Goal: Task Accomplishment & Management: Use online tool/utility

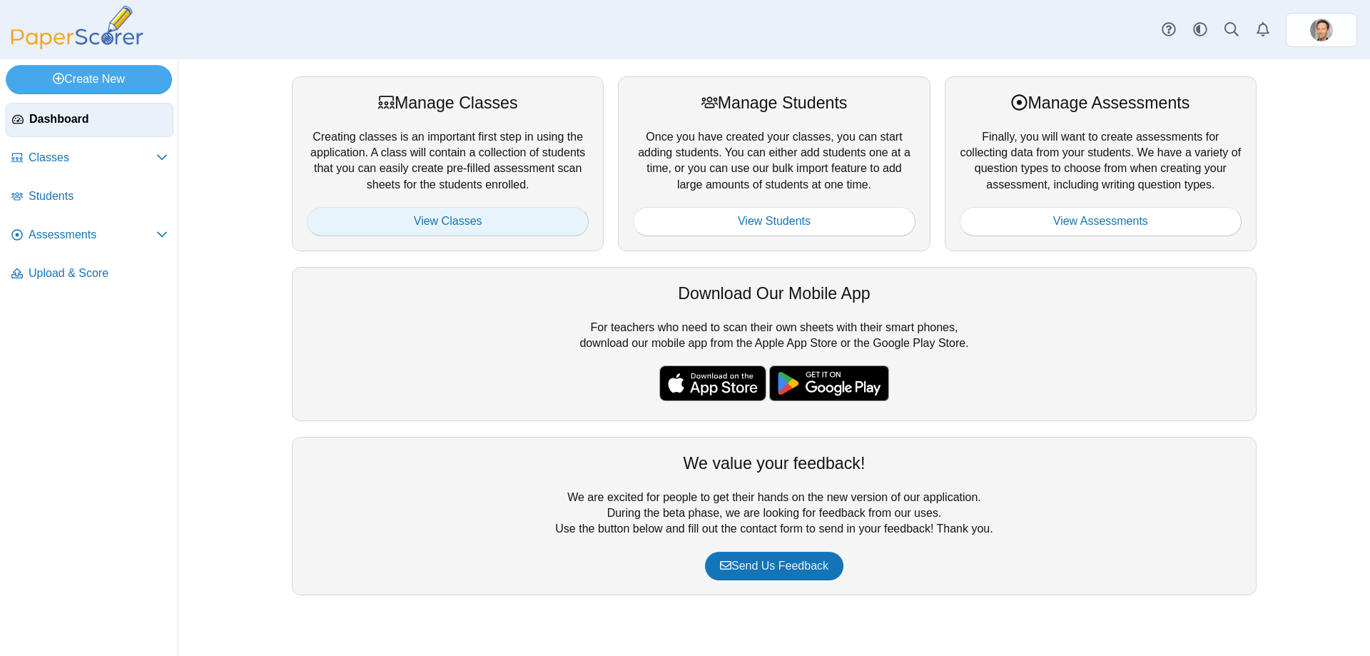
click at [456, 228] on link "View Classes" at bounding box center [448, 221] width 282 height 29
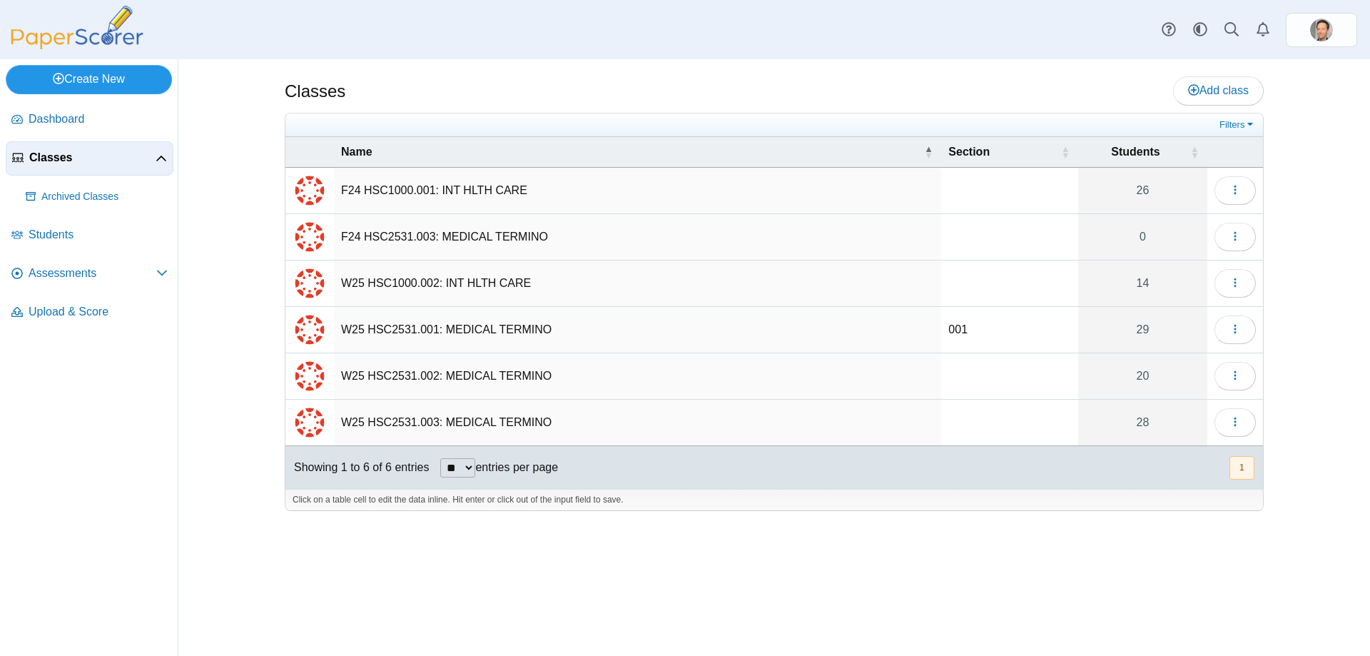
click at [76, 84] on link "Create New" at bounding box center [89, 79] width 166 height 29
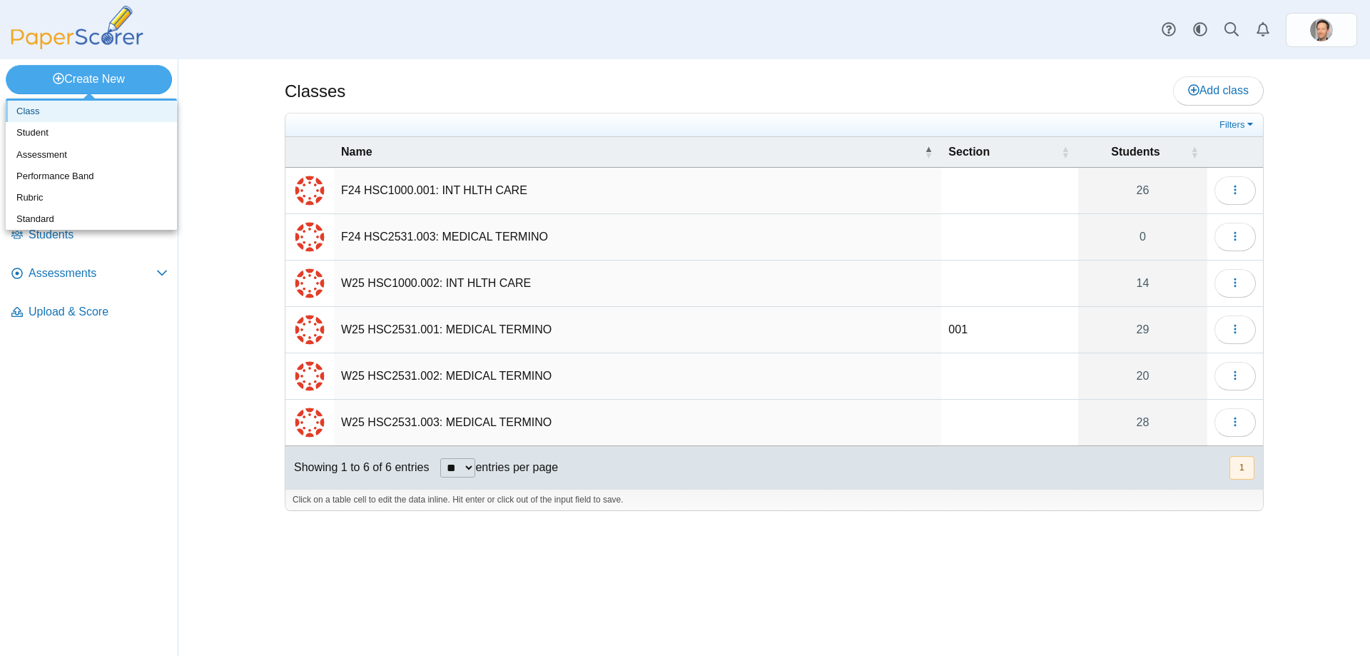
click at [40, 120] on link "Class" at bounding box center [91, 111] width 171 height 21
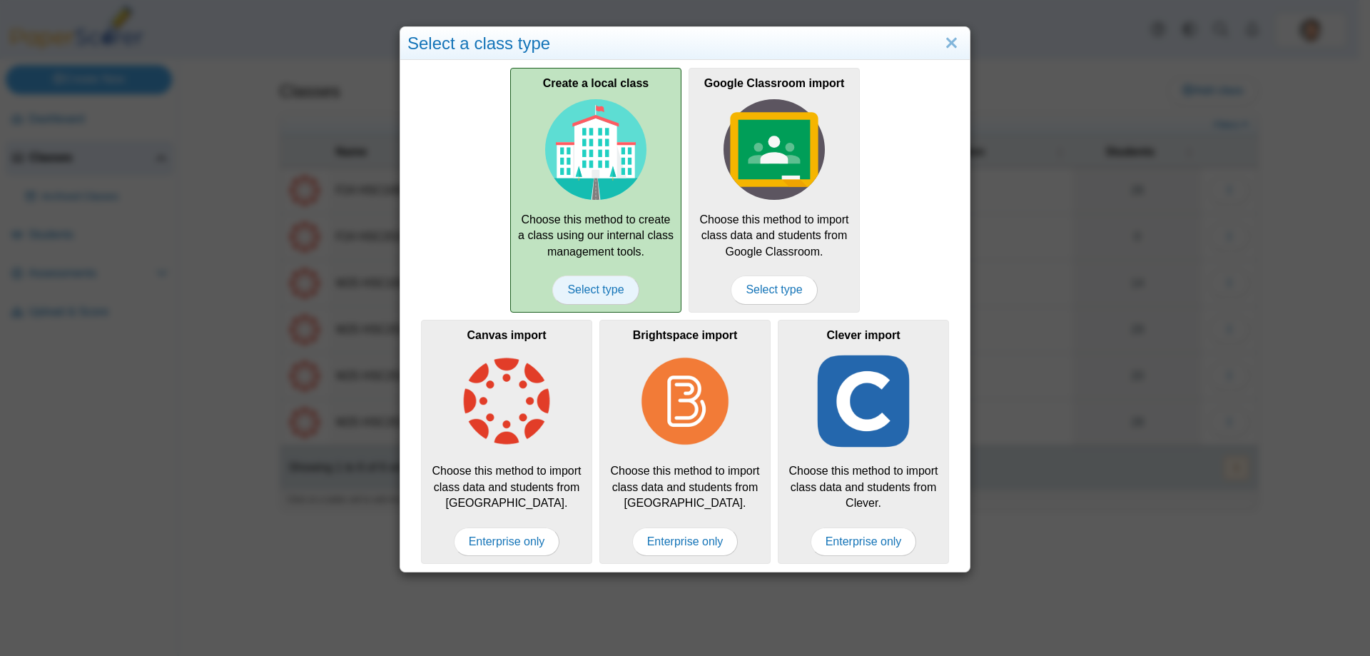
click at [595, 297] on span "Select type" at bounding box center [595, 289] width 86 height 29
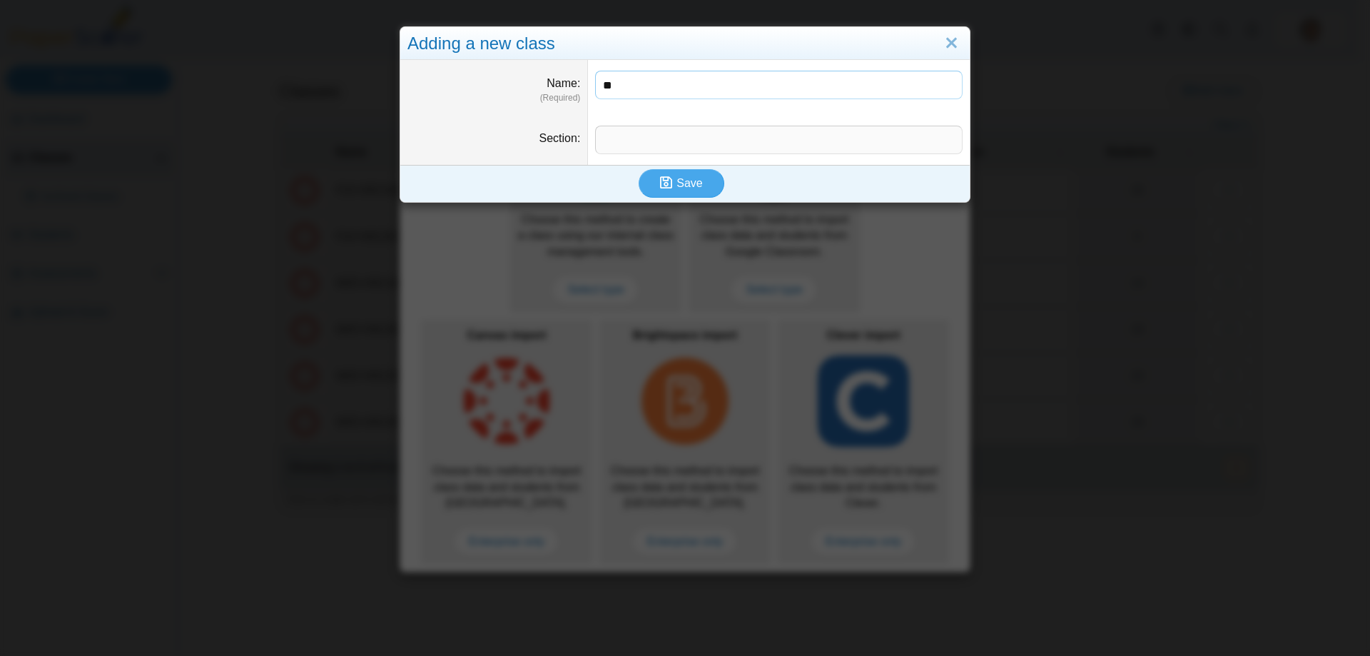
type input "*"
type input "**********"
click at [655, 138] on input "Section" at bounding box center [779, 140] width 368 height 29
type input "***"
click at [685, 177] on span "Save" at bounding box center [690, 183] width 26 height 12
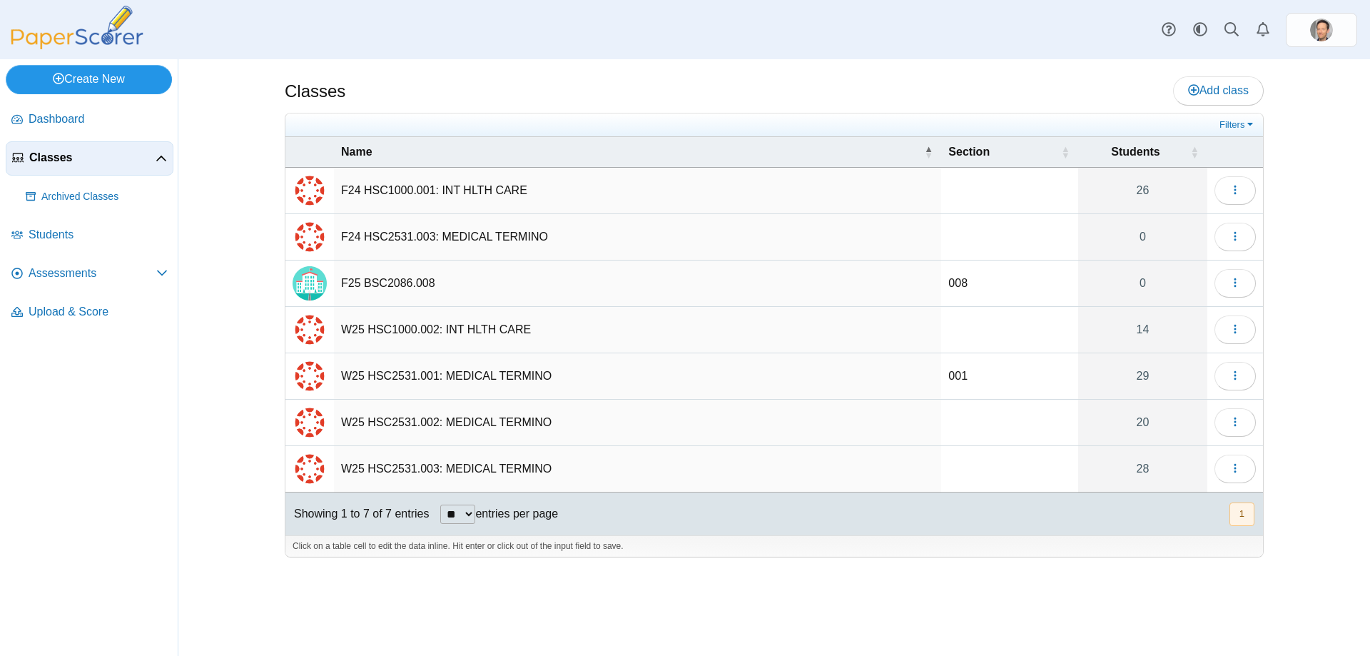
click at [99, 80] on link "Create New" at bounding box center [89, 79] width 166 height 29
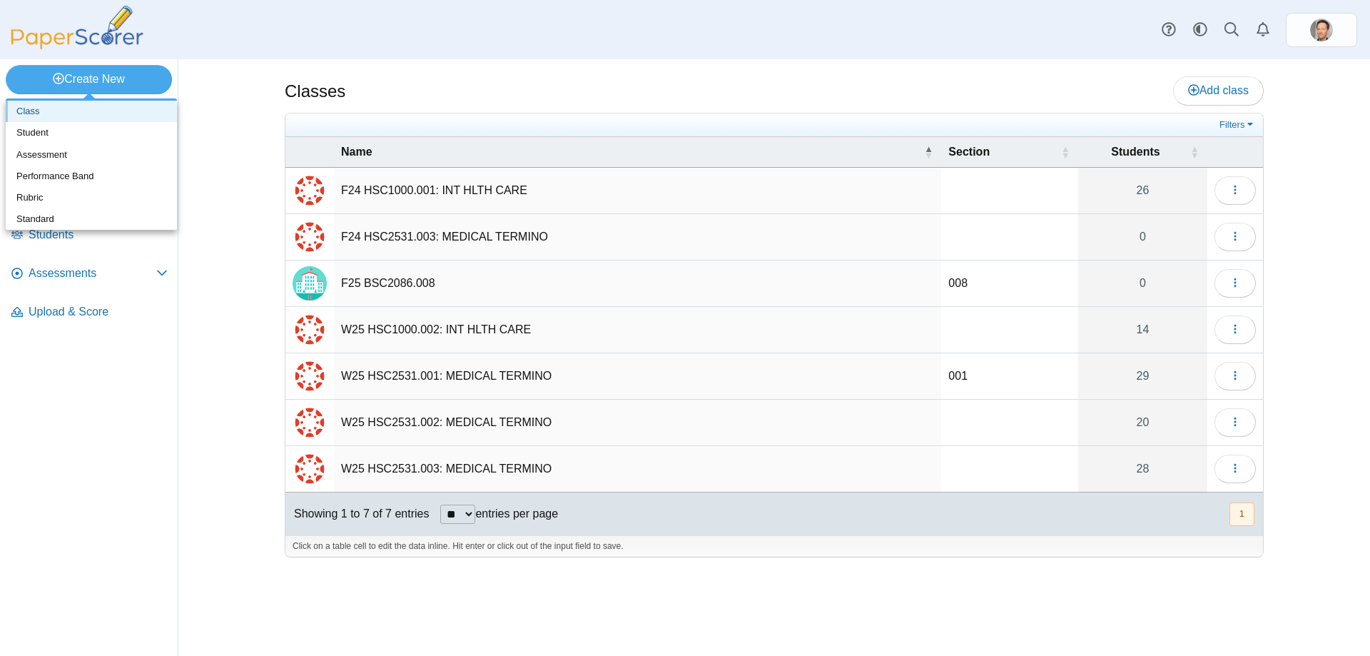
click at [76, 115] on link "Class" at bounding box center [91, 111] width 171 height 21
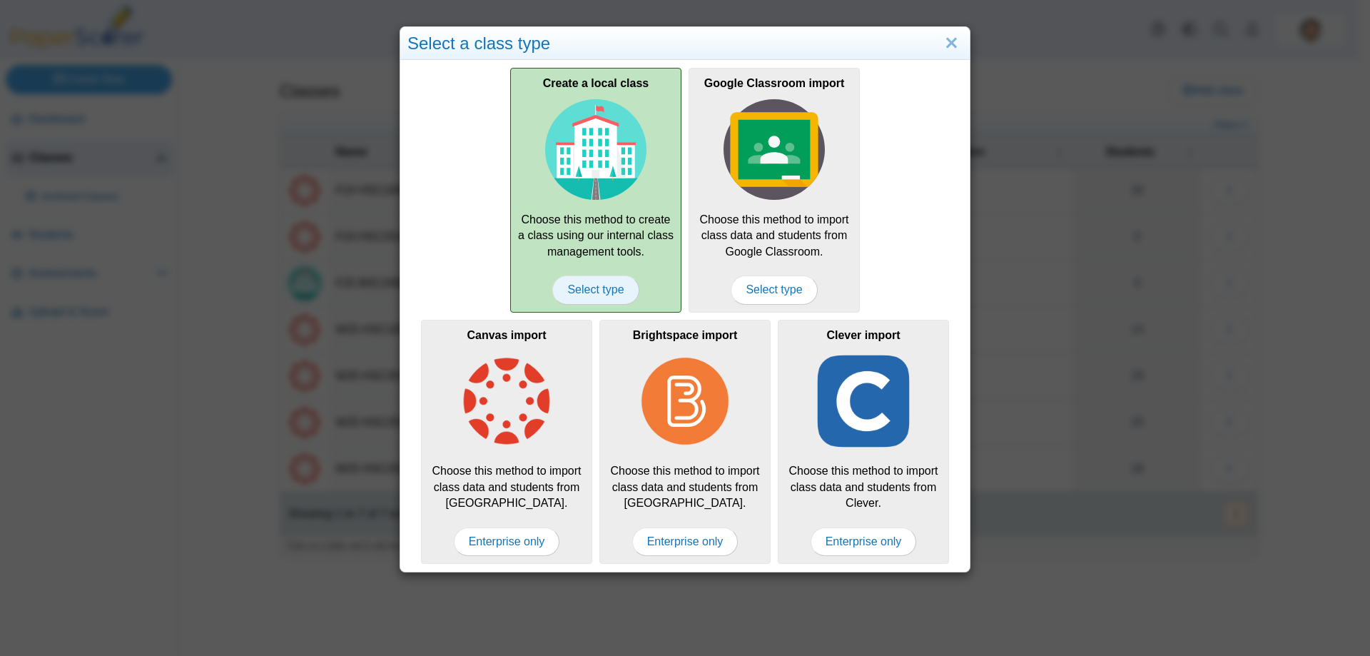
click at [561, 283] on span "Select type" at bounding box center [595, 289] width 86 height 29
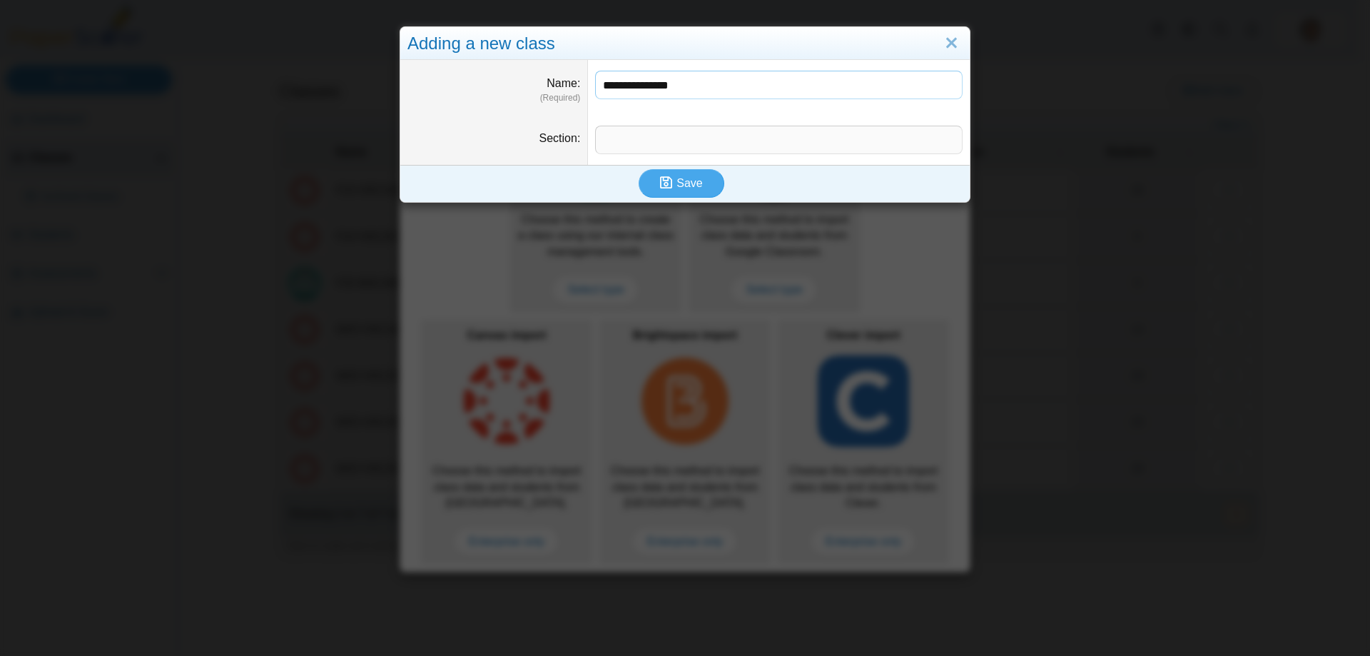
type input "**********"
click at [649, 131] on input "Section" at bounding box center [779, 140] width 368 height 29
type input "***"
click at [674, 172] on button "Save" at bounding box center [682, 183] width 86 height 29
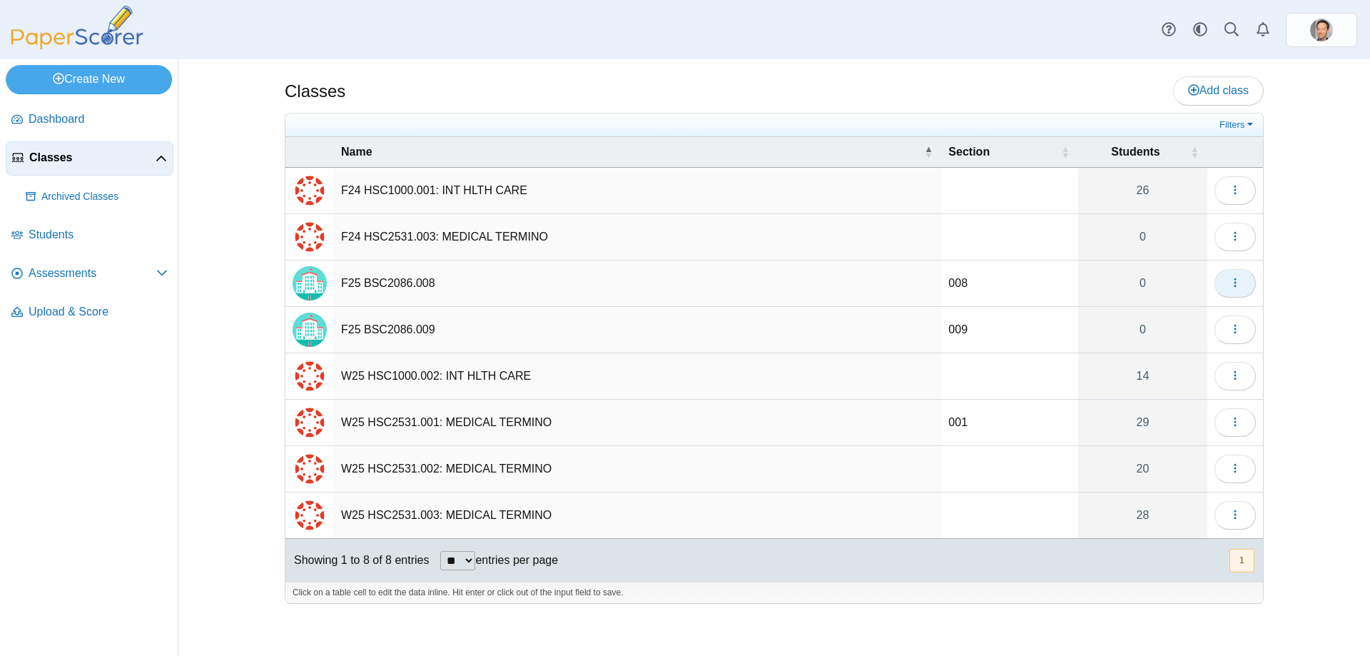
click at [1242, 276] on button "button" at bounding box center [1235, 283] width 41 height 29
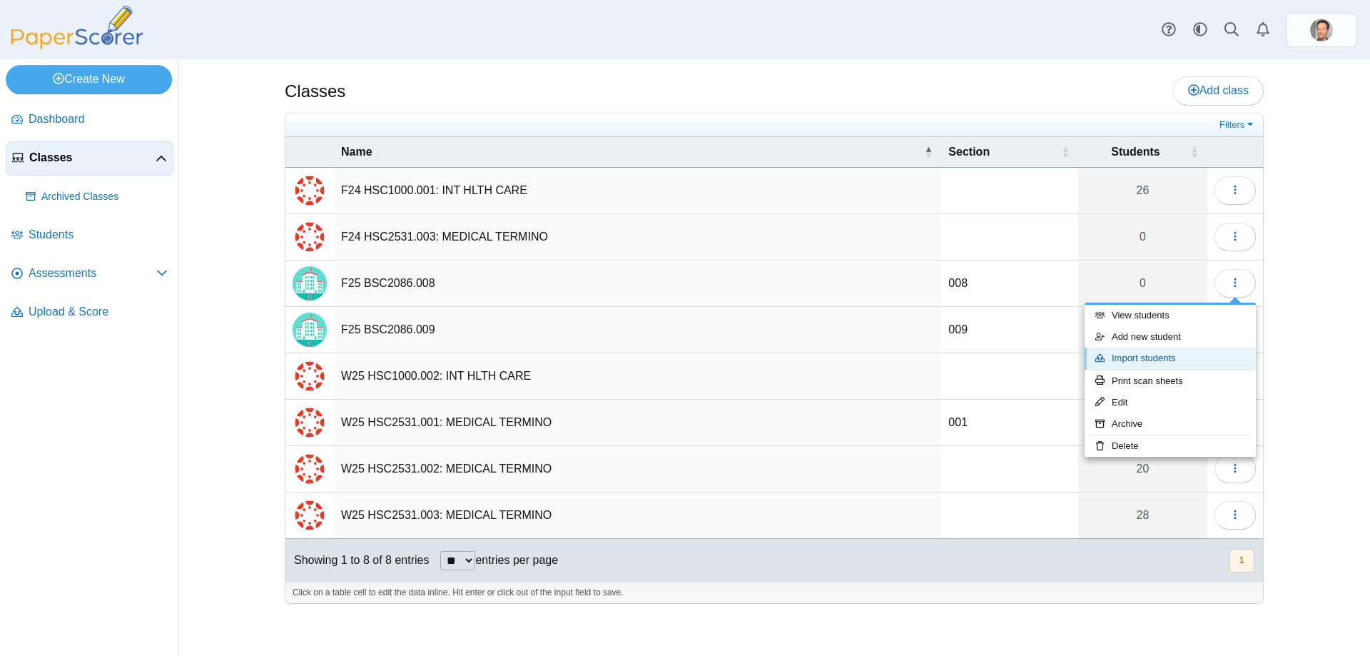
click at [1138, 353] on link "Import students" at bounding box center [1170, 358] width 171 height 21
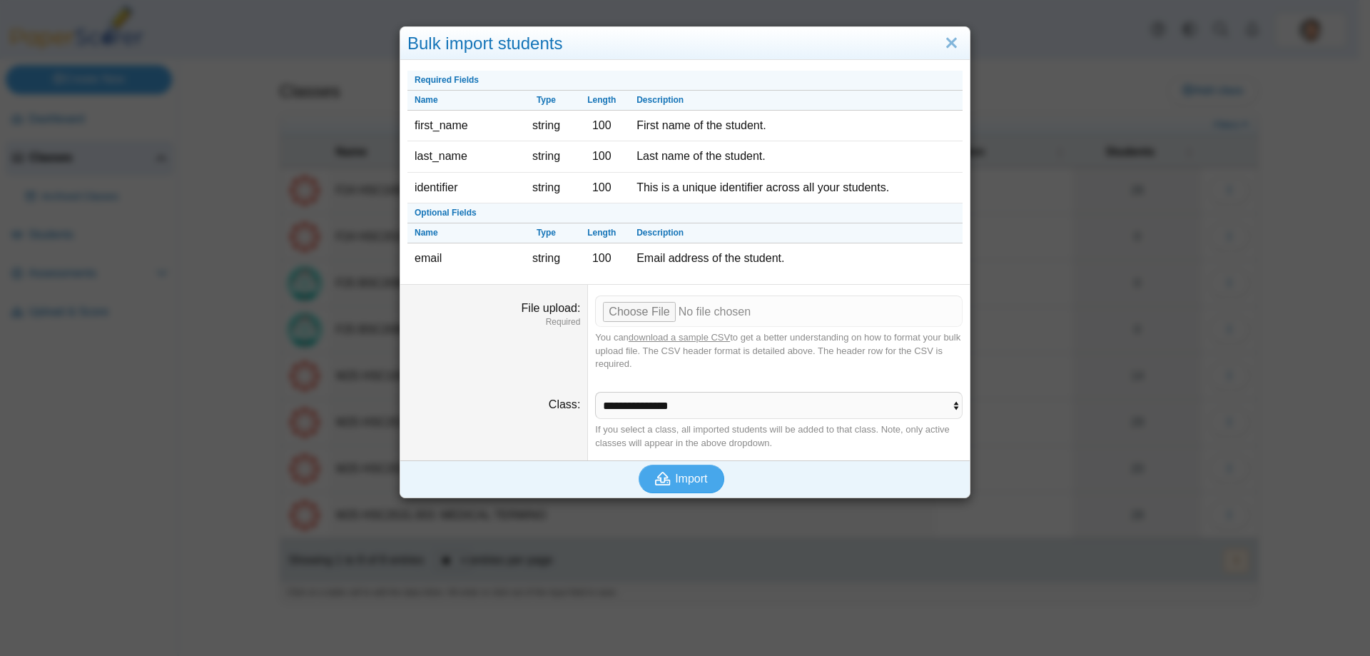
click at [686, 340] on link "download a sample CSV" at bounding box center [679, 337] width 101 height 11
click at [676, 341] on link "download a sample CSV" at bounding box center [679, 337] width 101 height 11
click at [948, 411] on select "**********" at bounding box center [779, 405] width 368 height 27
click at [1066, 335] on div "Bulk import students Required Fields Name Type Length Description first_name st…" at bounding box center [685, 328] width 1370 height 656
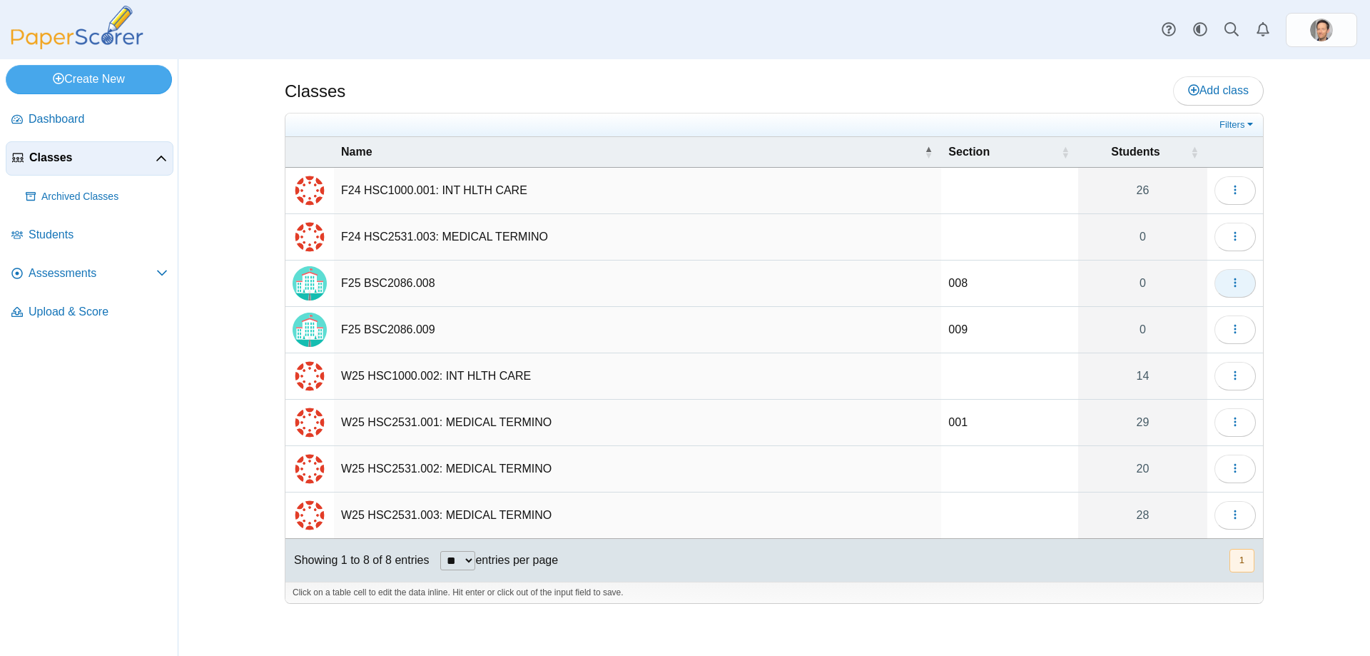
click at [1230, 283] on icon "button" at bounding box center [1235, 282] width 11 height 11
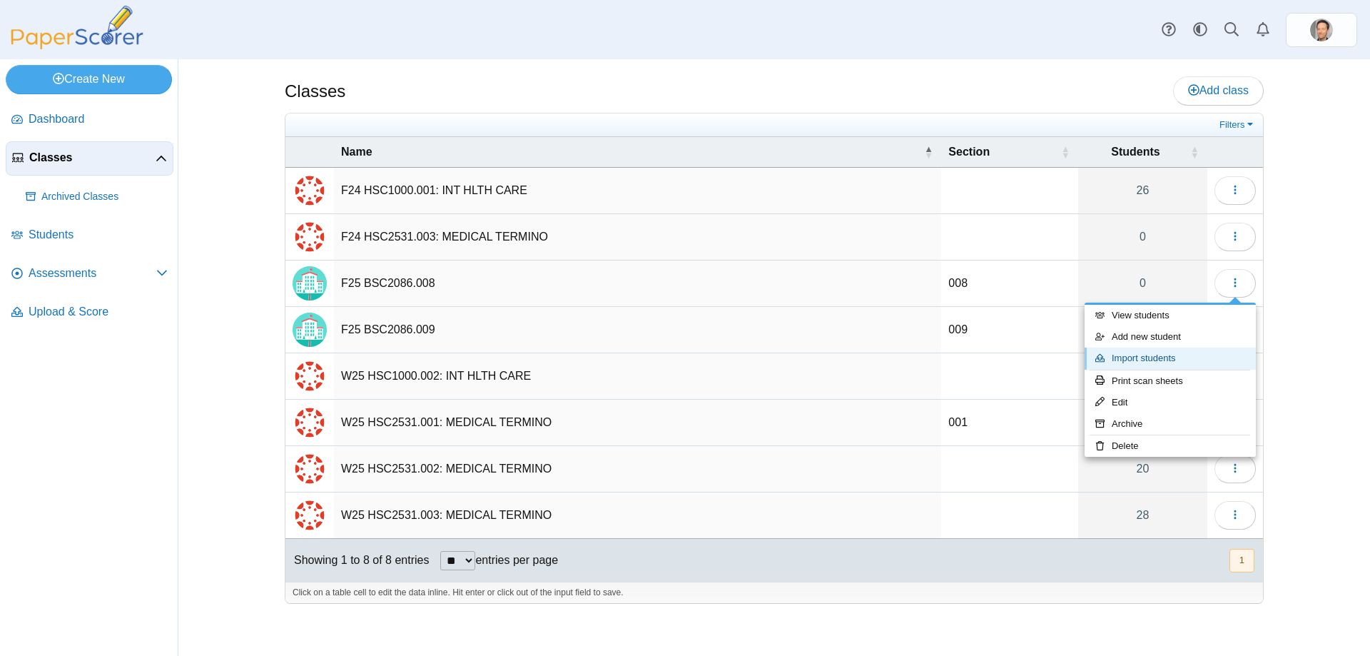
click at [1172, 349] on link "Import students" at bounding box center [1170, 358] width 171 height 21
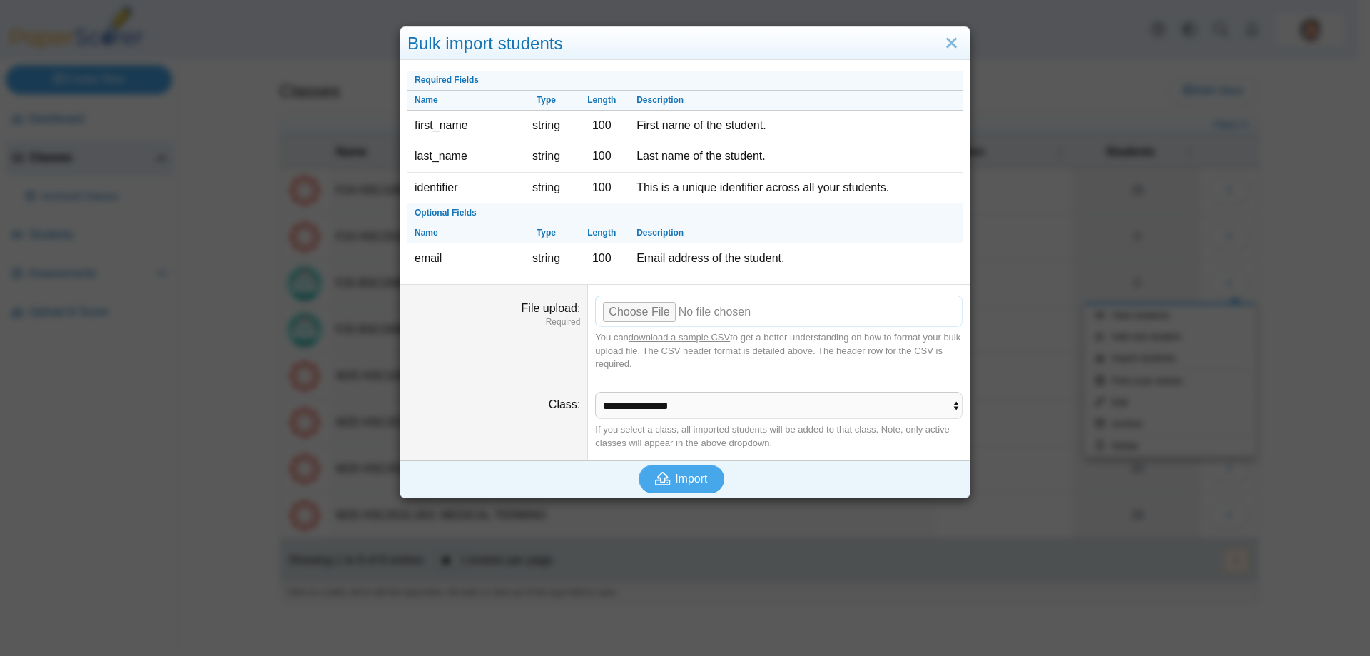
click at [646, 314] on input "File upload" at bounding box center [779, 310] width 368 height 31
click at [483, 379] on dt "File upload Required" at bounding box center [494, 333] width 188 height 96
click at [639, 315] on input "File upload" at bounding box center [779, 310] width 368 height 31
type input "**********"
click at [690, 490] on button "Import" at bounding box center [682, 479] width 86 height 29
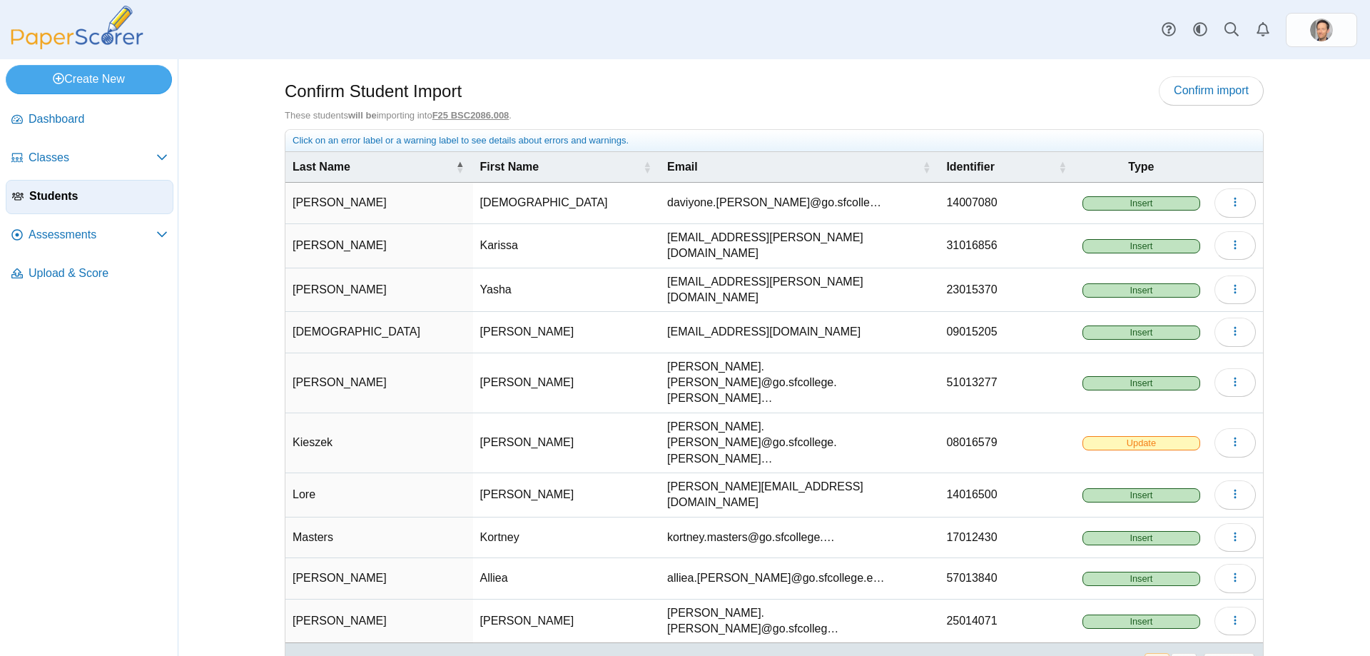
scroll to position [15, 0]
click at [1131, 436] on span "Update" at bounding box center [1142, 443] width 118 height 14
click at [1132, 436] on span "Update" at bounding box center [1142, 443] width 118 height 14
click at [1148, 436] on span "Update" at bounding box center [1142, 443] width 118 height 14
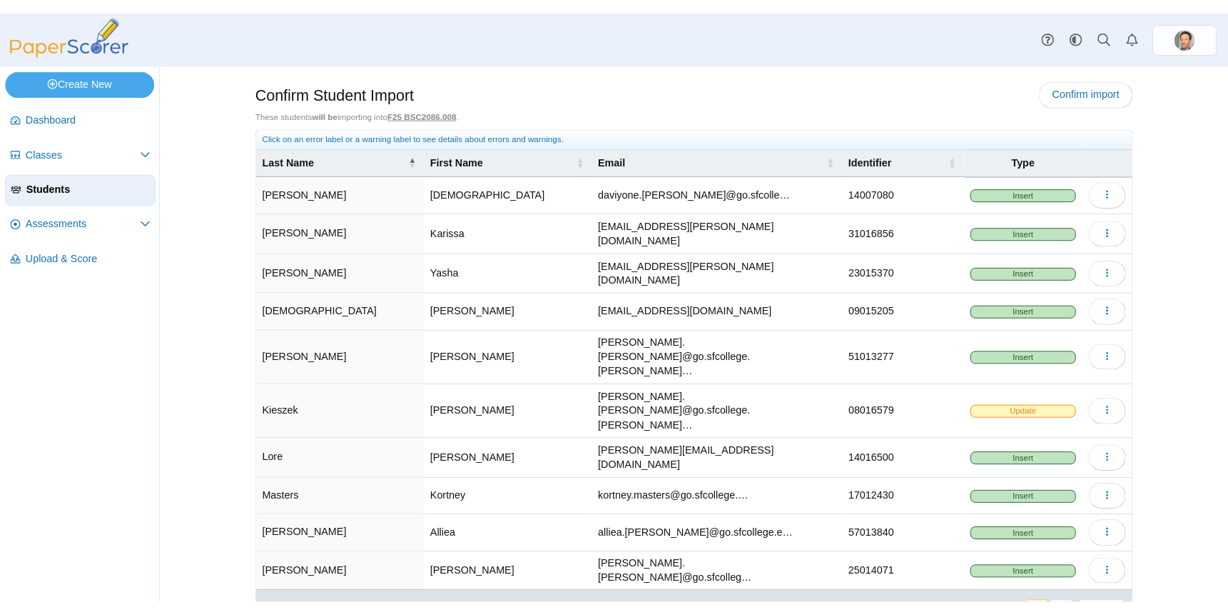
scroll to position [15, 0]
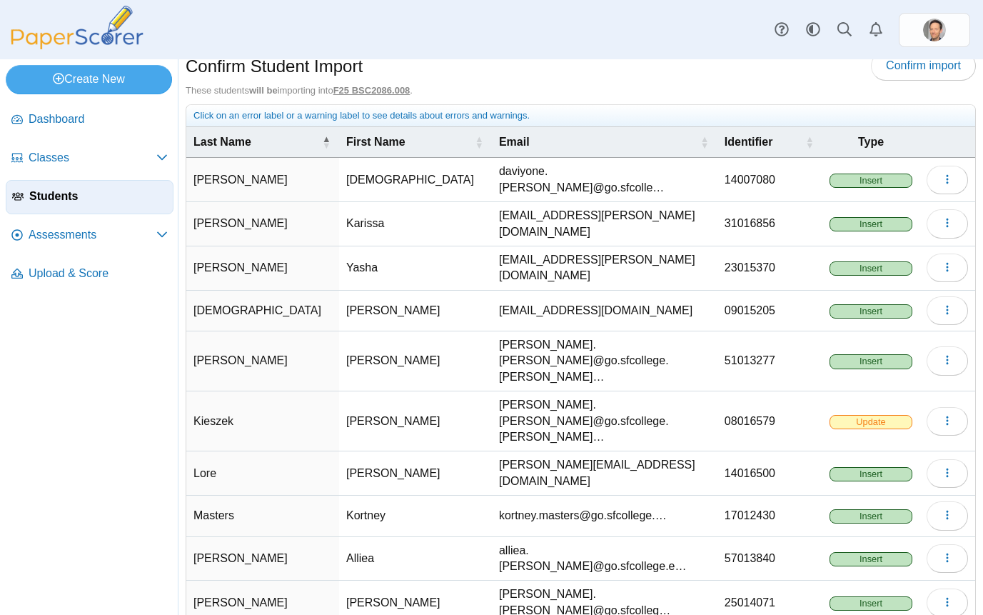
click at [868, 415] on span "Update" at bounding box center [870, 422] width 83 height 14
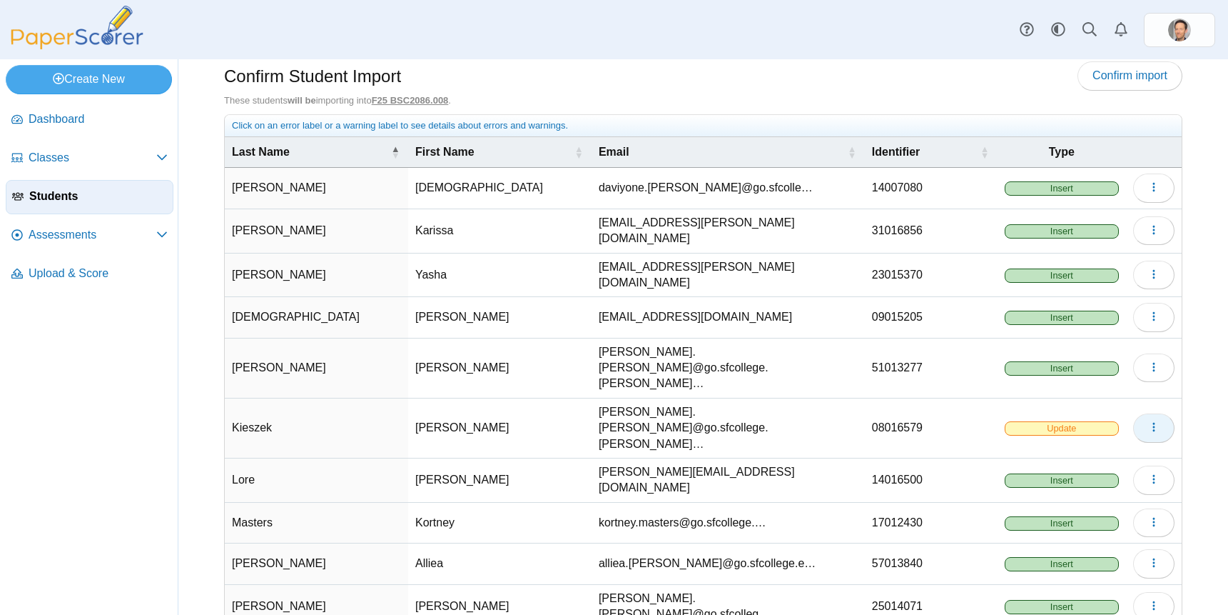
click at [1148, 421] on icon "button" at bounding box center [1153, 426] width 11 height 11
click at [822, 100] on div "These students will be importing into F25 BSC2086.008 ." at bounding box center [703, 100] width 959 height 13
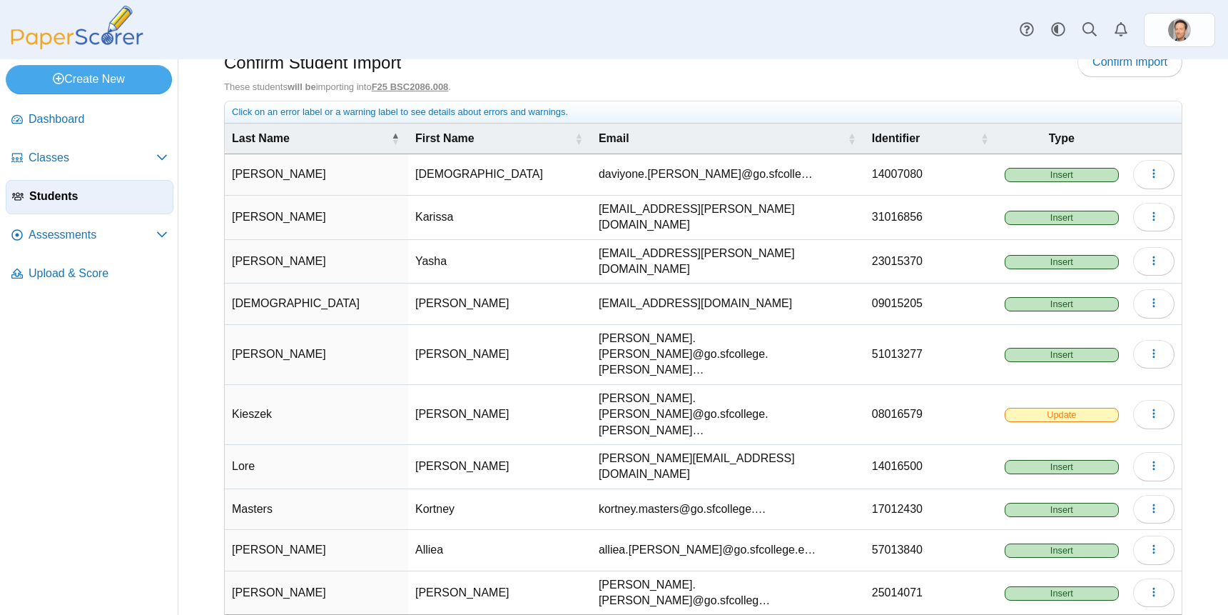
scroll to position [56, 0]
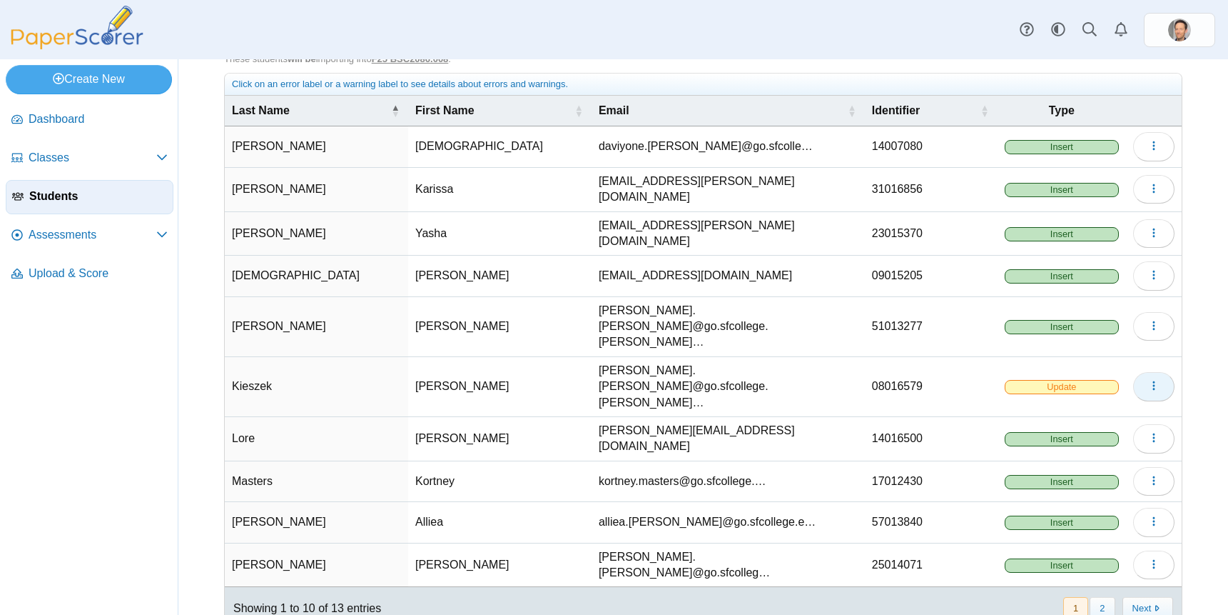
click at [1135, 372] on button "button" at bounding box center [1153, 386] width 41 height 29
click at [1088, 377] on link "Edit" at bounding box center [1078, 383] width 171 height 21
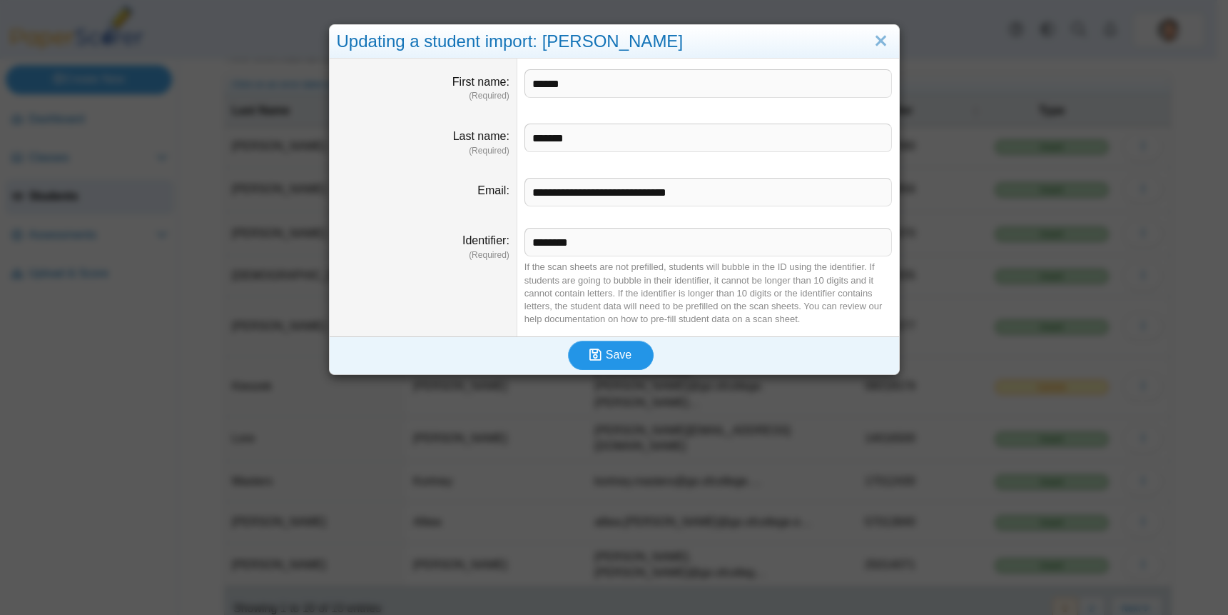
click at [607, 360] on span "Save" at bounding box center [619, 354] width 26 height 12
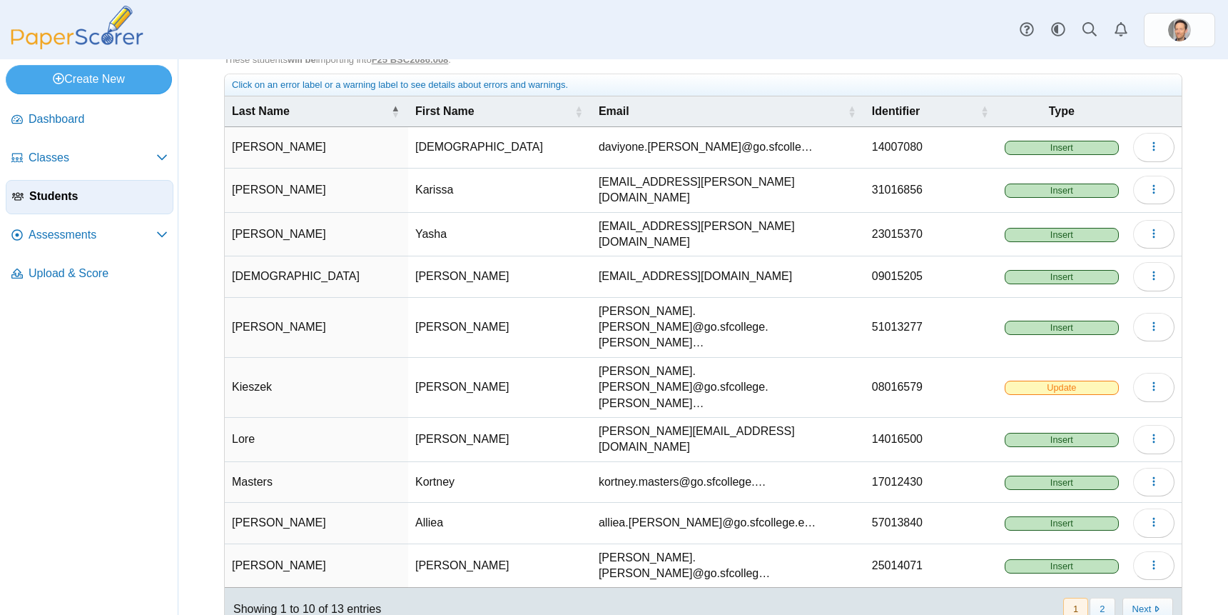
scroll to position [56, 0]
click at [1058, 380] on span "Update" at bounding box center [1062, 387] width 114 height 14
click at [1137, 597] on button "Next" at bounding box center [1148, 609] width 51 height 24
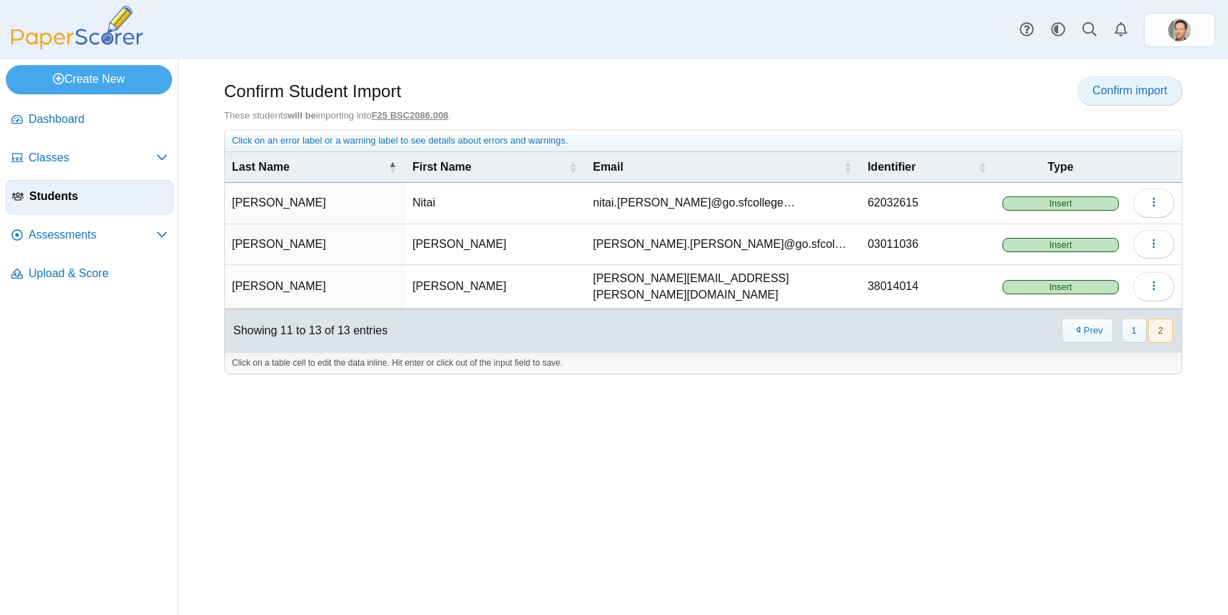
click at [1096, 84] on span "Confirm import" at bounding box center [1130, 90] width 75 height 12
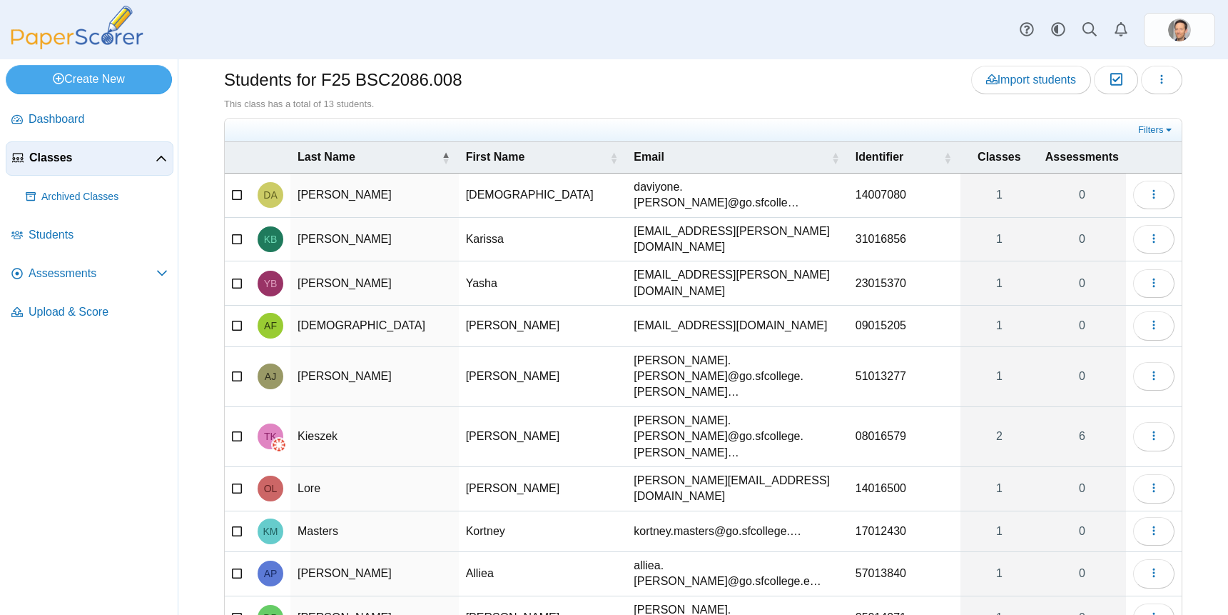
scroll to position [4, 0]
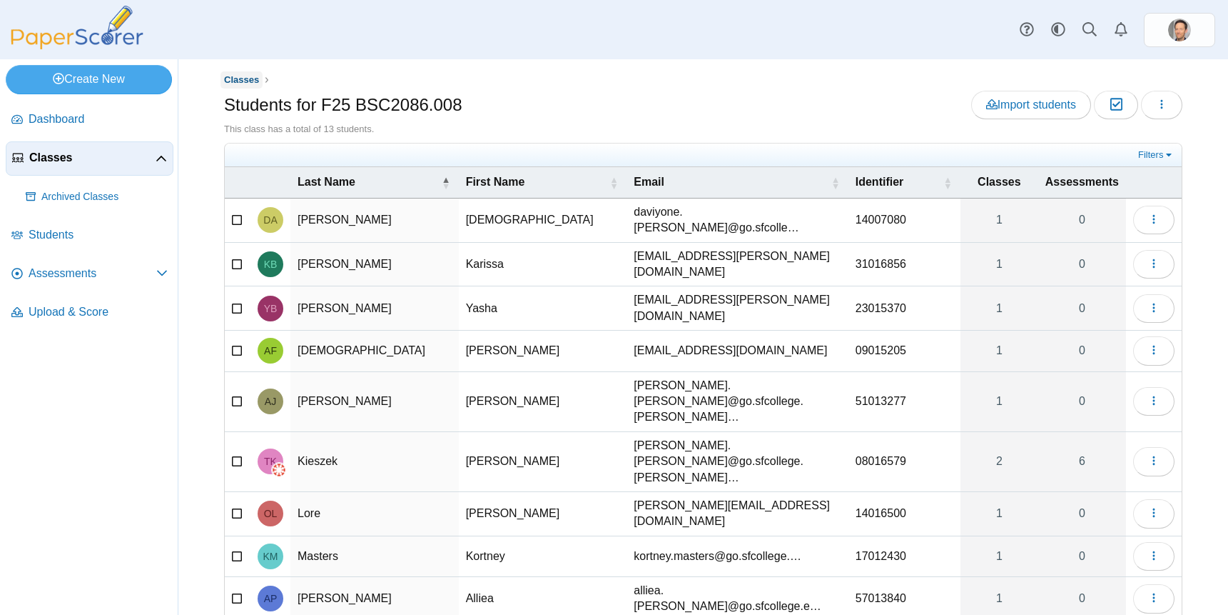
click at [238, 81] on span "Classes" at bounding box center [241, 79] width 35 height 11
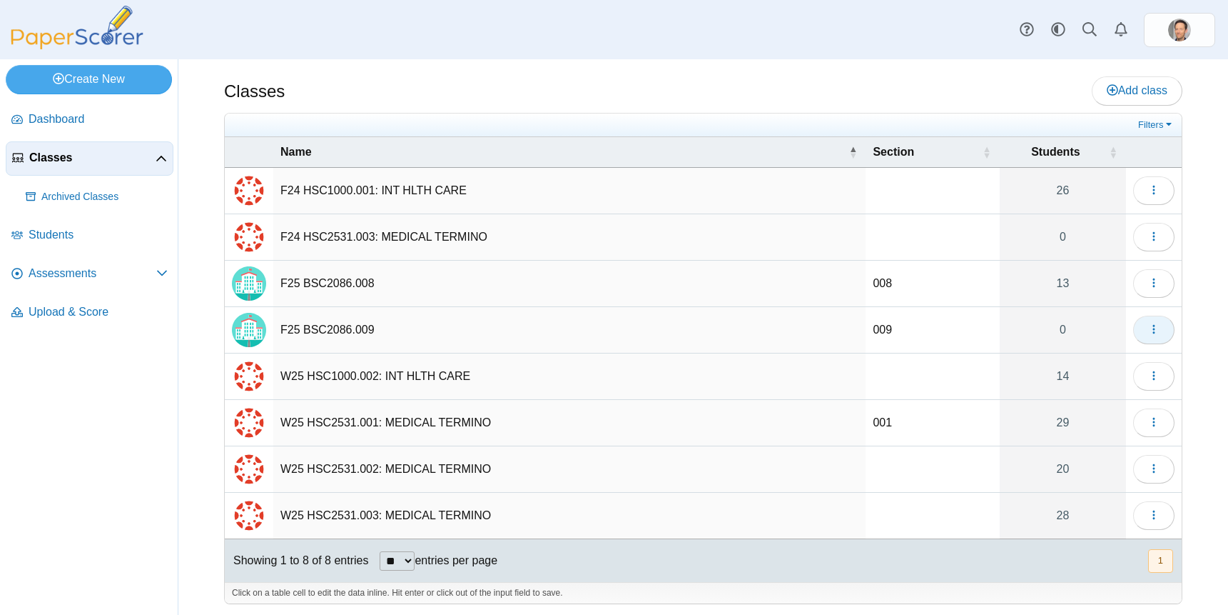
click at [1148, 328] on icon "button" at bounding box center [1153, 328] width 11 height 11
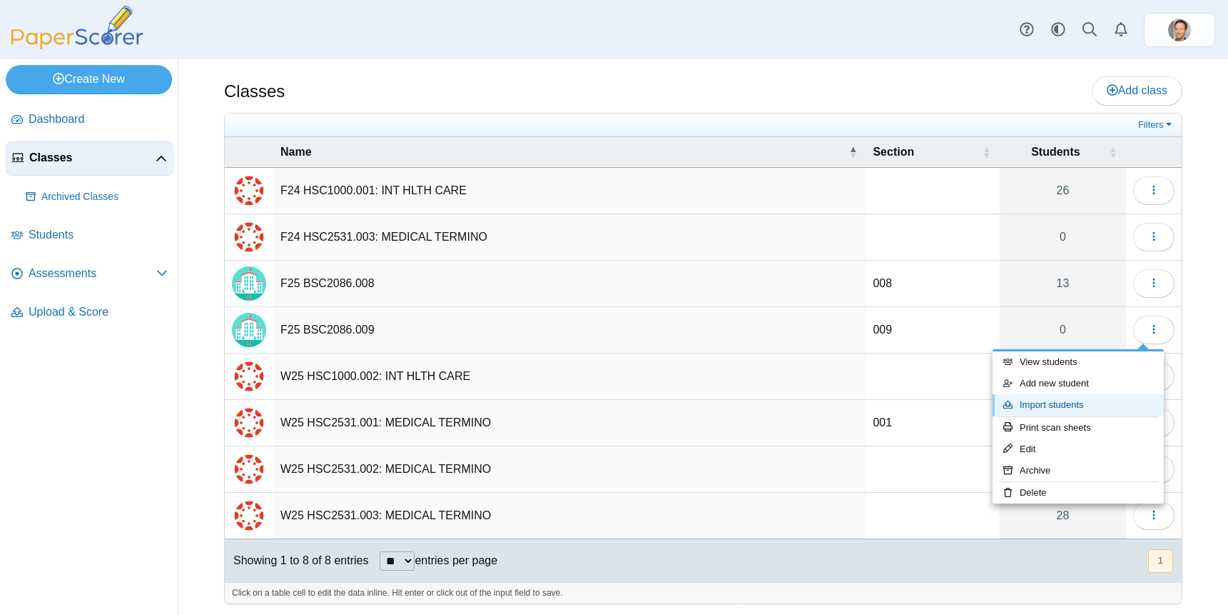
click at [1037, 408] on link "Import students" at bounding box center [1078, 404] width 171 height 21
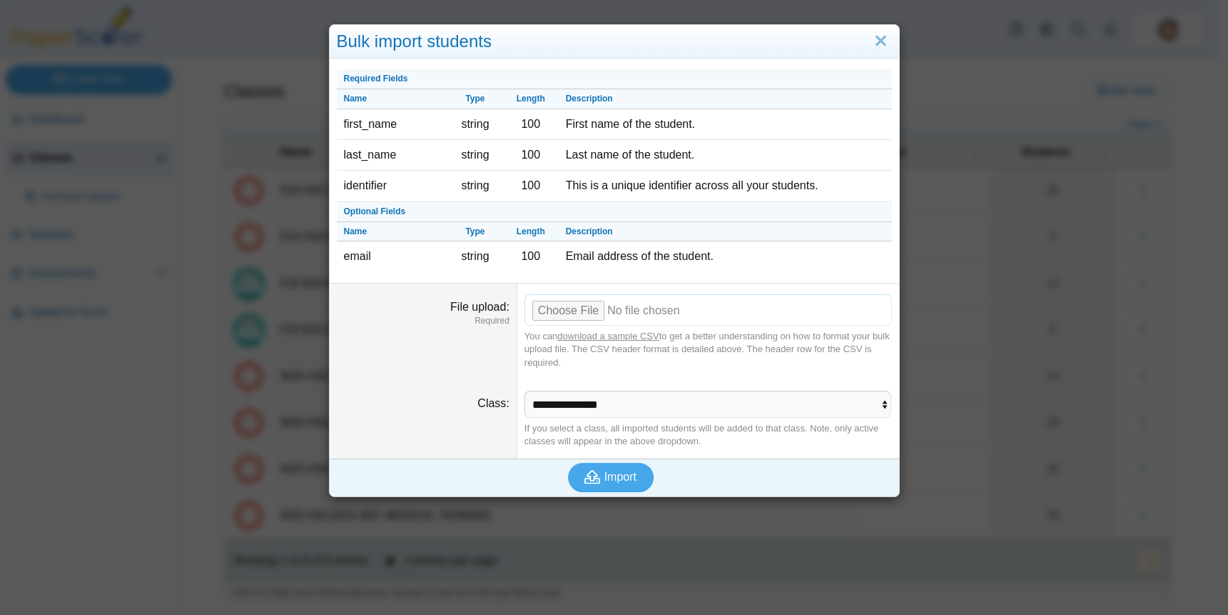
click at [574, 320] on input "File upload" at bounding box center [709, 309] width 368 height 31
click at [566, 313] on input "File upload" at bounding box center [709, 309] width 368 height 31
type input "**********"
click at [615, 487] on button "Import" at bounding box center [611, 476] width 86 height 29
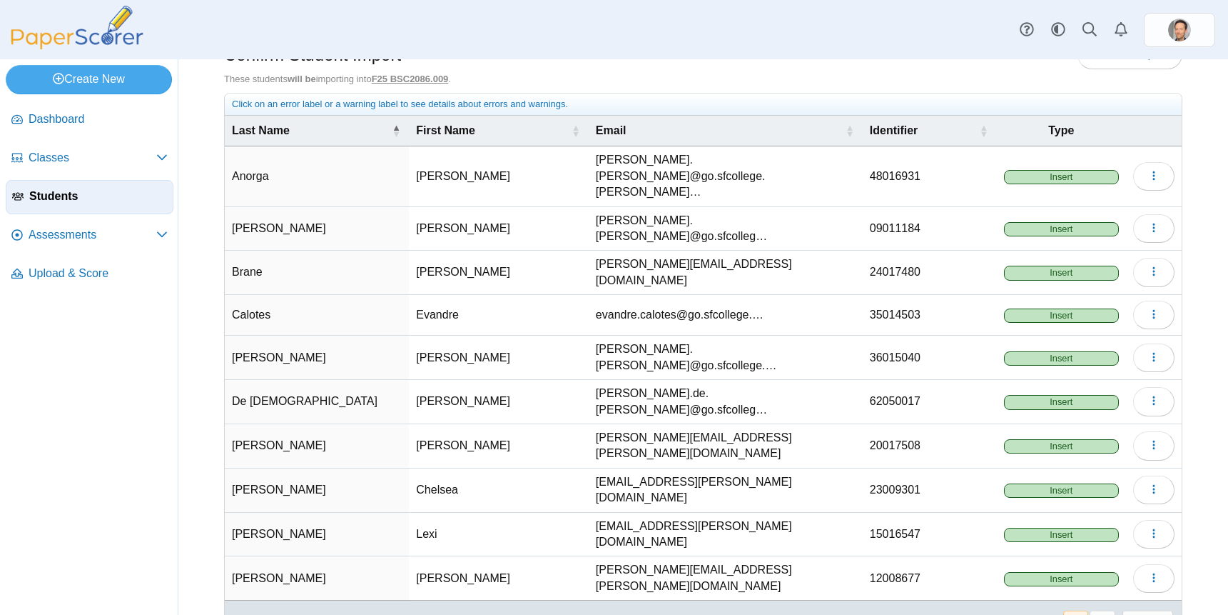
scroll to position [56, 0]
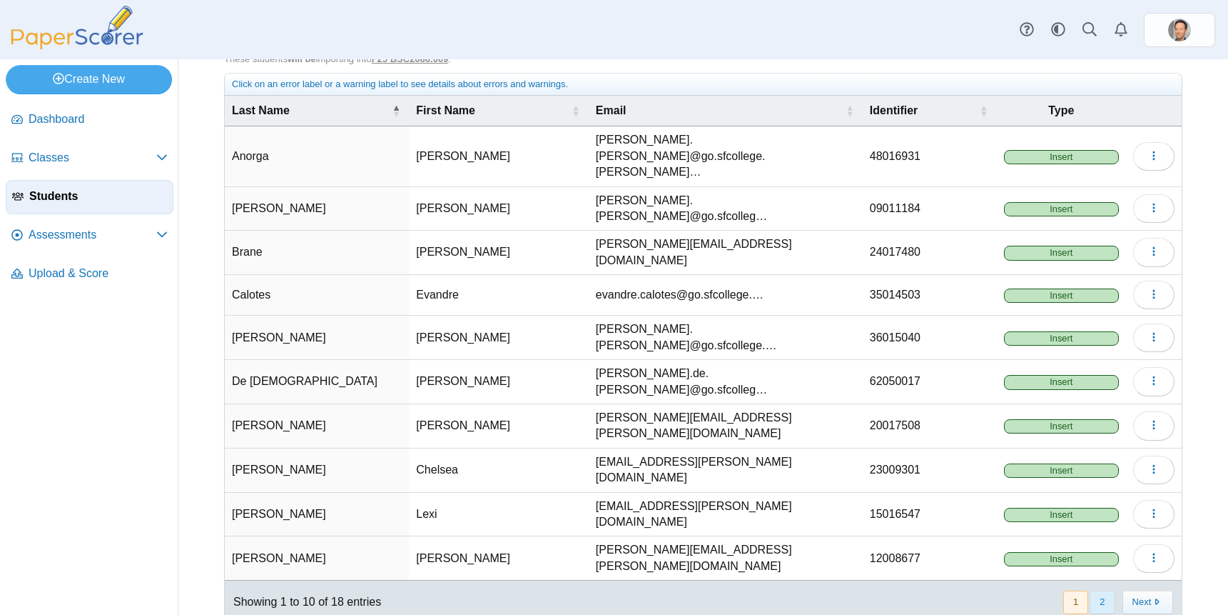
click at [1096, 590] on button "2" at bounding box center [1102, 602] width 25 height 24
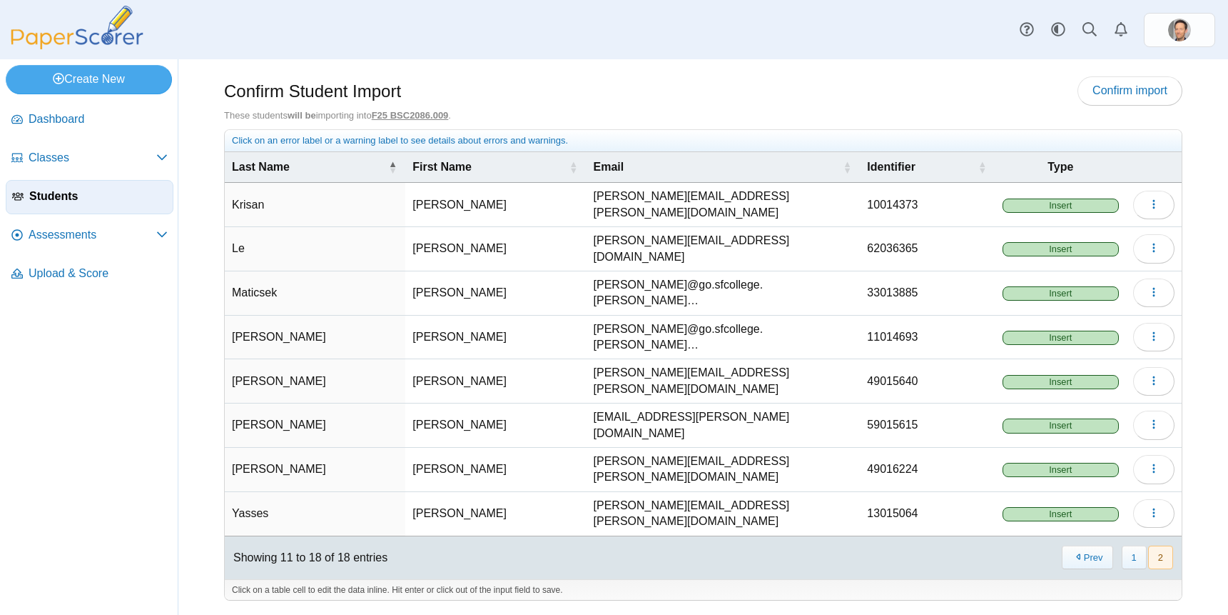
scroll to position [0, 0]
click at [1131, 87] on span "Confirm import" at bounding box center [1130, 90] width 75 height 12
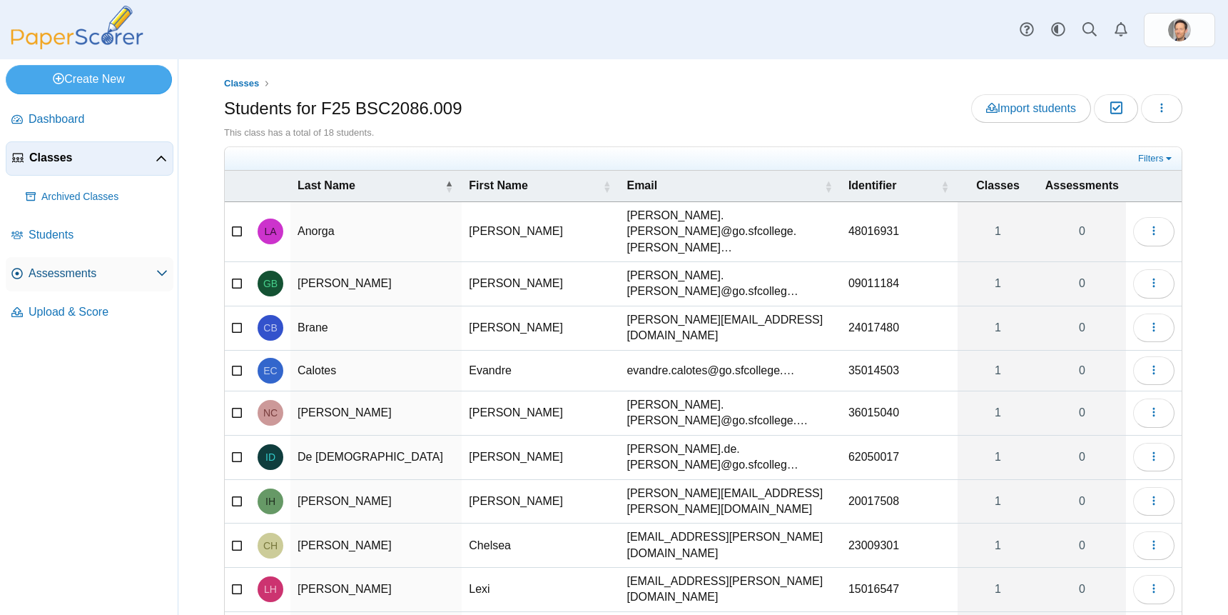
click at [47, 275] on span "Assessments" at bounding box center [93, 274] width 128 height 16
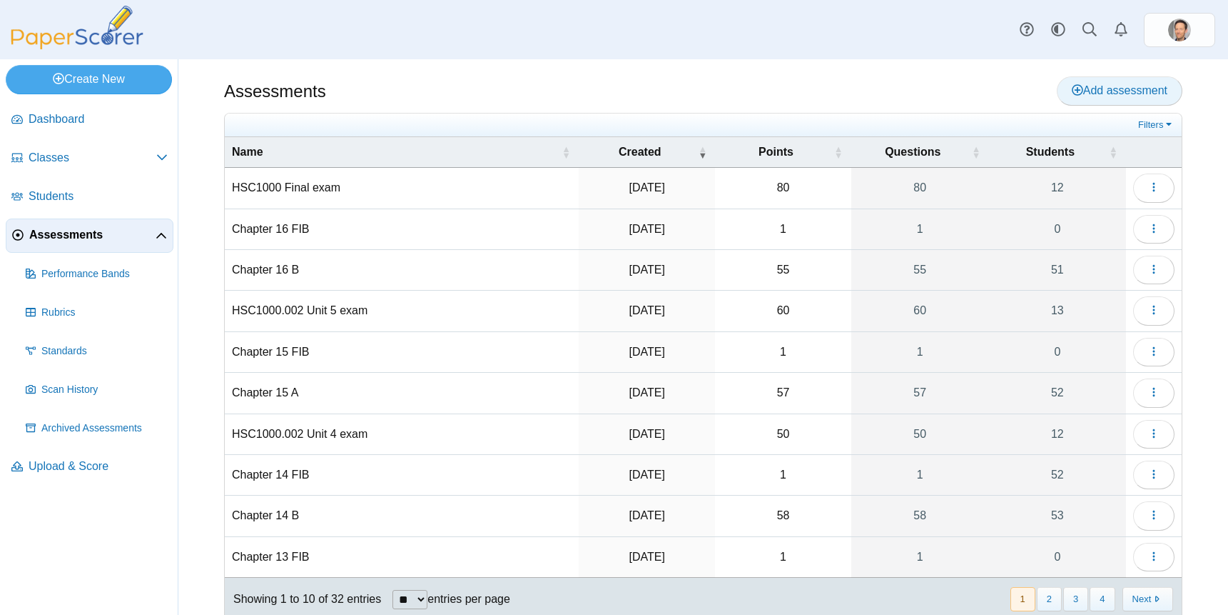
click at [1113, 91] on span "Add assessment" at bounding box center [1120, 90] width 96 height 12
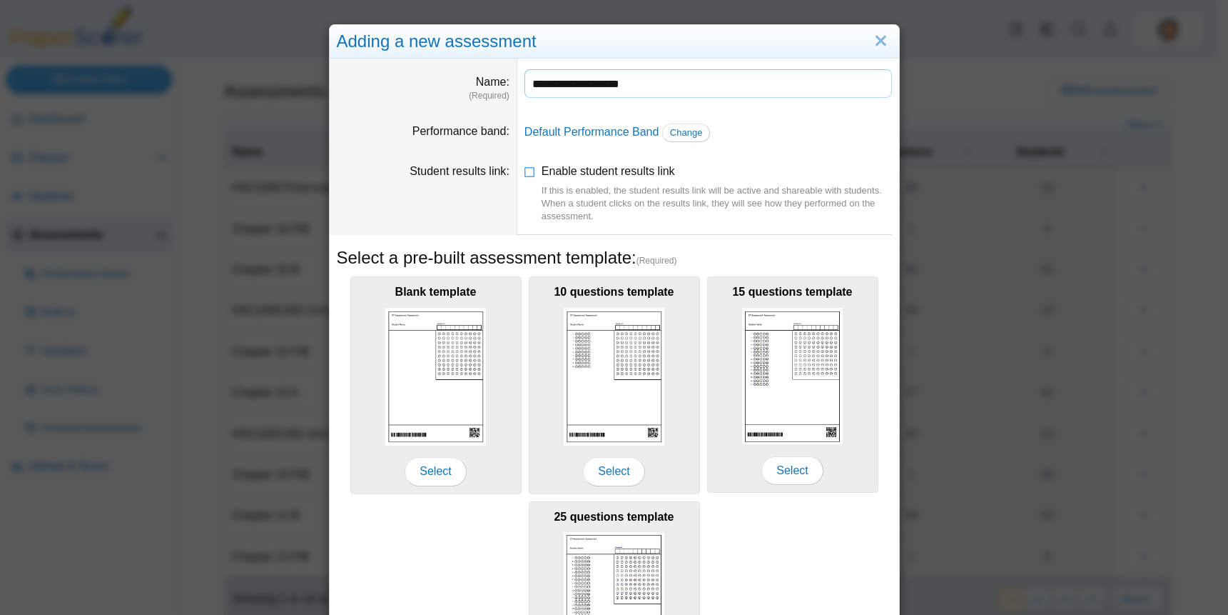
click at [525, 81] on input "**********" at bounding box center [709, 83] width 368 height 29
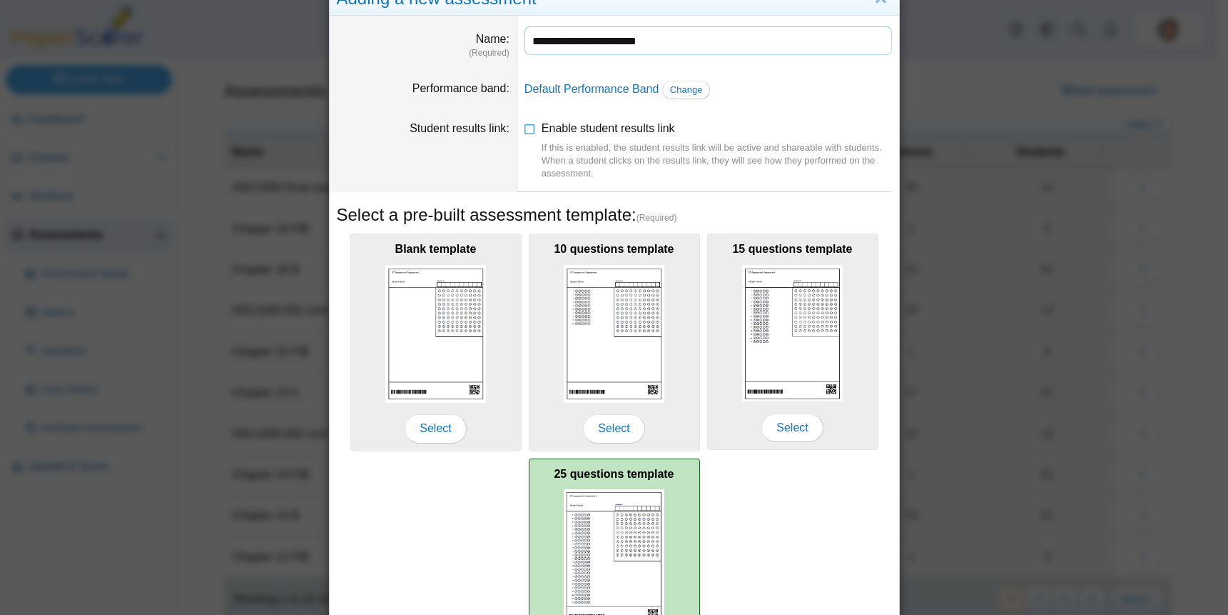
scroll to position [18, 0]
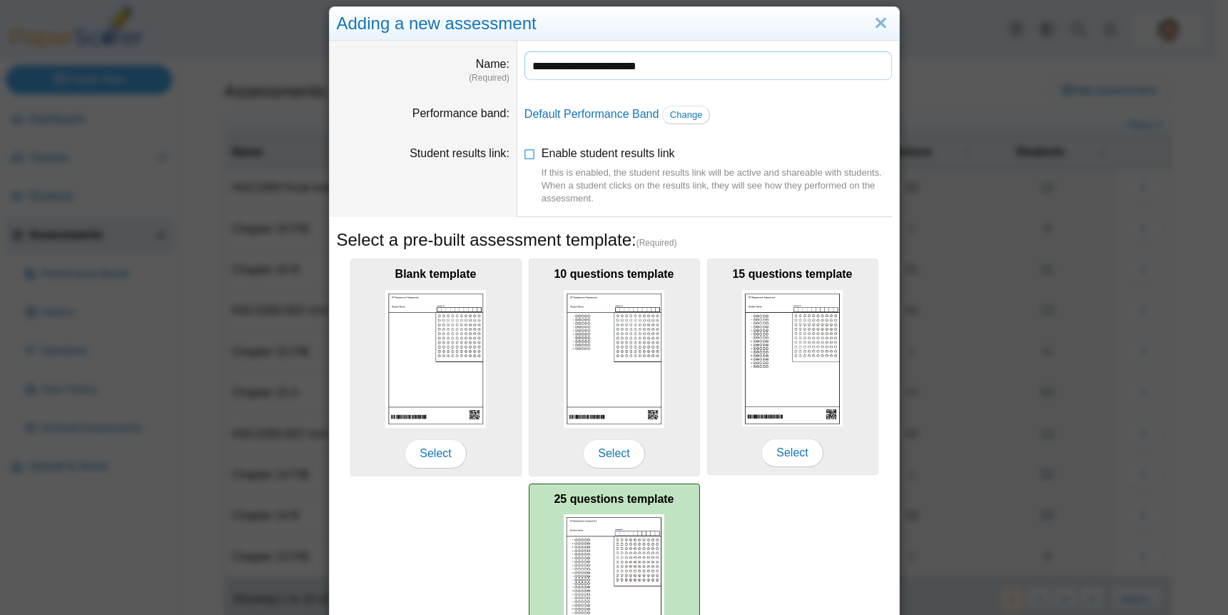
type input "**********"
click at [572, 532] on img at bounding box center [614, 582] width 101 height 137
click at [602, 535] on img at bounding box center [614, 582] width 101 height 137
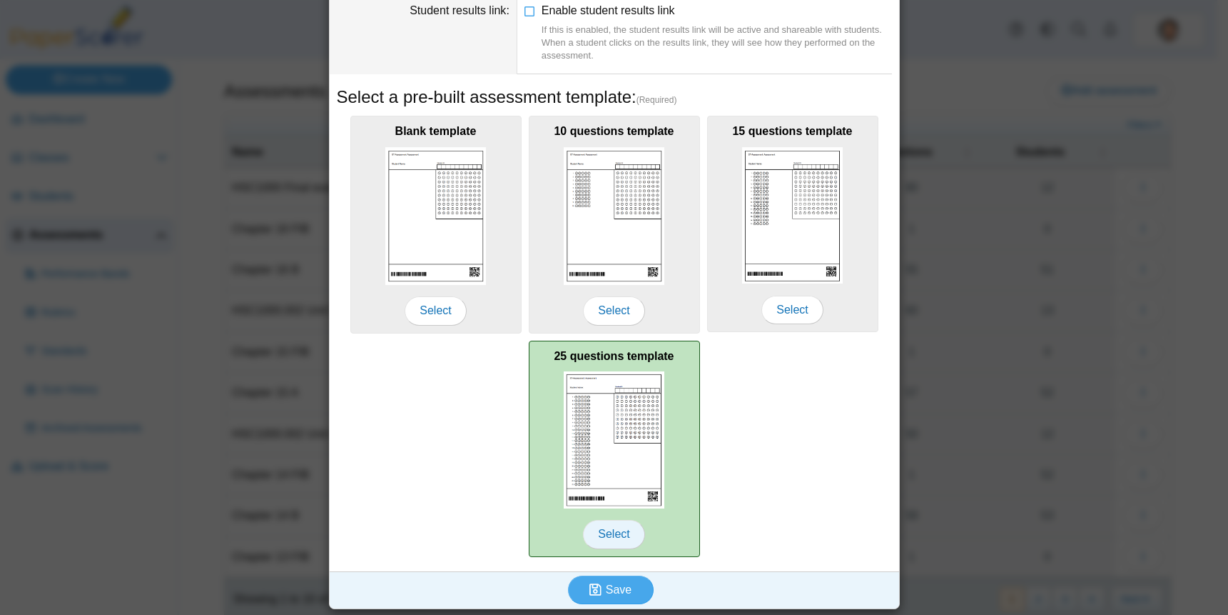
click at [605, 535] on span "Select" at bounding box center [613, 534] width 61 height 29
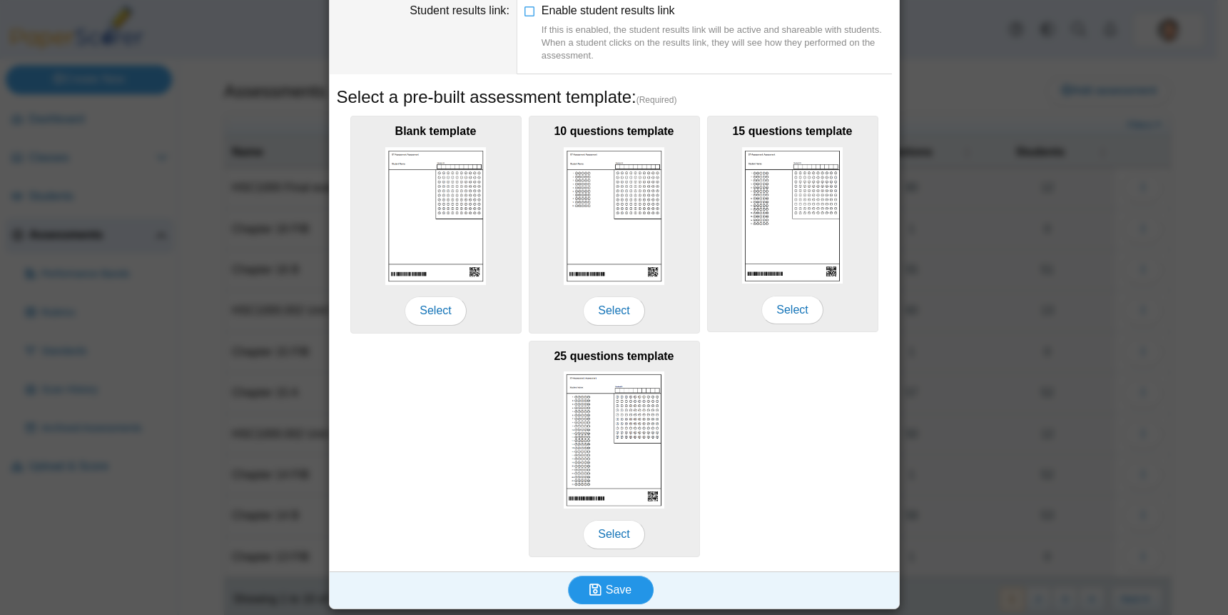
click at [612, 591] on span "Save" at bounding box center [619, 589] width 26 height 12
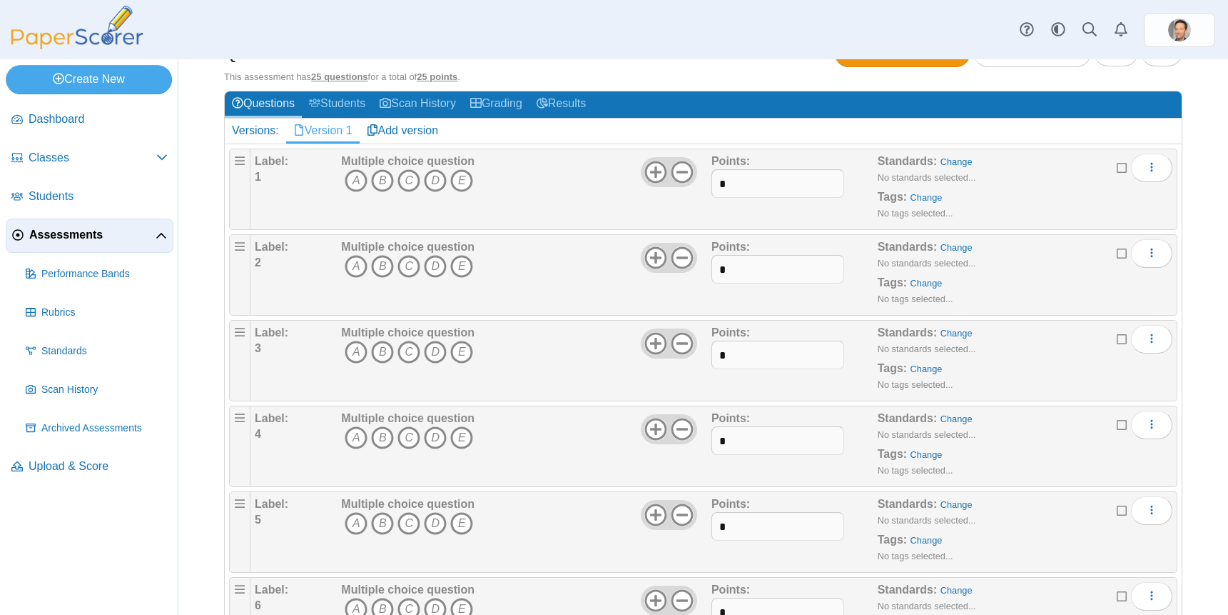
scroll to position [107, 0]
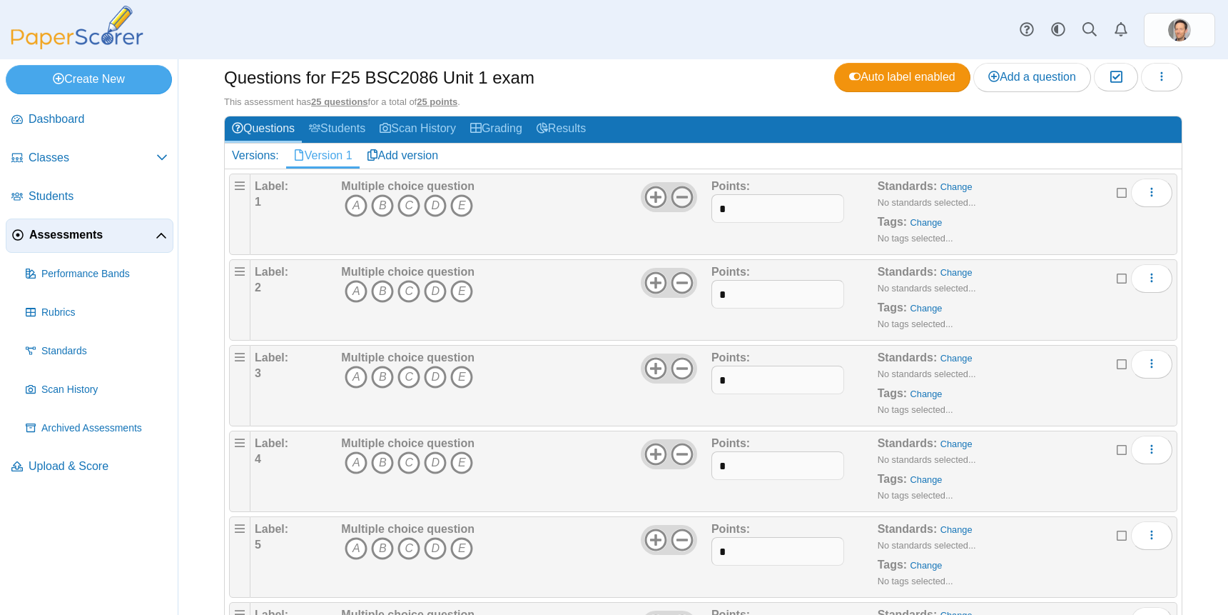
click at [674, 207] on icon at bounding box center [682, 197] width 23 height 23
click at [679, 294] on icon at bounding box center [682, 282] width 23 height 23
click at [673, 380] on icon at bounding box center [682, 368] width 23 height 23
click at [678, 465] on icon at bounding box center [682, 454] width 23 height 23
click at [678, 572] on div "Multiple choice question A B C D E" at bounding box center [525, 556] width 374 height 71
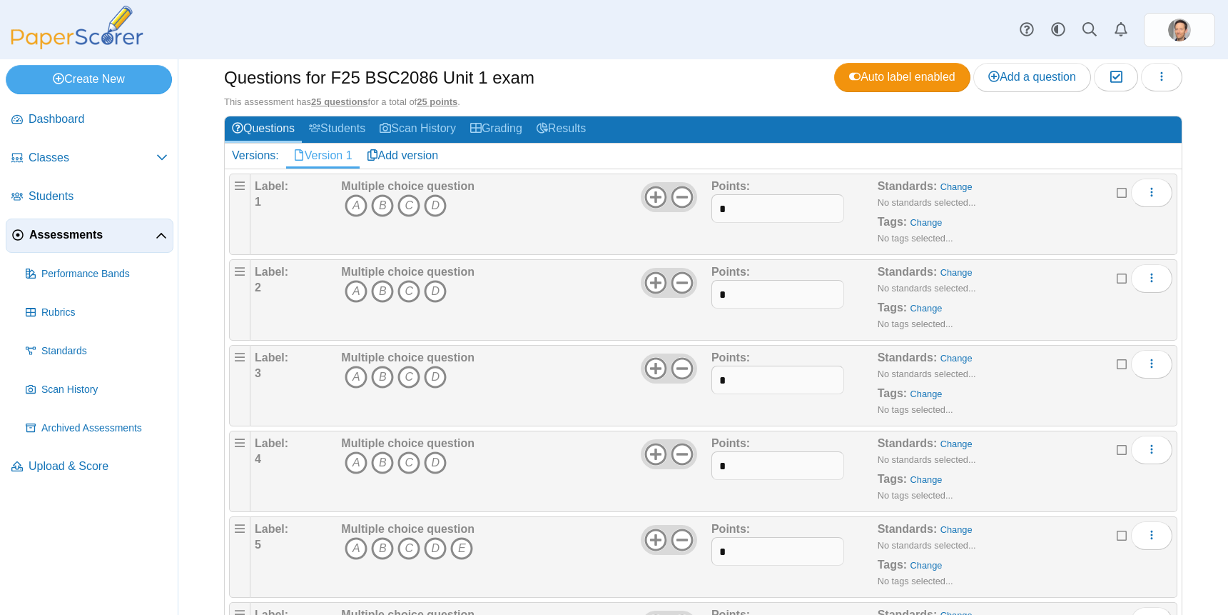
scroll to position [250, 0]
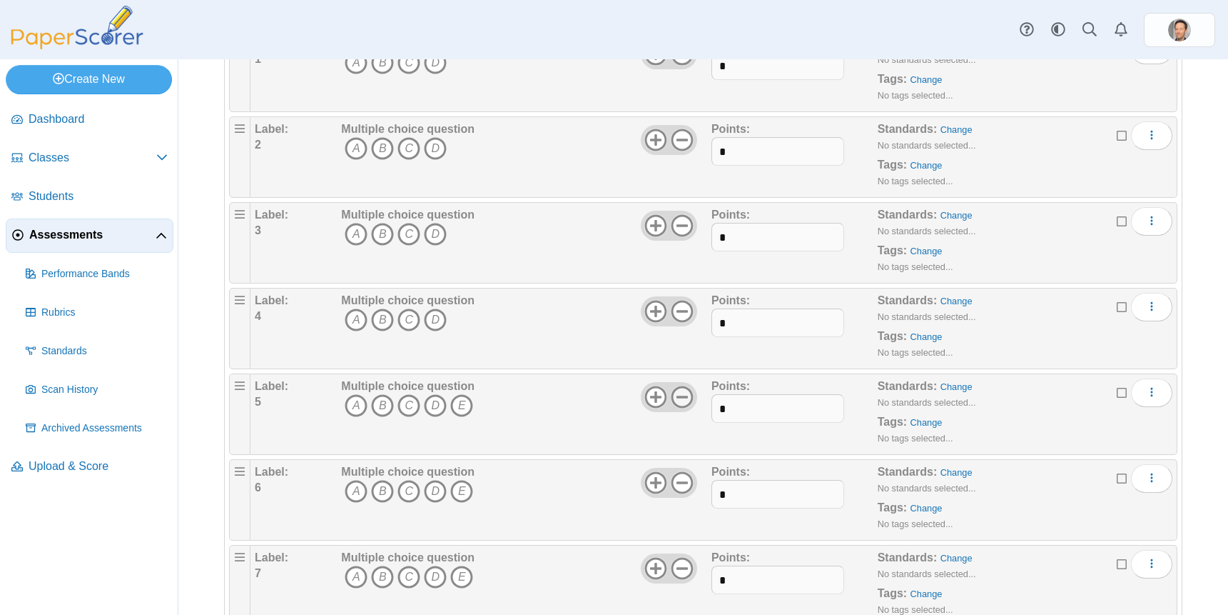
click at [671, 408] on icon at bounding box center [682, 396] width 23 height 23
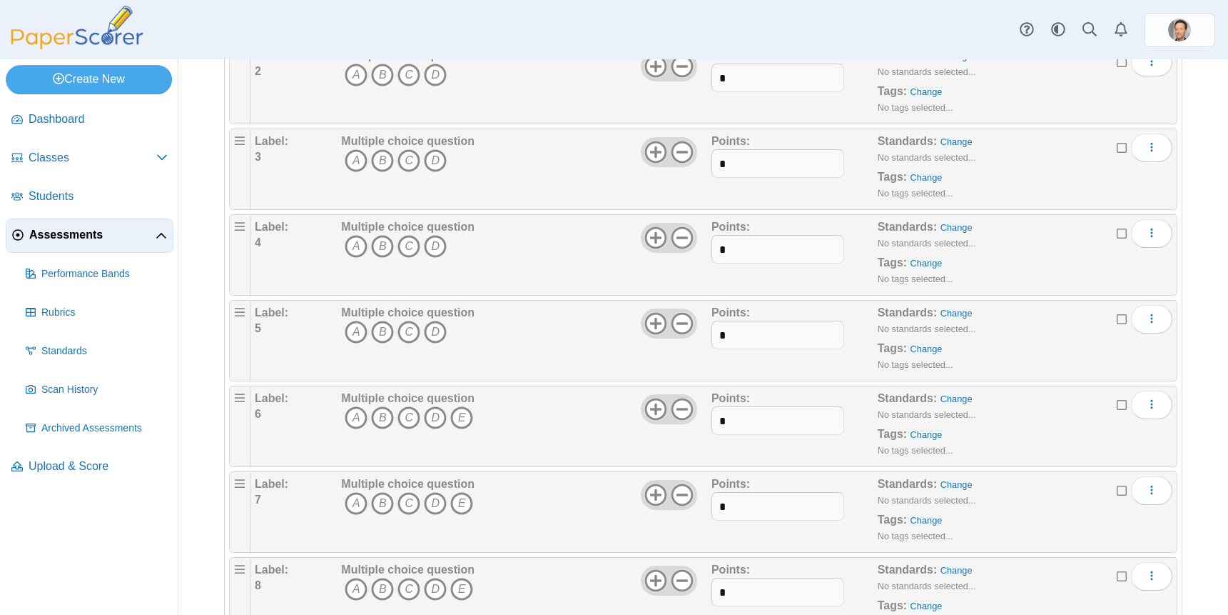
scroll to position [393, 0]
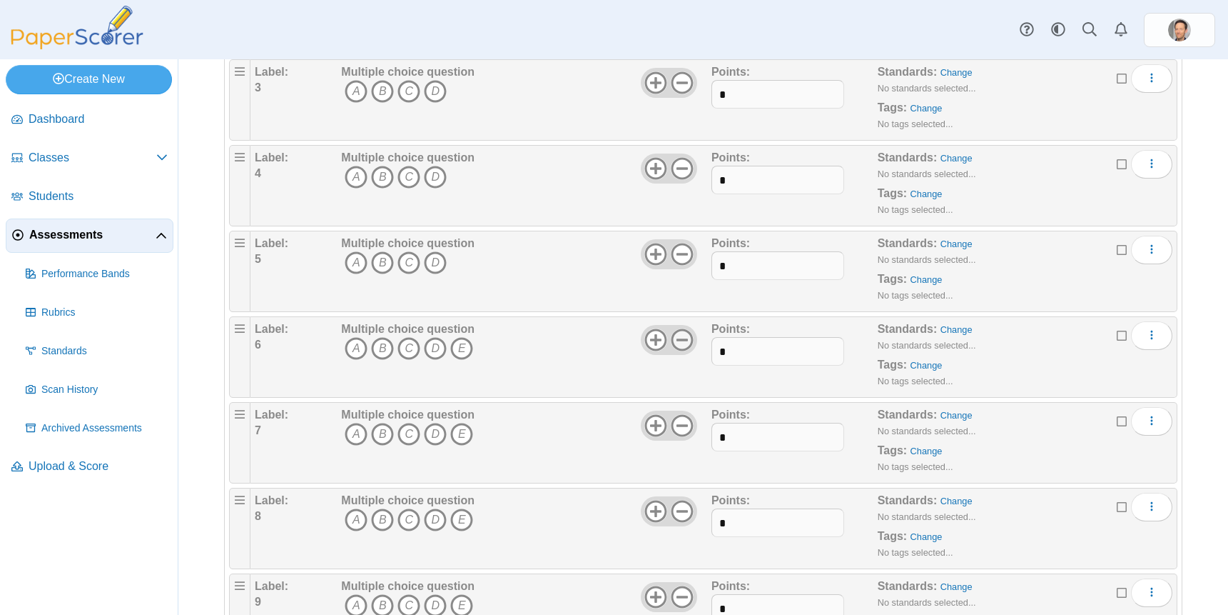
click at [679, 347] on icon at bounding box center [682, 339] width 23 height 23
click at [672, 437] on icon at bounding box center [682, 425] width 23 height 23
click at [682, 522] on icon at bounding box center [682, 511] width 23 height 23
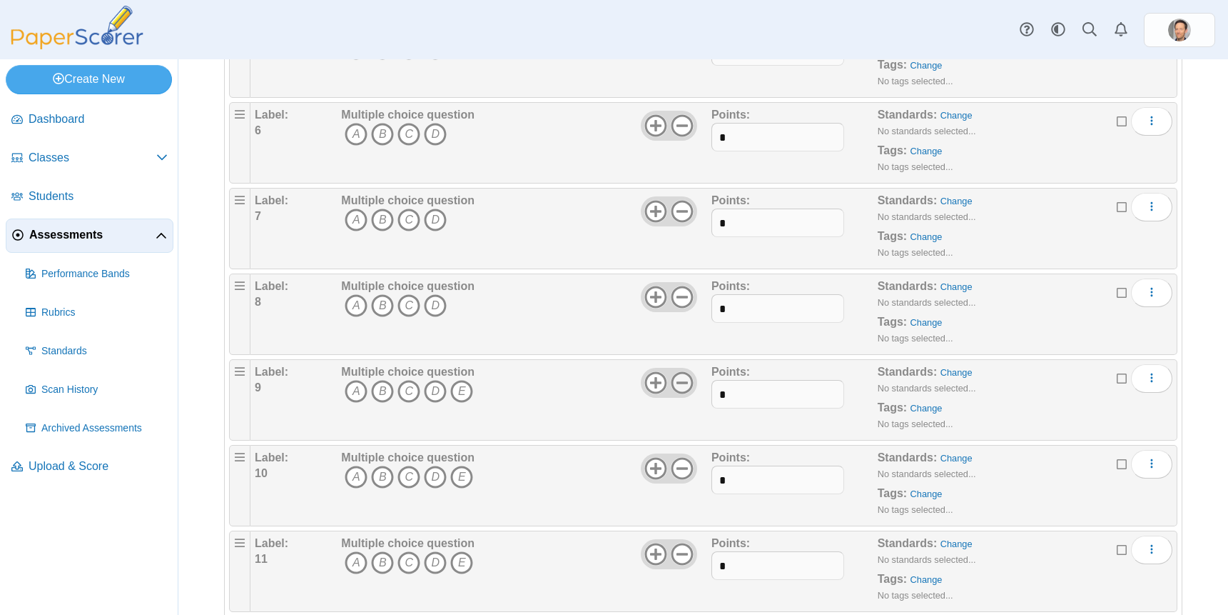
click at [679, 394] on icon at bounding box center [682, 382] width 23 height 23
click at [679, 480] on icon at bounding box center [682, 468] width 23 height 23
click at [679, 565] on icon at bounding box center [682, 553] width 23 height 23
click at [677, 222] on icon at bounding box center [682, 211] width 23 height 23
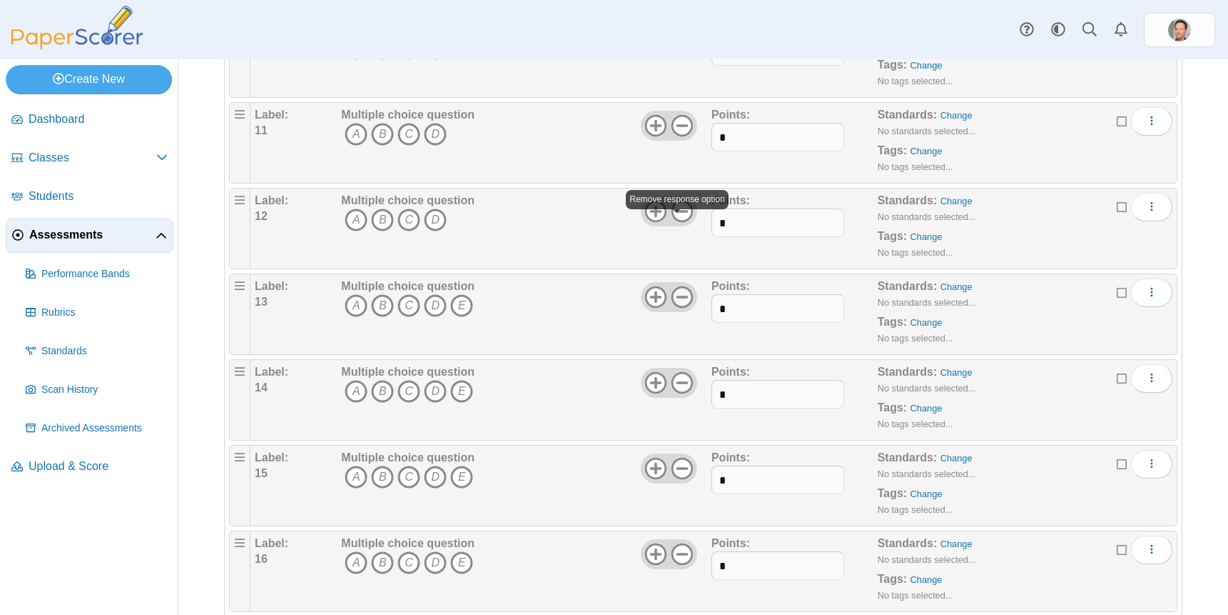
click at [678, 308] on icon at bounding box center [682, 296] width 23 height 23
click at [671, 394] on icon at bounding box center [682, 382] width 23 height 23
click at [683, 480] on icon at bounding box center [682, 468] width 23 height 23
click at [678, 565] on icon at bounding box center [682, 553] width 23 height 23
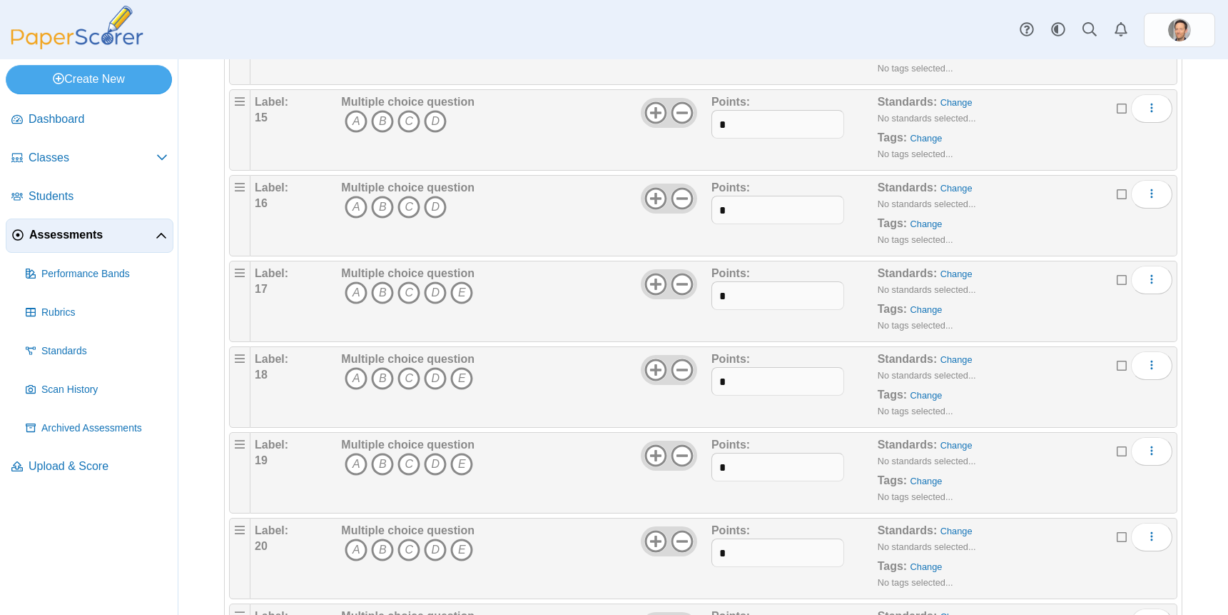
scroll to position [1392, 0]
click at [675, 294] on icon at bounding box center [682, 282] width 23 height 23
click at [682, 380] on icon at bounding box center [682, 368] width 23 height 23
drag, startPoint x: 685, startPoint y: 467, endPoint x: 684, endPoint y: 476, distance: 8.7
click at [685, 465] on icon at bounding box center [682, 454] width 23 height 23
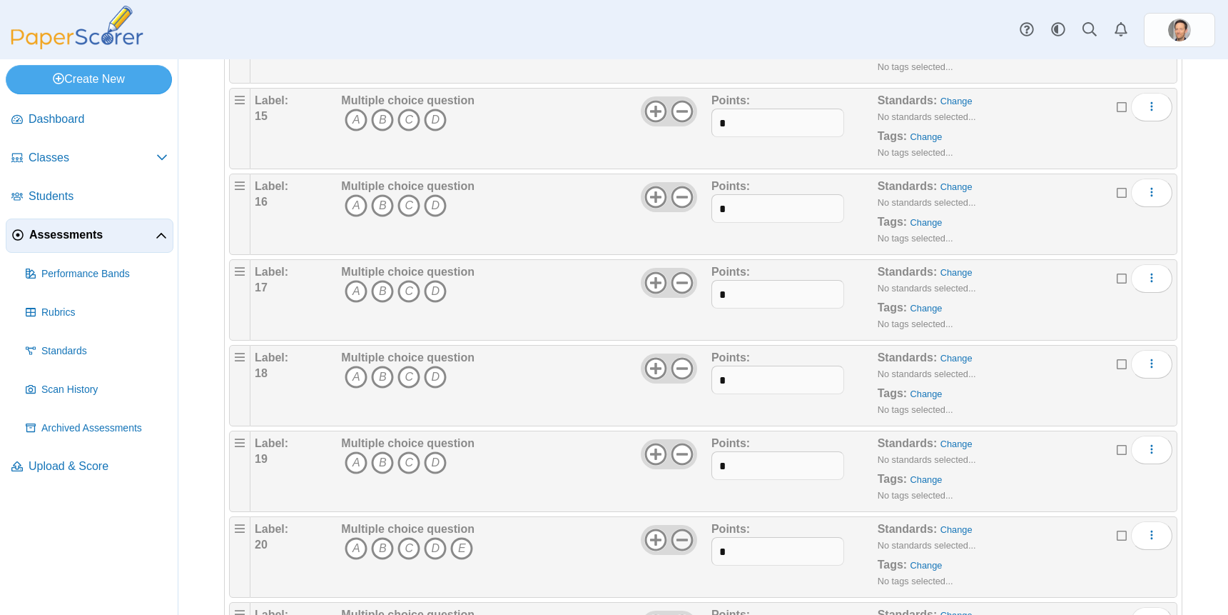
click at [679, 551] on icon at bounding box center [682, 539] width 23 height 23
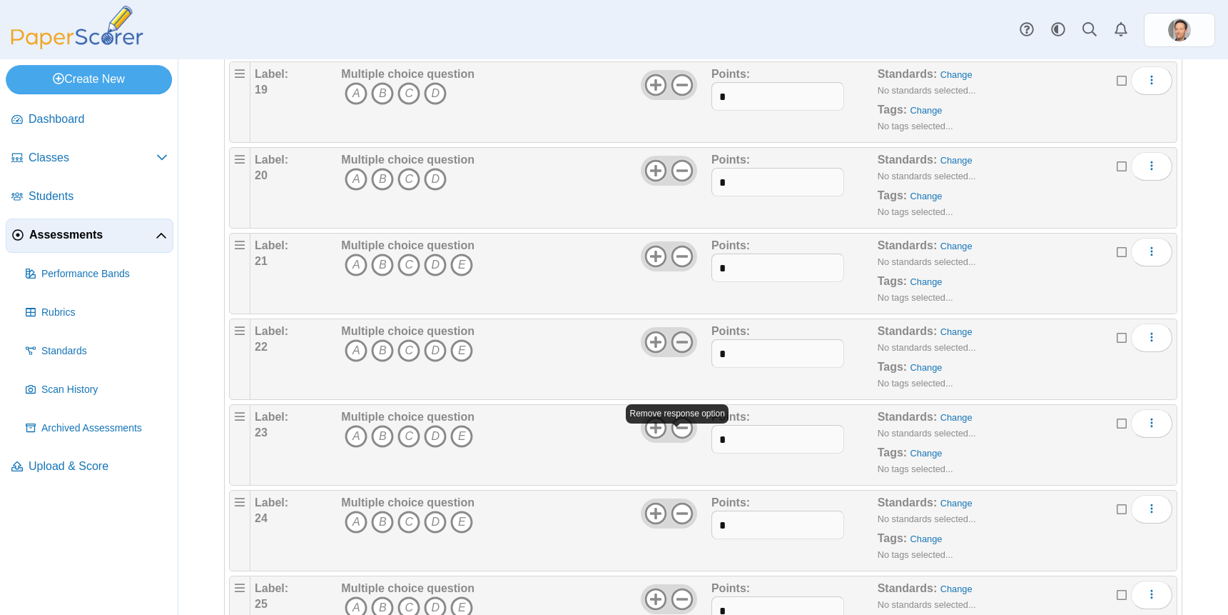
scroll to position [1851, 0]
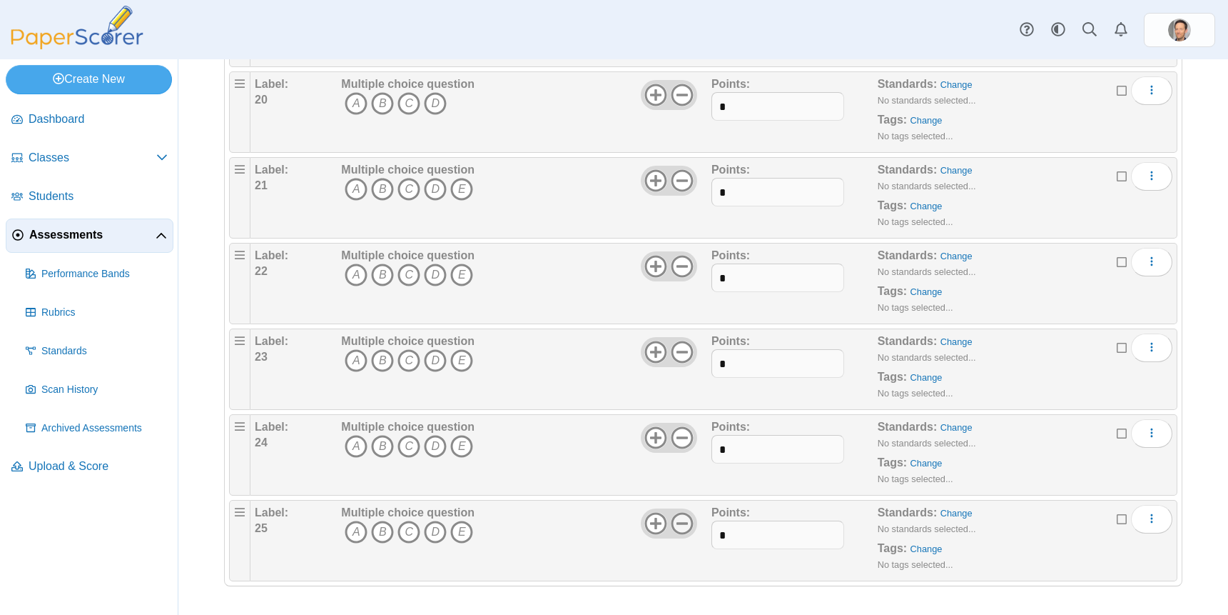
click at [683, 525] on icon at bounding box center [682, 523] width 23 height 23
click at [677, 440] on icon at bounding box center [682, 437] width 23 height 23
click at [679, 338] on div at bounding box center [669, 352] width 56 height 30
click at [680, 261] on icon at bounding box center [682, 266] width 23 height 23
click at [687, 357] on icon at bounding box center [682, 351] width 23 height 23
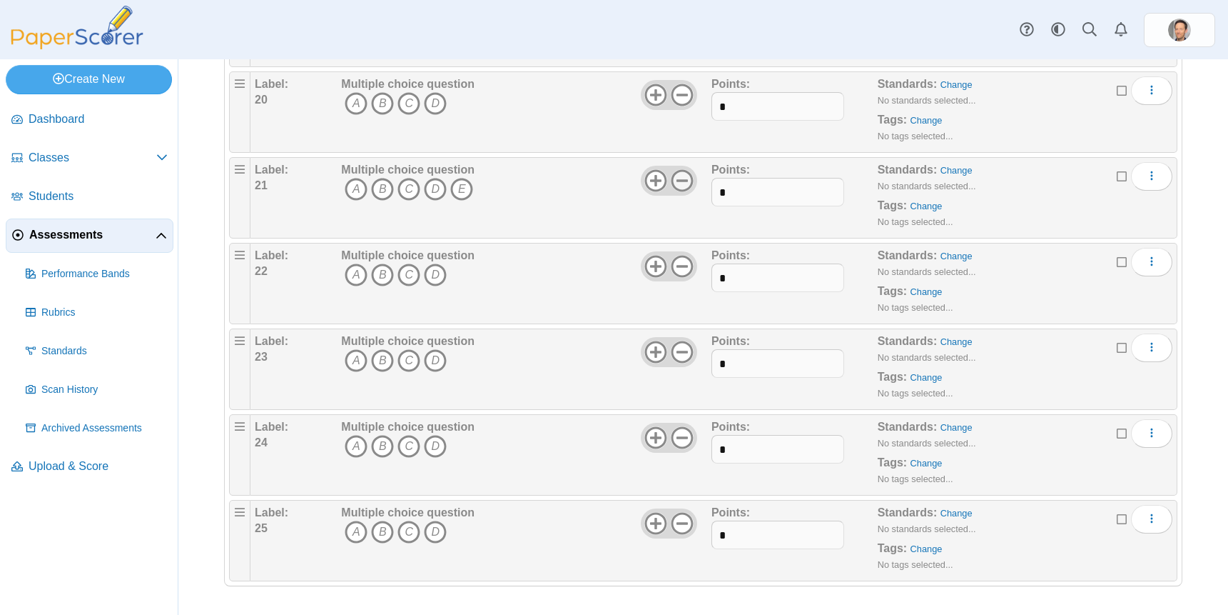
click at [678, 176] on icon at bounding box center [682, 180] width 23 height 23
click at [674, 87] on icon at bounding box center [682, 95] width 23 height 23
click at [646, 99] on icon at bounding box center [655, 95] width 23 height 23
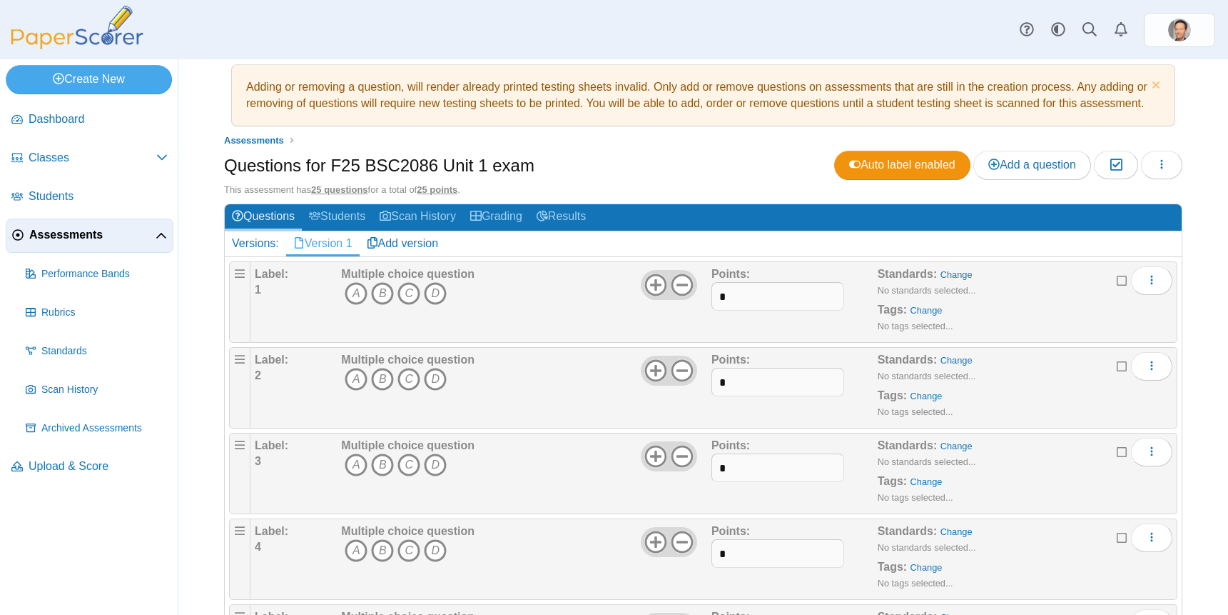
scroll to position [0, 0]
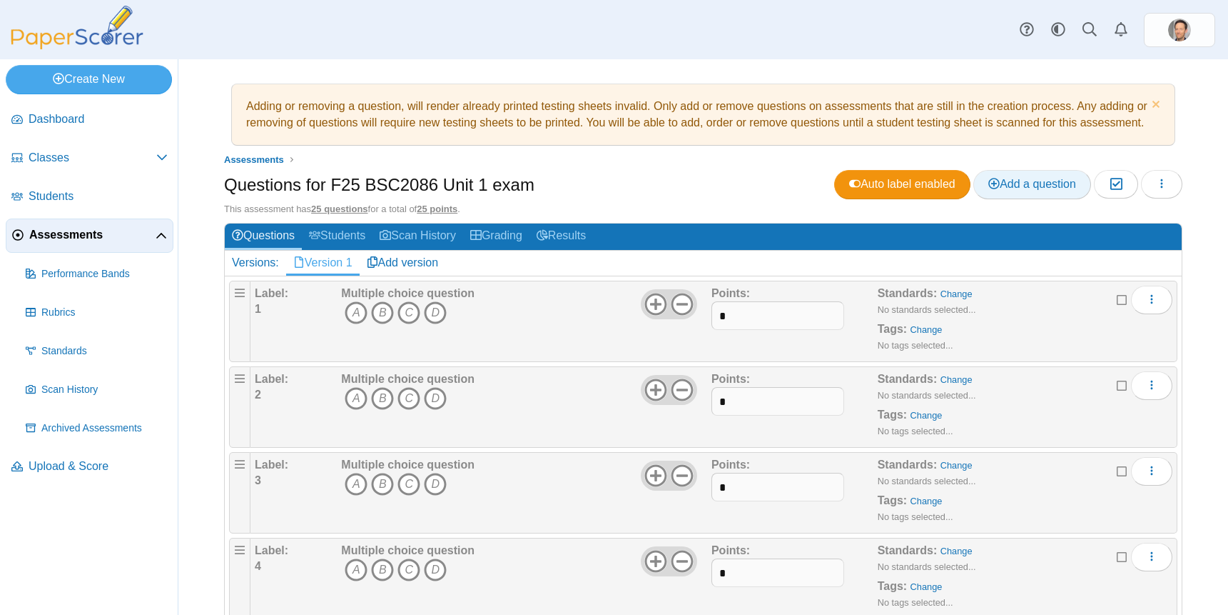
click at [1050, 190] on span "Add a question" at bounding box center [1033, 184] width 88 height 12
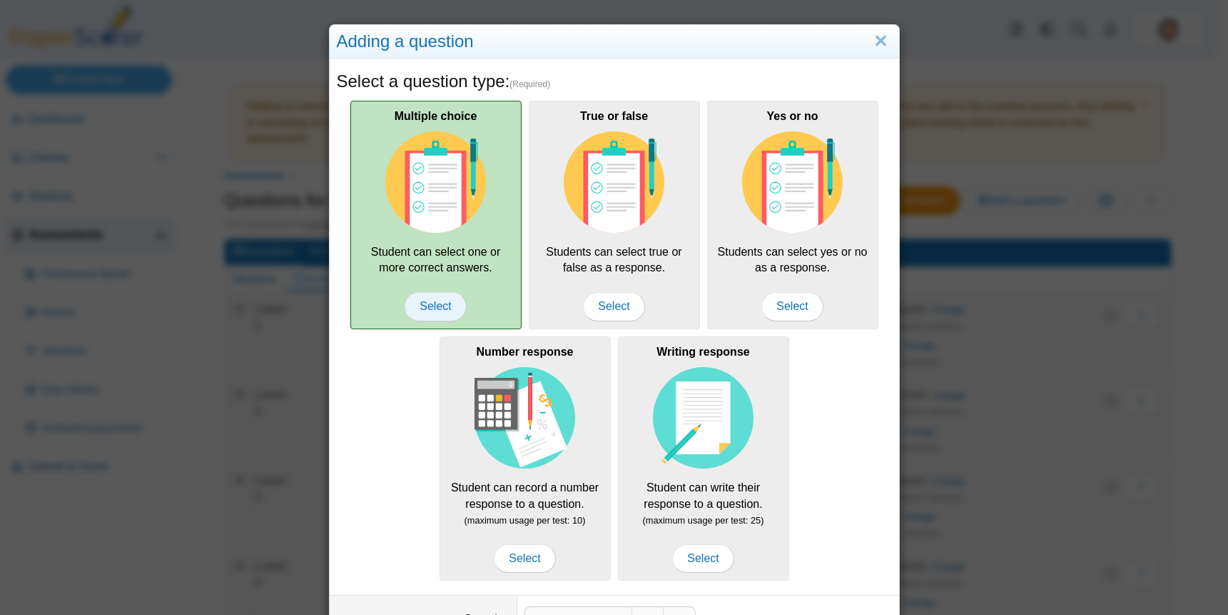
click at [431, 298] on span "Select" at bounding box center [435, 306] width 61 height 29
click at [439, 292] on span "Select" at bounding box center [435, 306] width 61 height 29
click at [412, 316] on span "Select" at bounding box center [435, 306] width 61 height 29
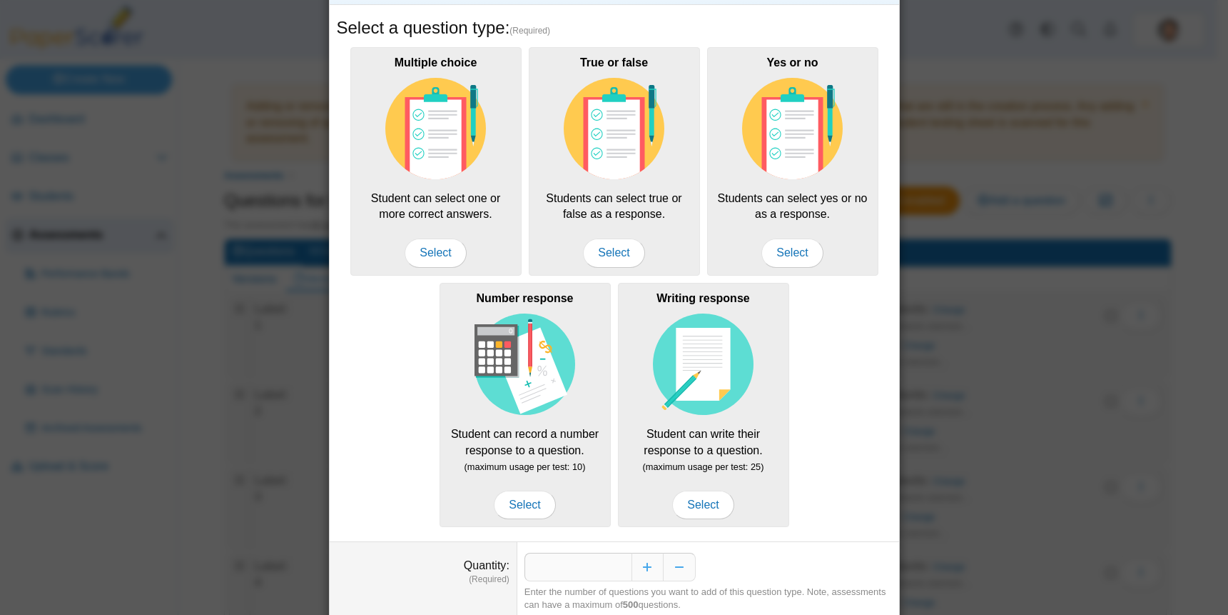
scroll to position [105, 0]
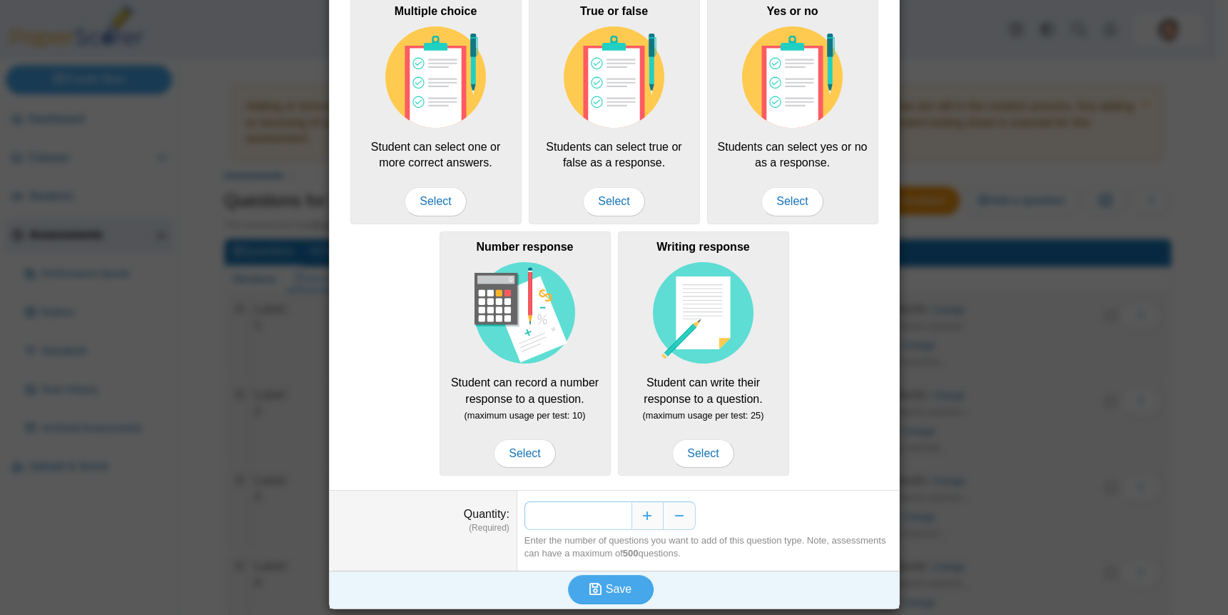
click at [612, 512] on input "*" at bounding box center [578, 515] width 107 height 29
type input "*"
type input "**"
click at [617, 589] on span "Save" at bounding box center [619, 588] width 26 height 12
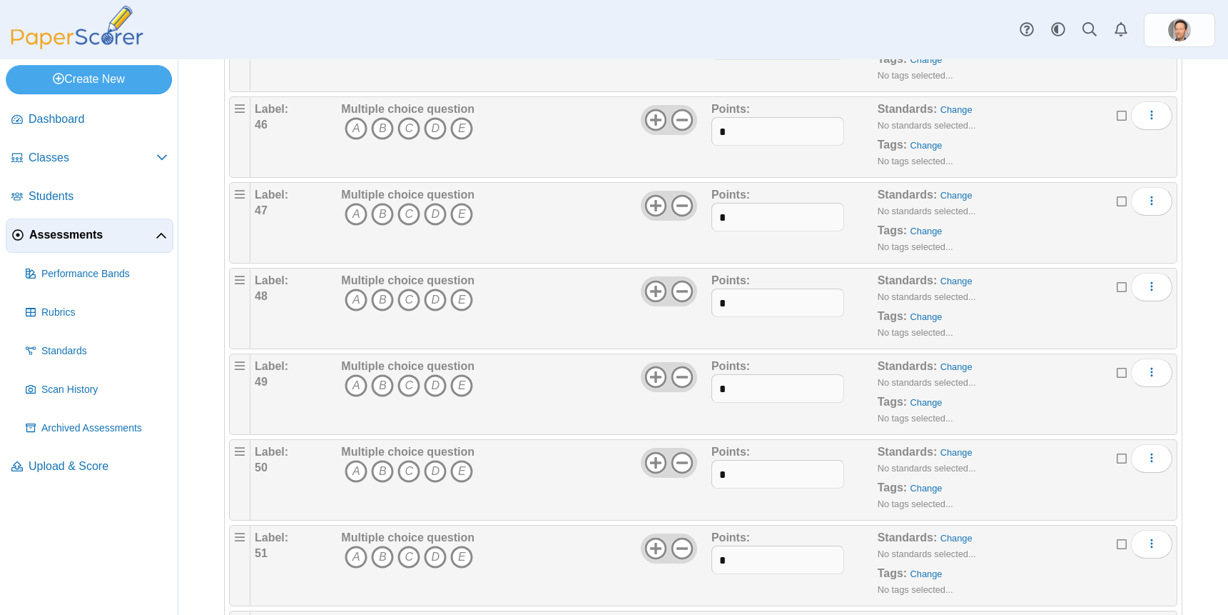
scroll to position [4421, 0]
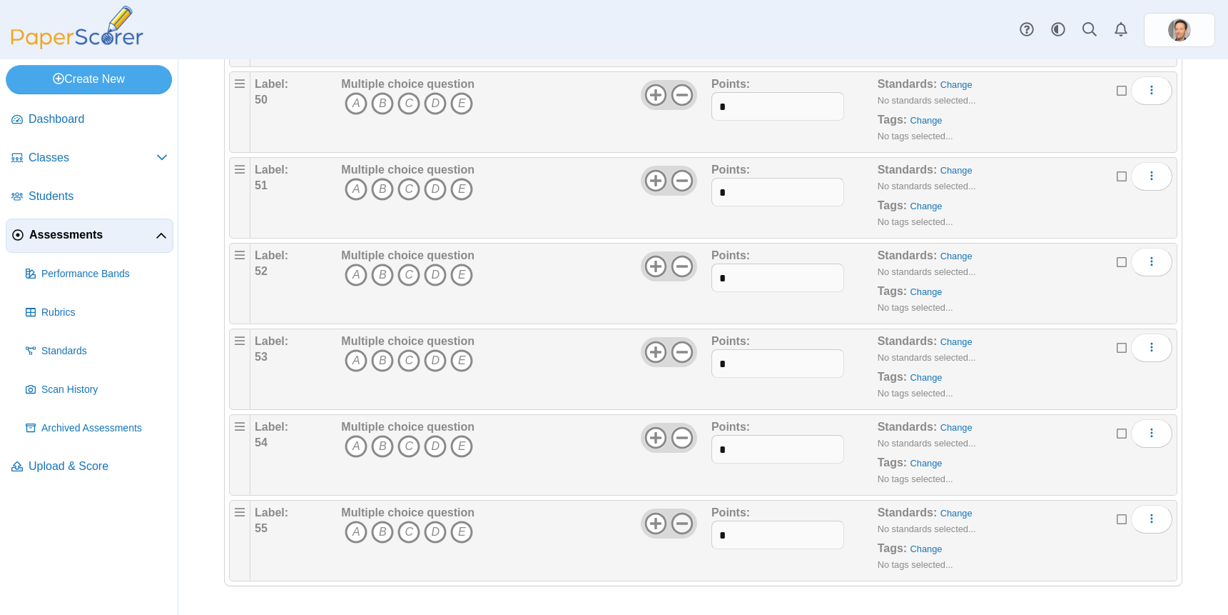
click at [674, 521] on icon at bounding box center [682, 523] width 23 height 23
click at [676, 434] on icon at bounding box center [682, 437] width 23 height 23
click at [681, 348] on icon at bounding box center [682, 351] width 23 height 23
click at [677, 261] on icon at bounding box center [682, 266] width 23 height 23
click at [680, 171] on use at bounding box center [682, 180] width 22 height 22
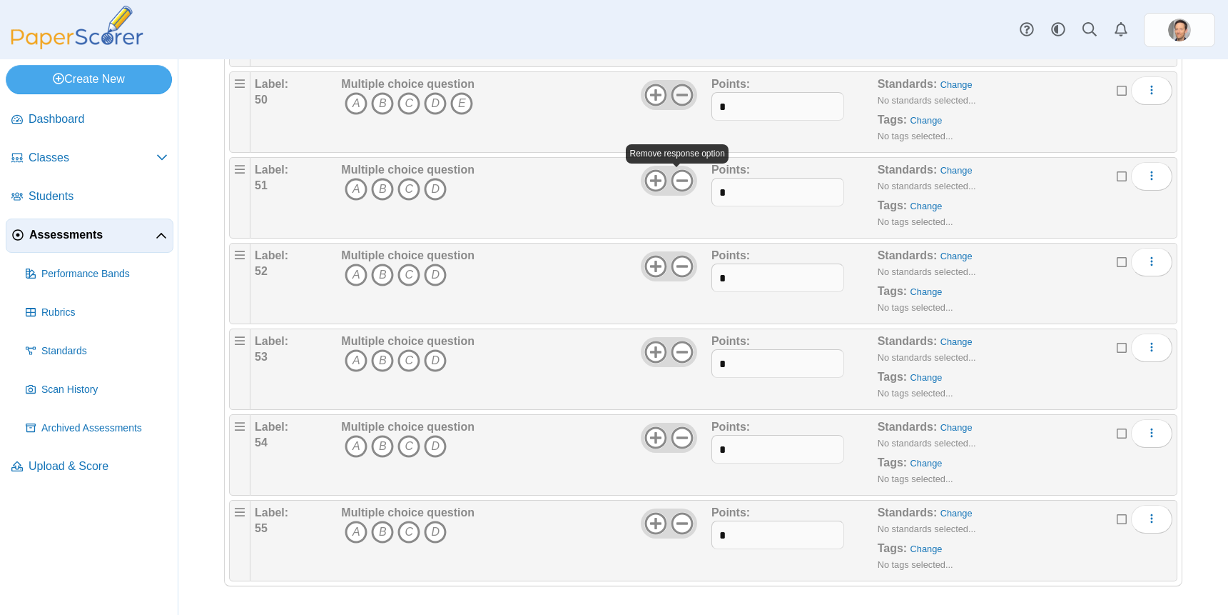
click at [679, 89] on icon at bounding box center [682, 95] width 23 height 23
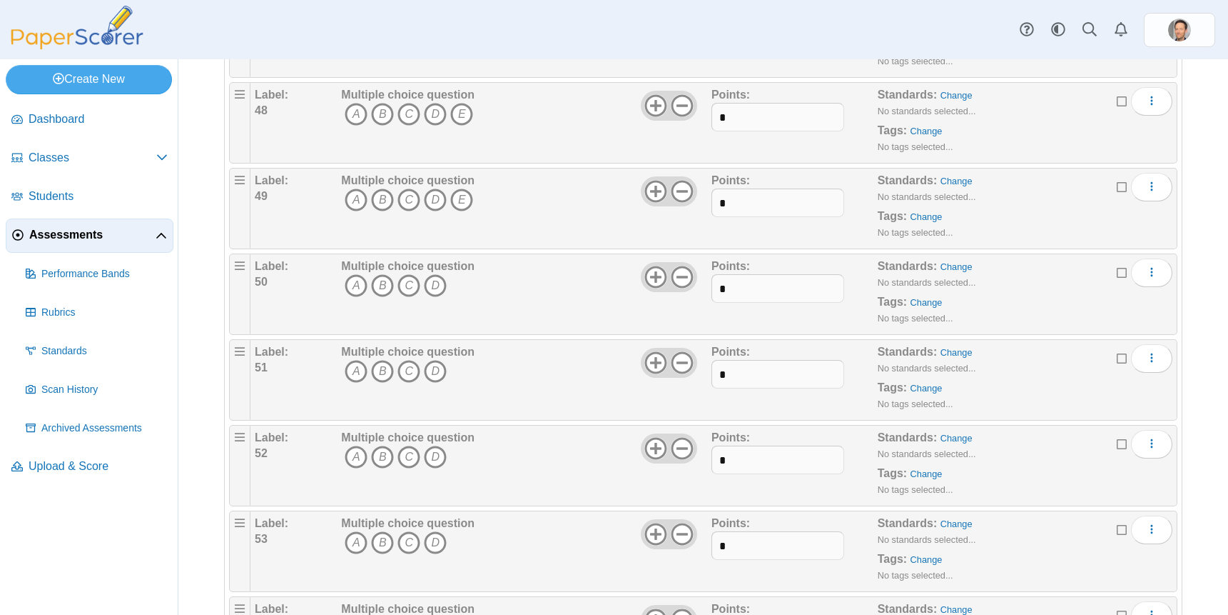
scroll to position [4135, 0]
click at [686, 290] on use at bounding box center [682, 279] width 22 height 22
click at [681, 206] on icon at bounding box center [682, 194] width 23 height 23
click at [682, 119] on use at bounding box center [682, 108] width 22 height 22
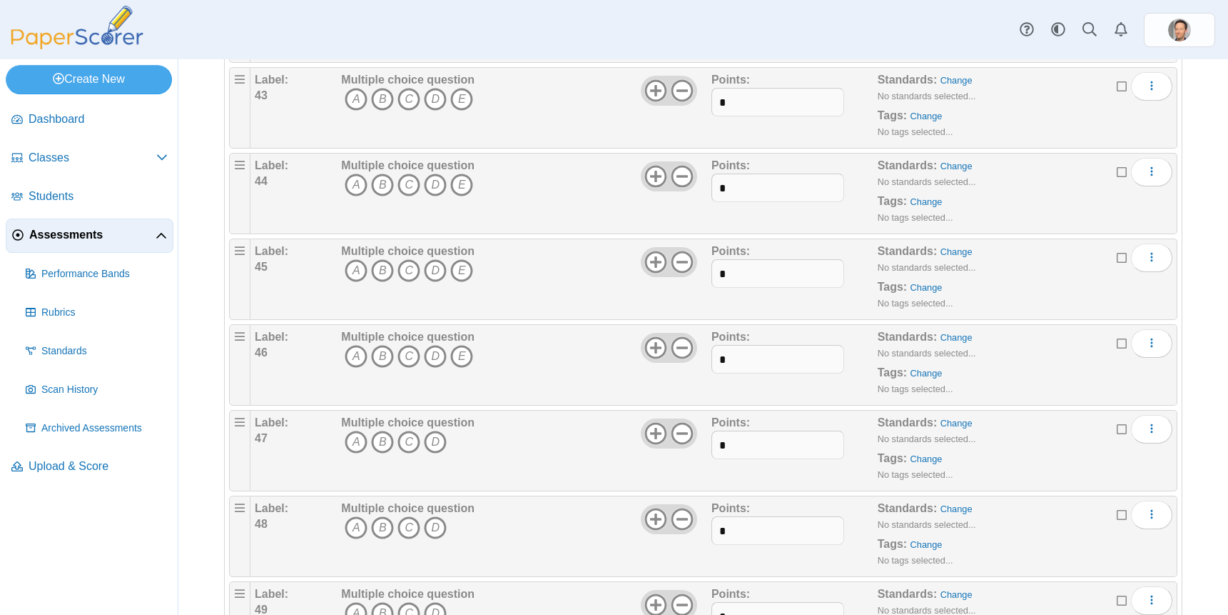
scroll to position [3778, 0]
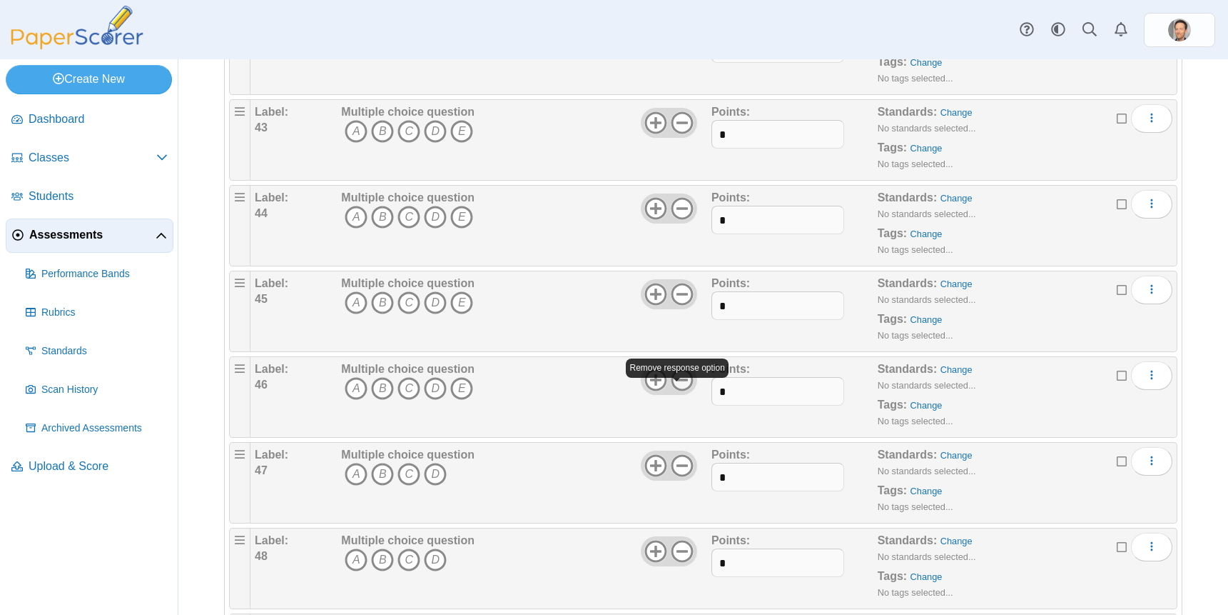
click at [681, 391] on icon at bounding box center [682, 379] width 23 height 23
click at [677, 305] on icon at bounding box center [682, 294] width 23 height 23
click at [682, 220] on icon at bounding box center [682, 208] width 23 height 23
click at [678, 121] on div "Multiple choice question A B C D E" at bounding box center [525, 139] width 374 height 71
click at [678, 134] on icon at bounding box center [682, 122] width 23 height 23
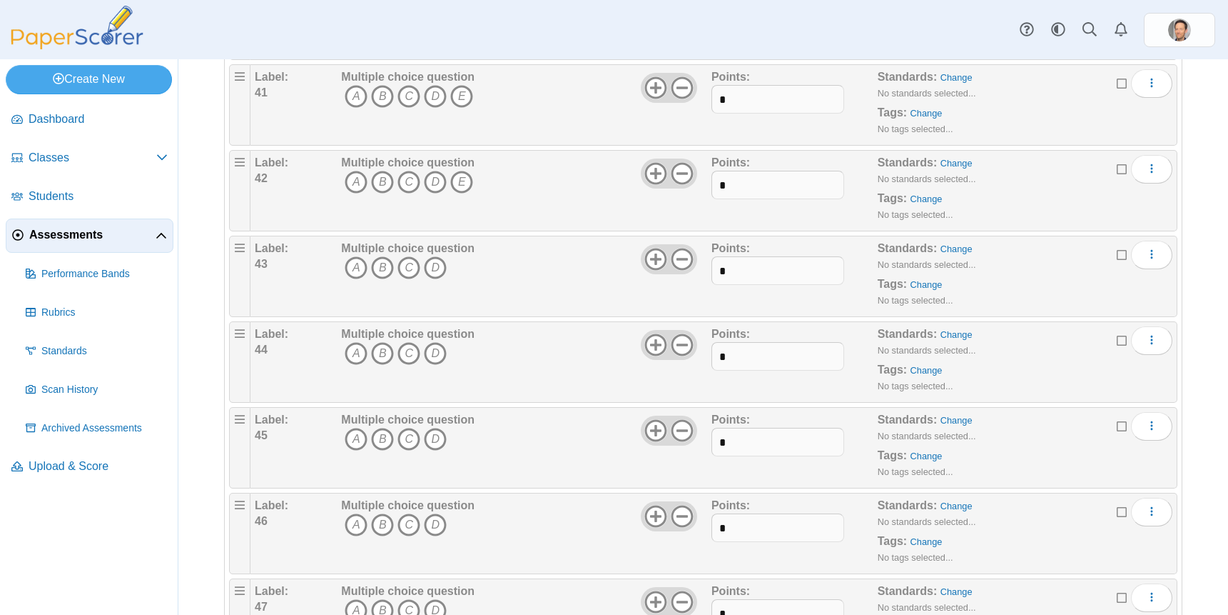
scroll to position [3636, 0]
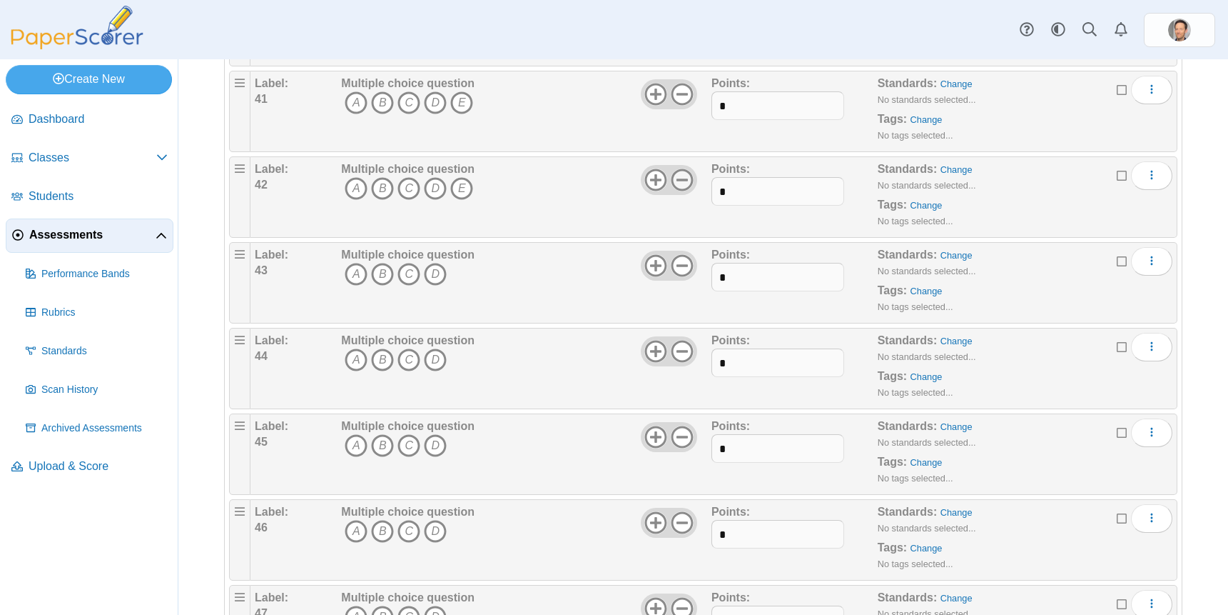
click at [683, 191] on icon at bounding box center [682, 179] width 23 height 23
click at [673, 106] on icon at bounding box center [682, 94] width 23 height 23
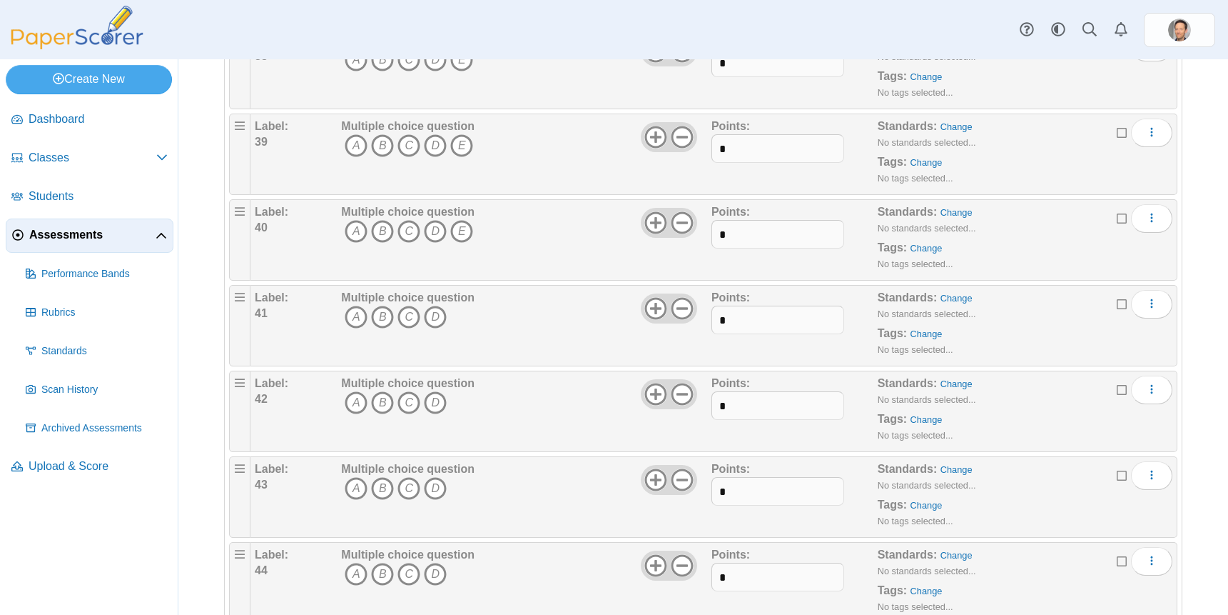
scroll to position [3279, 0]
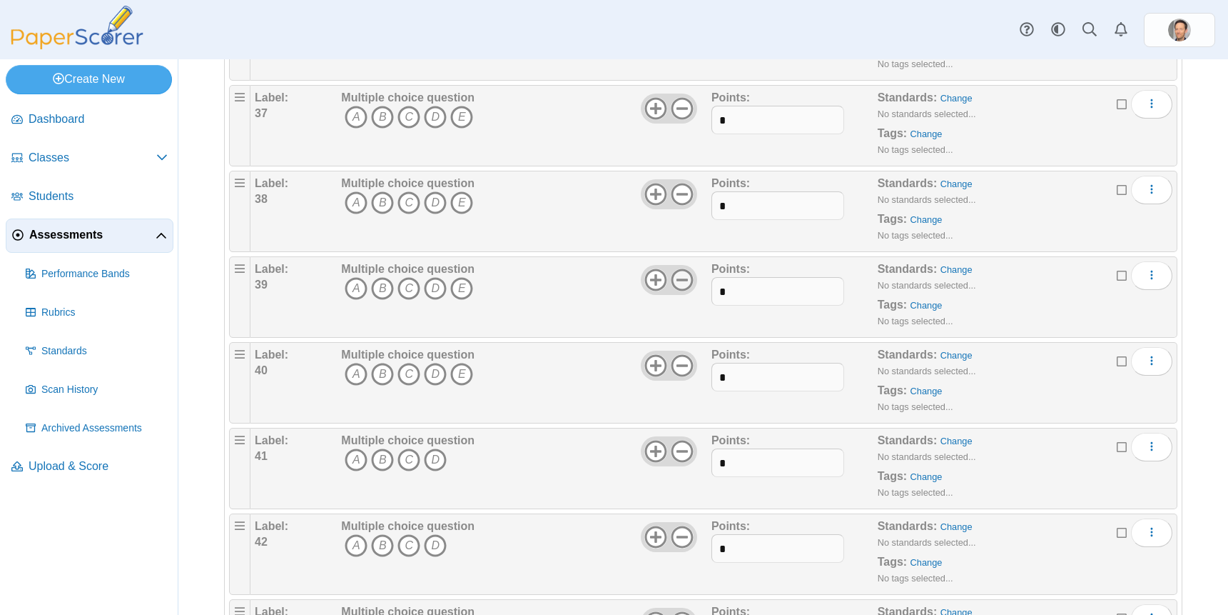
click at [677, 290] on icon at bounding box center [682, 279] width 23 height 23
click at [671, 206] on icon at bounding box center [682, 194] width 23 height 23
click at [677, 120] on icon at bounding box center [682, 108] width 23 height 23
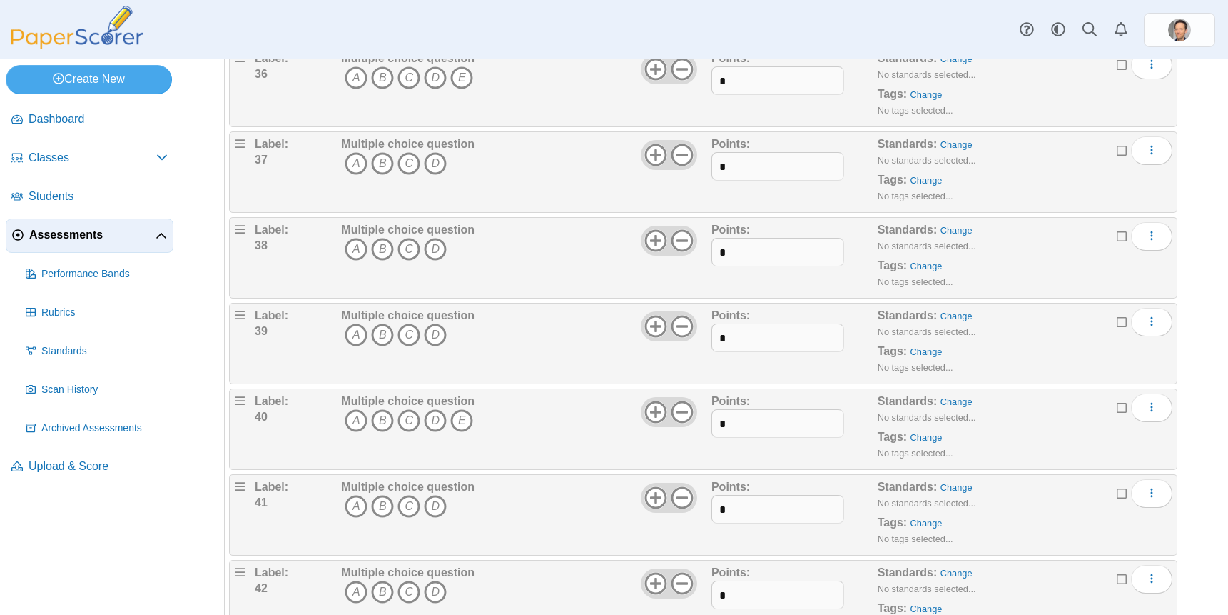
scroll to position [3136, 0]
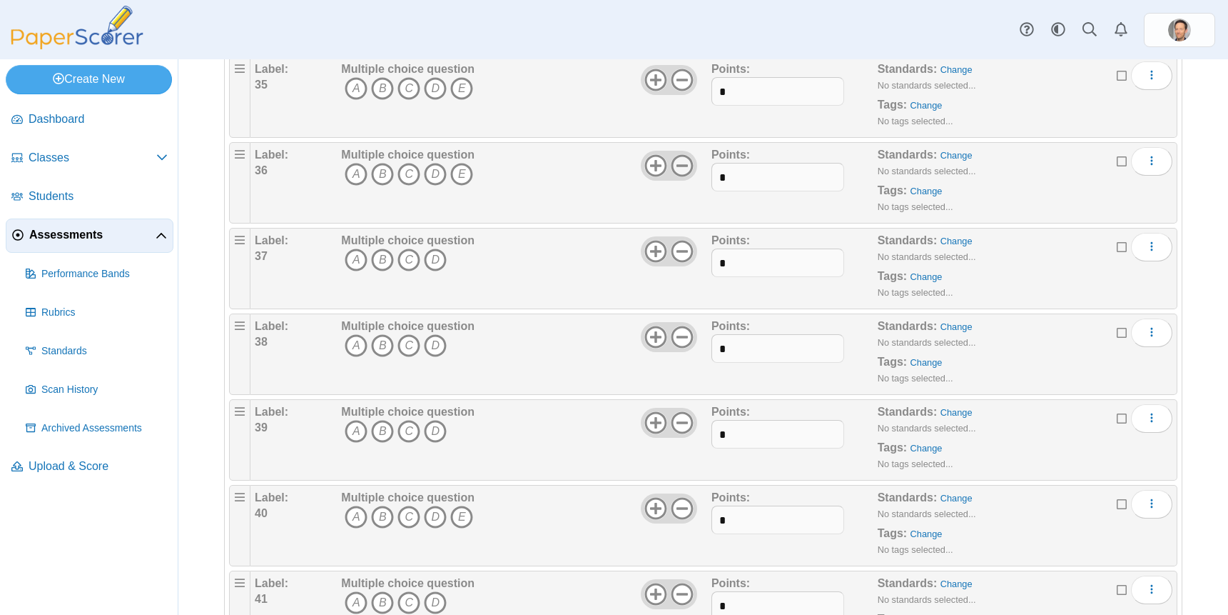
click at [672, 177] on icon at bounding box center [682, 165] width 23 height 23
click at [677, 91] on use at bounding box center [682, 80] width 22 height 22
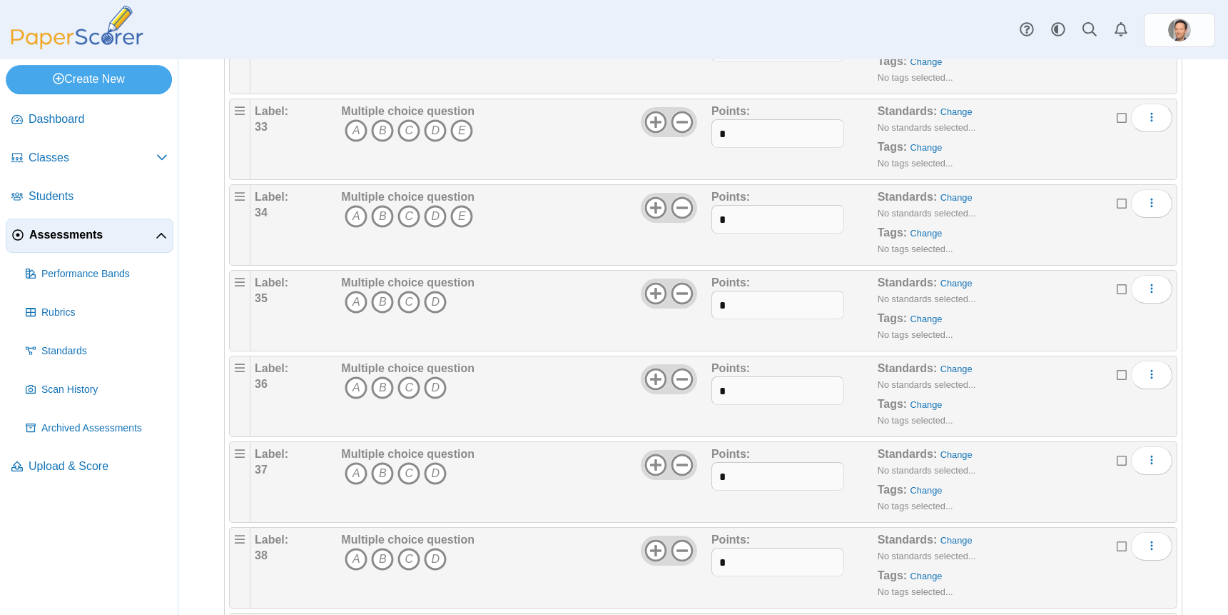
scroll to position [2922, 0]
click at [677, 220] on icon at bounding box center [682, 208] width 23 height 23
click at [679, 134] on icon at bounding box center [682, 122] width 23 height 23
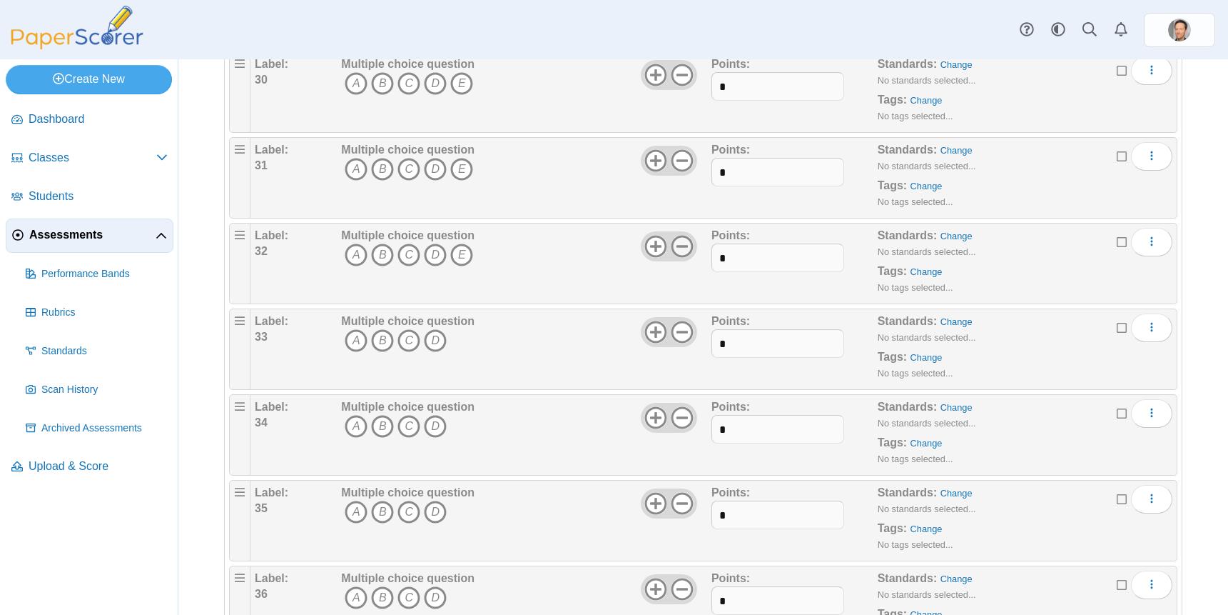
scroll to position [2708, 0]
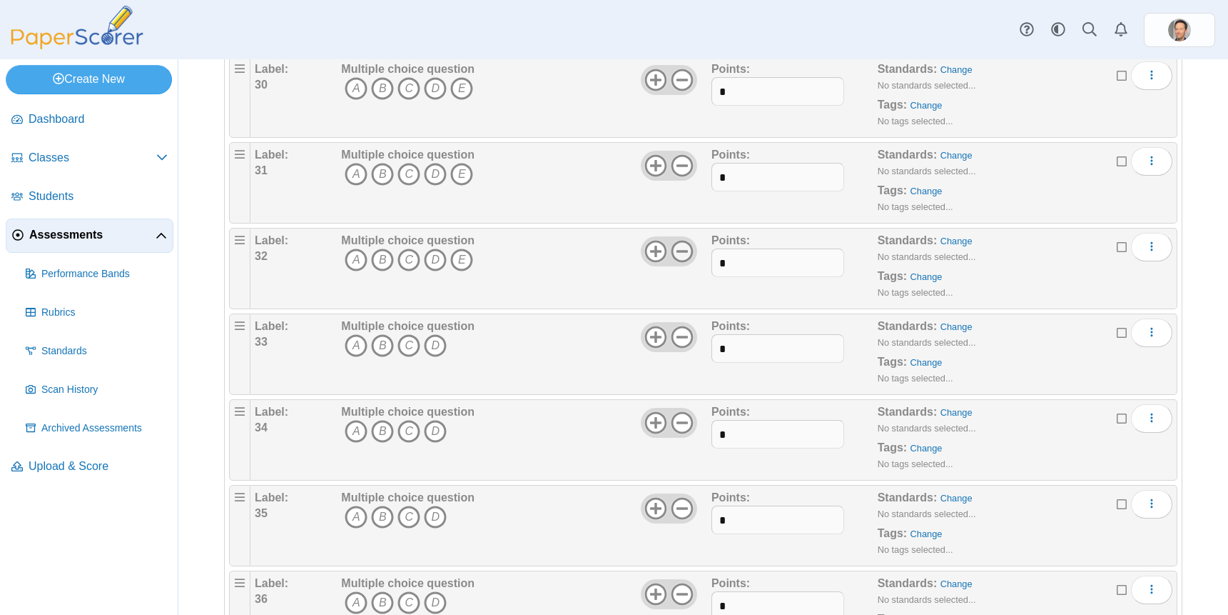
click at [672, 263] on icon at bounding box center [682, 251] width 23 height 23
click at [671, 177] on icon at bounding box center [682, 165] width 23 height 23
click at [681, 91] on use at bounding box center [682, 80] width 22 height 22
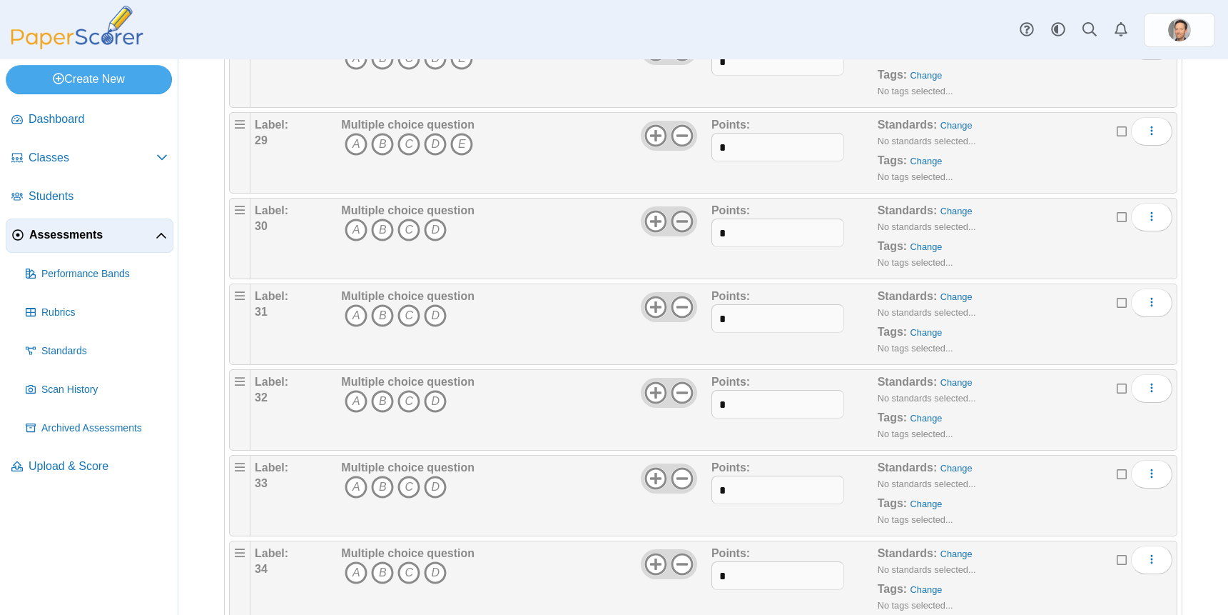
scroll to position [2565, 0]
click at [682, 148] on icon at bounding box center [682, 137] width 23 height 23
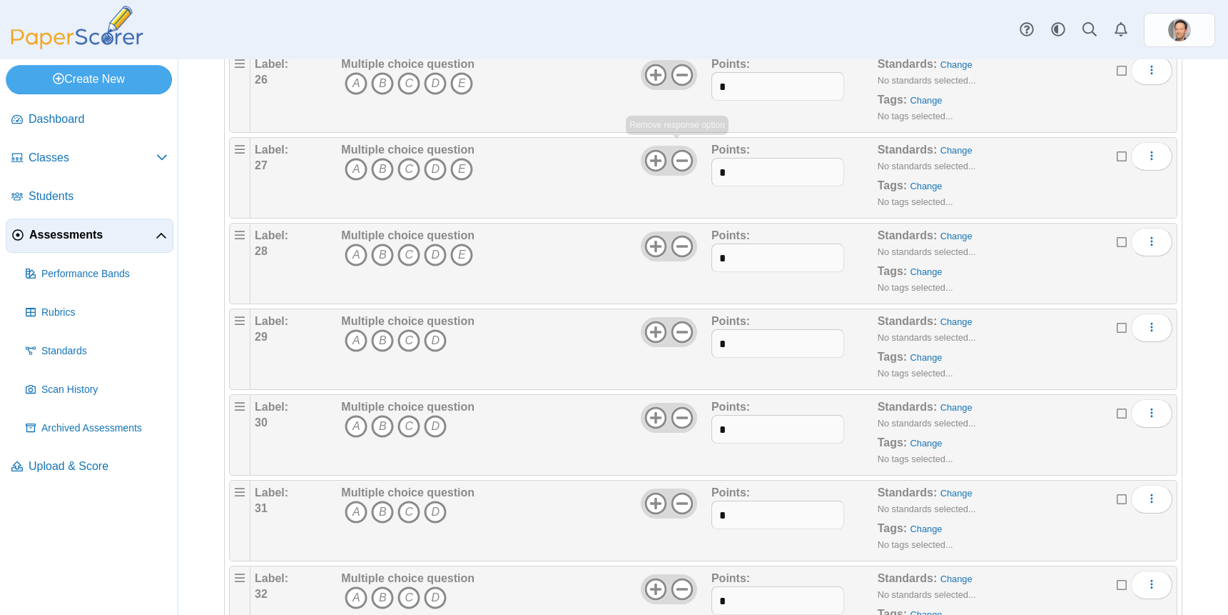
scroll to position [2351, 0]
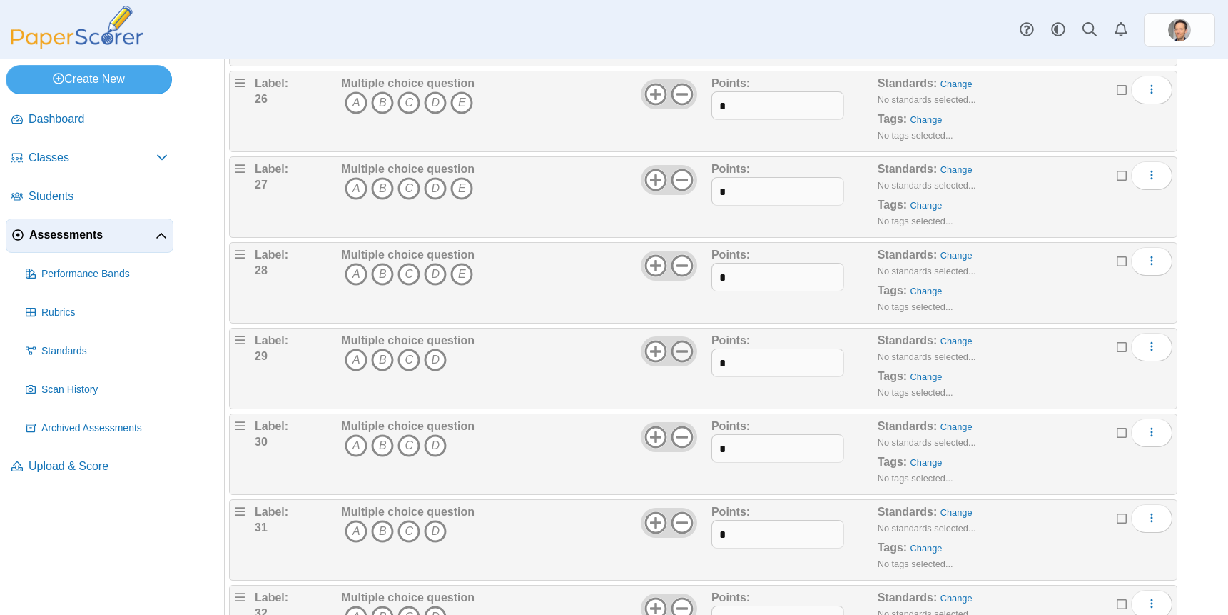
click at [674, 363] on icon at bounding box center [682, 351] width 23 height 23
click at [644, 363] on icon at bounding box center [655, 351] width 23 height 23
click at [674, 276] on use at bounding box center [682, 265] width 22 height 22
click at [677, 191] on icon at bounding box center [682, 179] width 23 height 23
click at [678, 106] on icon at bounding box center [682, 94] width 23 height 23
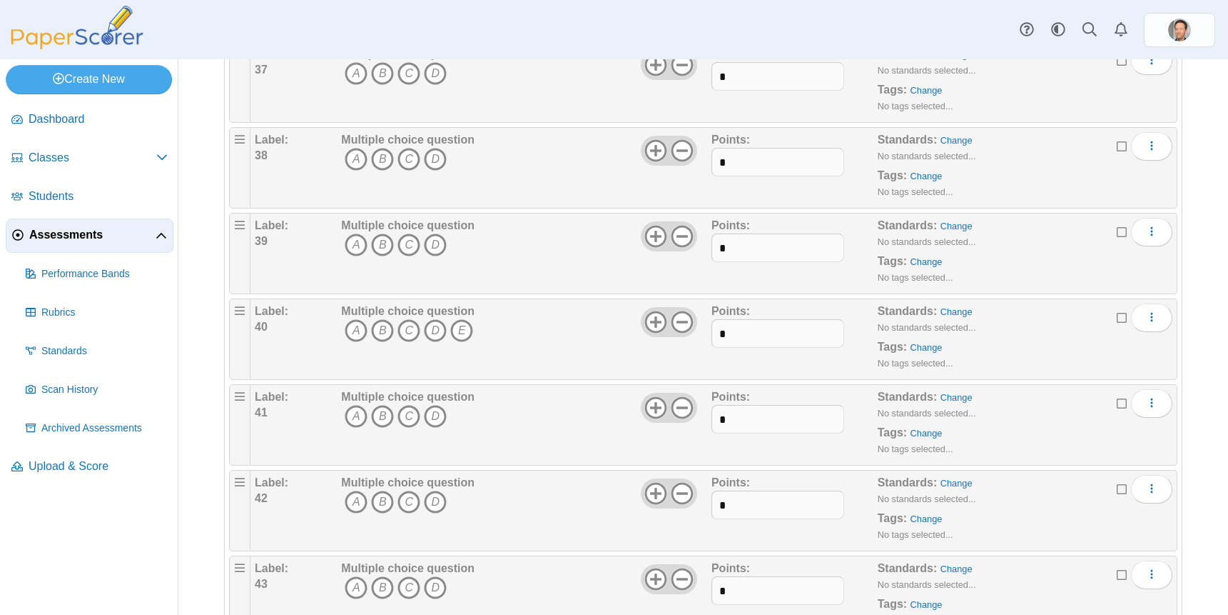
scroll to position [3188, 0]
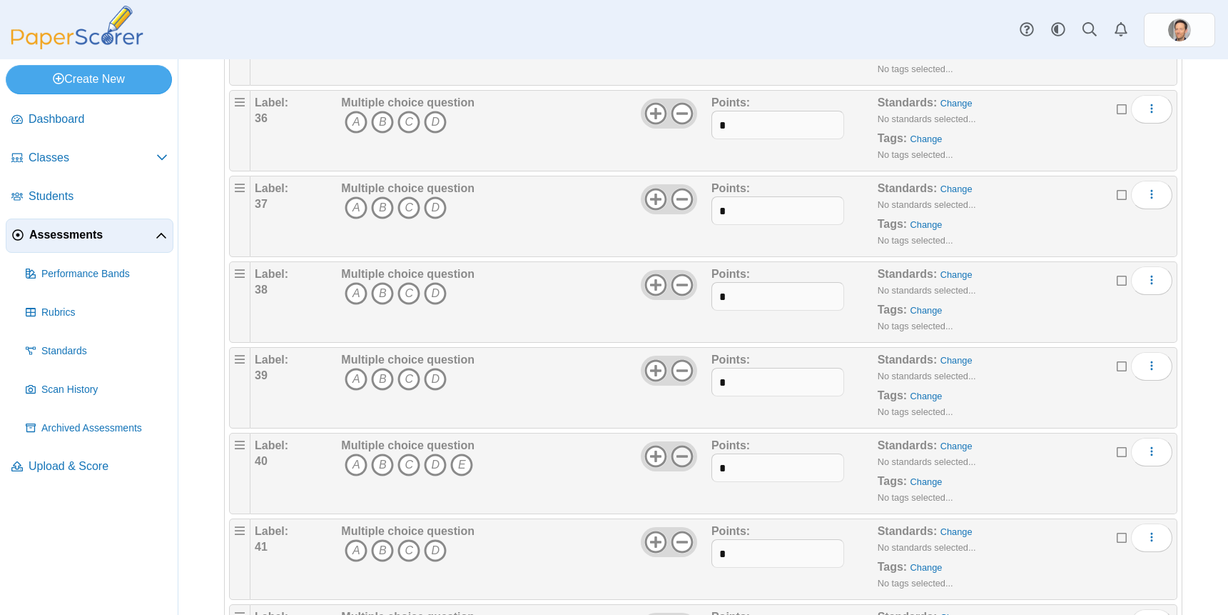
click at [679, 467] on icon at bounding box center [682, 456] width 23 height 23
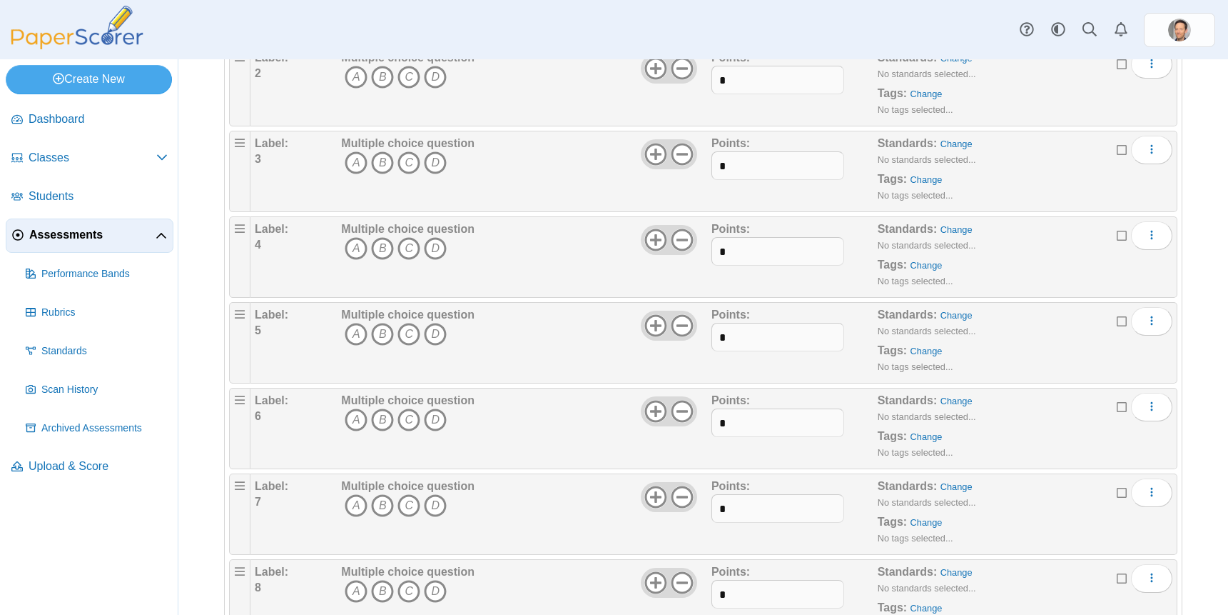
scroll to position [0, 0]
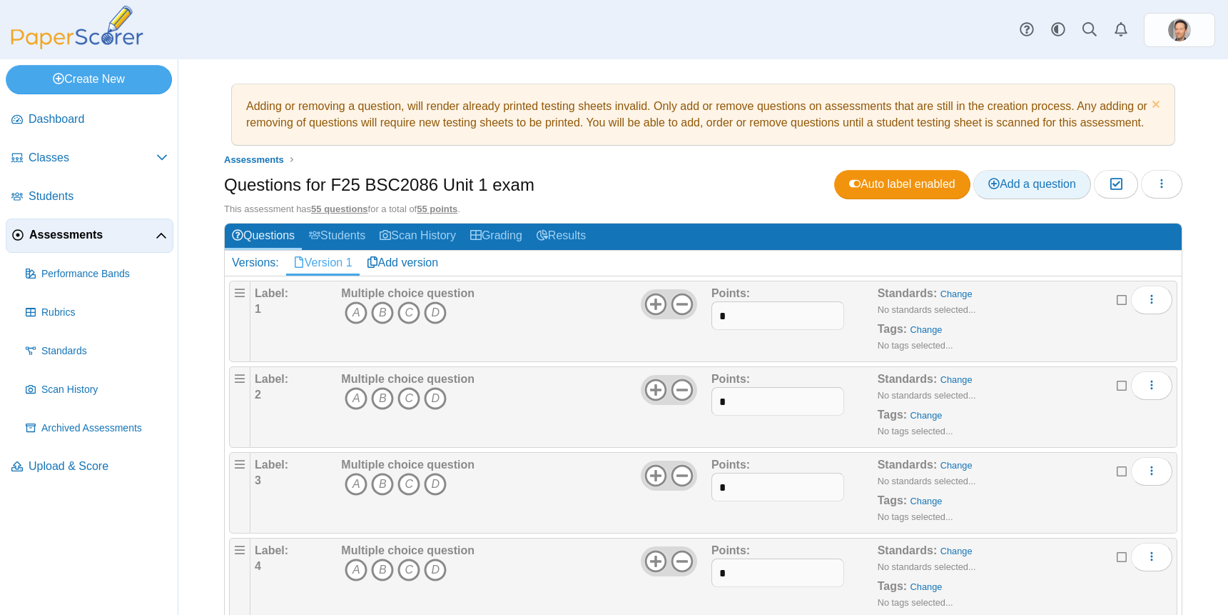
click at [1038, 190] on link "Add a question" at bounding box center [1033, 184] width 118 height 29
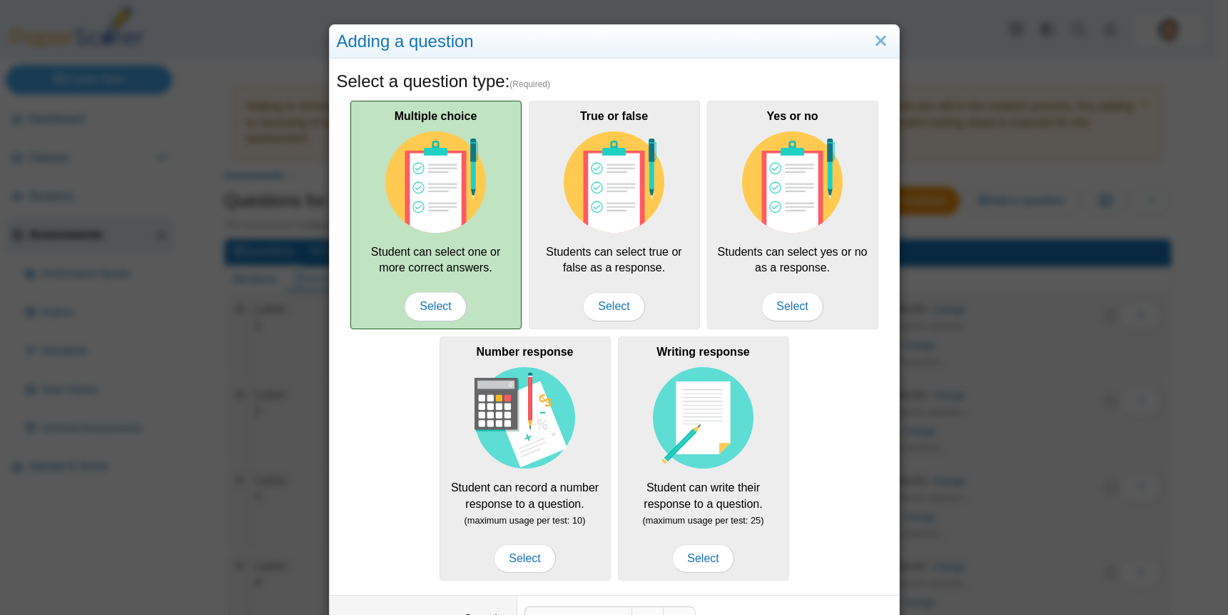
click at [425, 206] on img at bounding box center [435, 181] width 101 height 101
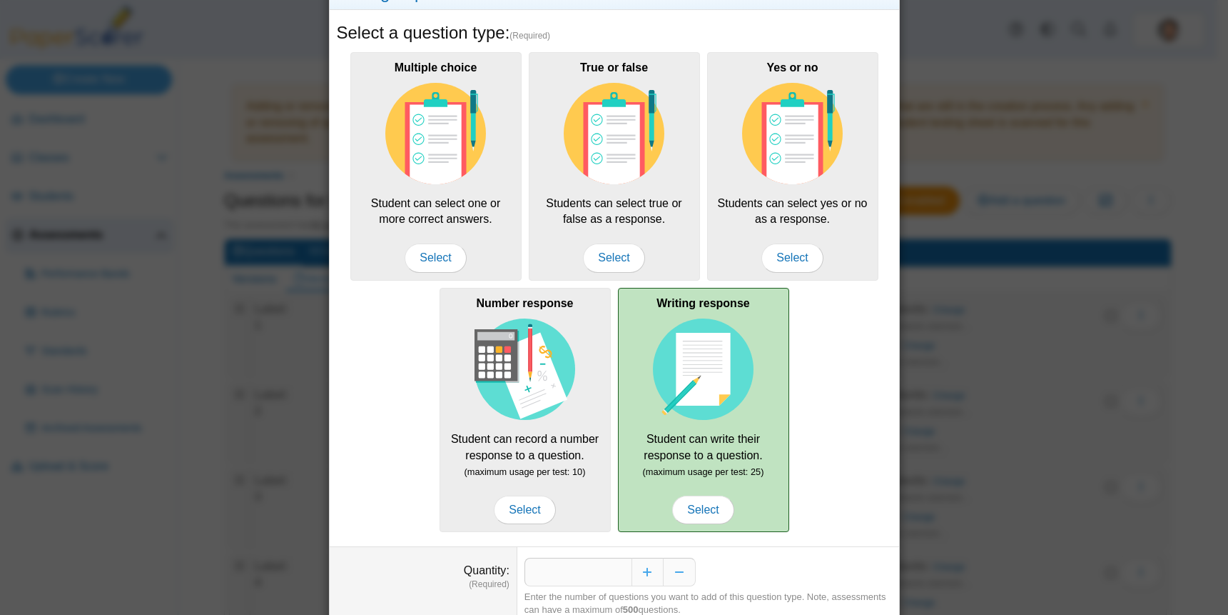
scroll to position [105, 0]
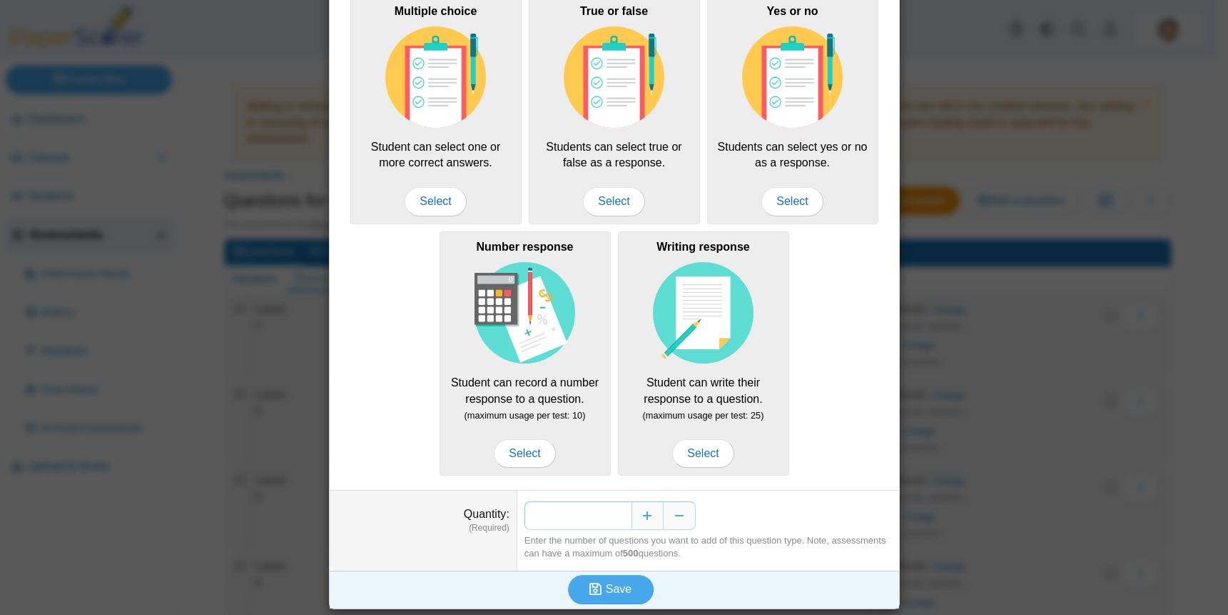
click at [615, 514] on input "*" at bounding box center [578, 515] width 107 height 29
type input "*"
click at [602, 595] on button "Save" at bounding box center [611, 589] width 86 height 29
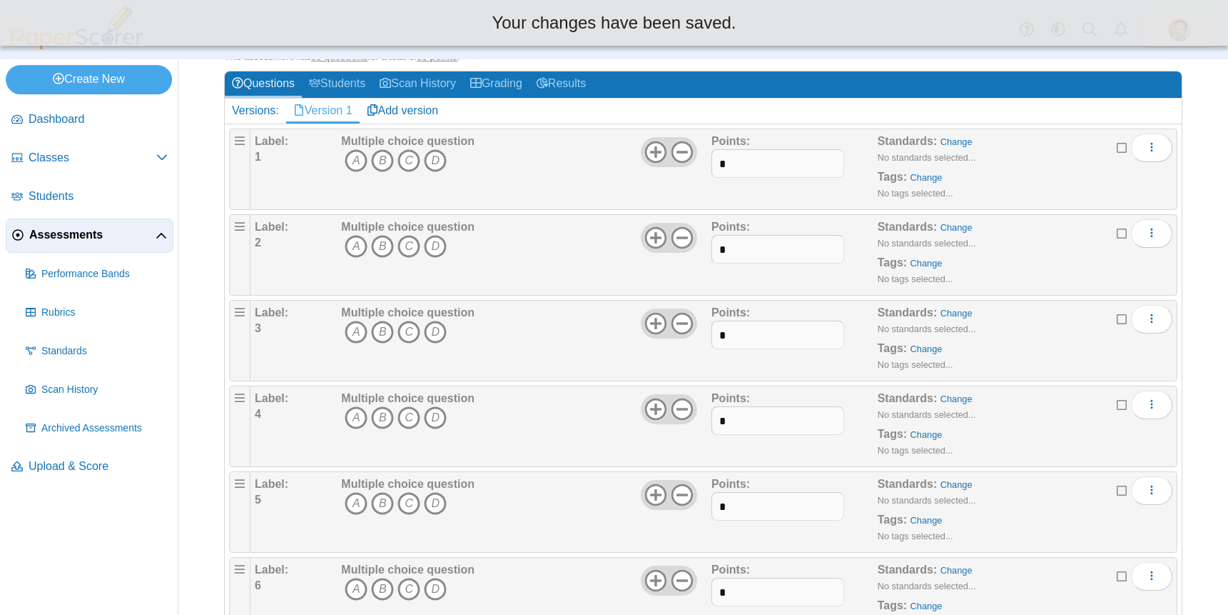
scroll to position [357, 0]
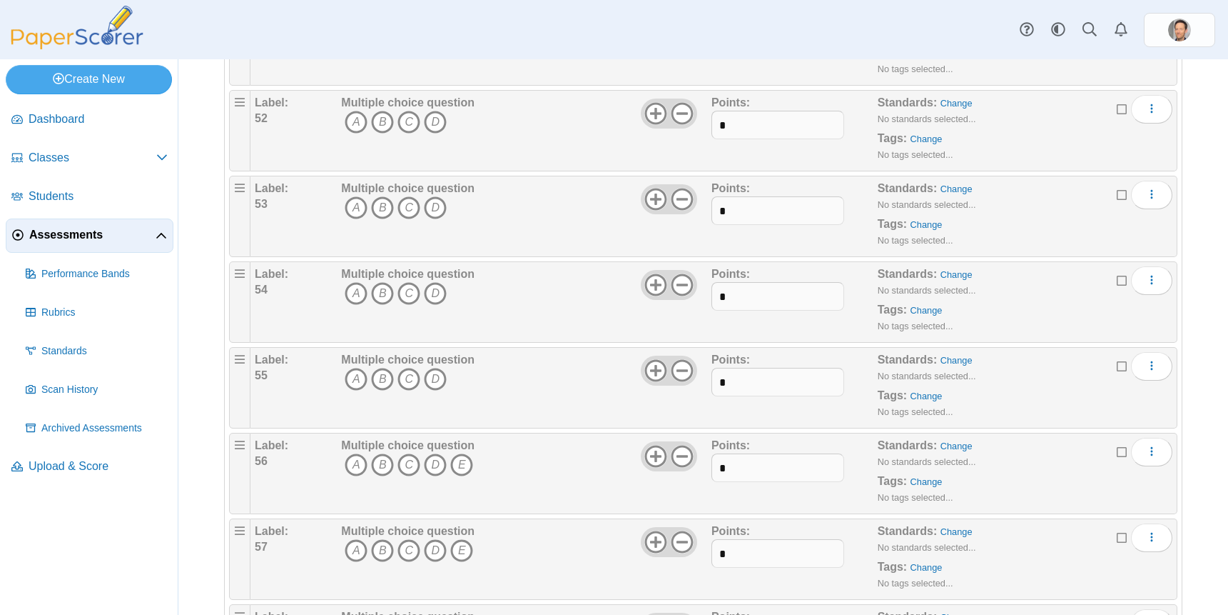
scroll to position [4849, 0]
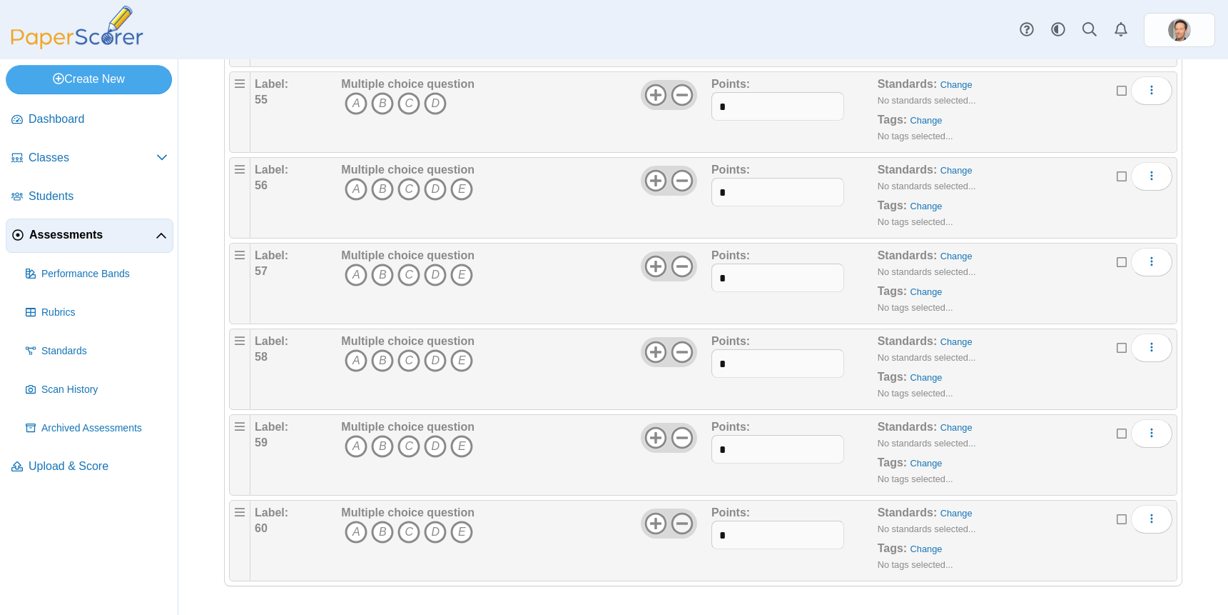
click at [674, 522] on use at bounding box center [682, 523] width 22 height 22
click at [681, 442] on icon at bounding box center [682, 437] width 23 height 23
click at [682, 340] on div at bounding box center [669, 352] width 56 height 30
click at [676, 263] on icon at bounding box center [682, 266] width 23 height 23
click at [677, 353] on icon at bounding box center [682, 351] width 23 height 23
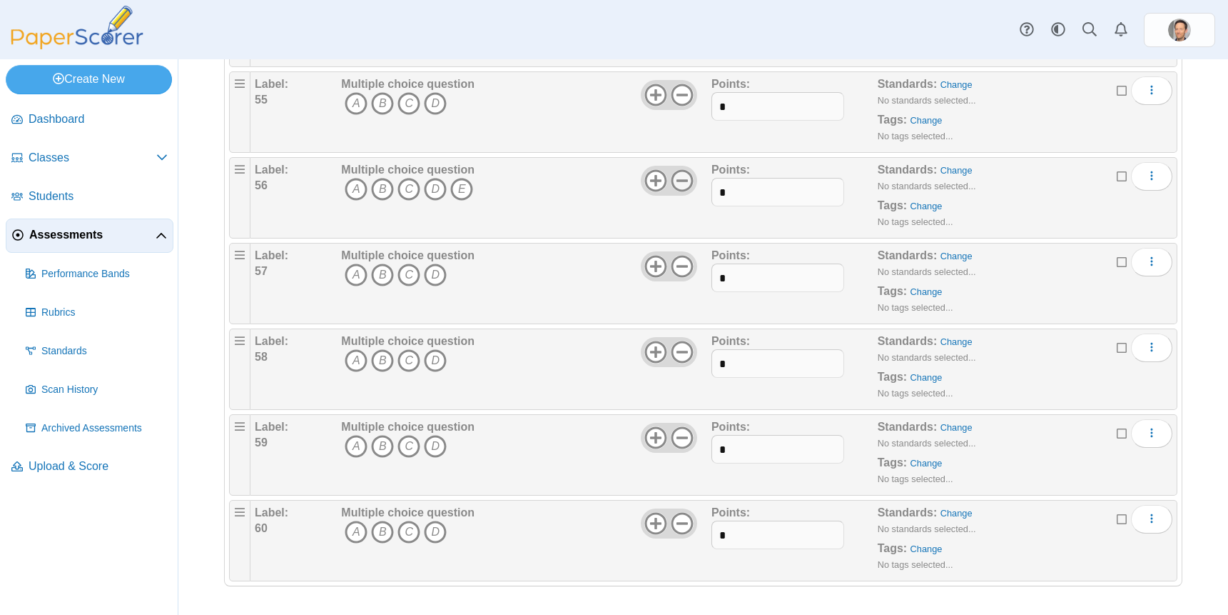
click at [679, 181] on use at bounding box center [682, 180] width 22 height 22
click at [737, 537] on input "*" at bounding box center [778, 534] width 133 height 29
type input "*"
click at [729, 448] on input "*" at bounding box center [778, 449] width 133 height 29
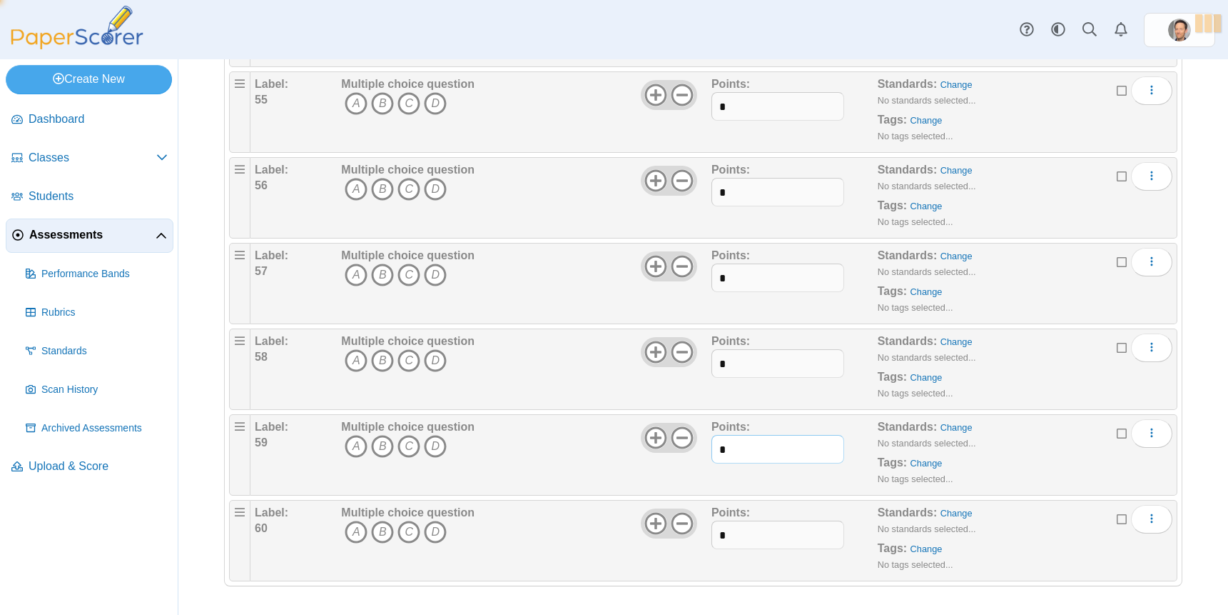
click at [729, 448] on input "*" at bounding box center [778, 449] width 133 height 29
type input "*"
click at [729, 360] on input "*" at bounding box center [778, 363] width 133 height 29
type input "*"
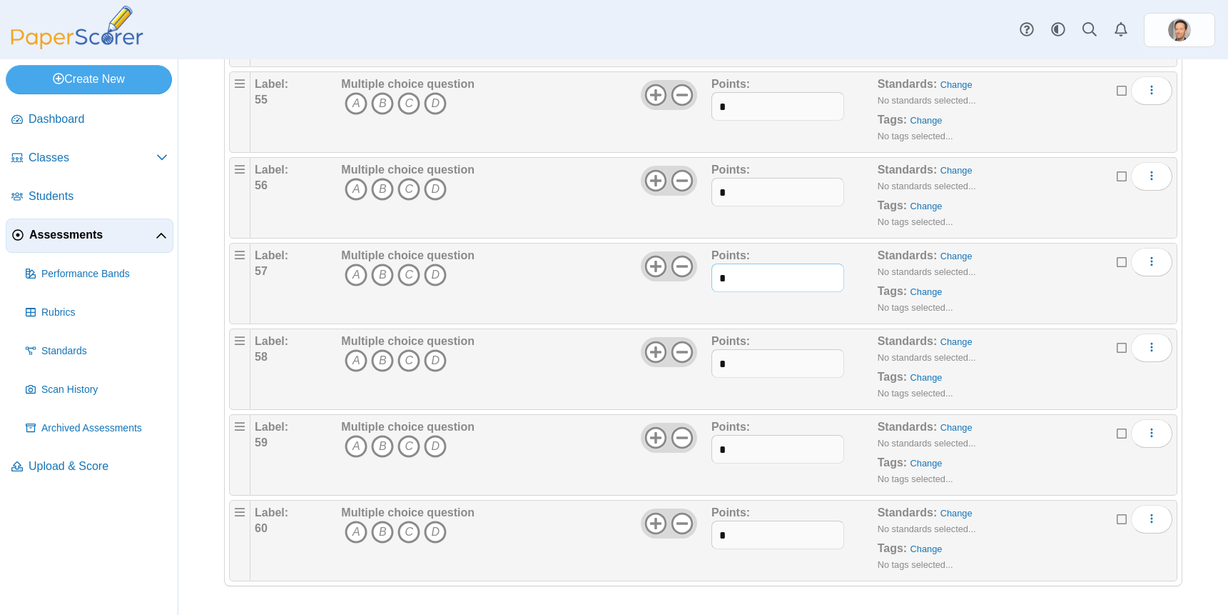
click at [717, 273] on input "*" at bounding box center [778, 277] width 133 height 29
type input "*"
click at [727, 190] on input "*" at bounding box center [778, 192] width 133 height 29
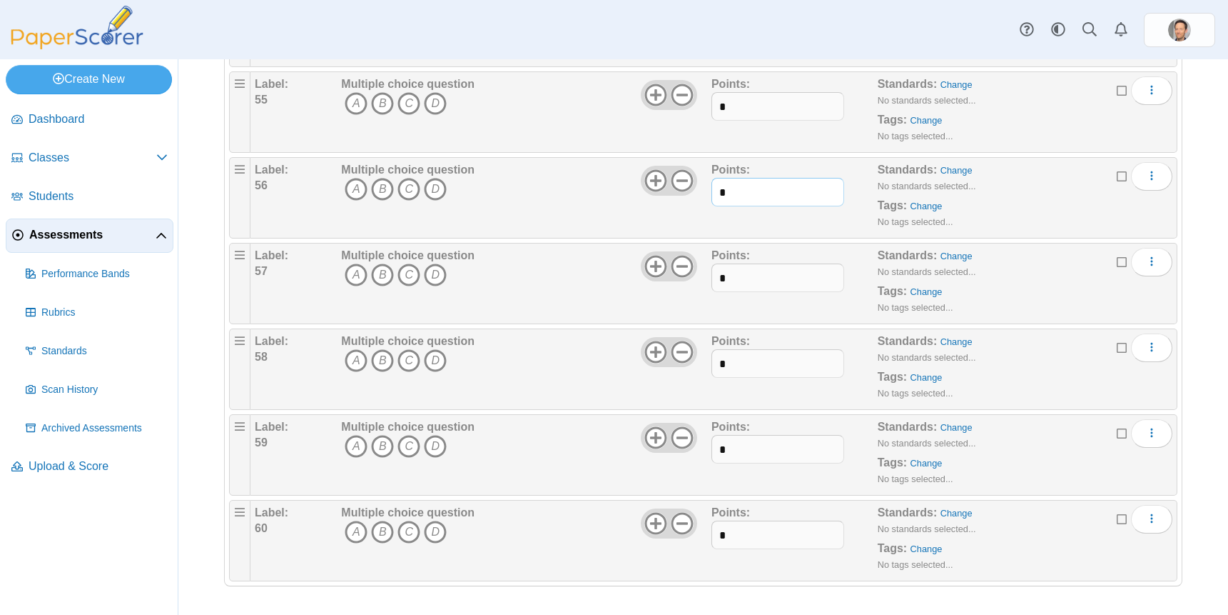
type input "*"
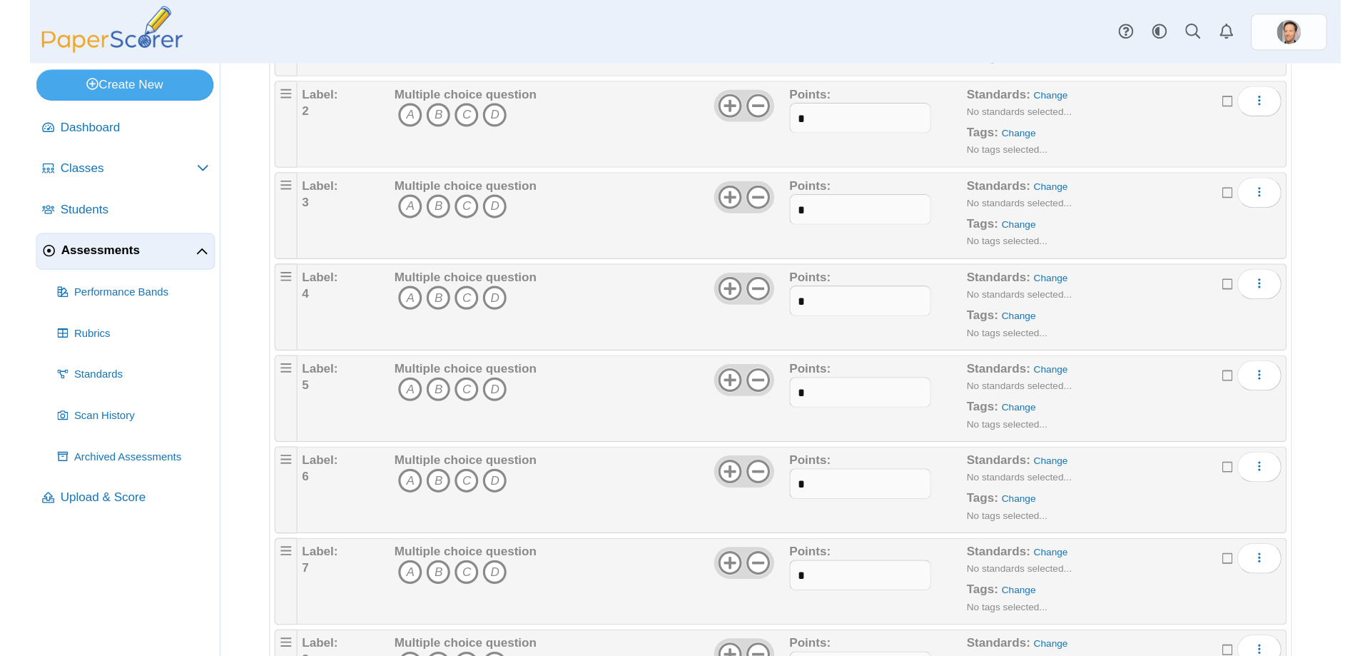
scroll to position [0, 0]
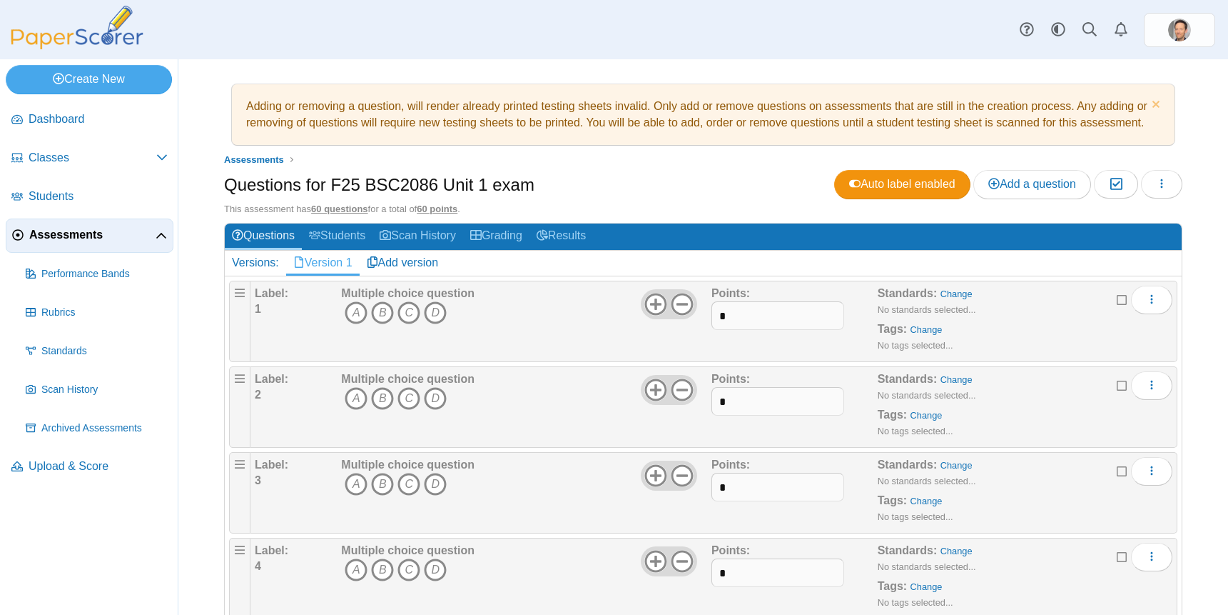
click at [926, 31] on div "Dashboard Classes Archived classes Students Assessments" at bounding box center [614, 29] width 1228 height 59
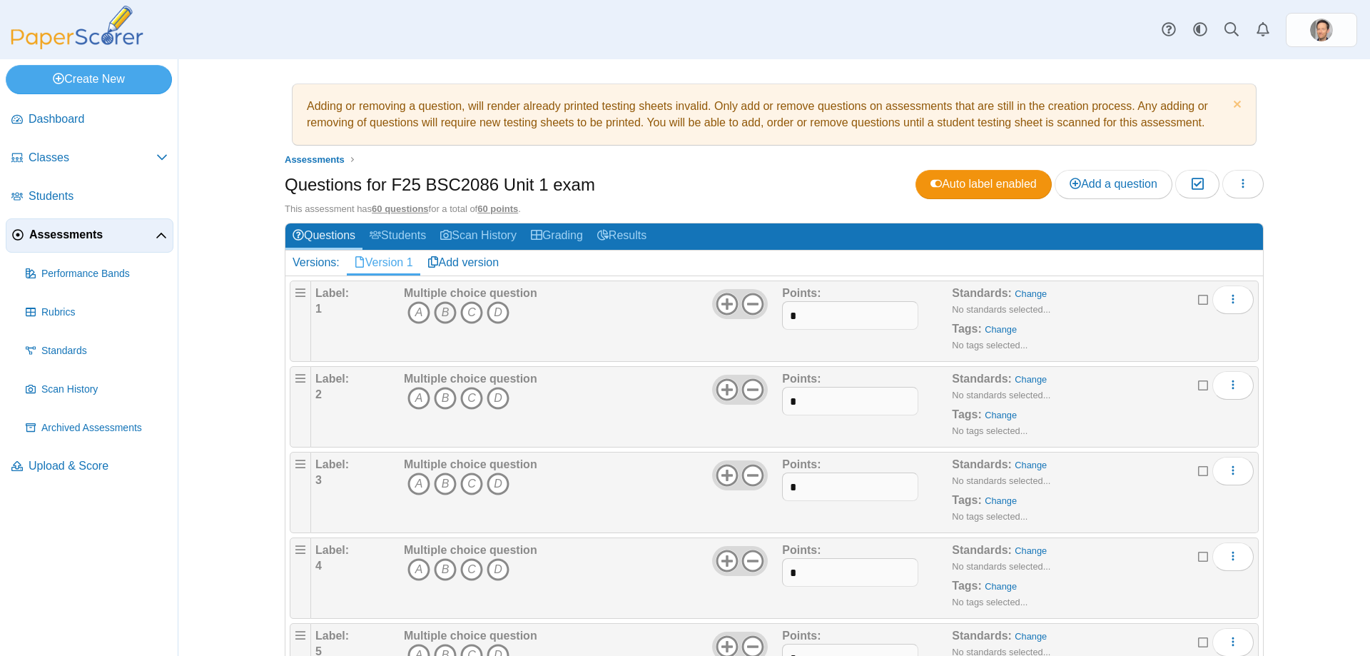
click at [445, 311] on icon "B" at bounding box center [445, 312] width 23 height 23
drag, startPoint x: 475, startPoint y: 390, endPoint x: 440, endPoint y: 395, distance: 36.0
click at [473, 390] on icon "C" at bounding box center [471, 398] width 23 height 23
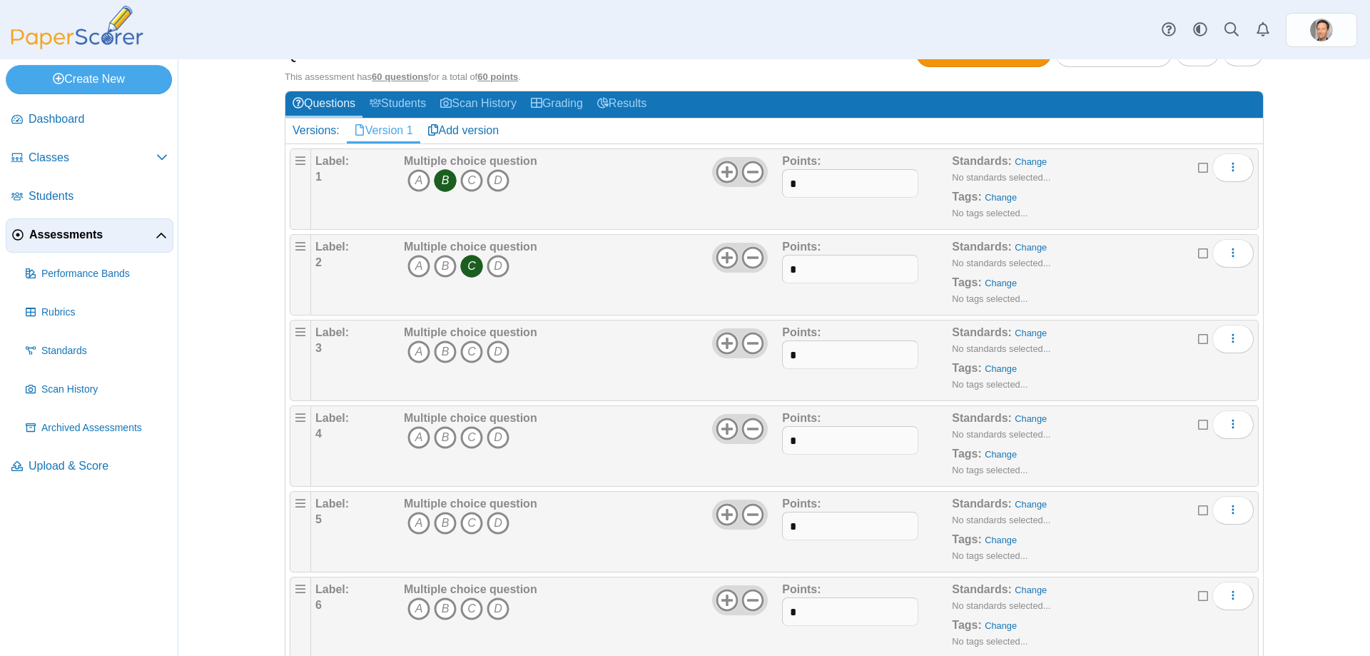
scroll to position [143, 0]
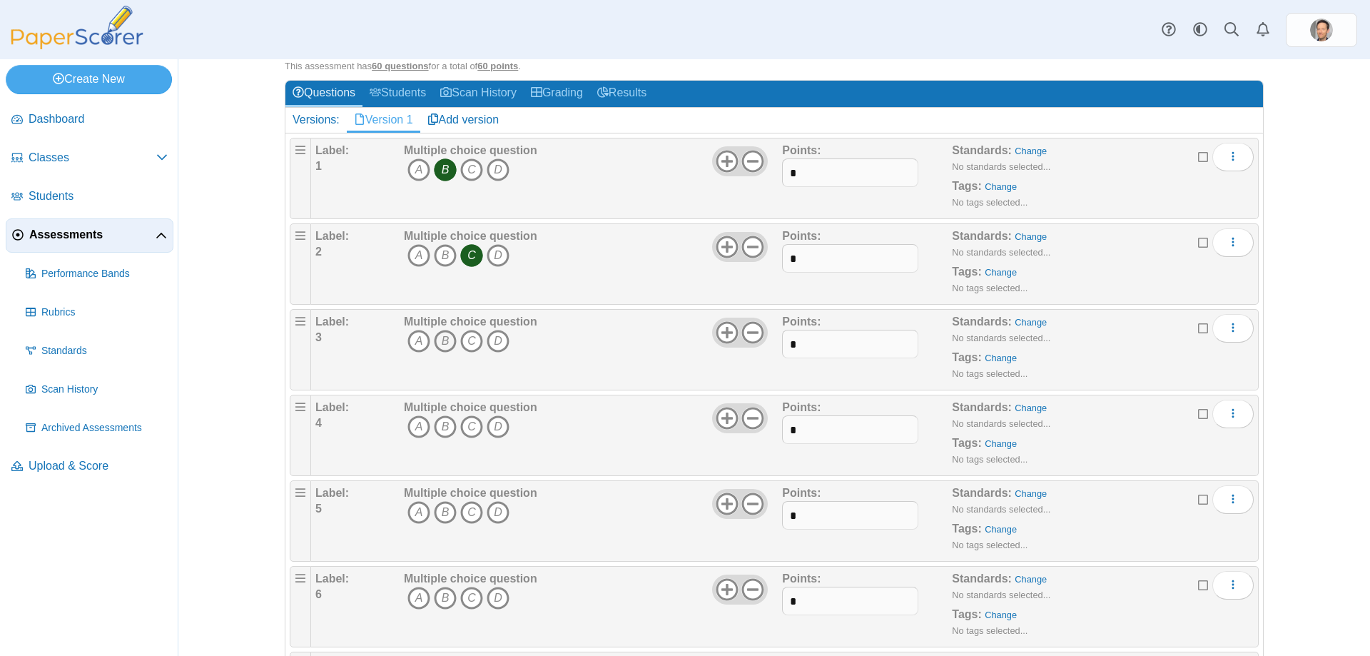
click at [440, 334] on icon "B" at bounding box center [445, 341] width 23 height 23
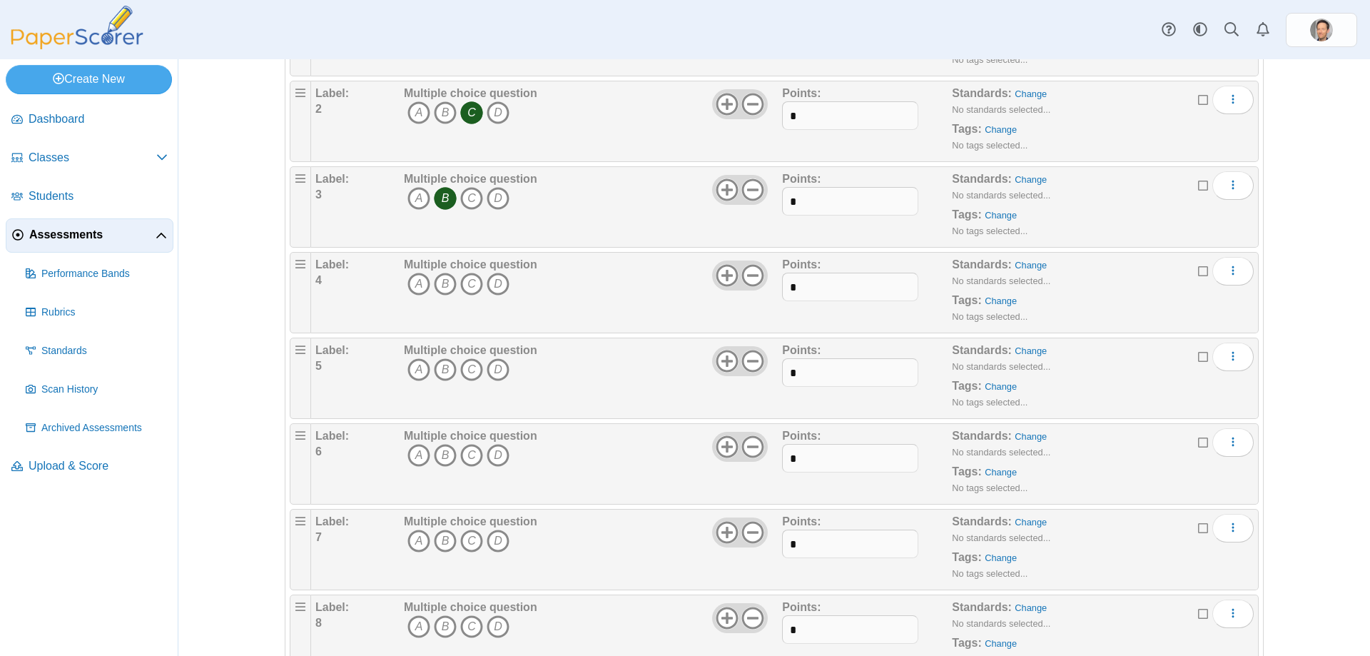
scroll to position [357, 0]
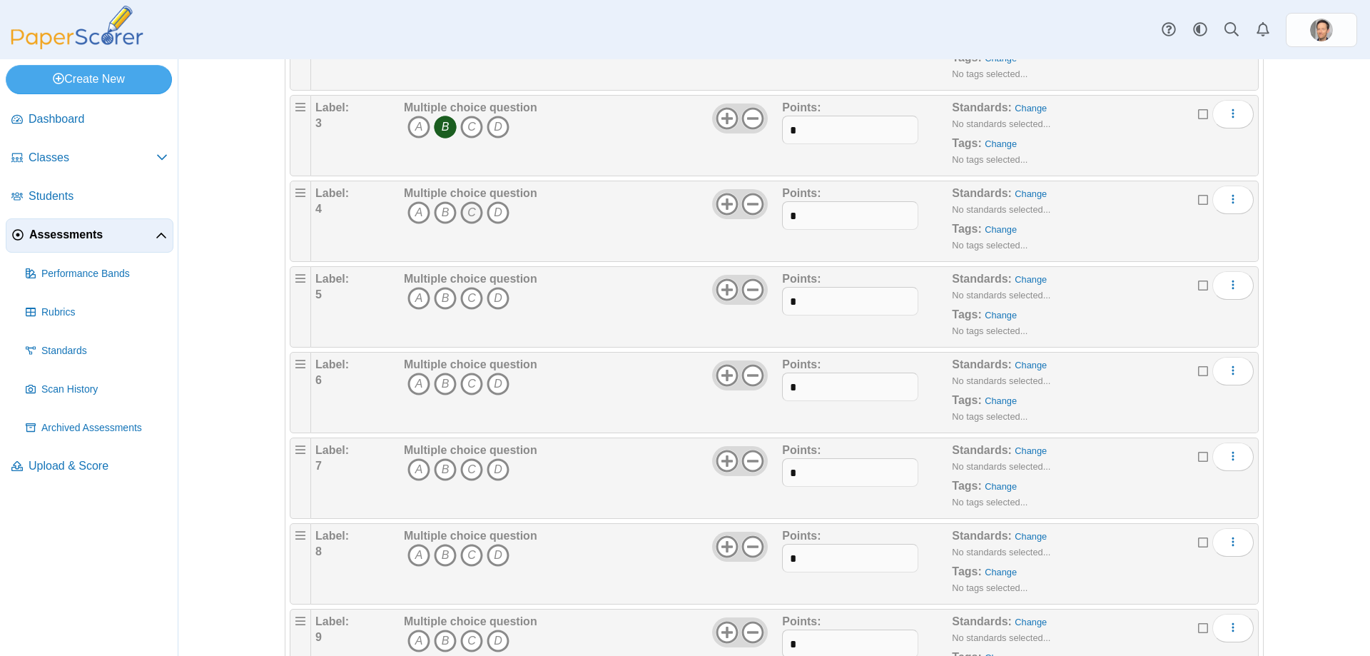
click at [462, 211] on icon "C" at bounding box center [471, 212] width 23 height 23
click at [462, 296] on icon "C" at bounding box center [471, 298] width 23 height 23
click at [472, 383] on icon "C" at bounding box center [471, 384] width 23 height 23
click at [439, 469] on icon "B" at bounding box center [445, 469] width 23 height 23
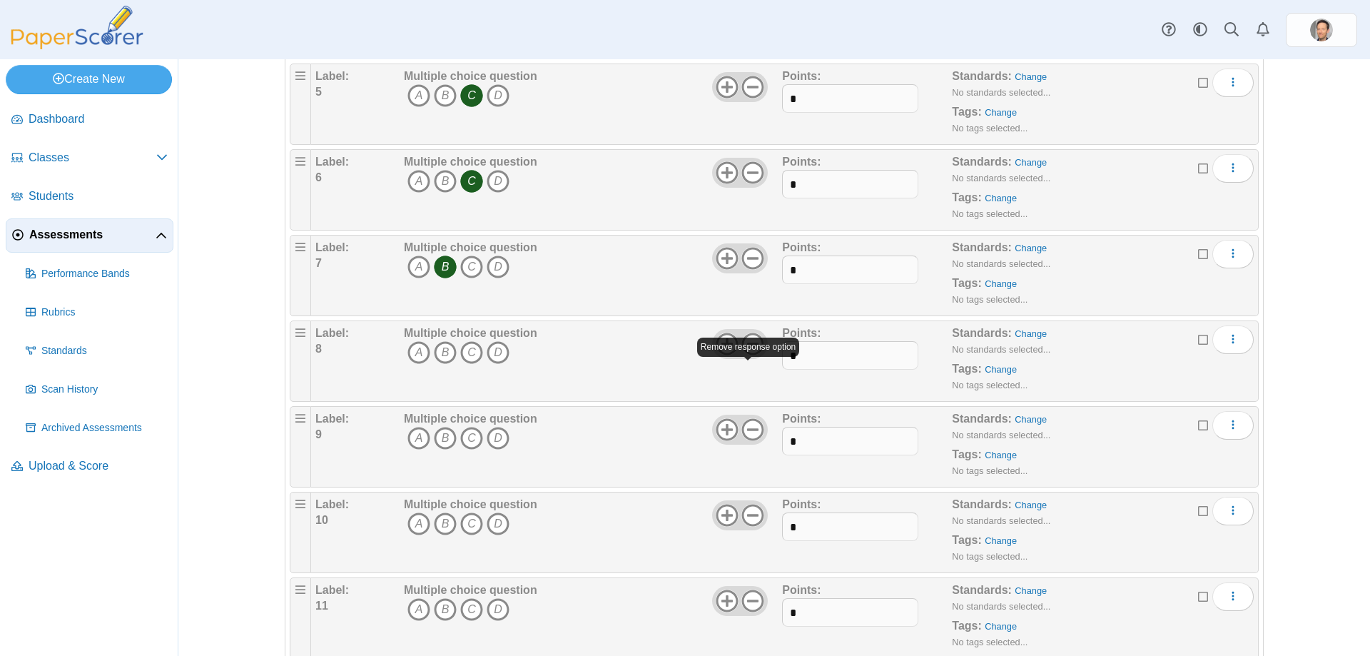
scroll to position [571, 0]
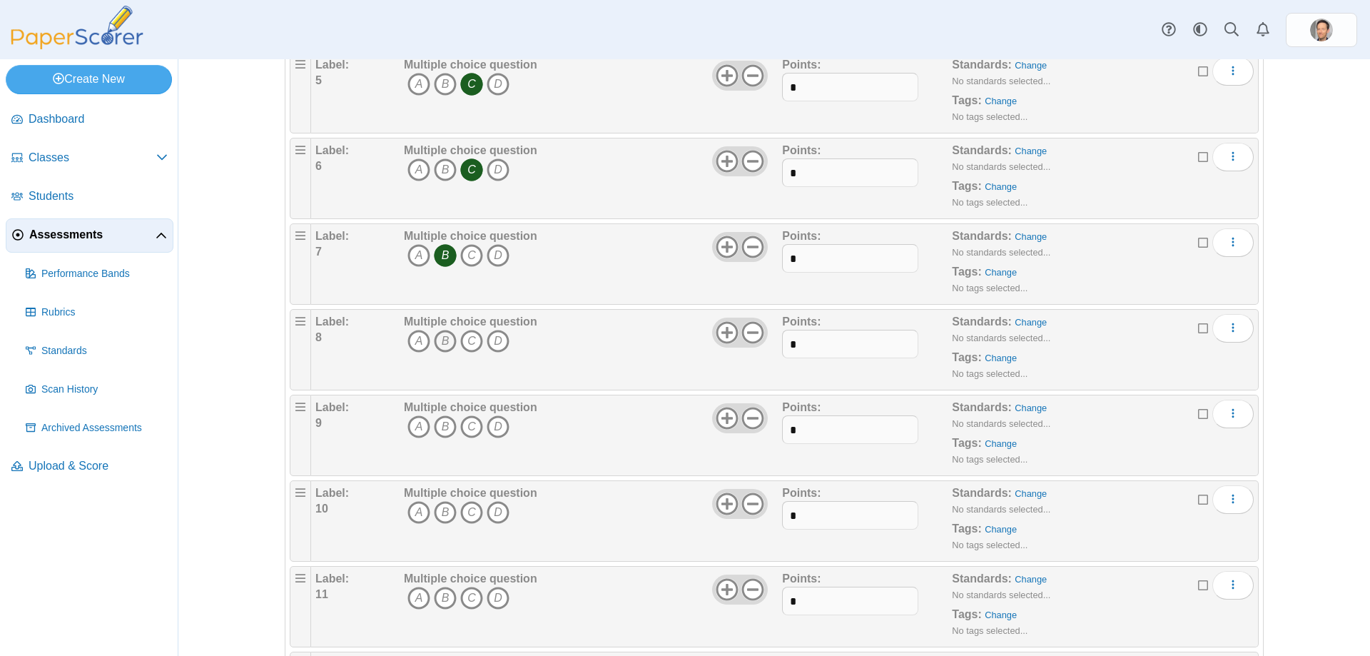
click at [440, 340] on icon "B" at bounding box center [445, 341] width 23 height 23
click at [434, 434] on icon "B" at bounding box center [445, 426] width 23 height 23
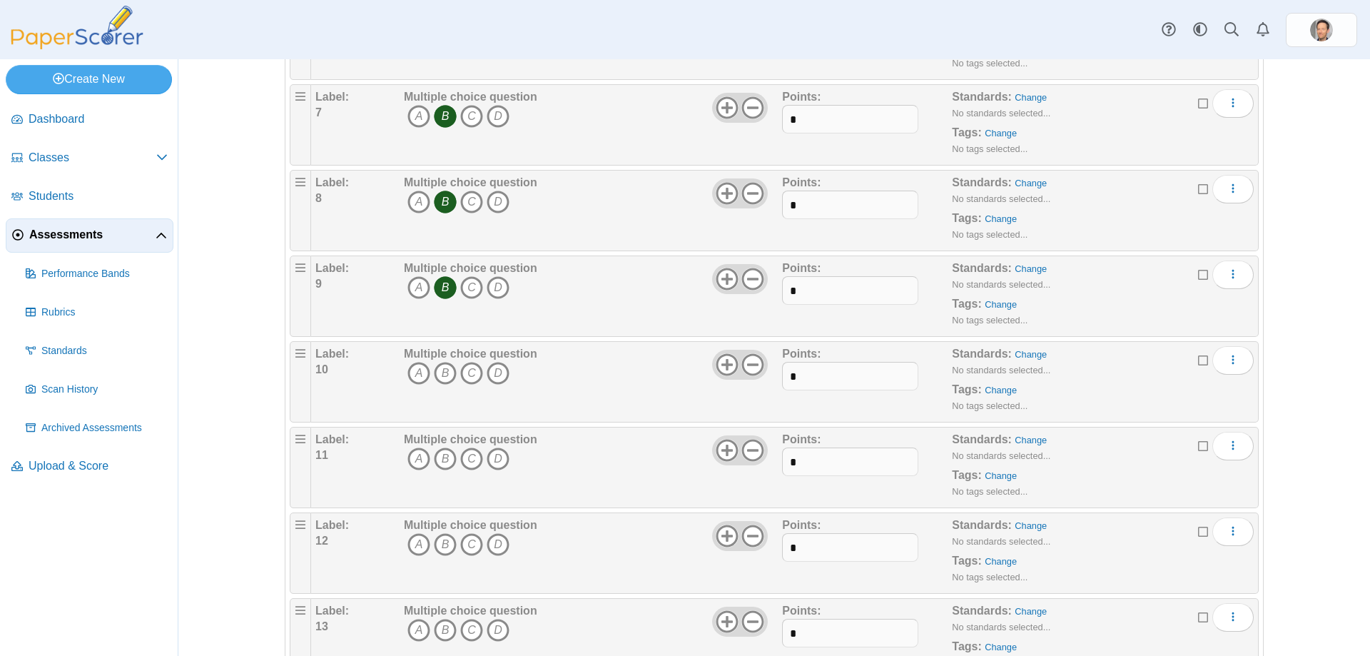
scroll to position [714, 0]
click at [495, 370] on icon "D" at bounding box center [498, 369] width 23 height 23
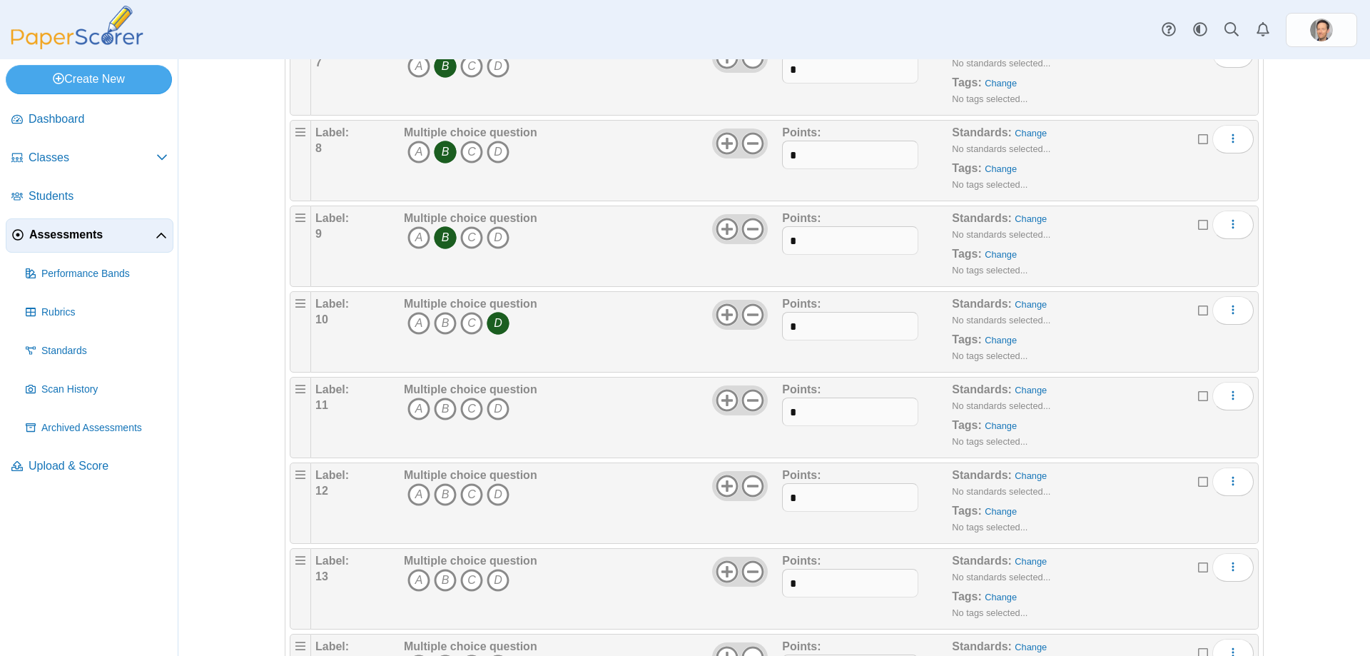
scroll to position [785, 0]
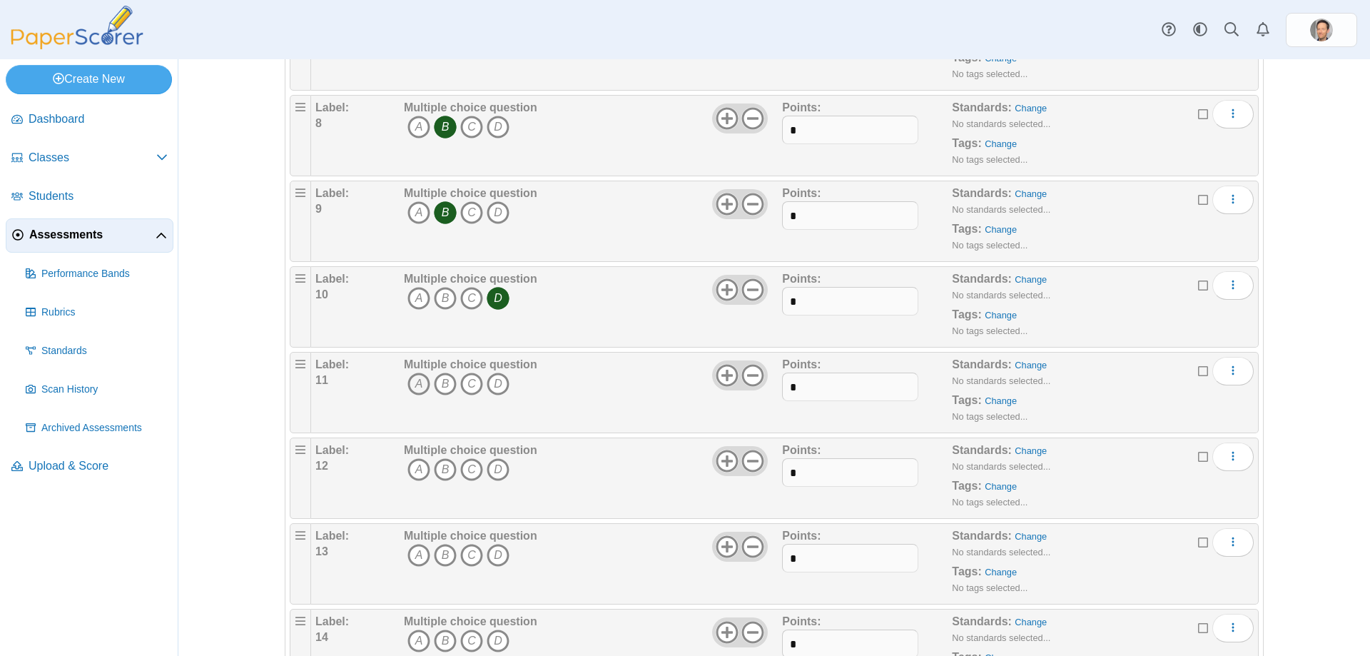
click at [413, 393] on icon "A" at bounding box center [419, 384] width 23 height 23
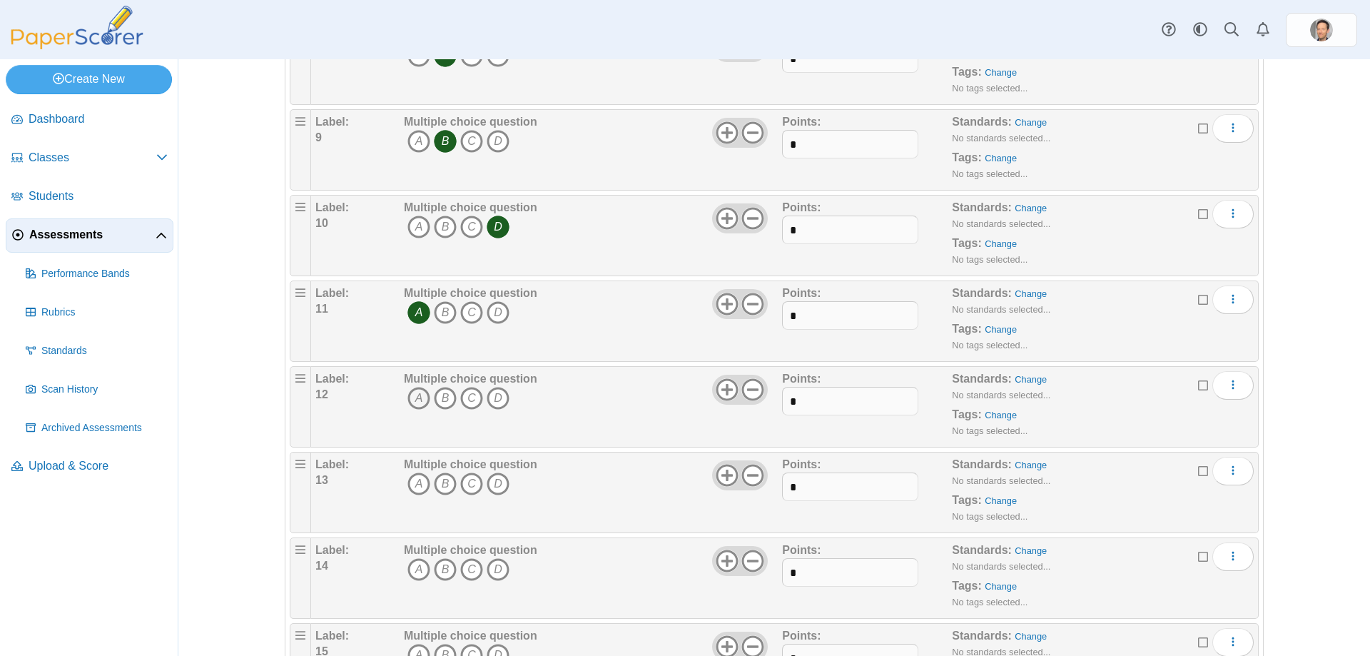
click at [413, 398] on icon "A" at bounding box center [419, 398] width 23 height 23
click at [436, 398] on icon "B" at bounding box center [445, 398] width 23 height 23
click at [462, 398] on icon "C" at bounding box center [471, 398] width 23 height 23
click at [487, 397] on icon "D" at bounding box center [498, 398] width 23 height 23
click at [440, 485] on icon "B" at bounding box center [445, 483] width 23 height 23
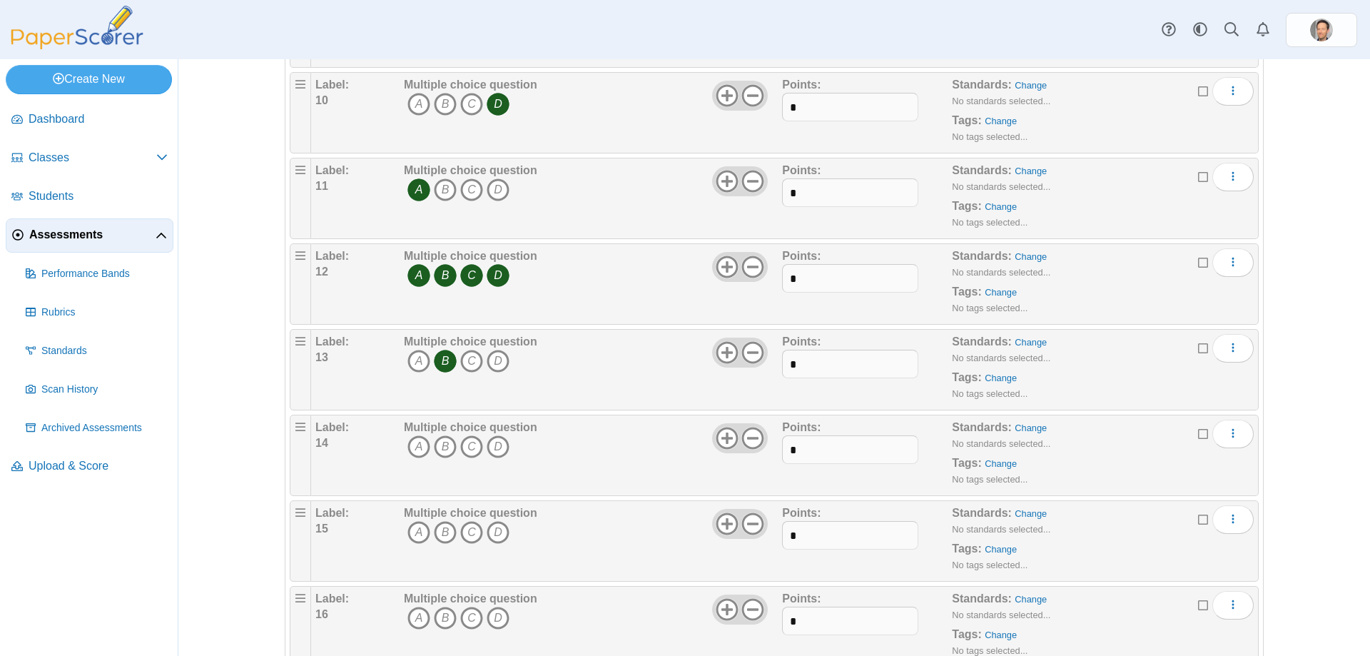
scroll to position [999, 0]
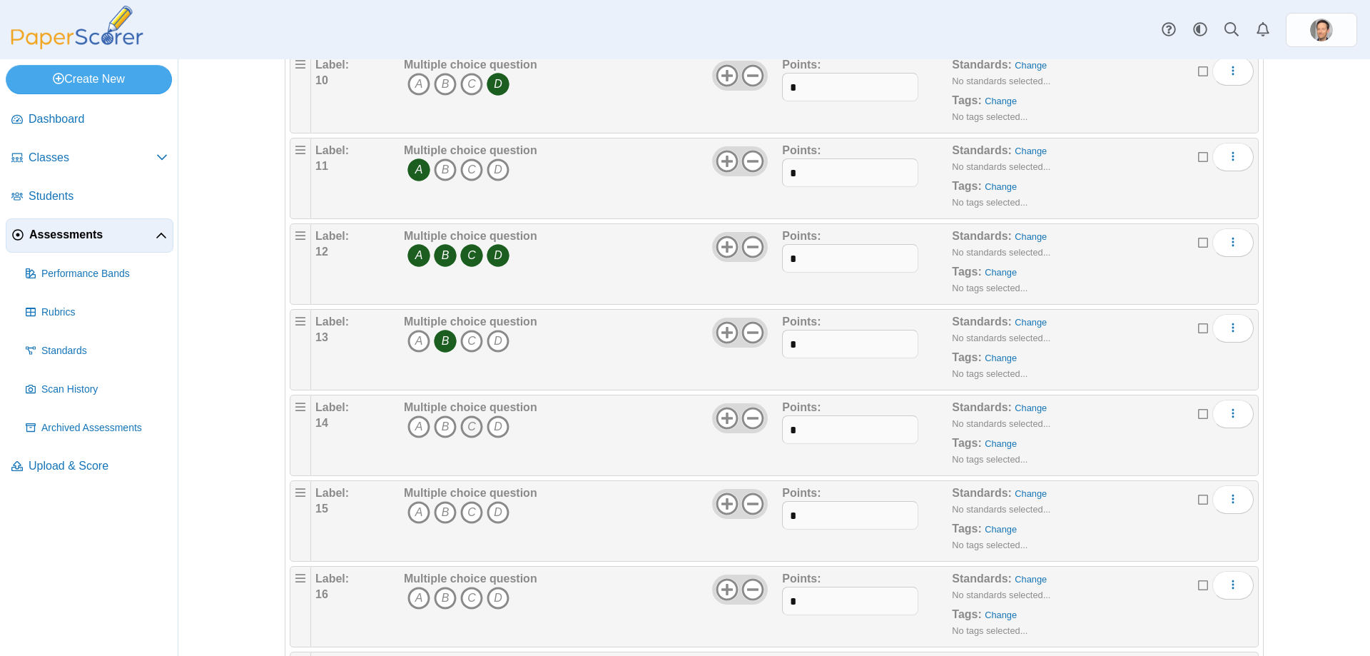
click at [470, 419] on icon "C" at bounding box center [471, 426] width 23 height 23
click at [491, 517] on icon "D" at bounding box center [498, 512] width 23 height 23
click at [467, 602] on icon "C" at bounding box center [471, 598] width 23 height 23
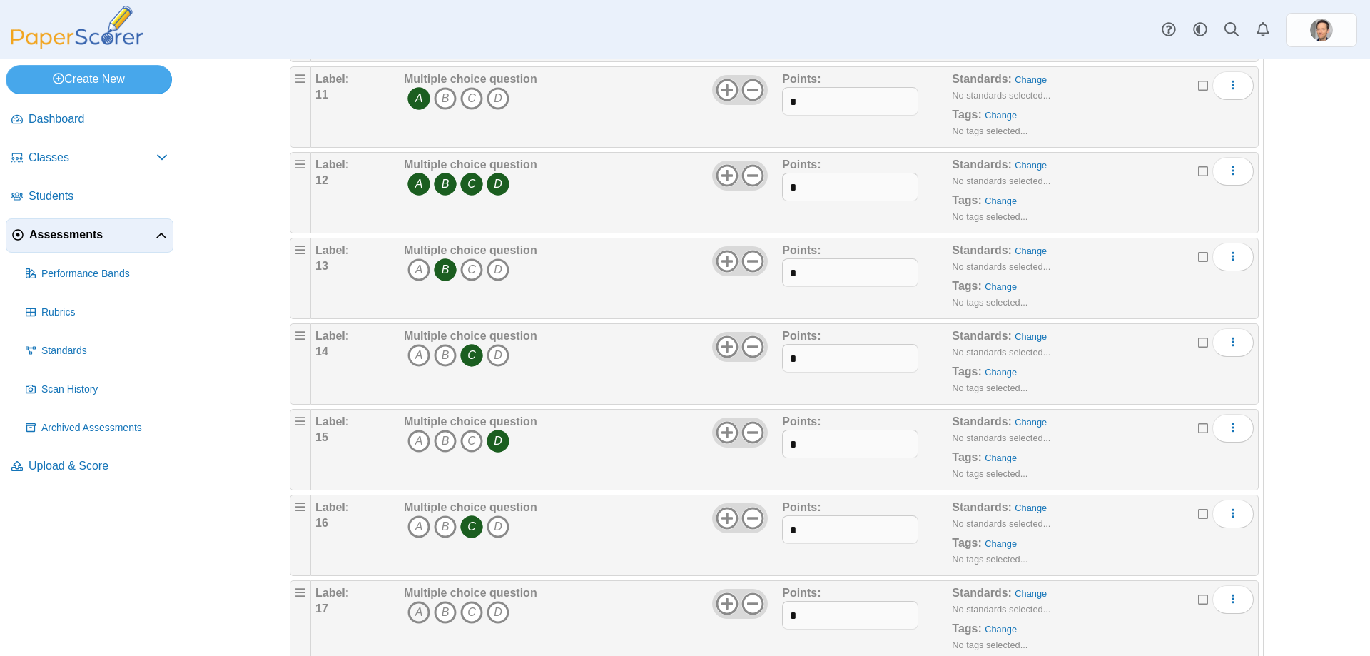
click at [417, 612] on icon "A" at bounding box center [419, 612] width 23 height 23
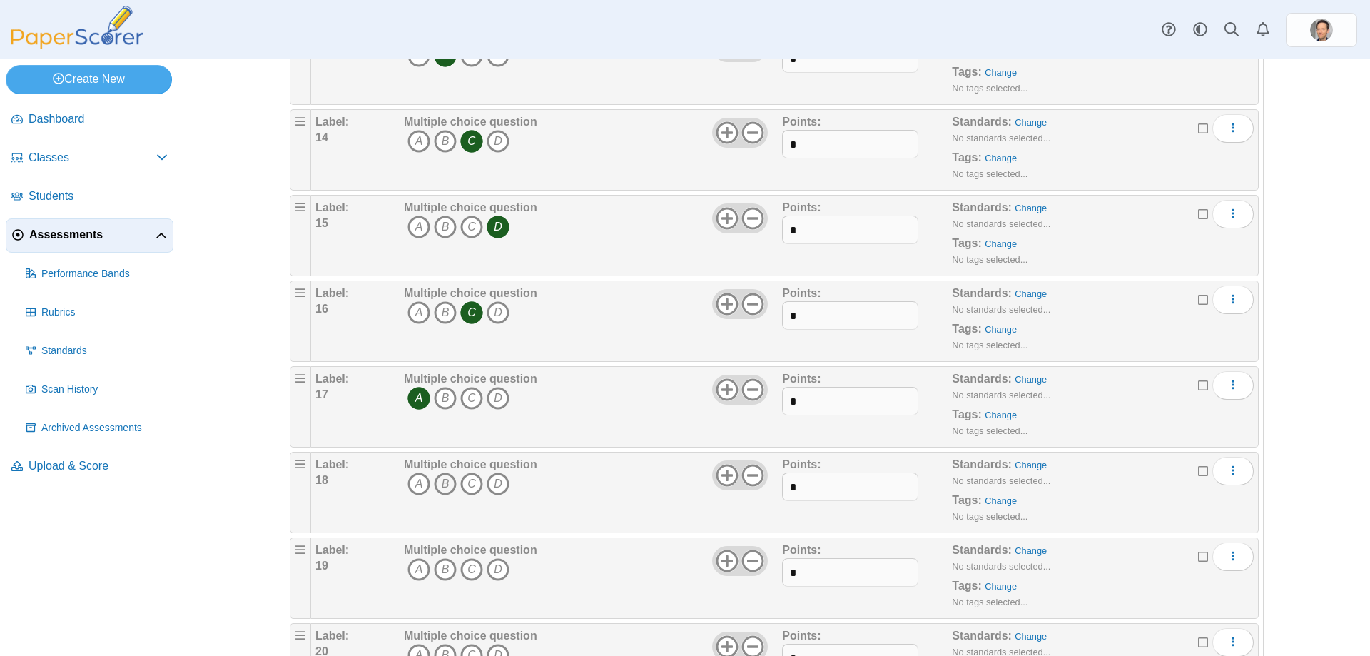
click at [442, 487] on icon "B" at bounding box center [445, 483] width 23 height 23
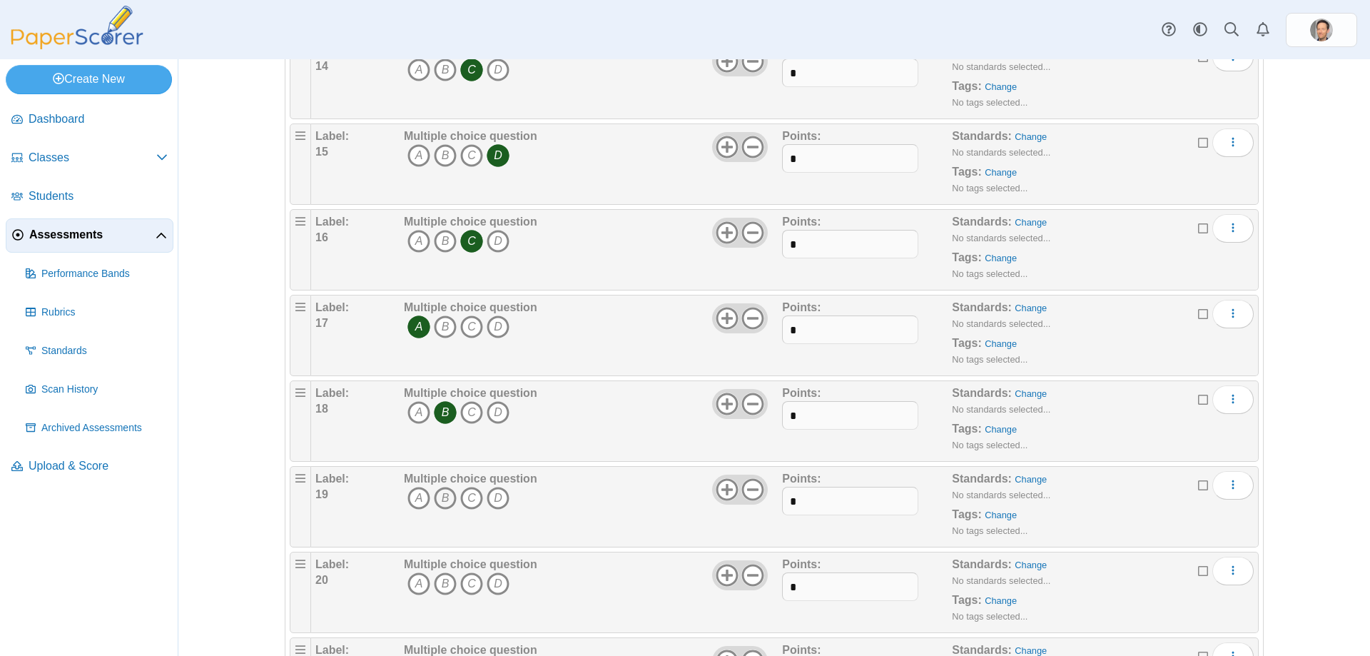
click at [441, 500] on icon "B" at bounding box center [445, 498] width 23 height 23
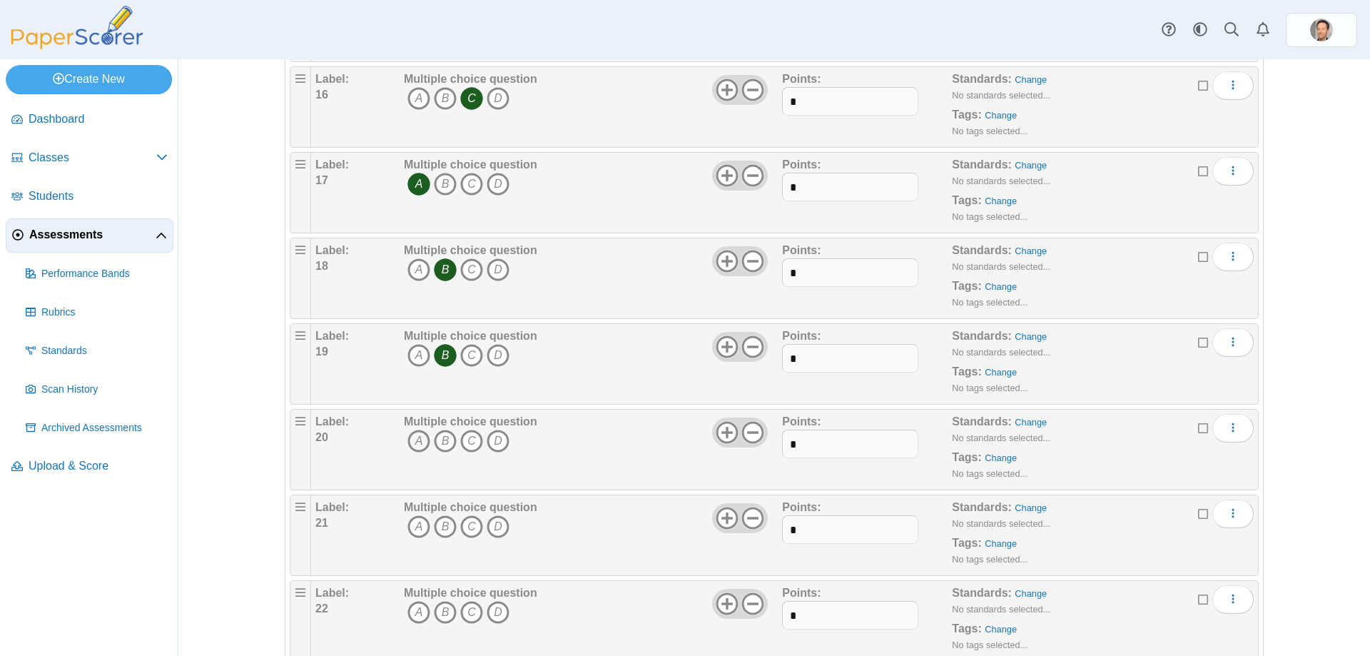
click at [409, 441] on icon "A" at bounding box center [419, 441] width 23 height 23
click at [466, 522] on icon "C" at bounding box center [471, 526] width 23 height 23
click at [438, 614] on icon "B" at bounding box center [445, 612] width 23 height 23
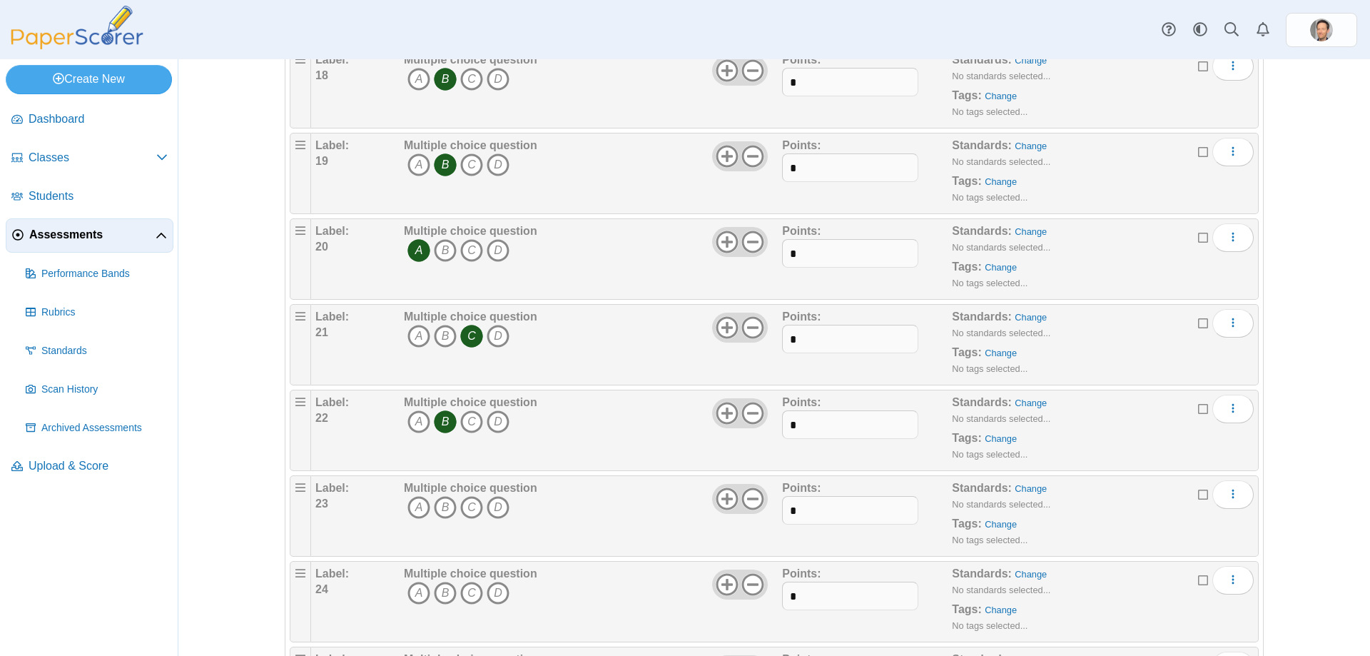
scroll to position [1713, 0]
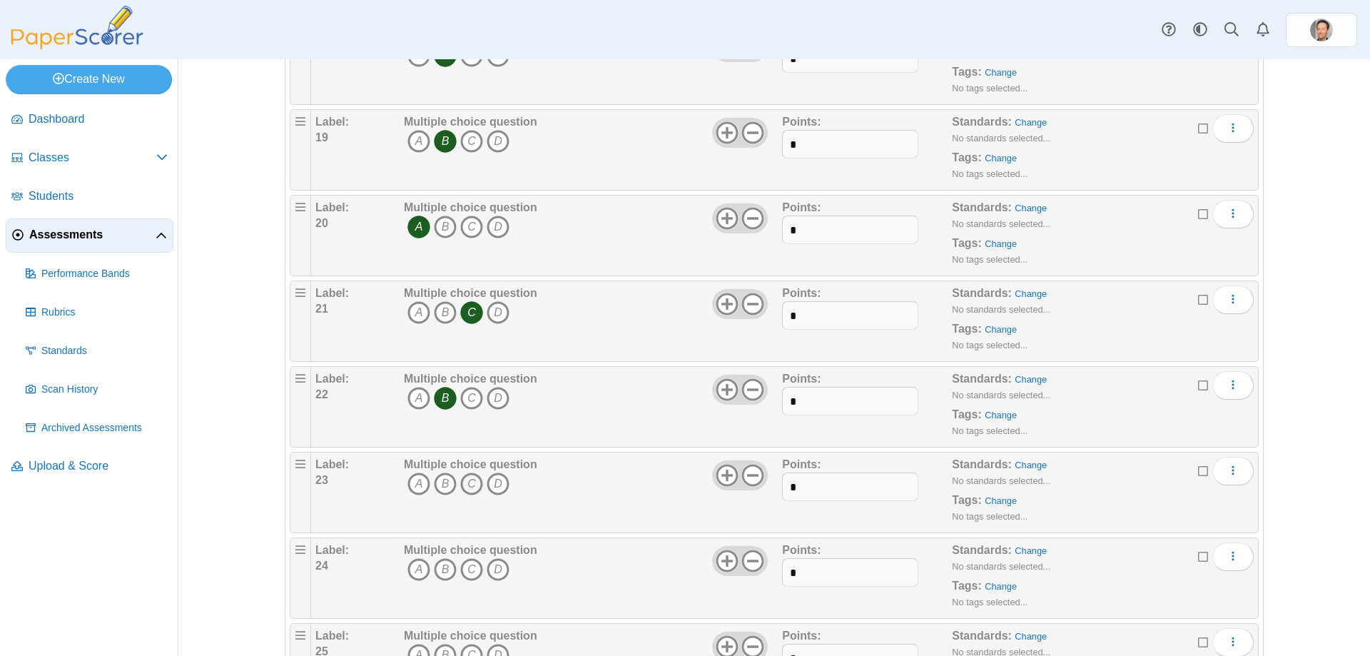
click at [470, 490] on icon "C" at bounding box center [471, 483] width 23 height 23
click at [463, 570] on icon "C" at bounding box center [471, 569] width 23 height 23
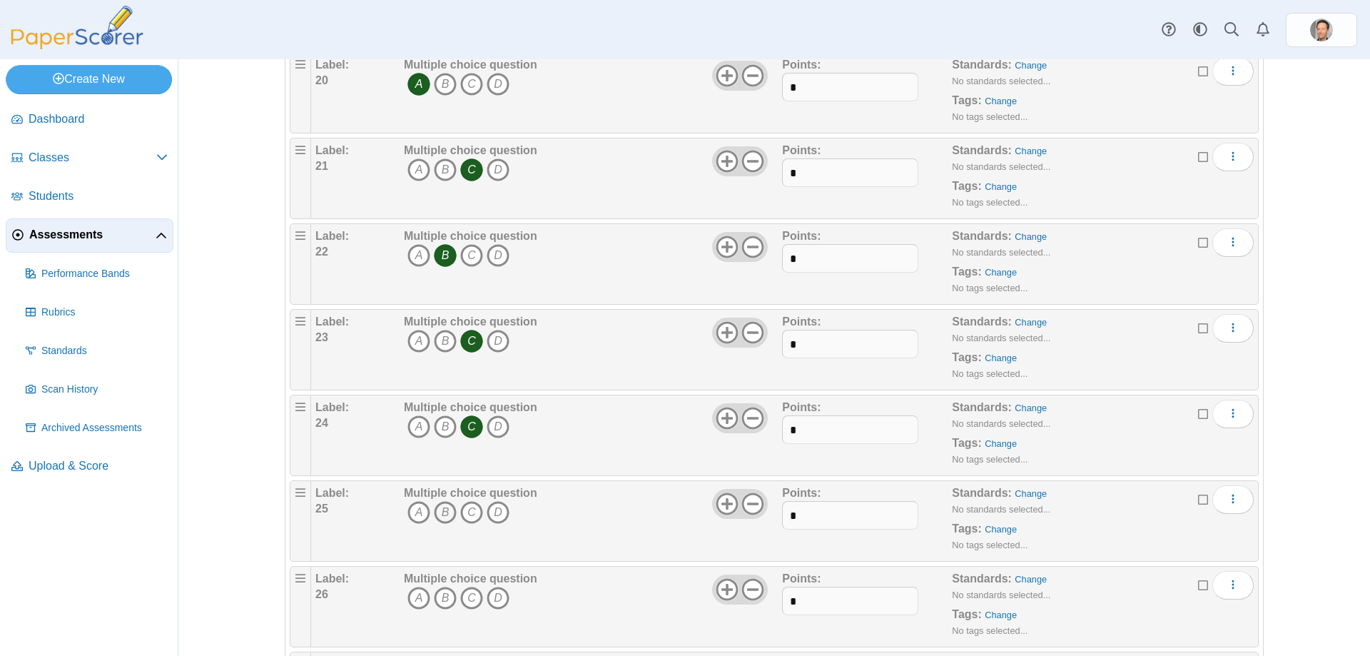
click at [435, 514] on icon "B" at bounding box center [445, 512] width 23 height 23
click at [497, 604] on icon "D" at bounding box center [498, 598] width 23 height 23
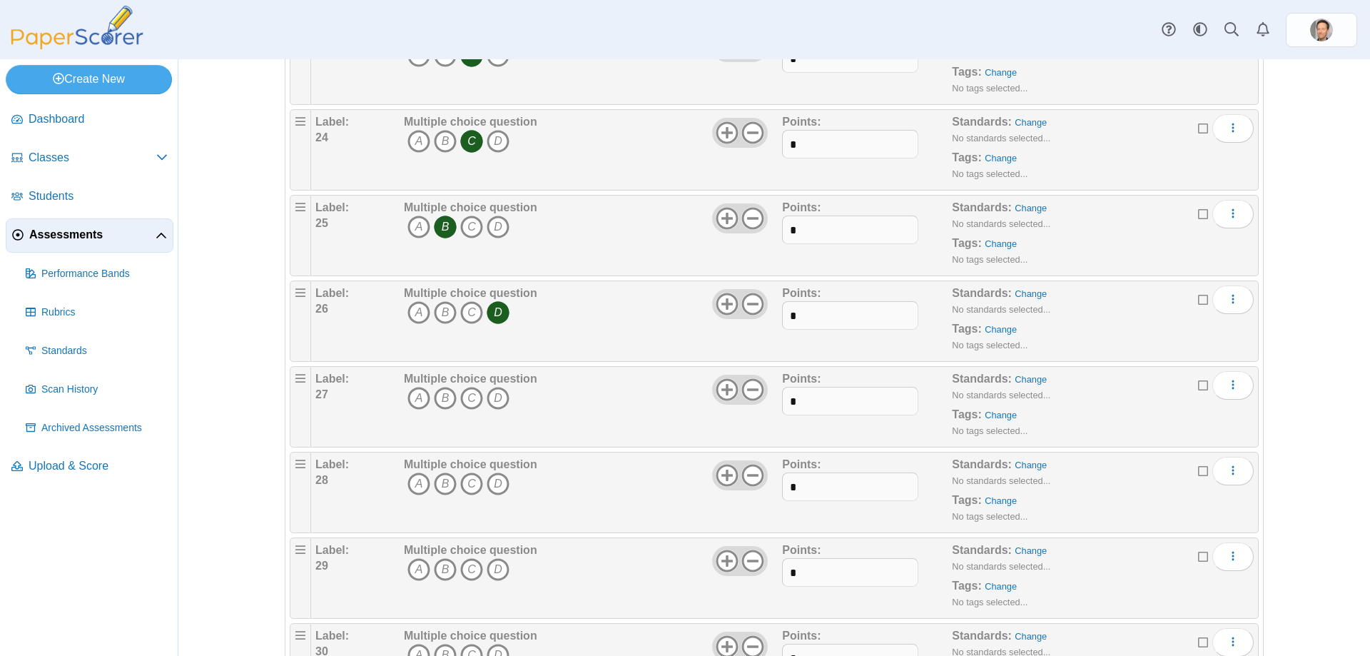
scroll to position [2213, 0]
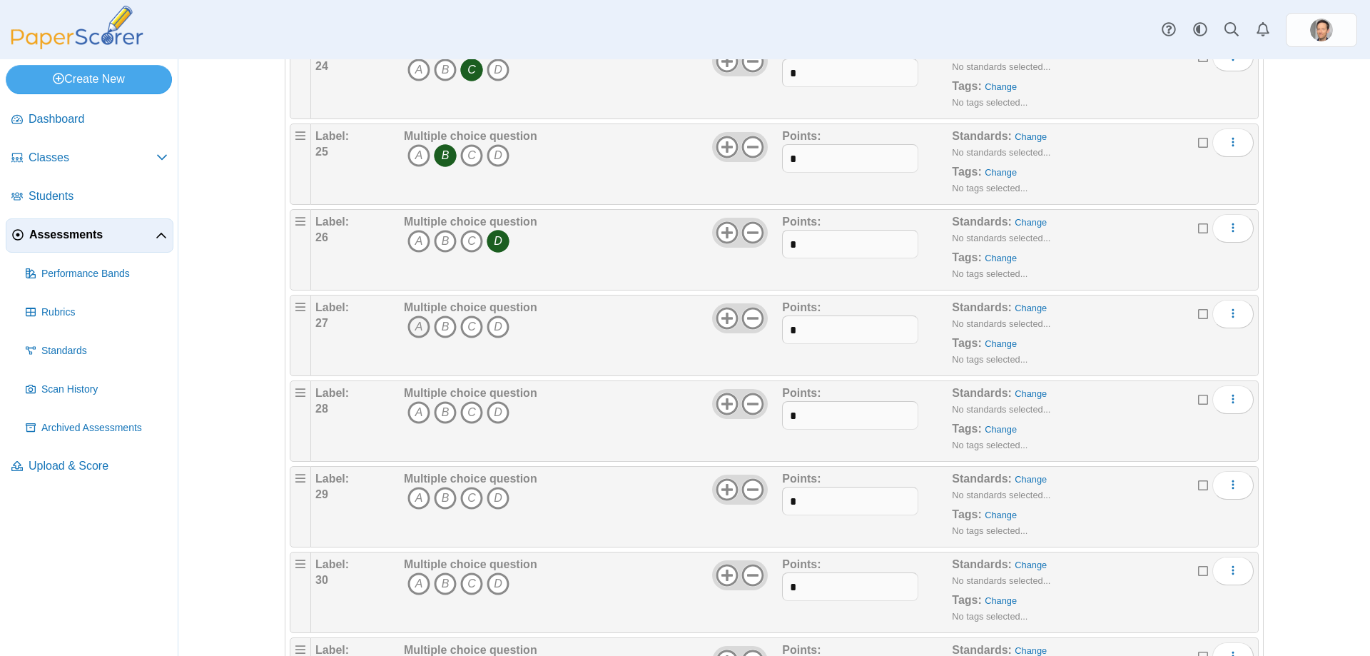
click at [408, 334] on icon "A" at bounding box center [419, 326] width 23 height 23
click at [440, 418] on icon "B" at bounding box center [445, 412] width 23 height 23
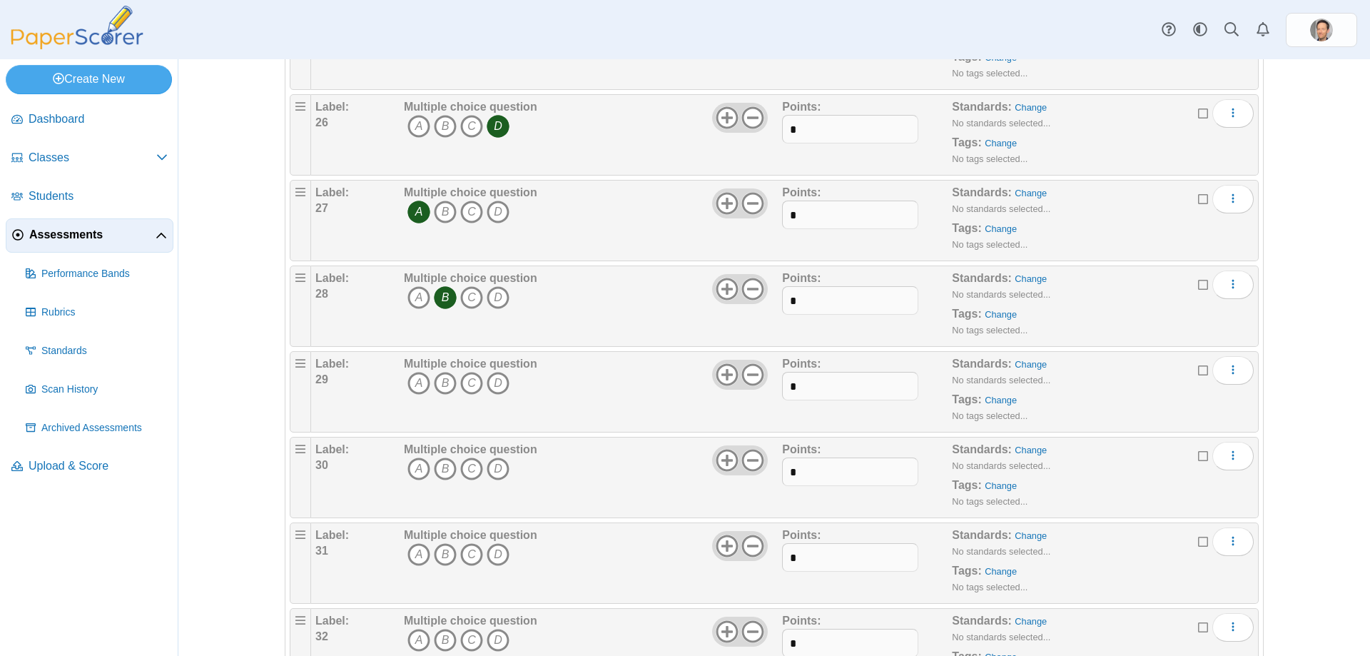
scroll to position [2355, 0]
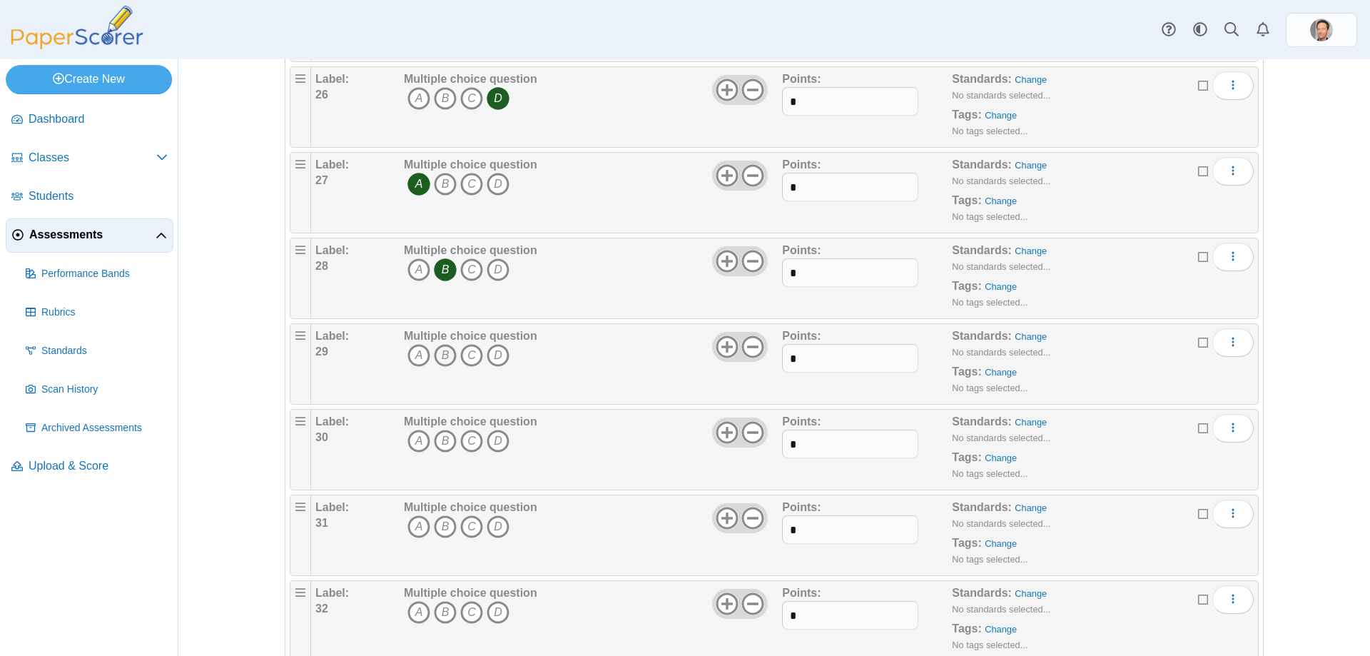
click at [444, 358] on icon "B" at bounding box center [445, 355] width 23 height 23
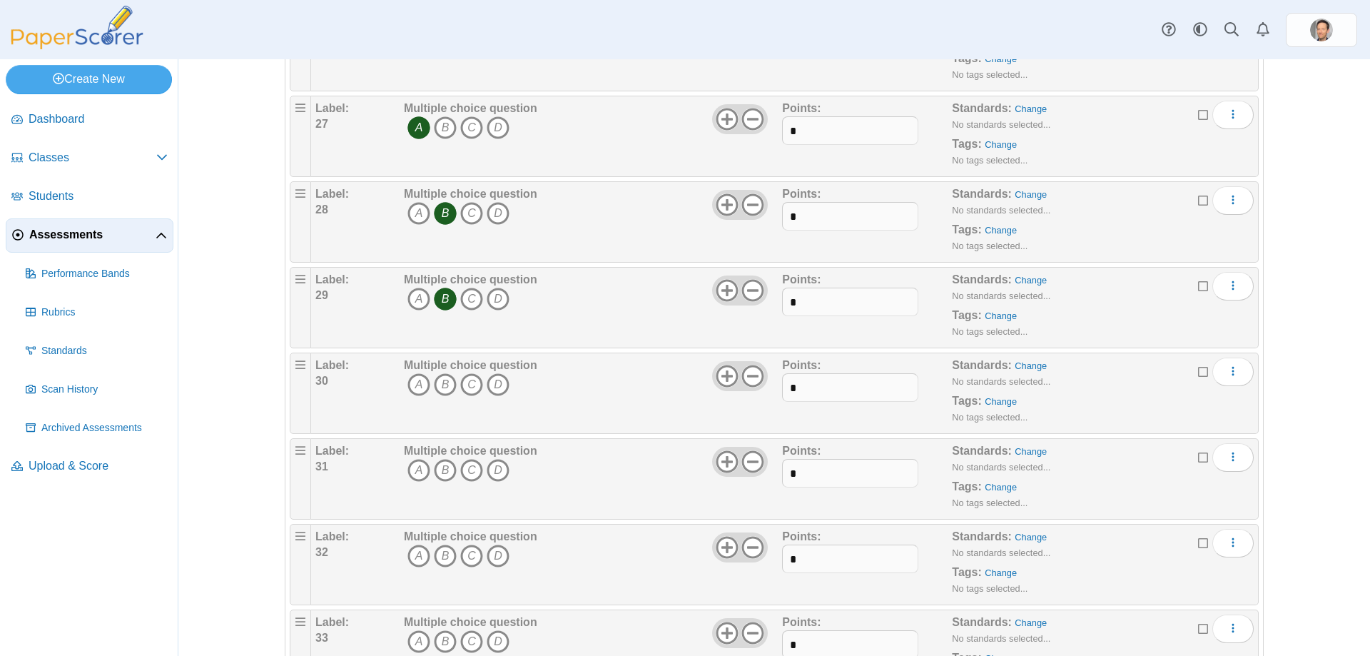
scroll to position [2498, 0]
click at [434, 295] on icon "B" at bounding box center [445, 298] width 23 height 23
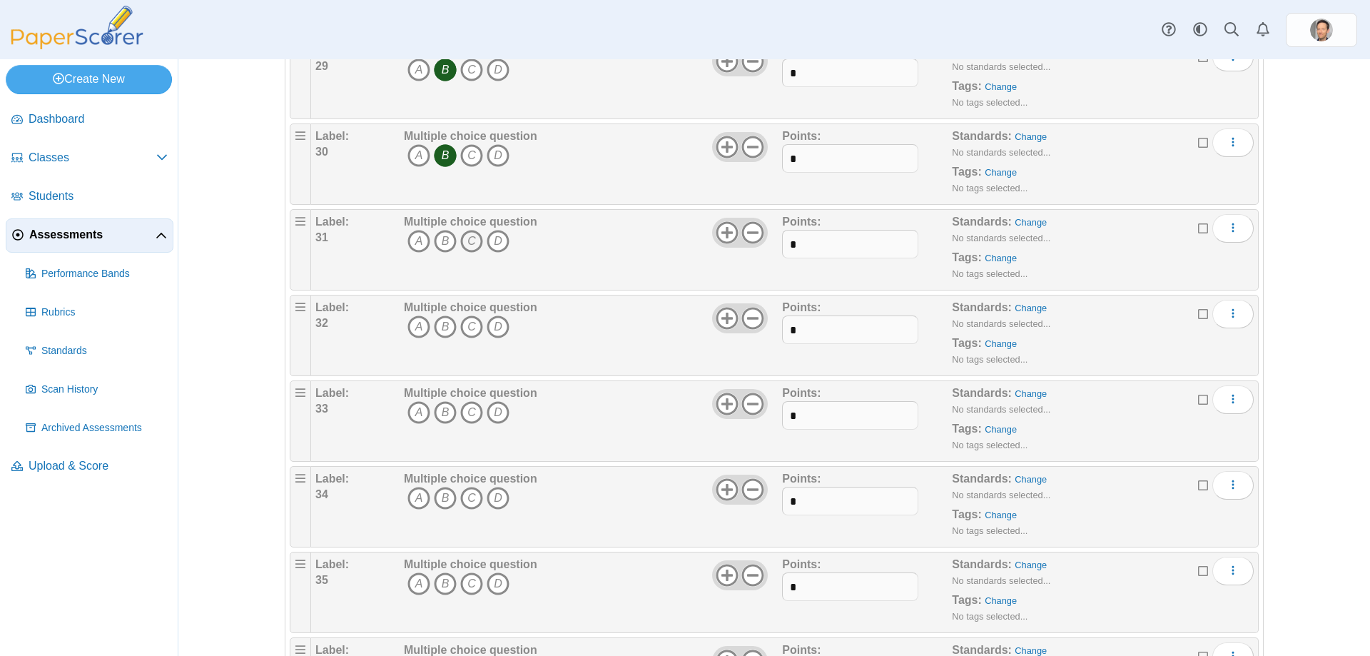
click at [460, 243] on icon "C" at bounding box center [471, 241] width 23 height 23
click at [438, 330] on icon "B" at bounding box center [445, 326] width 23 height 23
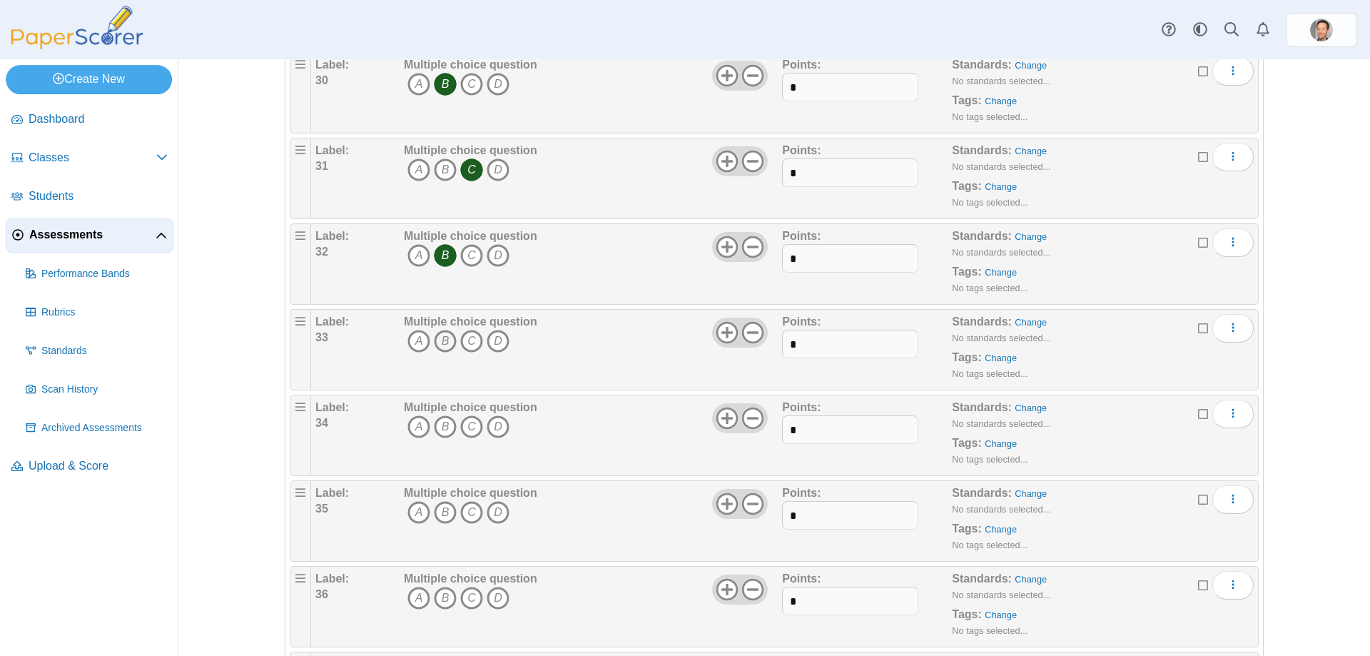
click at [439, 344] on icon "B" at bounding box center [445, 341] width 23 height 23
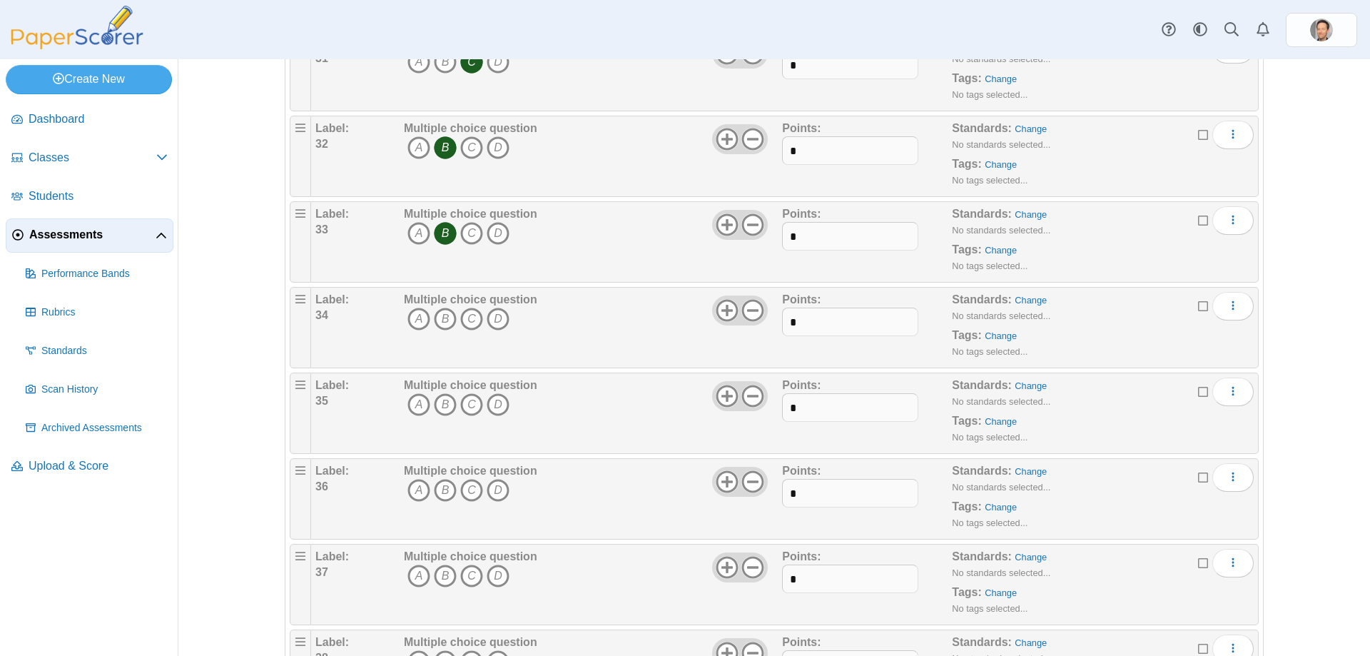
scroll to position [2855, 0]
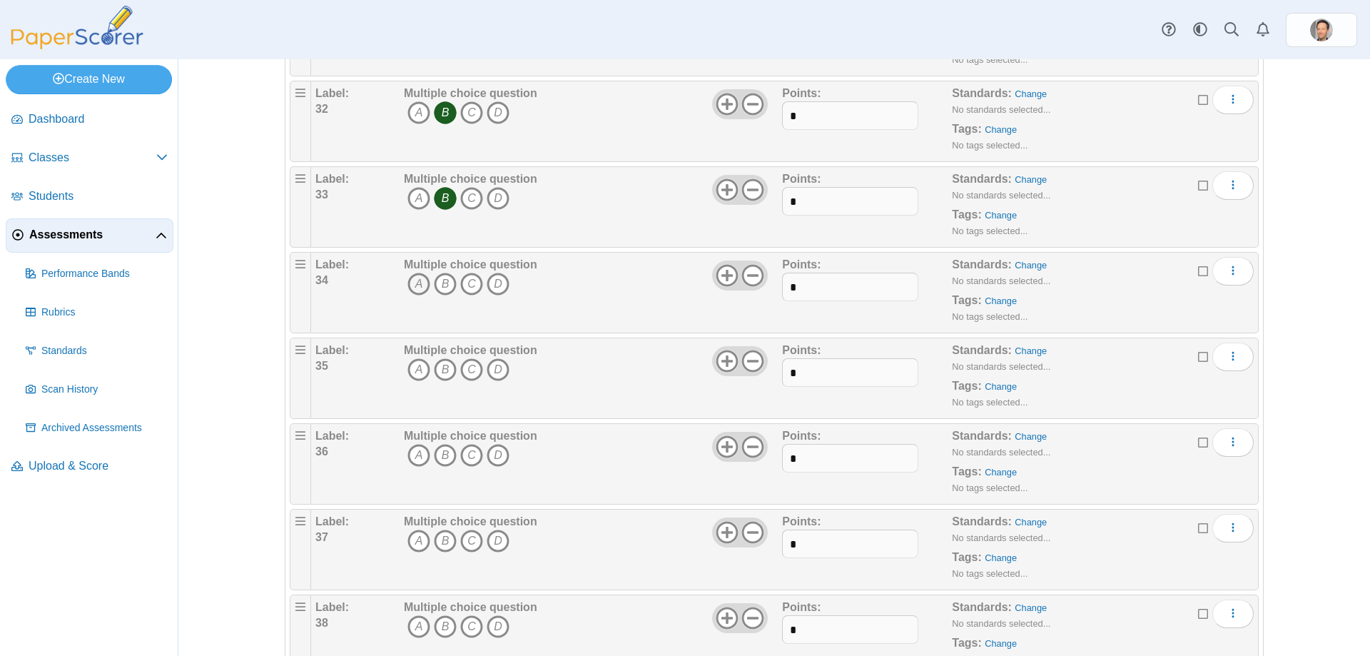
click at [408, 281] on icon "A" at bounding box center [419, 284] width 23 height 23
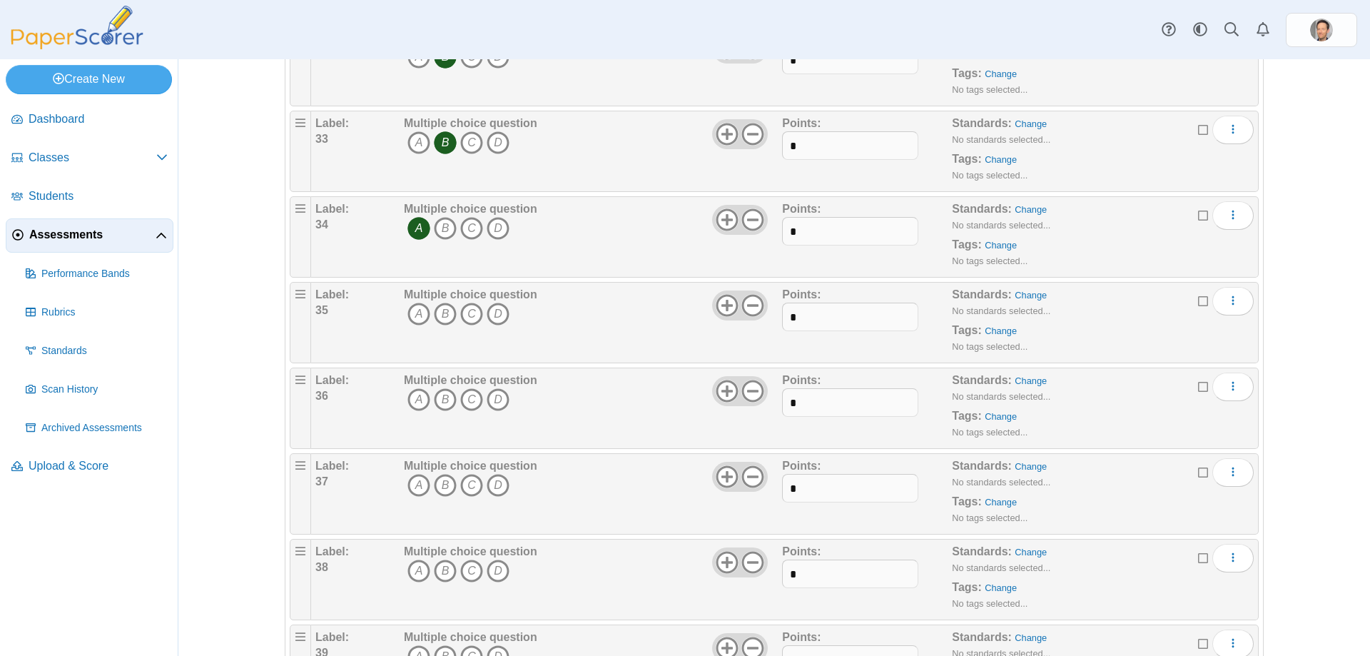
scroll to position [2926, 0]
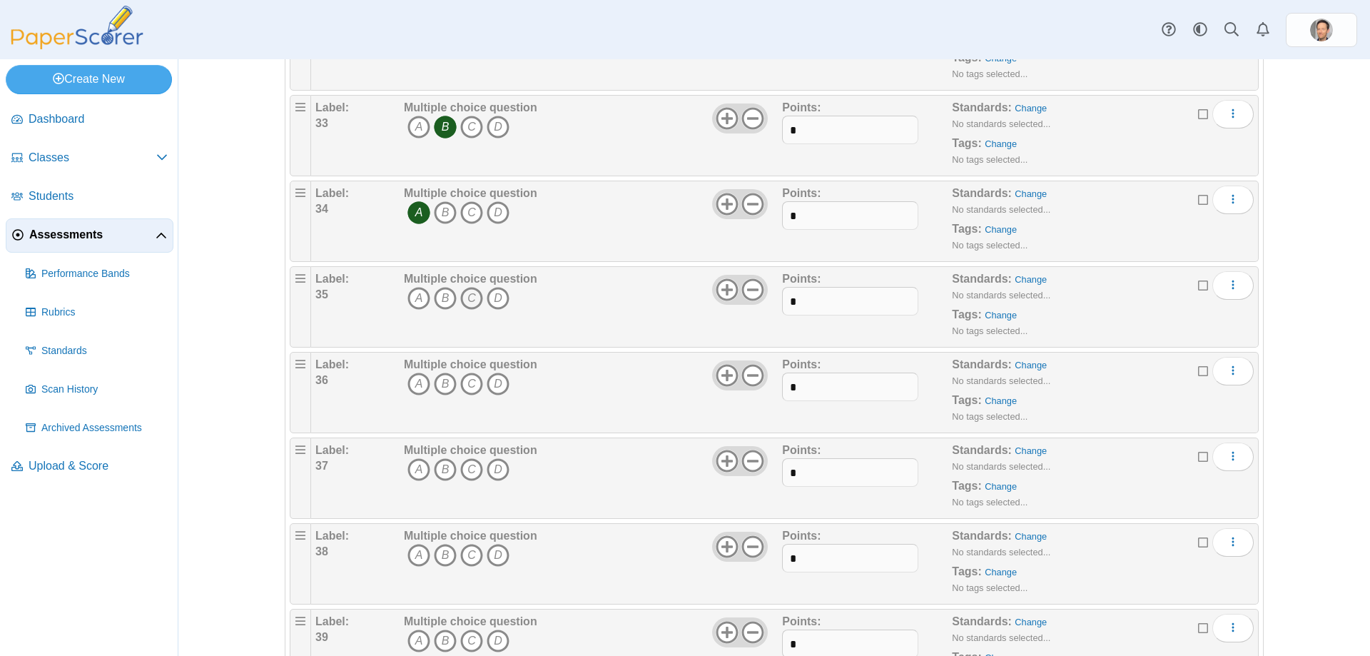
click at [465, 299] on icon "C" at bounding box center [471, 298] width 23 height 23
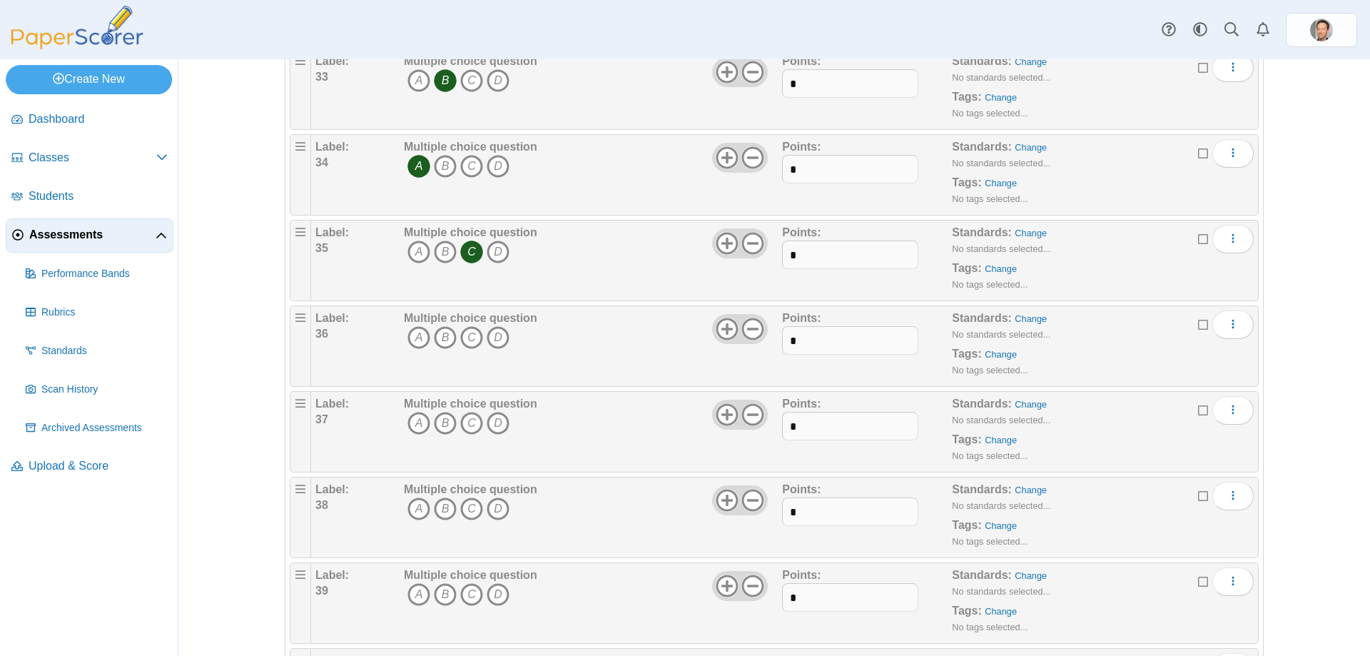
scroll to position [2998, 0]
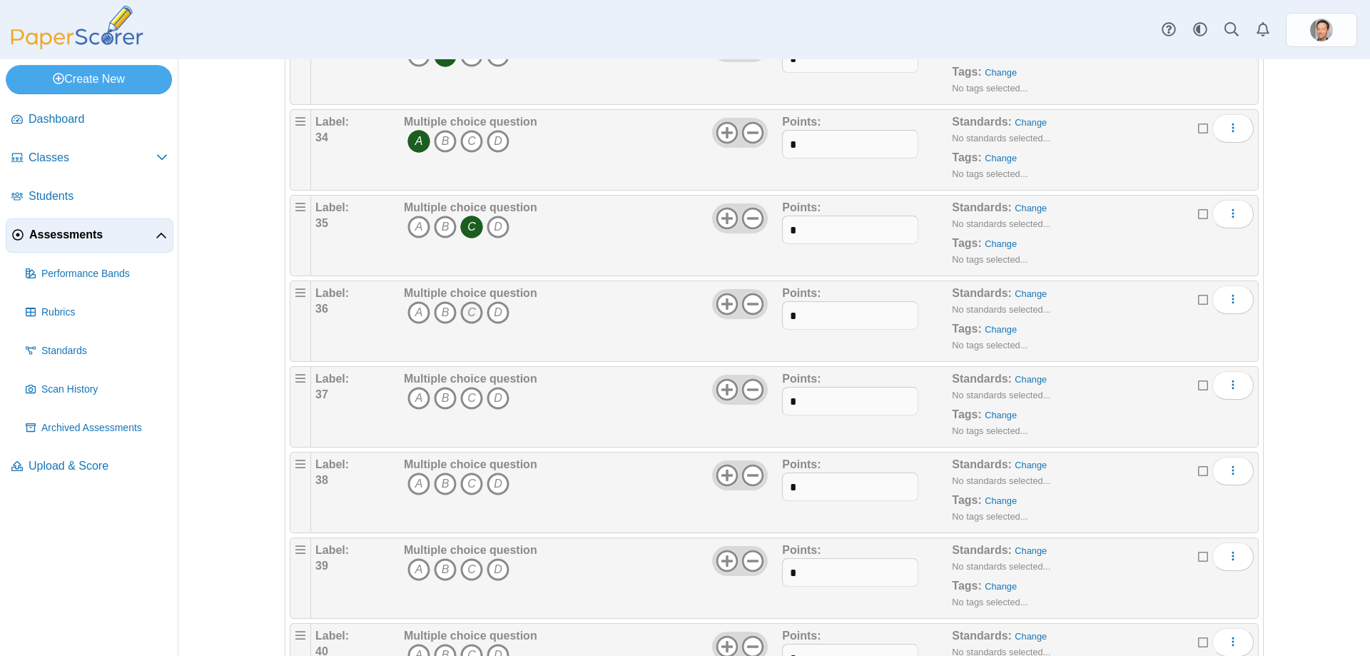
click at [462, 307] on icon "C" at bounding box center [471, 312] width 23 height 23
click at [434, 399] on icon "B" at bounding box center [445, 398] width 23 height 23
click at [470, 485] on icon "C" at bounding box center [471, 483] width 23 height 23
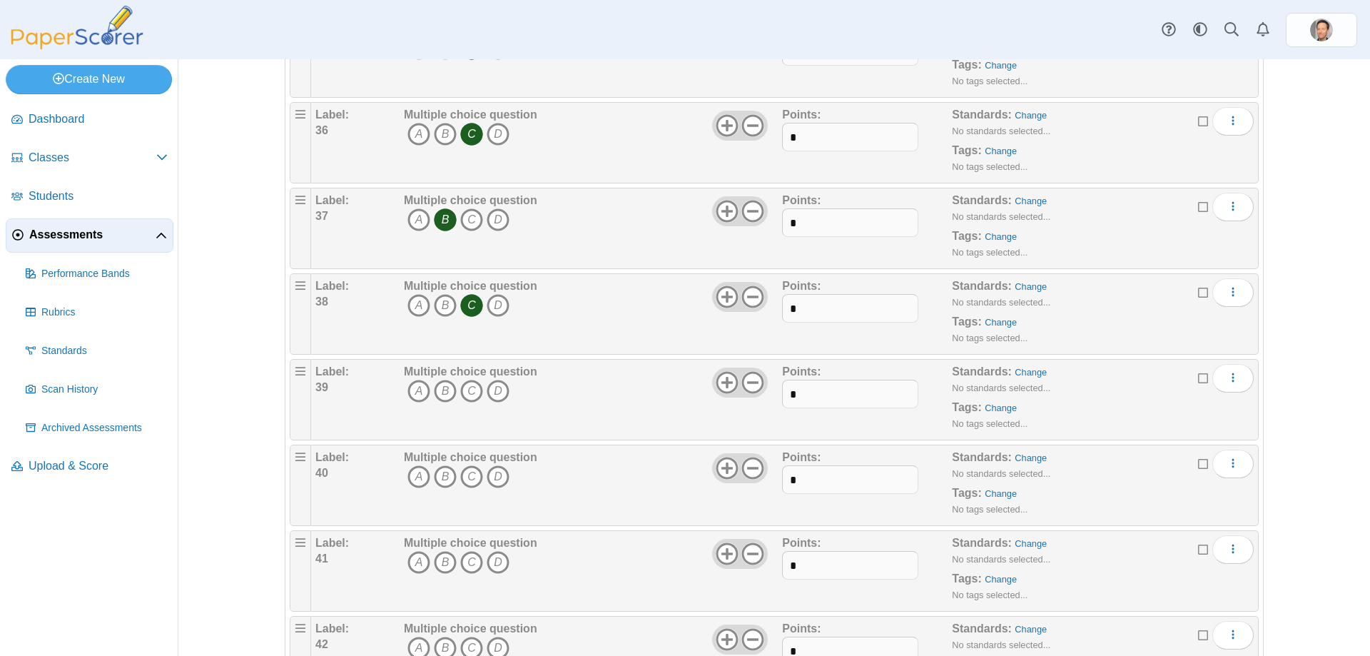
scroll to position [3212, 0]
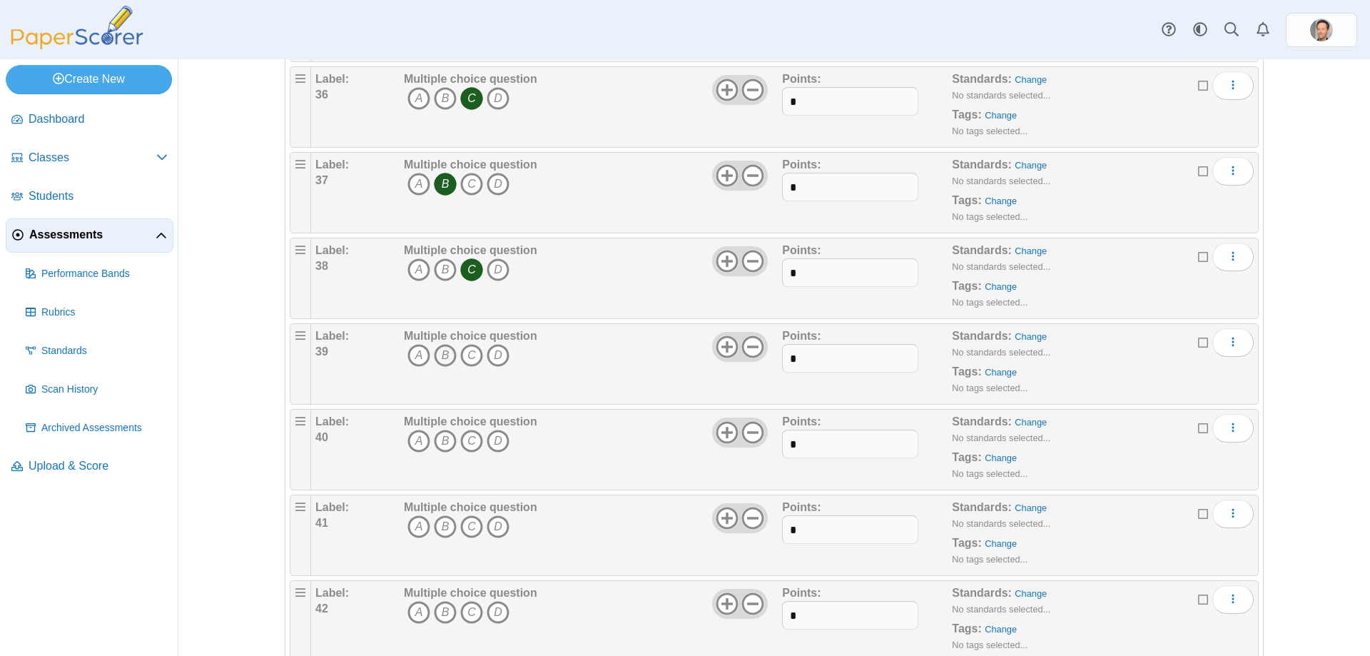
click at [442, 357] on icon "B" at bounding box center [445, 355] width 23 height 23
click at [418, 443] on icon "A" at bounding box center [419, 441] width 23 height 23
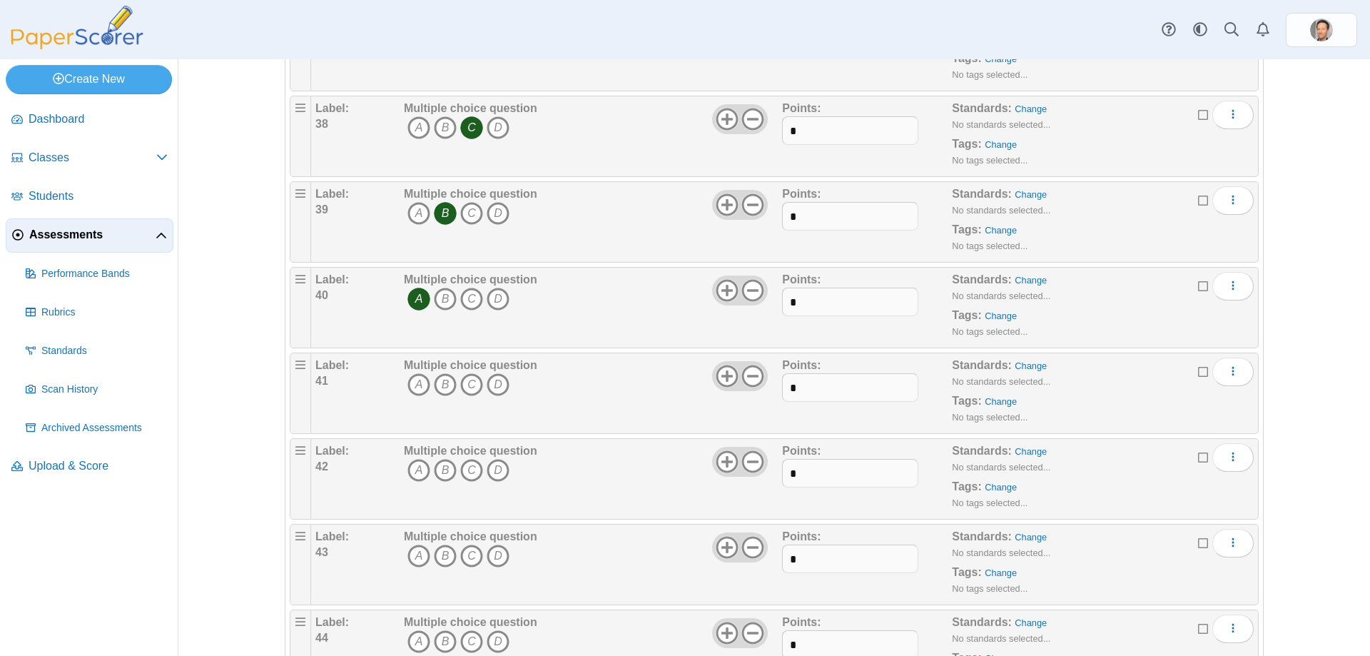
scroll to position [3354, 0]
click at [413, 389] on icon "A" at bounding box center [419, 384] width 23 height 23
click at [446, 465] on icon "B" at bounding box center [445, 469] width 23 height 23
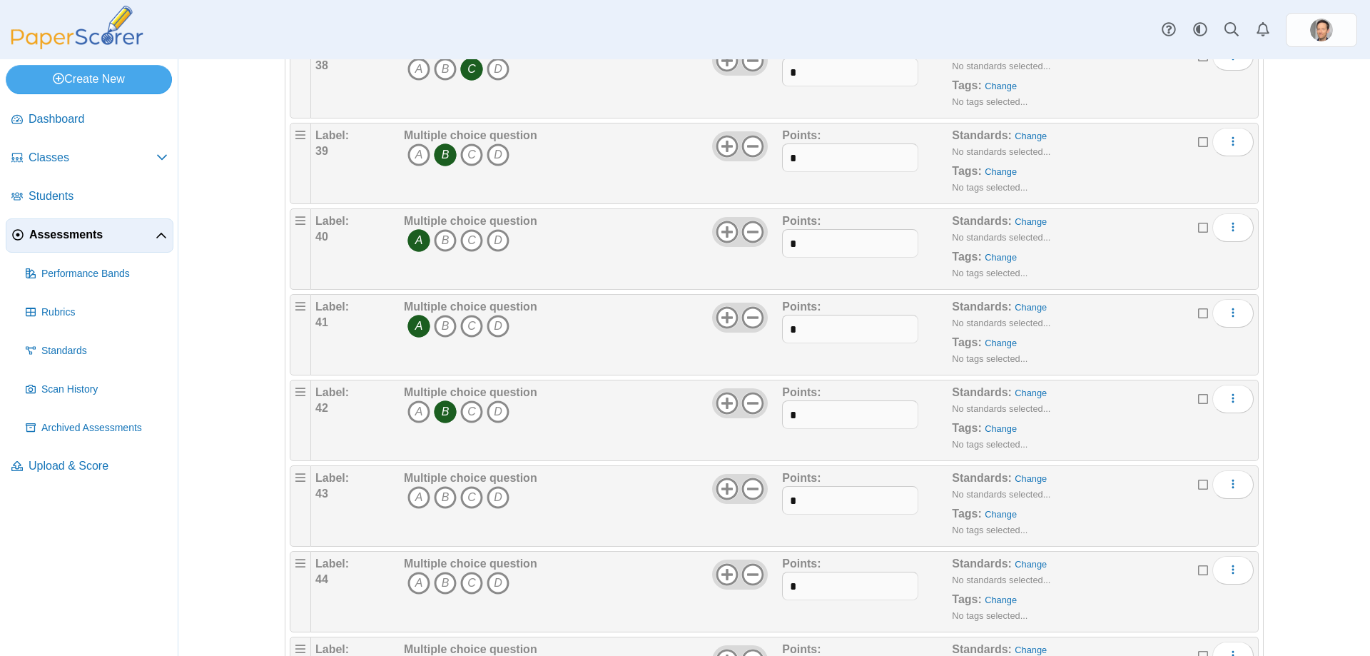
scroll to position [3497, 0]
click at [445, 410] on icon "B" at bounding box center [445, 412] width 23 height 23
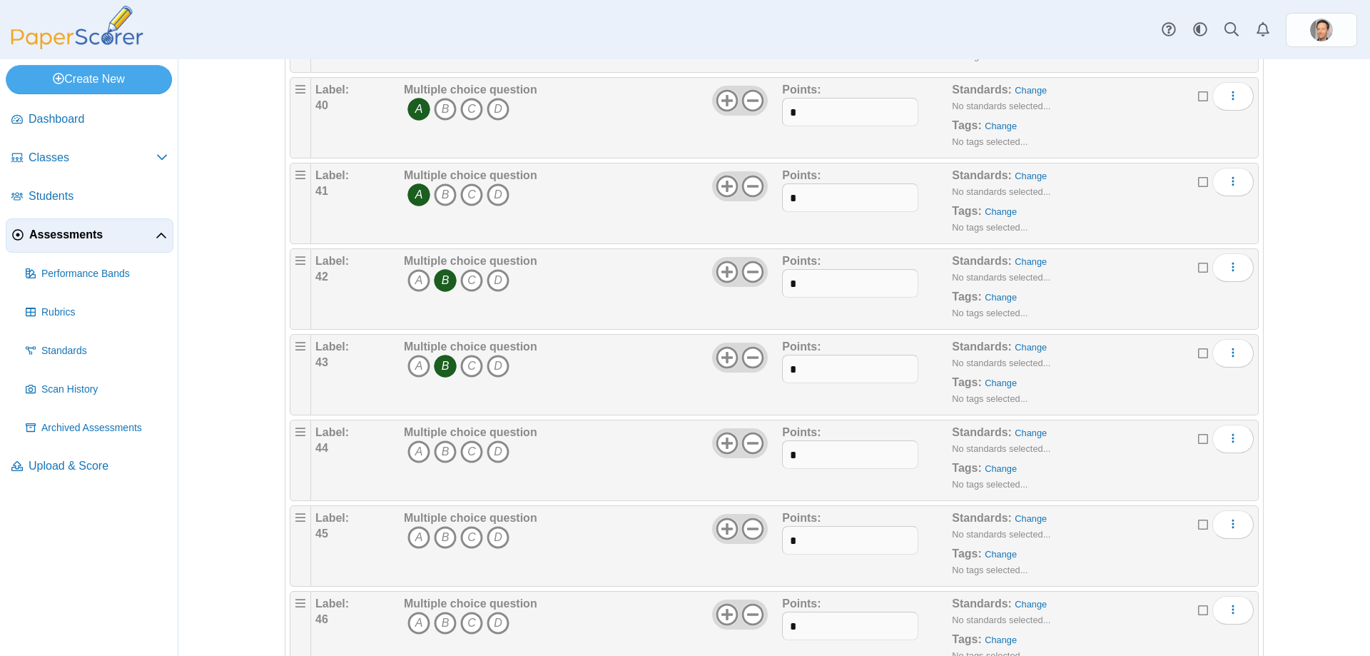
scroll to position [3569, 0]
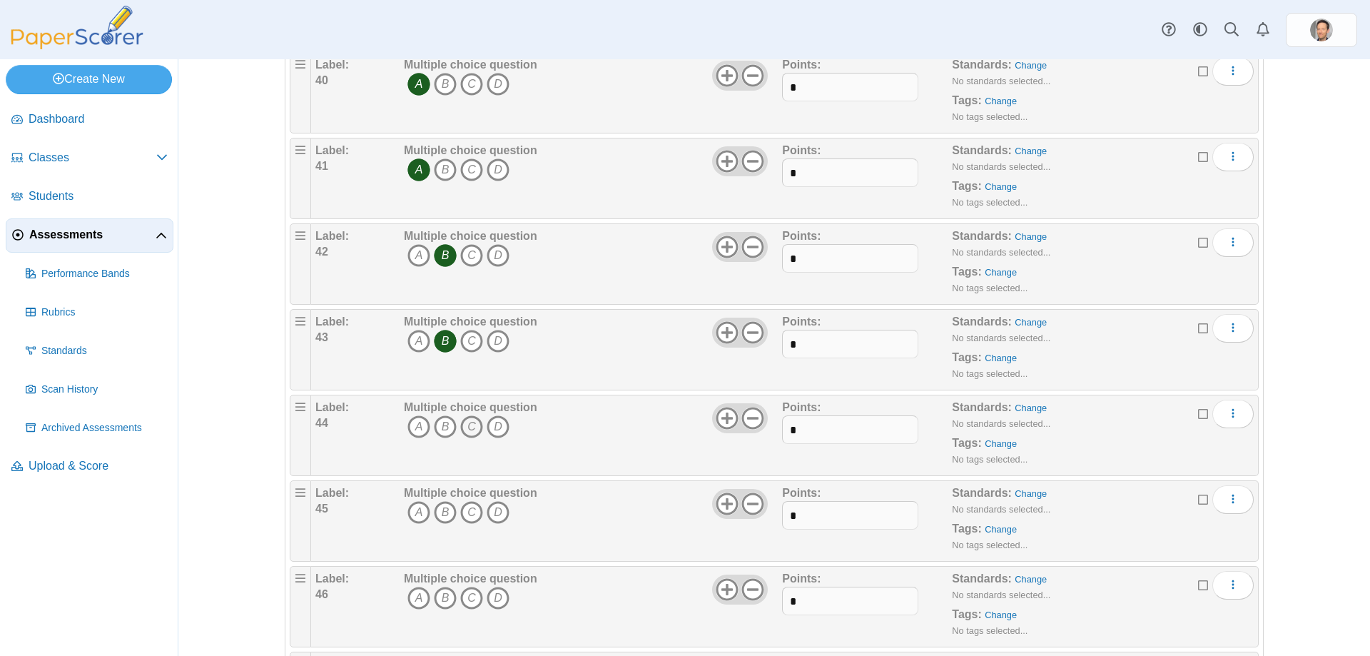
click at [462, 424] on icon "C" at bounding box center [471, 426] width 23 height 23
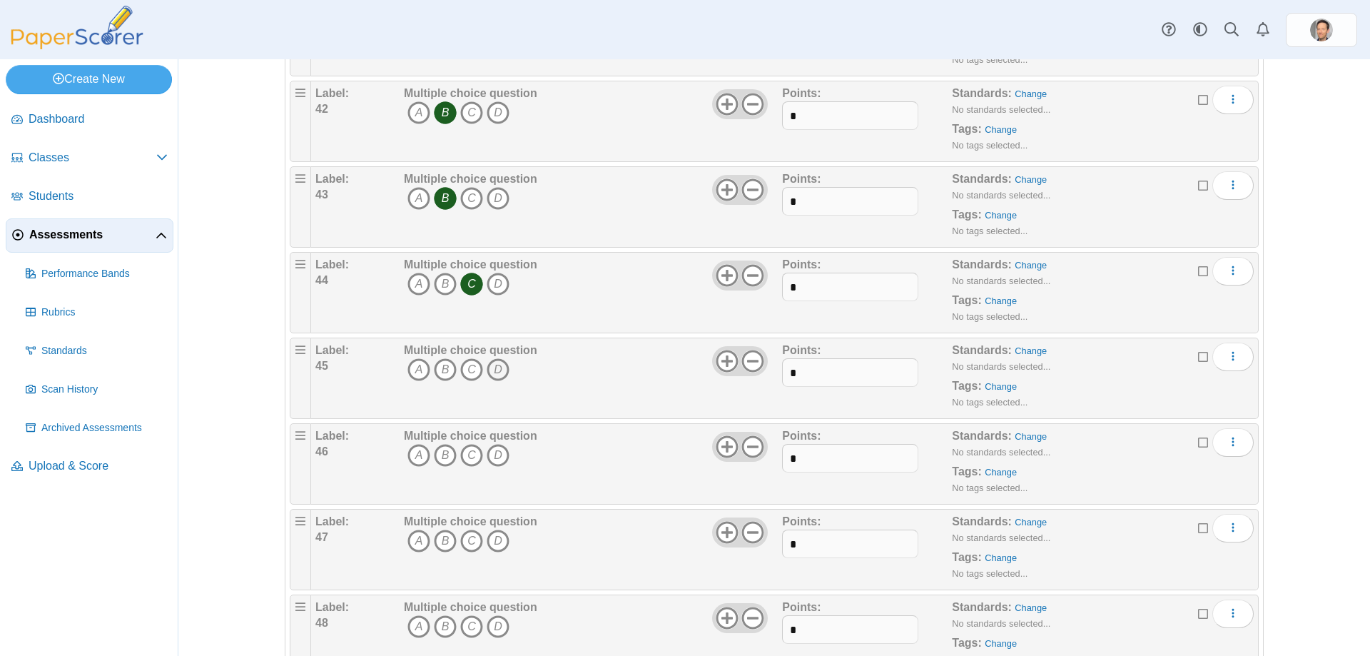
click at [487, 370] on icon "D" at bounding box center [498, 369] width 23 height 23
click at [437, 455] on icon "B" at bounding box center [445, 455] width 23 height 23
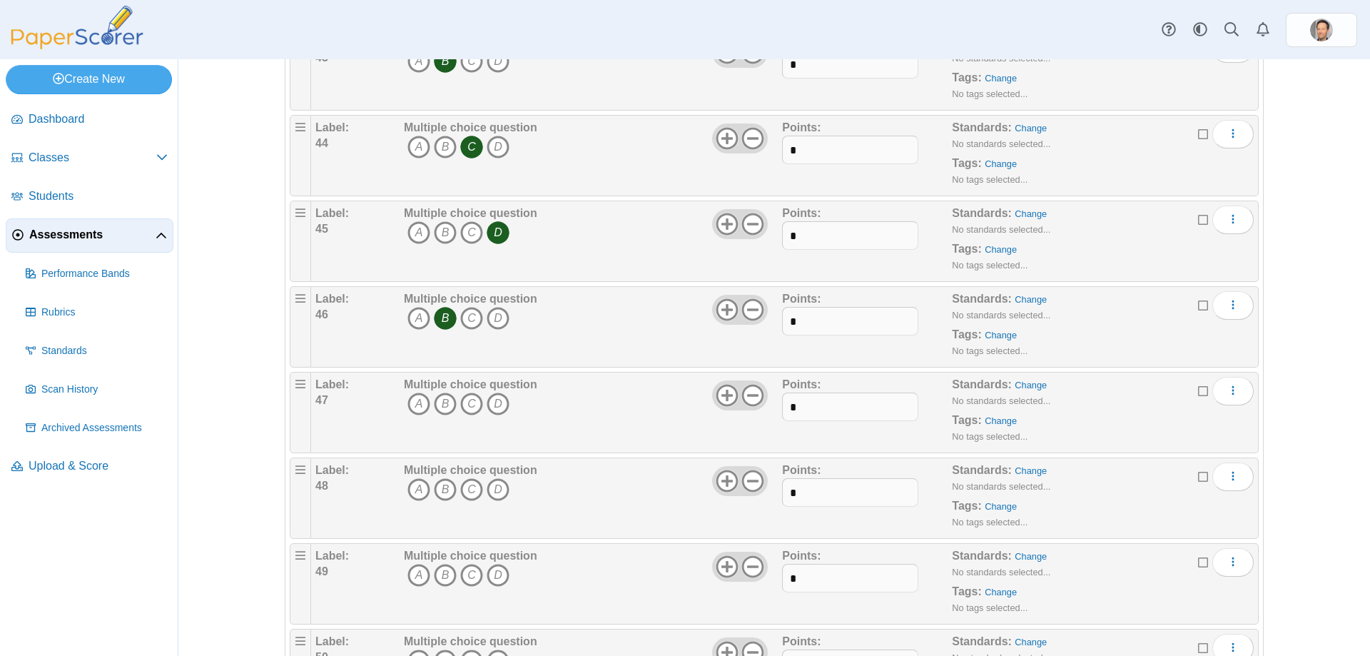
scroll to position [3854, 0]
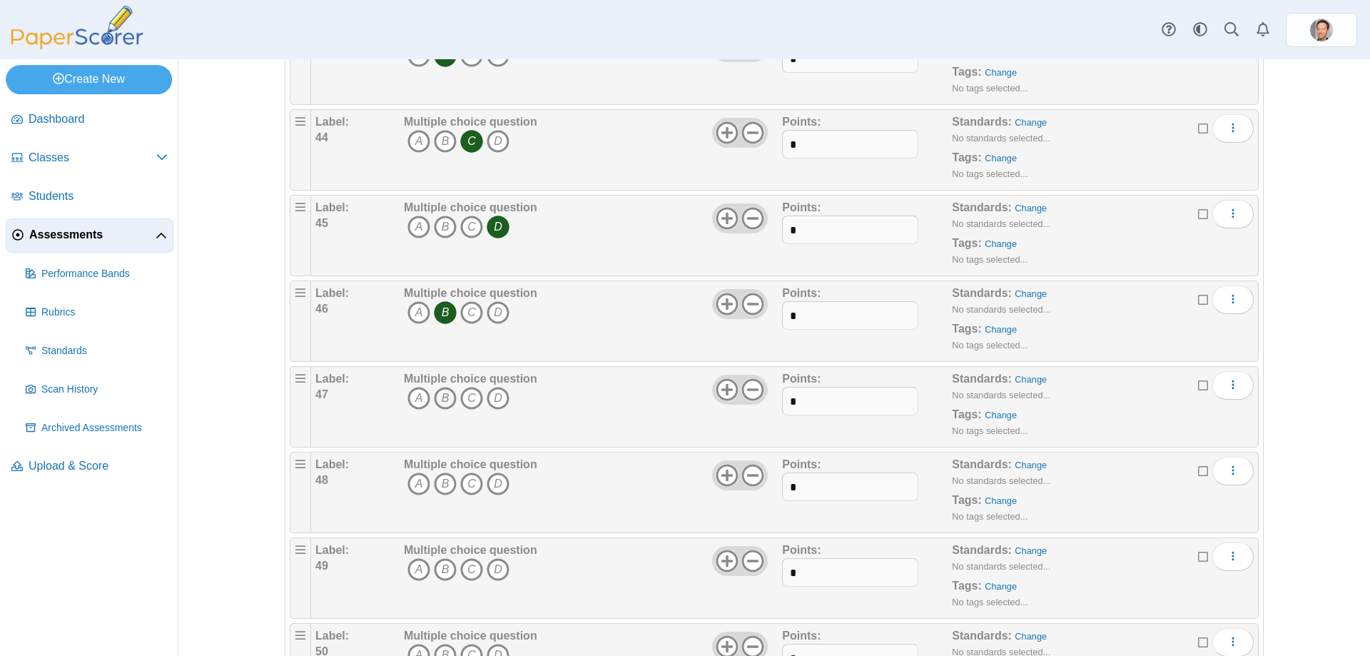
click at [434, 395] on icon "B" at bounding box center [445, 398] width 23 height 23
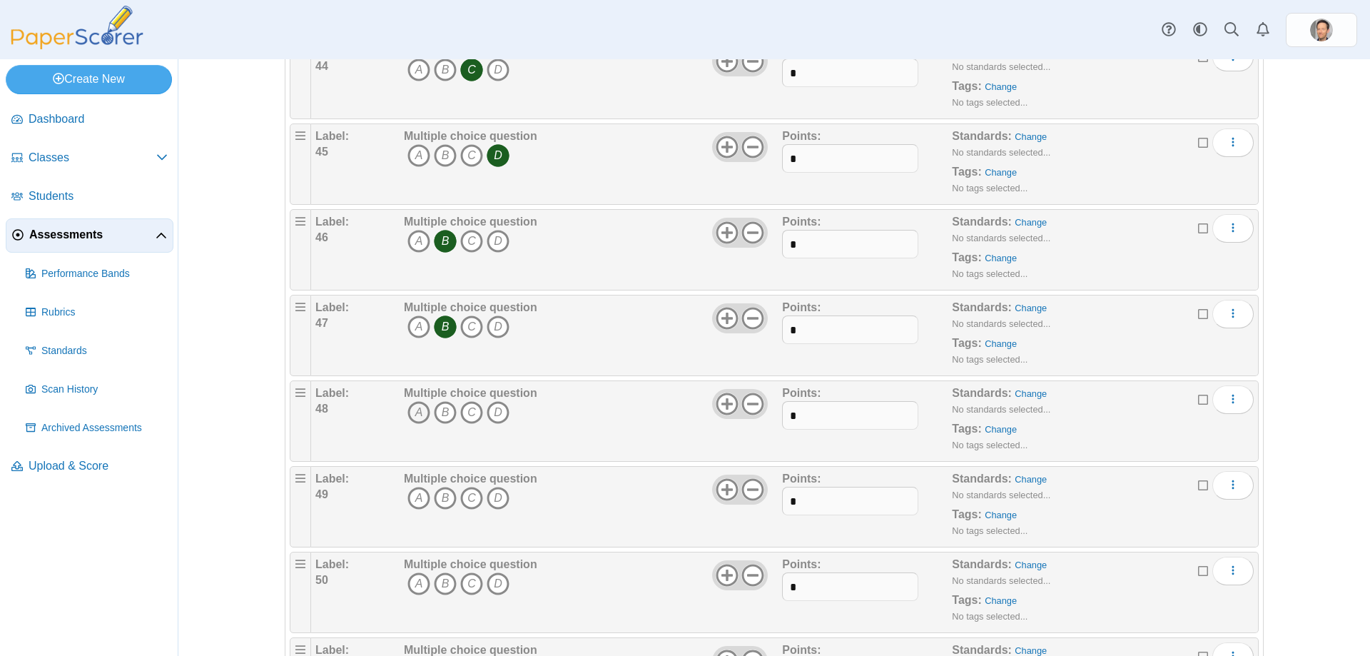
click at [408, 418] on icon "A" at bounding box center [419, 412] width 23 height 23
click at [440, 503] on icon "B" at bounding box center [445, 498] width 23 height 23
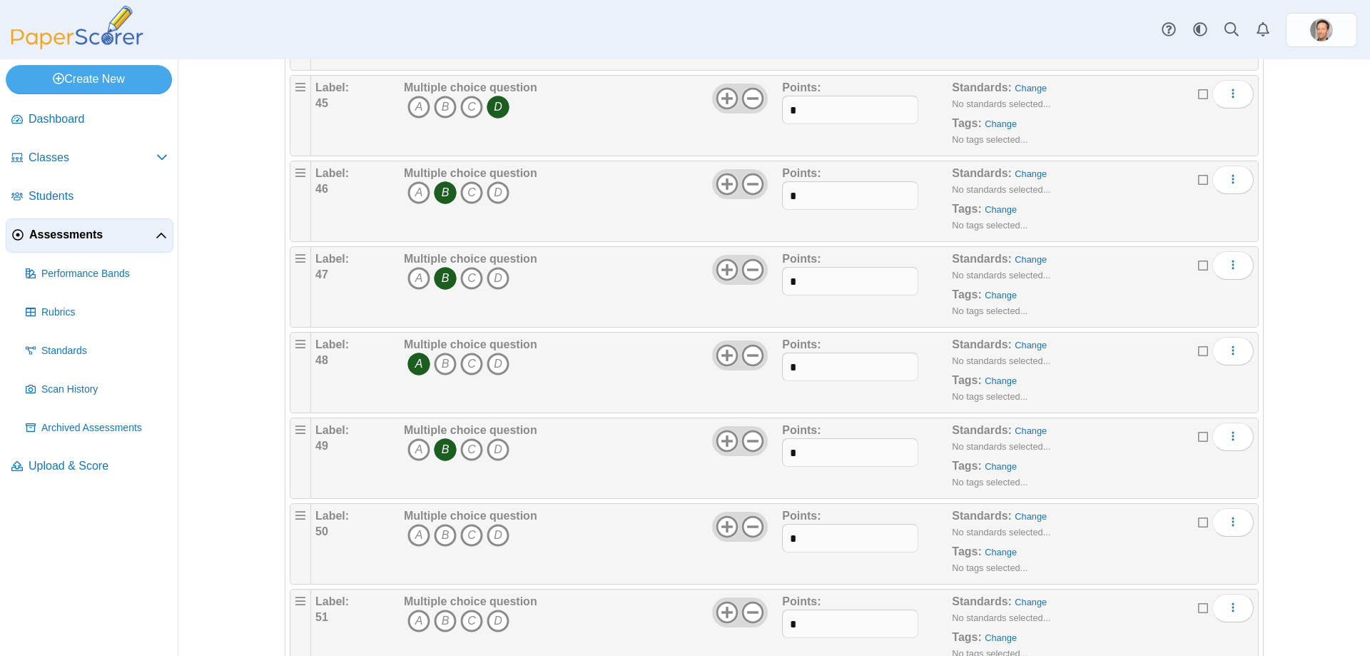
scroll to position [4068, 0]
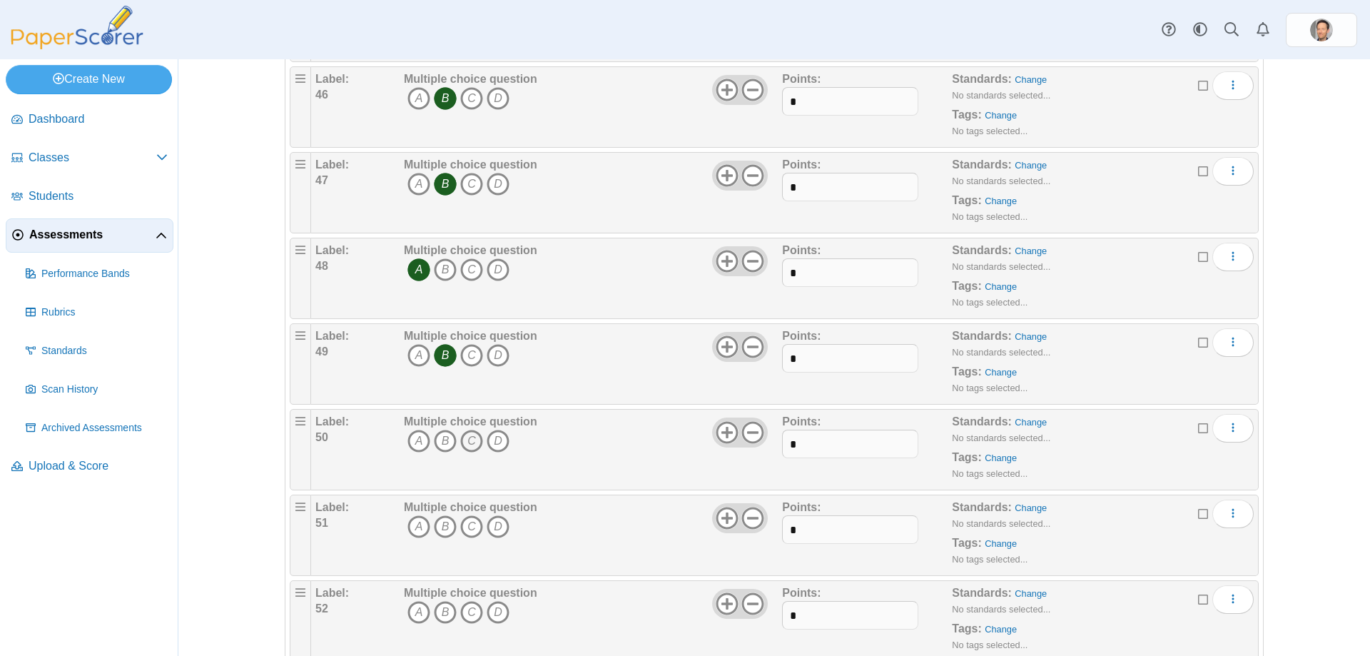
drag, startPoint x: 445, startPoint y: 445, endPoint x: 473, endPoint y: 450, distance: 29.0
click at [445, 445] on icon "B" at bounding box center [445, 441] width 23 height 23
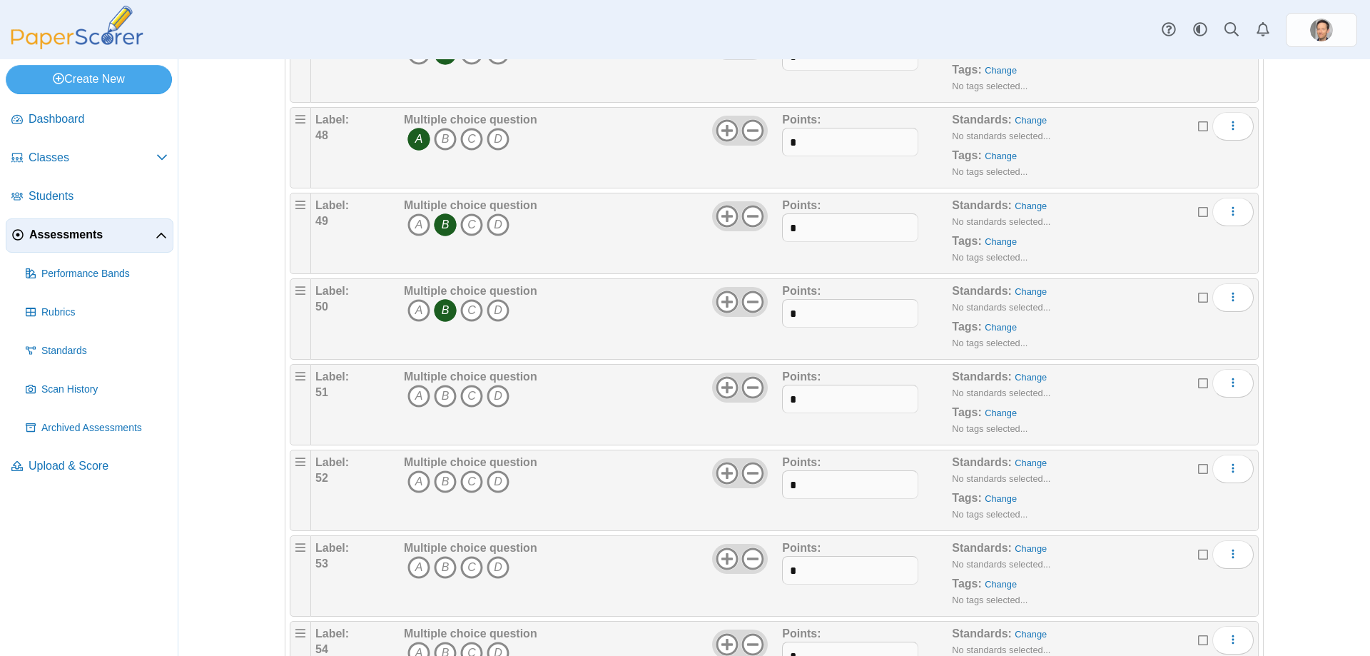
scroll to position [4211, 0]
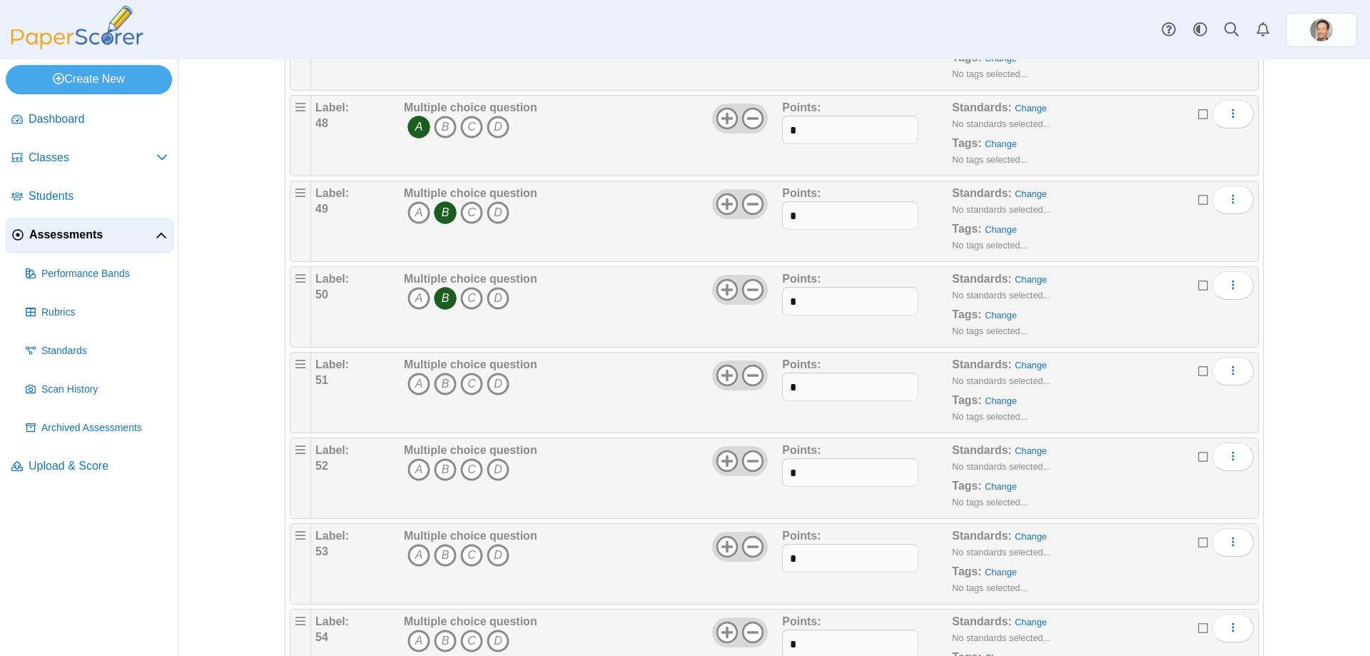
click at [445, 385] on icon "B" at bounding box center [445, 384] width 23 height 23
click at [445, 463] on icon "B" at bounding box center [445, 469] width 23 height 23
click at [443, 550] on icon "B" at bounding box center [445, 555] width 23 height 23
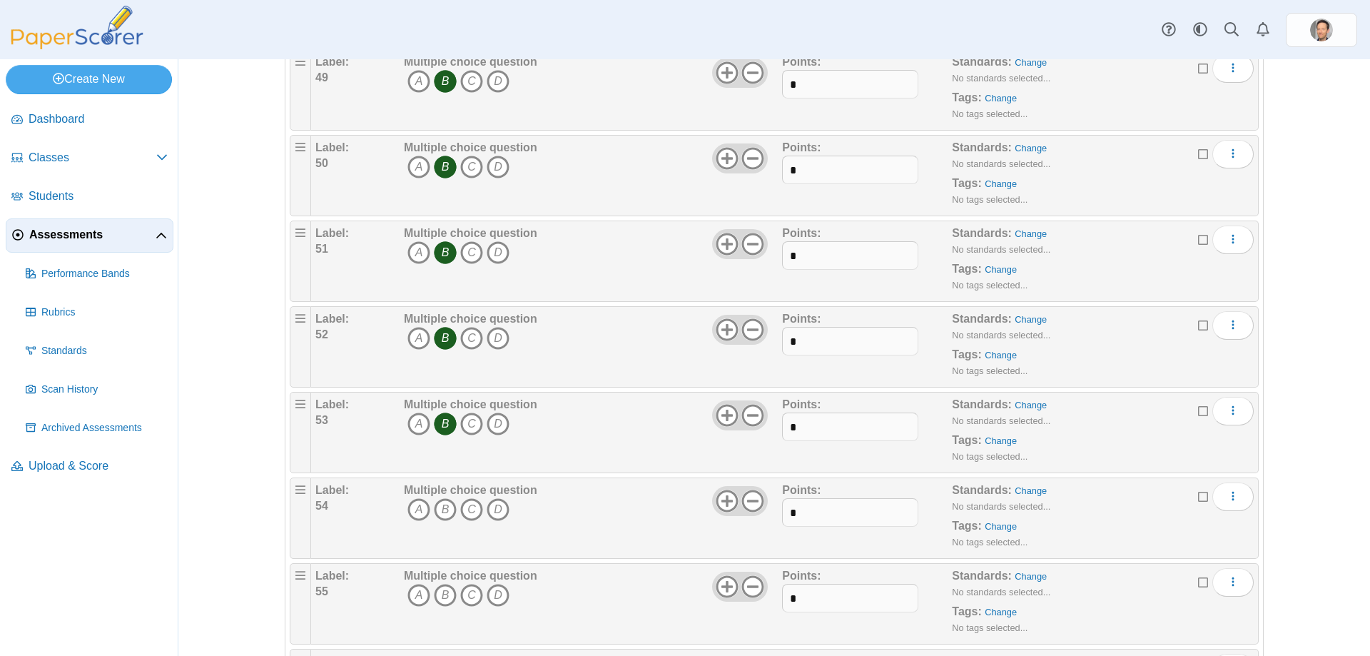
scroll to position [4354, 0]
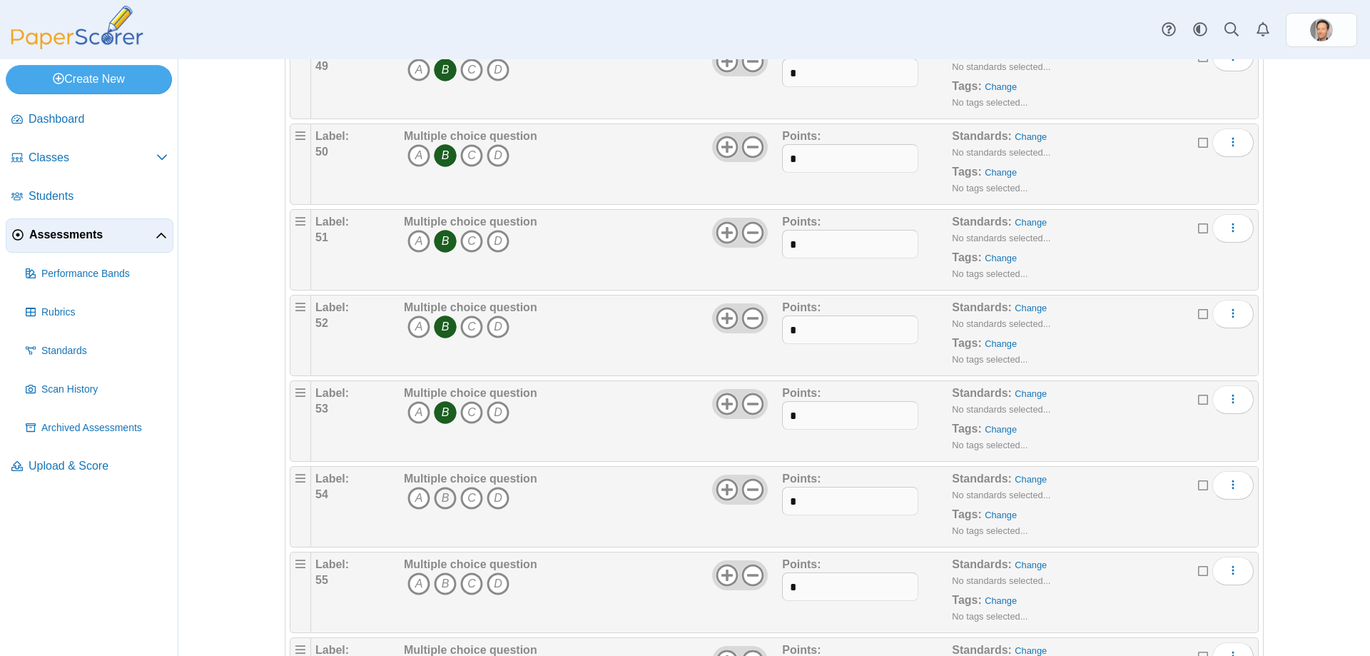
click at [444, 497] on icon "B" at bounding box center [445, 498] width 23 height 23
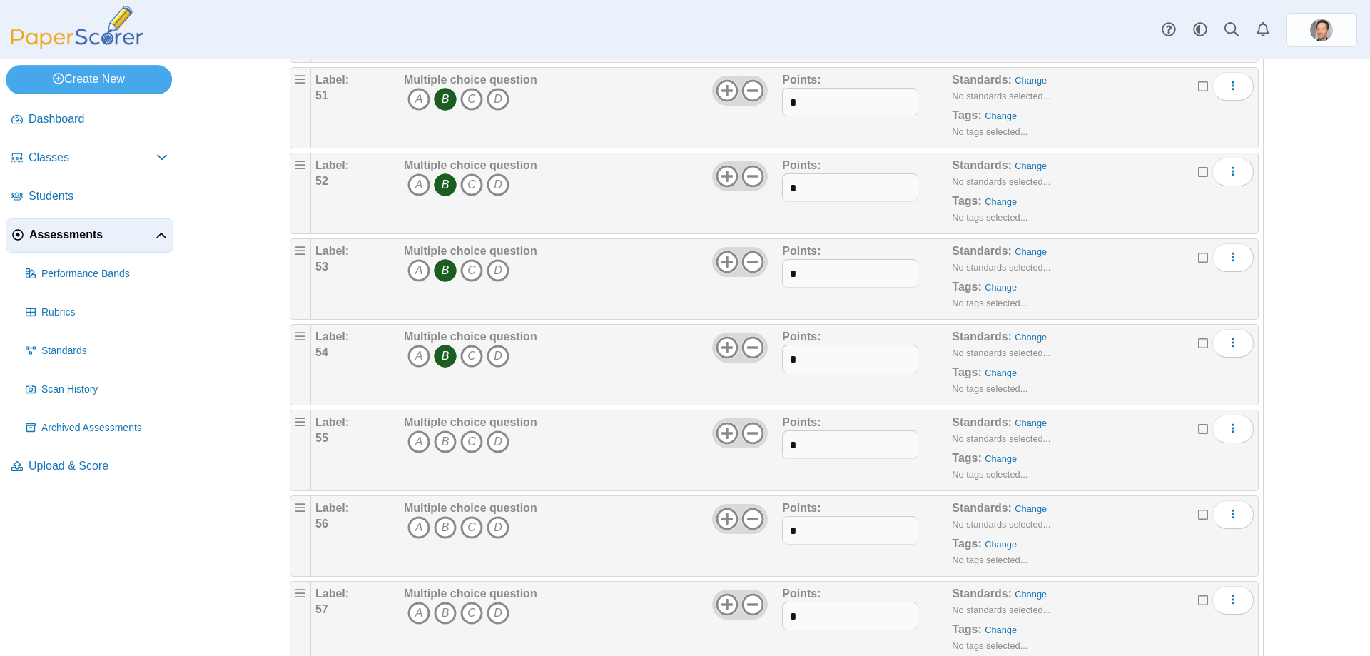
scroll to position [4496, 0]
click at [418, 444] on icon "A" at bounding box center [419, 441] width 23 height 23
click at [435, 523] on icon "B" at bounding box center [445, 526] width 23 height 23
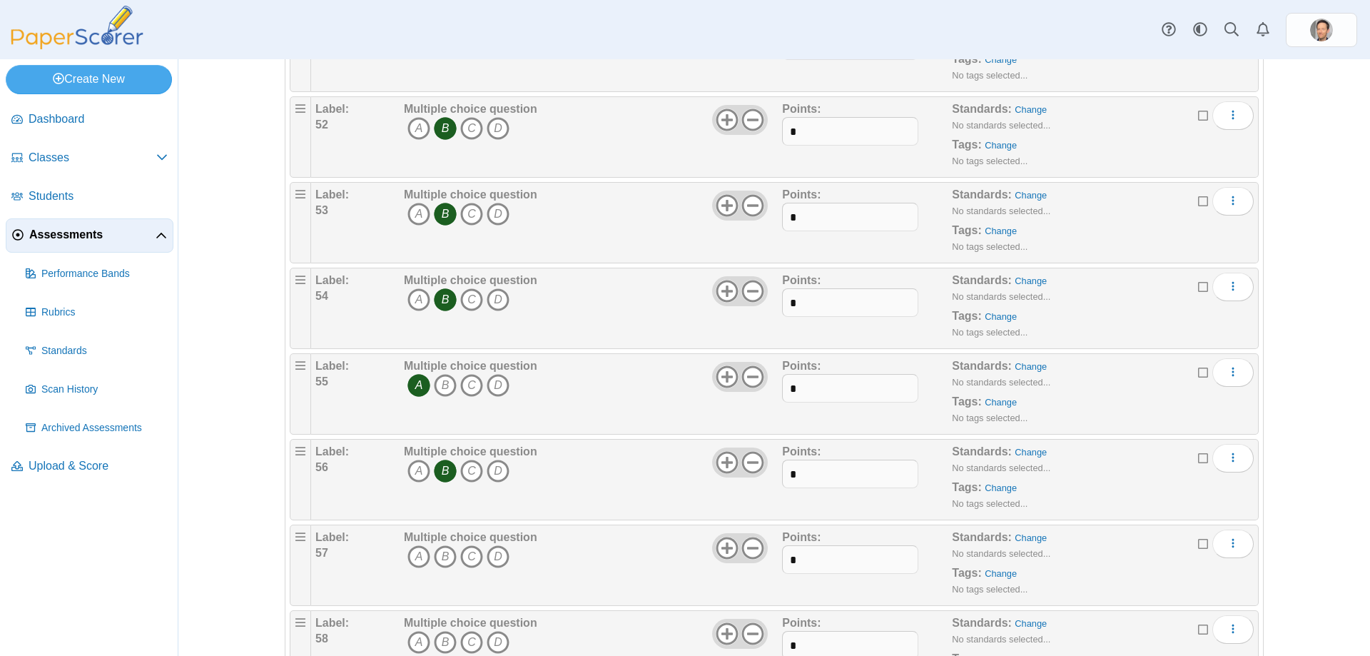
scroll to position [4568, 0]
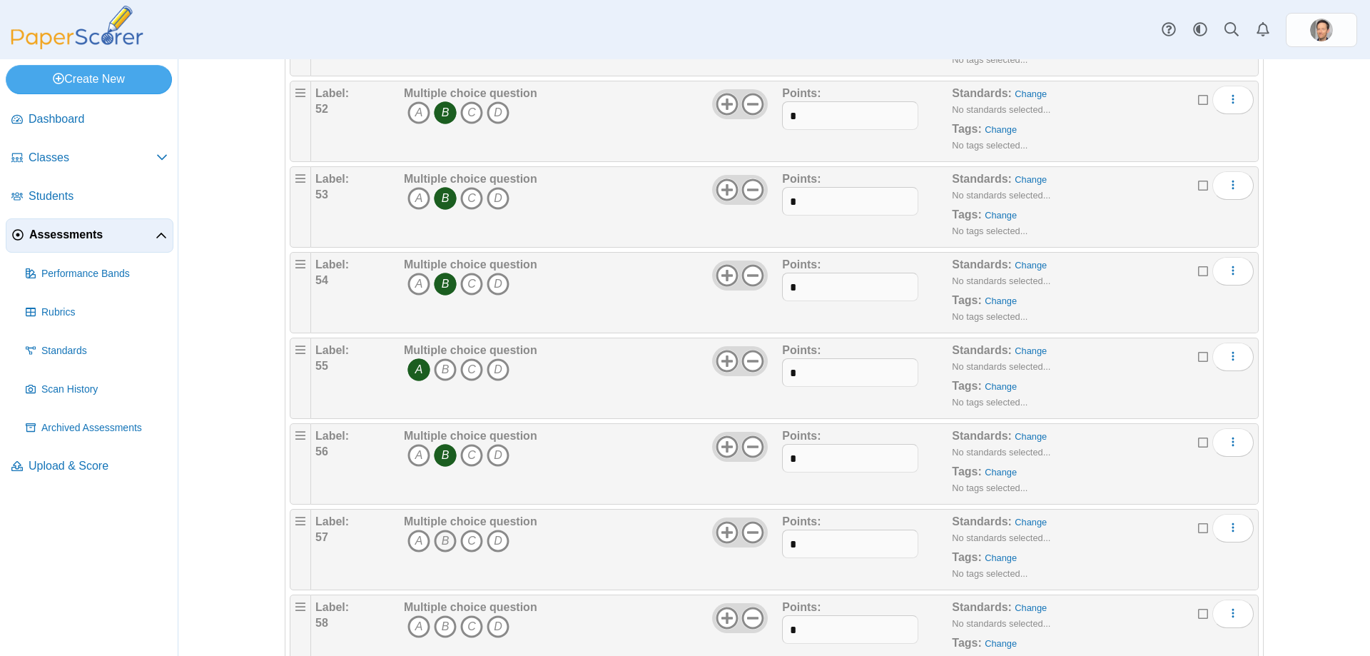
click at [446, 537] on icon "B" at bounding box center [445, 541] width 23 height 23
click at [408, 614] on icon "A" at bounding box center [419, 626] width 23 height 23
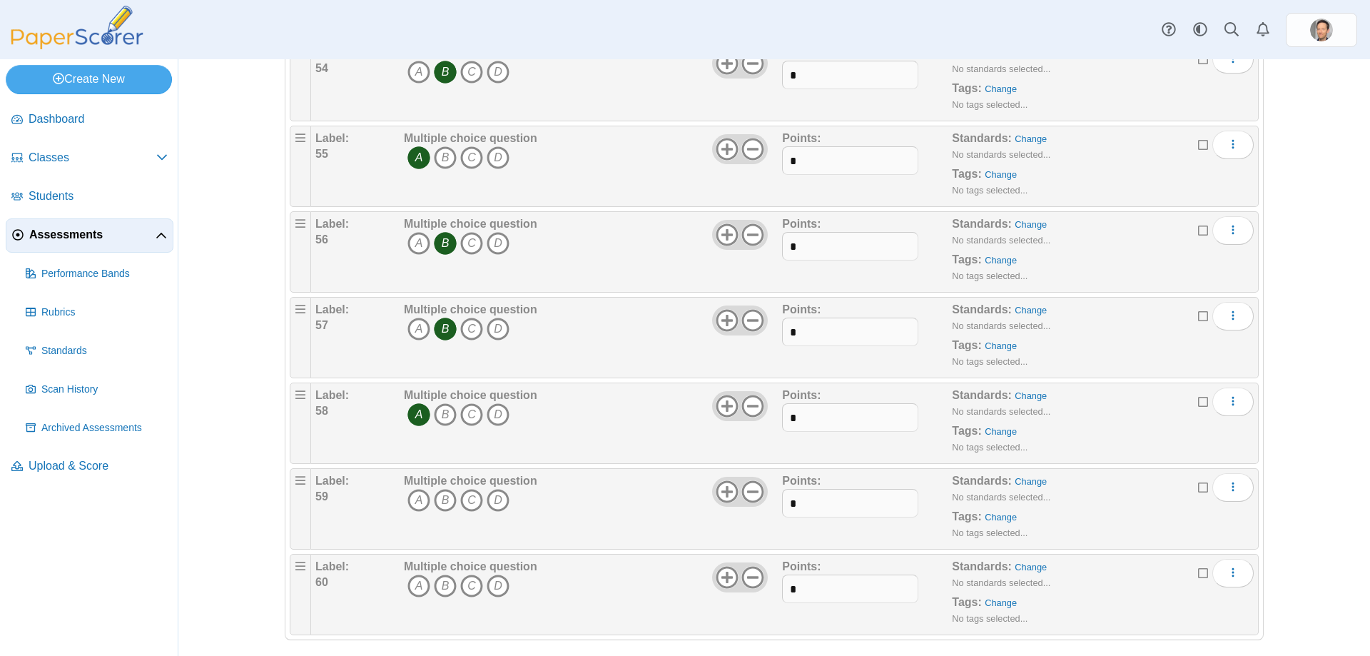
scroll to position [4792, 0]
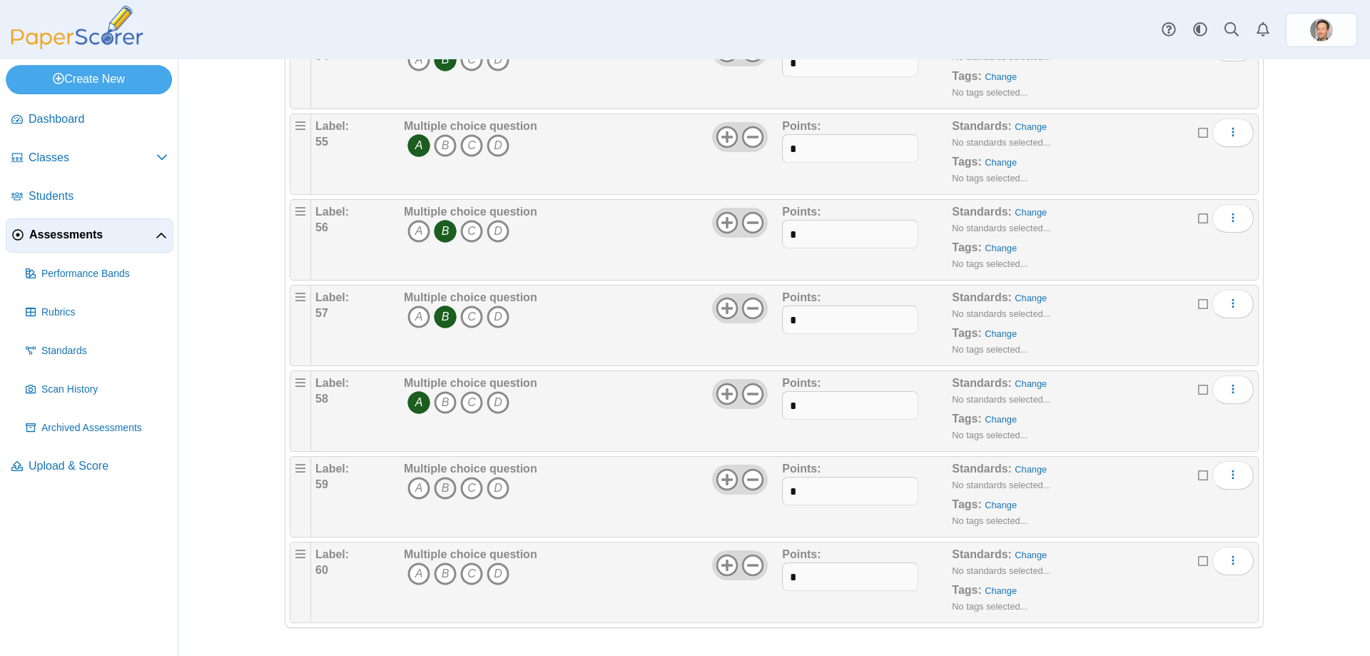
click at [437, 491] on icon "B" at bounding box center [445, 488] width 23 height 23
click at [460, 577] on icon "C" at bounding box center [471, 573] width 23 height 23
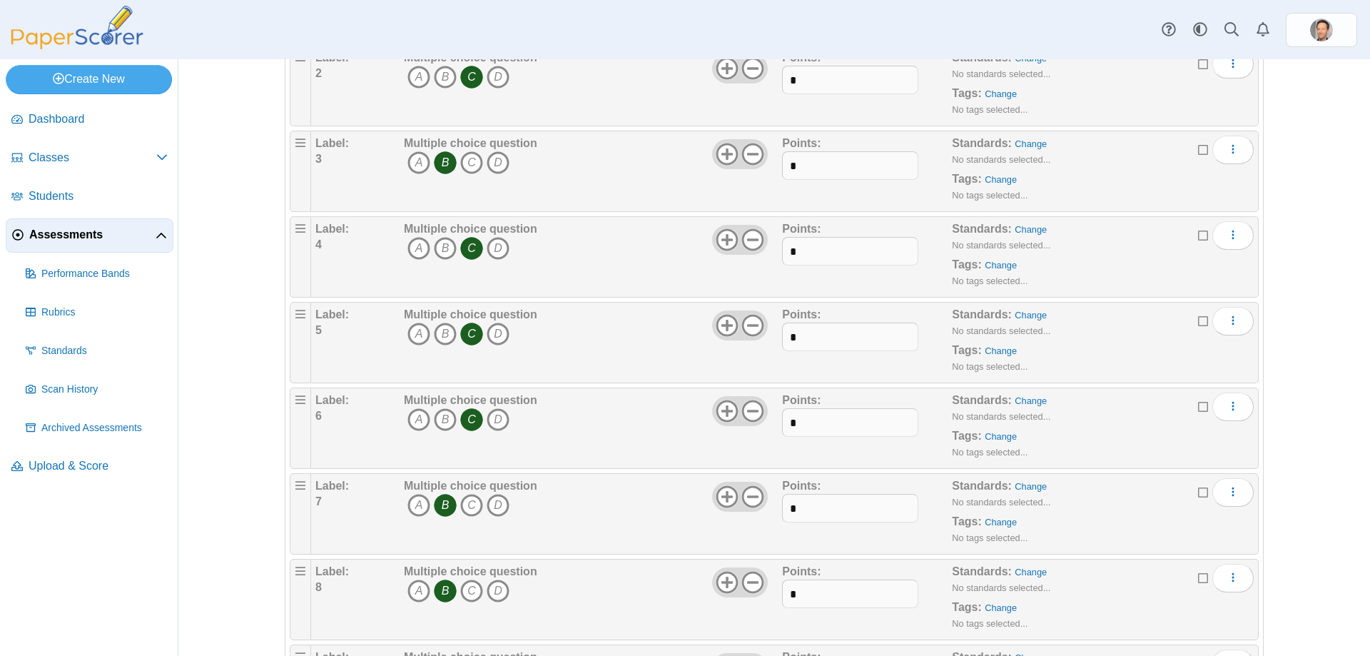
scroll to position [0, 0]
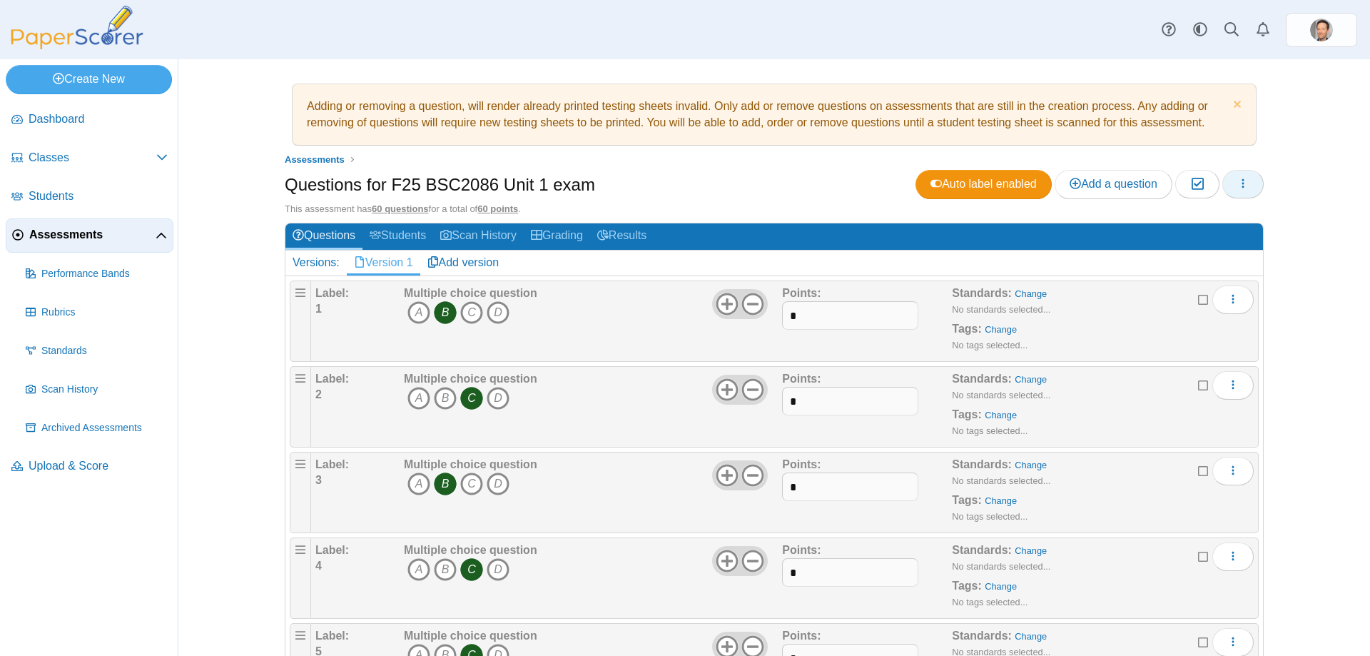
click at [1228, 181] on icon "button" at bounding box center [1243, 183] width 11 height 11
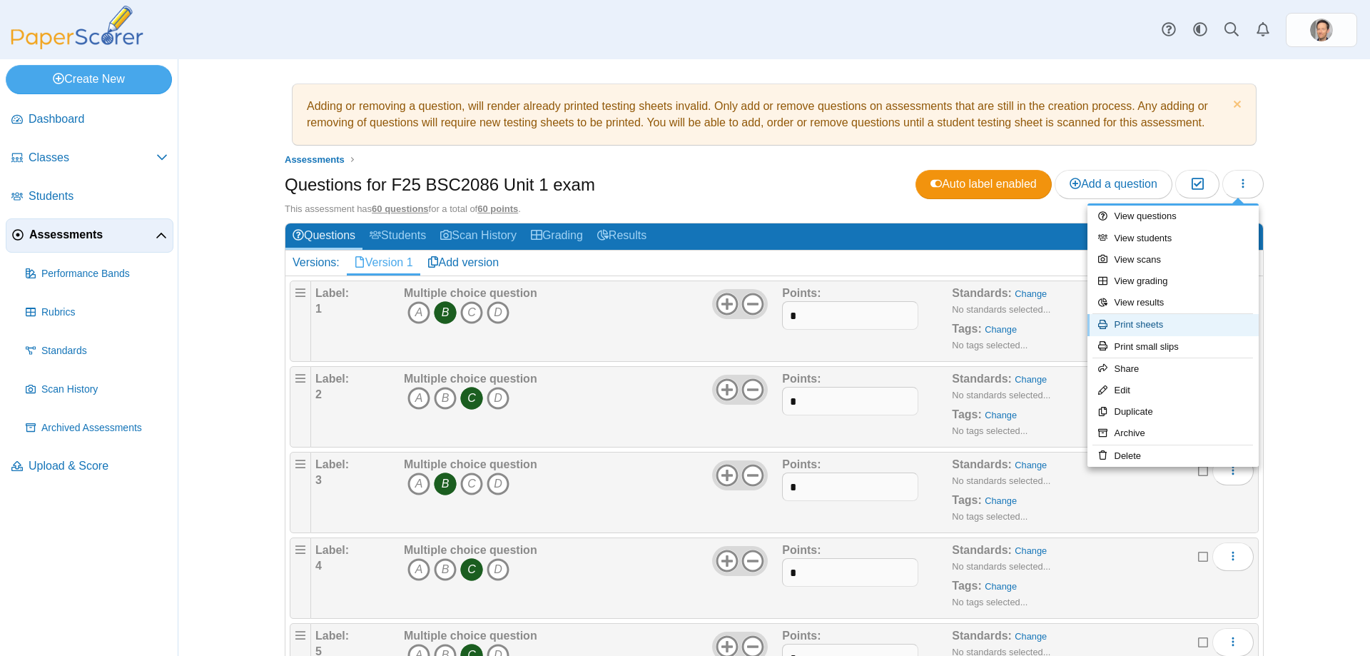
click at [1152, 320] on link "Print sheets" at bounding box center [1173, 324] width 171 height 21
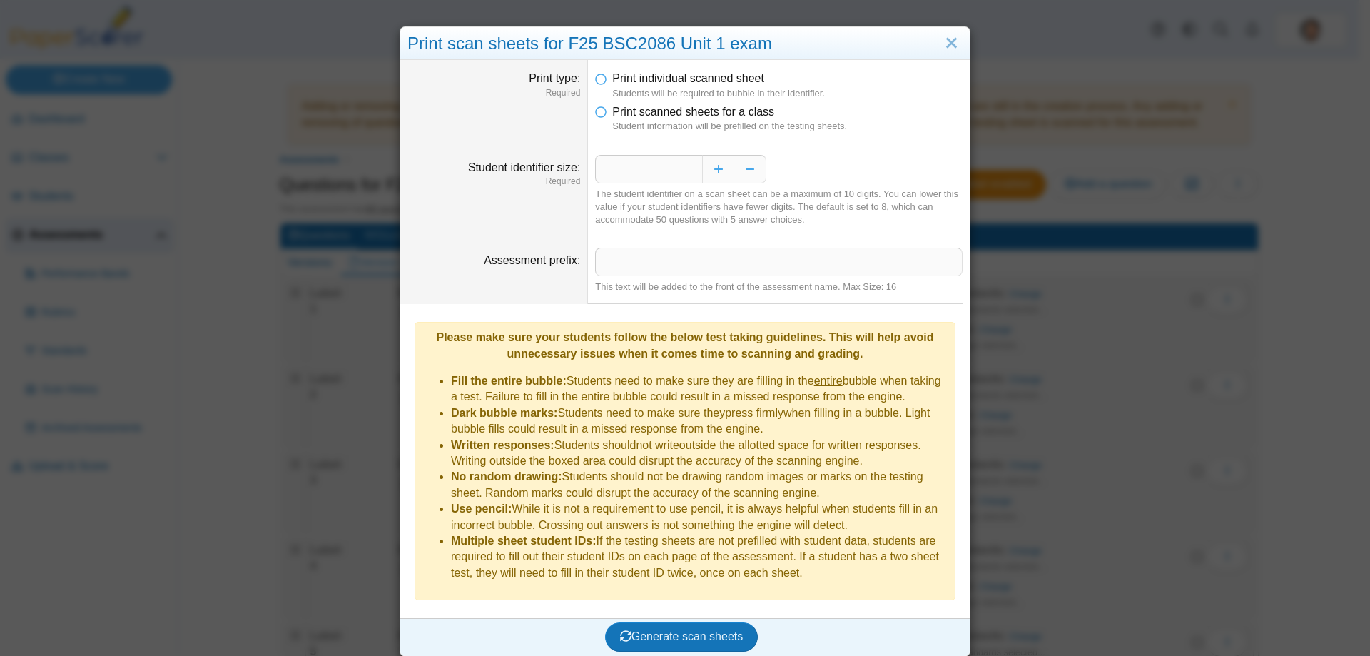
click at [605, 116] on li "Print scanned sheets for a class Student information will be prefilled on the t…" at bounding box center [779, 118] width 368 height 29
click at [602, 112] on li "Print scanned sheets for a class Student information will be prefilled on the t…" at bounding box center [779, 118] width 368 height 29
click at [598, 112] on icon at bounding box center [600, 109] width 11 height 10
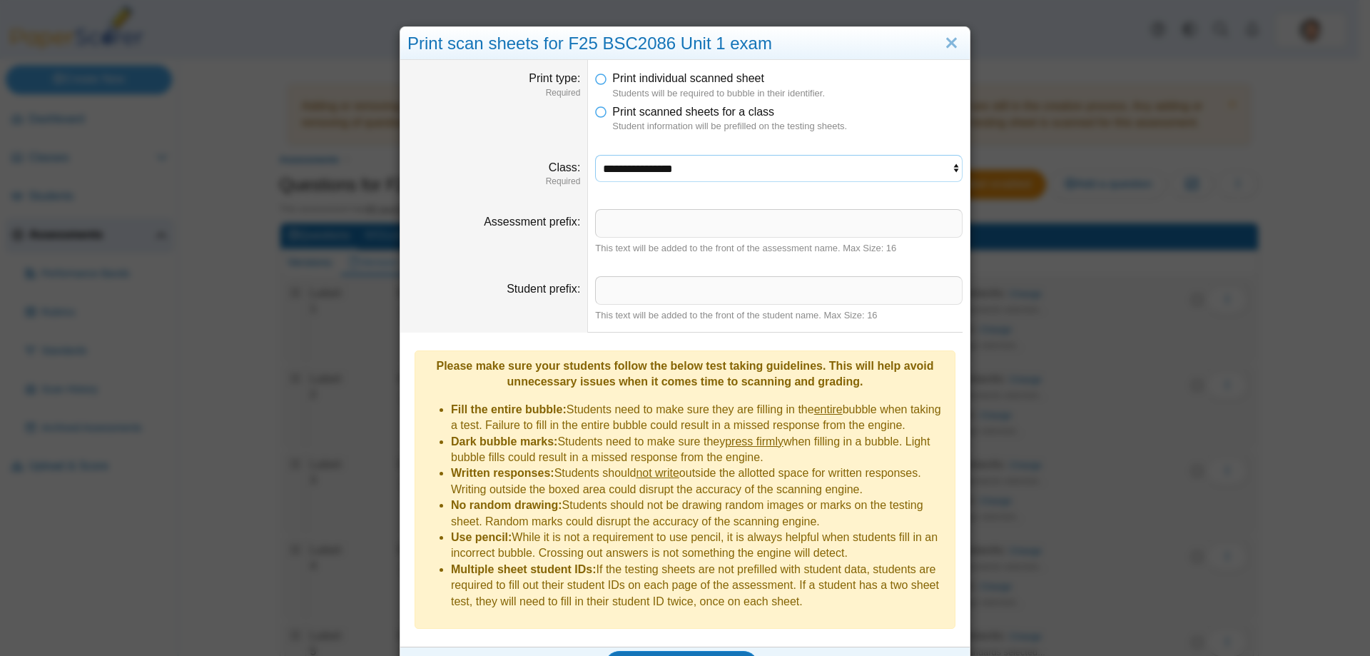
click at [874, 175] on select "**********" at bounding box center [779, 168] width 368 height 27
select select "**********"
click at [595, 155] on select "**********" at bounding box center [779, 168] width 368 height 27
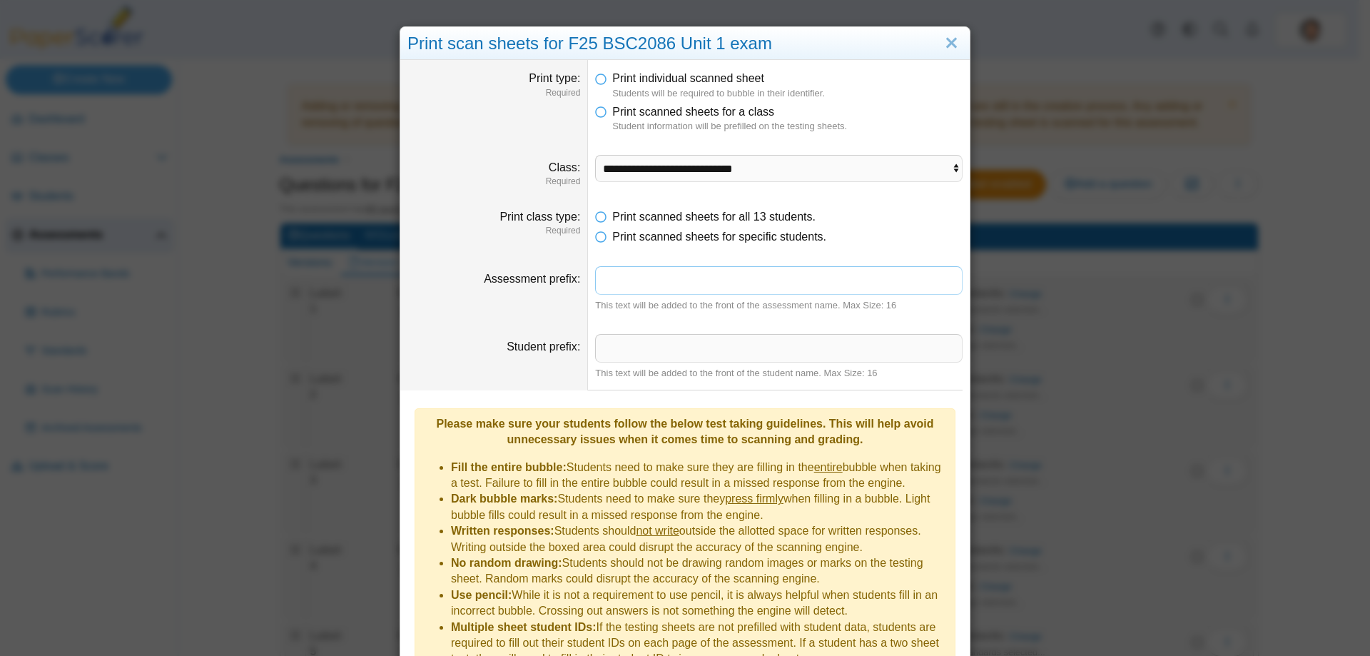
click at [771, 291] on input "Assessment prefix" at bounding box center [779, 280] width 368 height 29
type input "***"
drag, startPoint x: 804, startPoint y: 44, endPoint x: 775, endPoint y: 43, distance: 28.6
click at [775, 43] on div "Print scan sheets for F25 BSC2086 Unit 1 exam" at bounding box center [685, 44] width 570 height 34
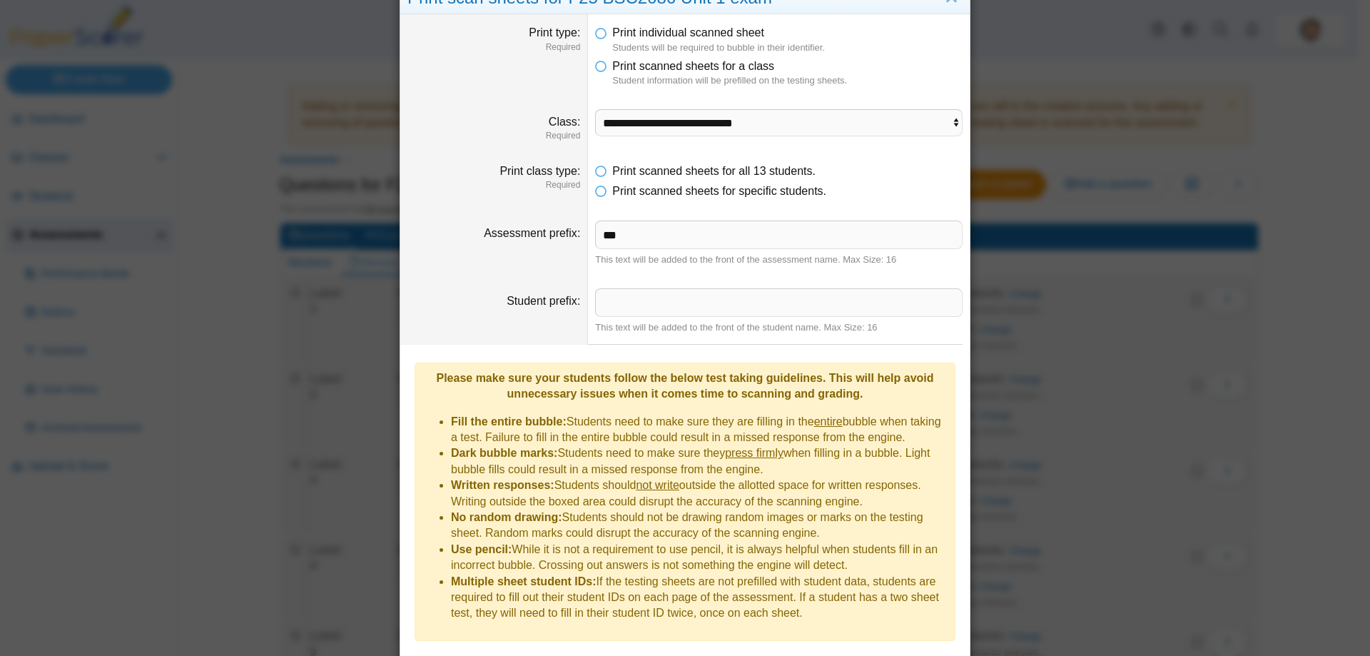
scroll to position [71, 0]
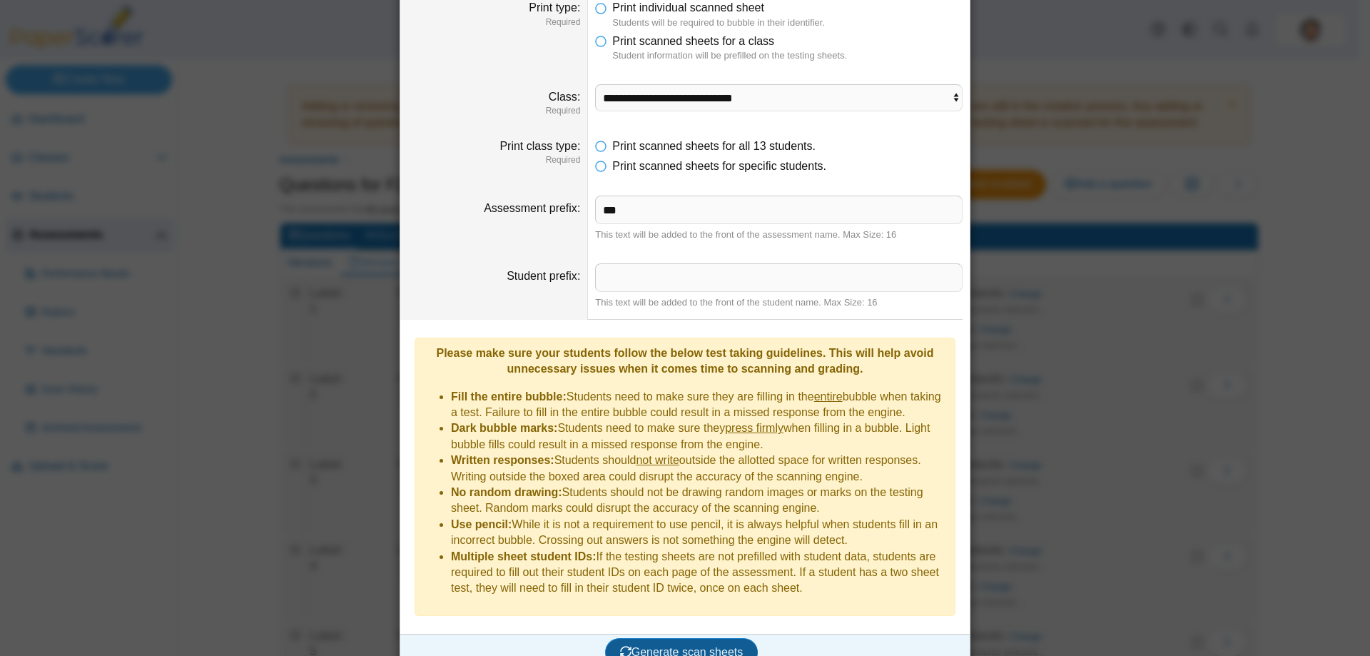
click at [675, 614] on span "Generate scan sheets" at bounding box center [681, 652] width 123 height 12
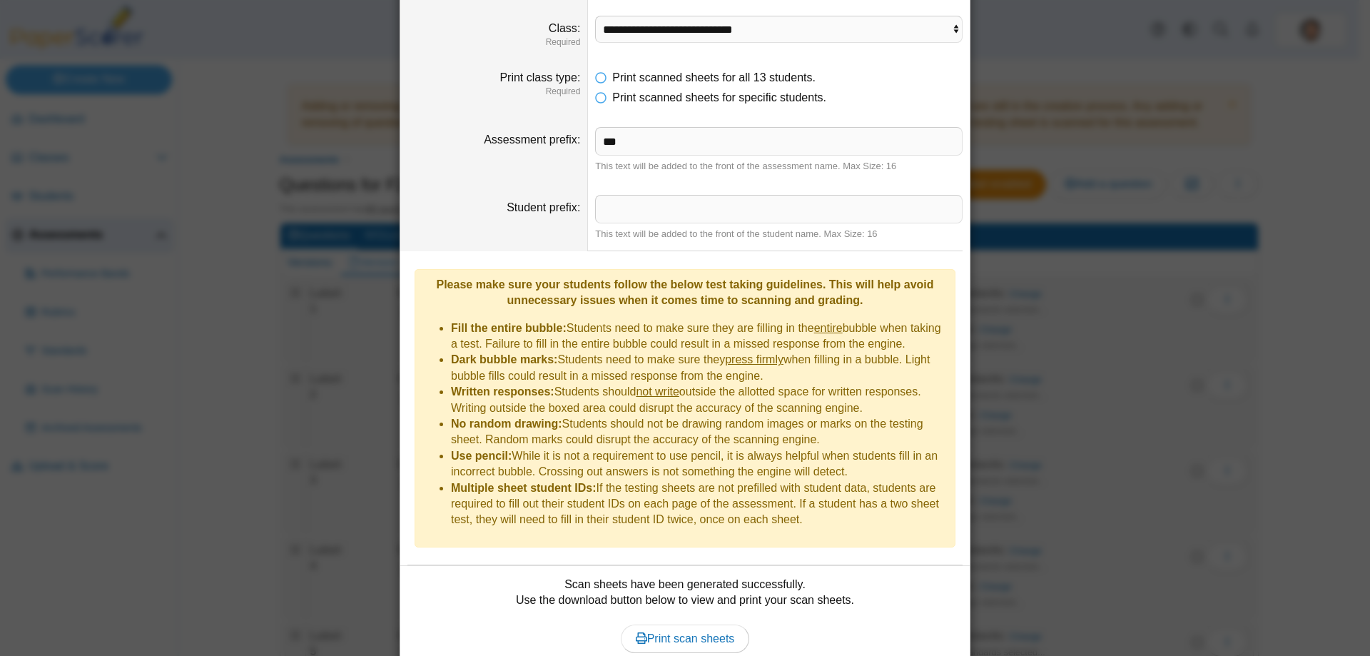
scroll to position [186, 0]
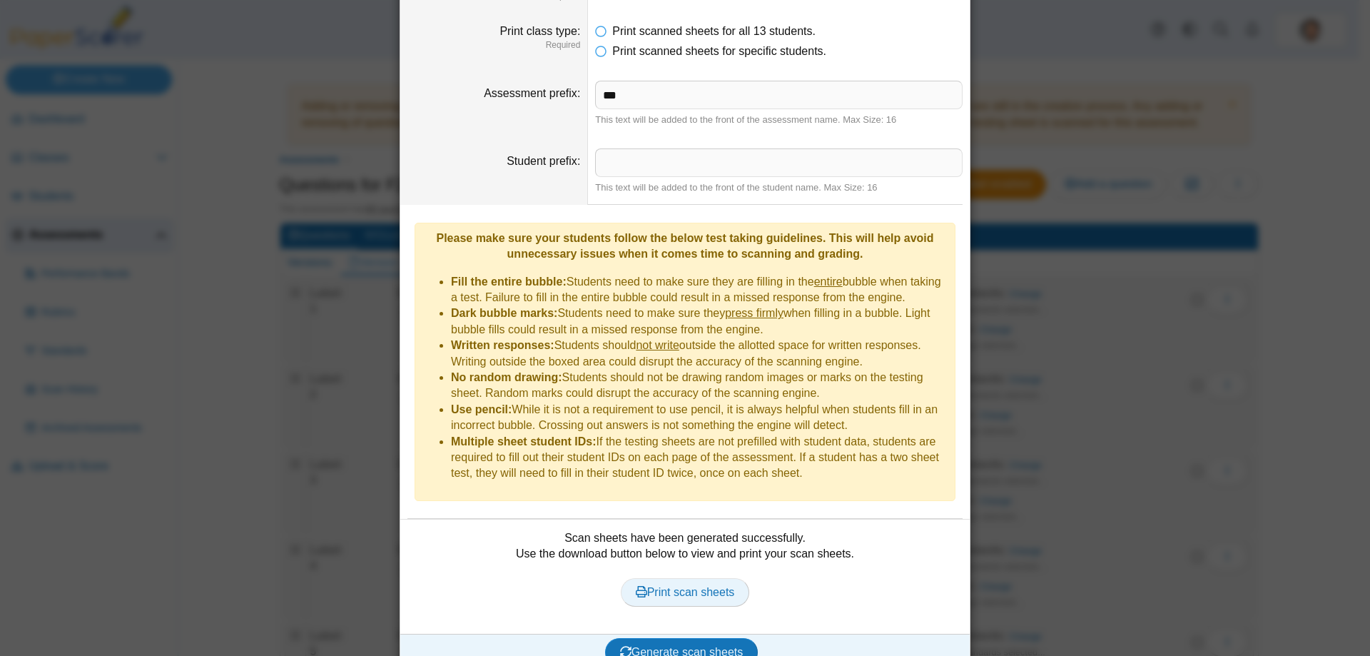
click at [686, 586] on span "Print scan sheets" at bounding box center [685, 592] width 99 height 12
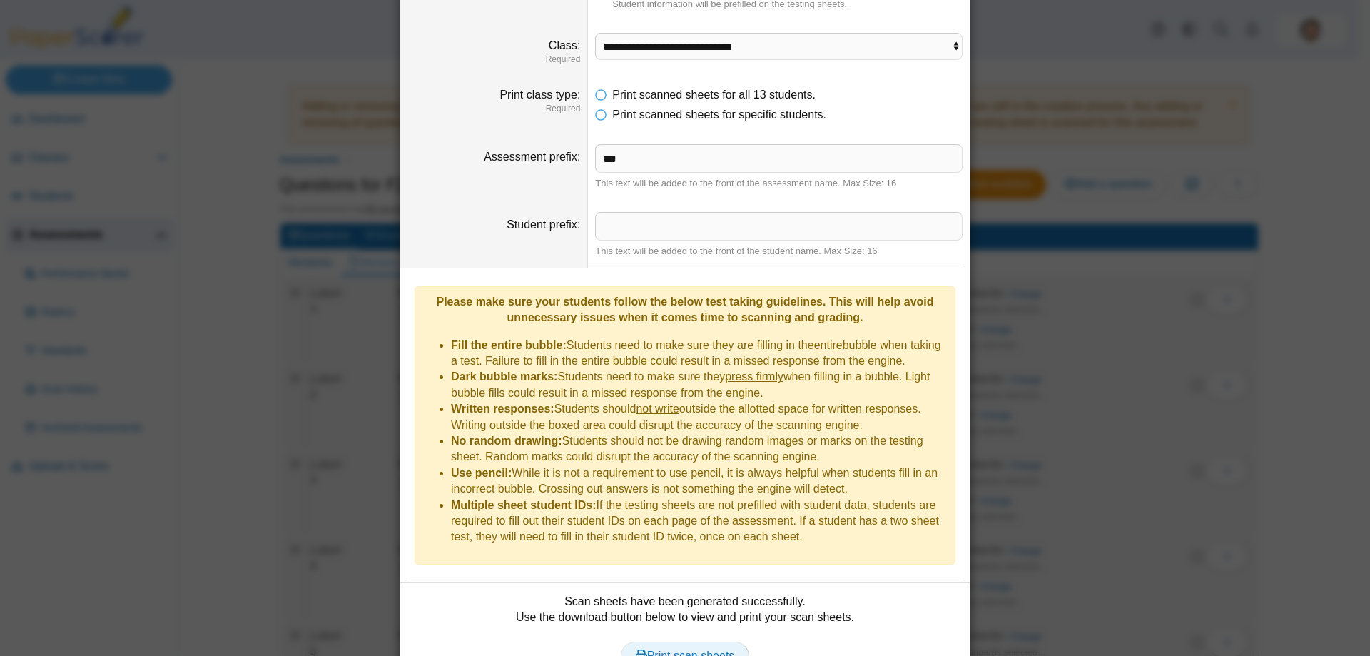
scroll to position [43, 0]
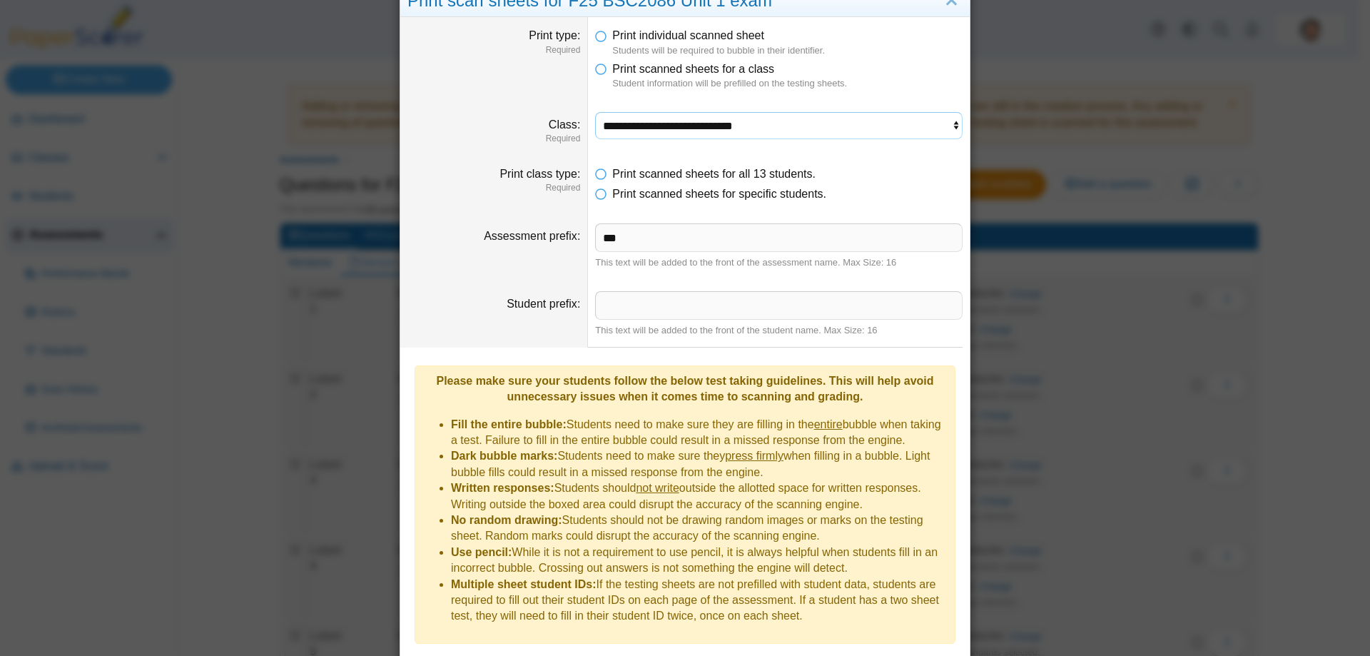
click at [907, 126] on select "**********" at bounding box center [779, 125] width 368 height 27
select select "**********"
click at [595, 112] on select "**********" at bounding box center [779, 125] width 368 height 27
click at [679, 248] on input "***" at bounding box center [779, 237] width 368 height 29
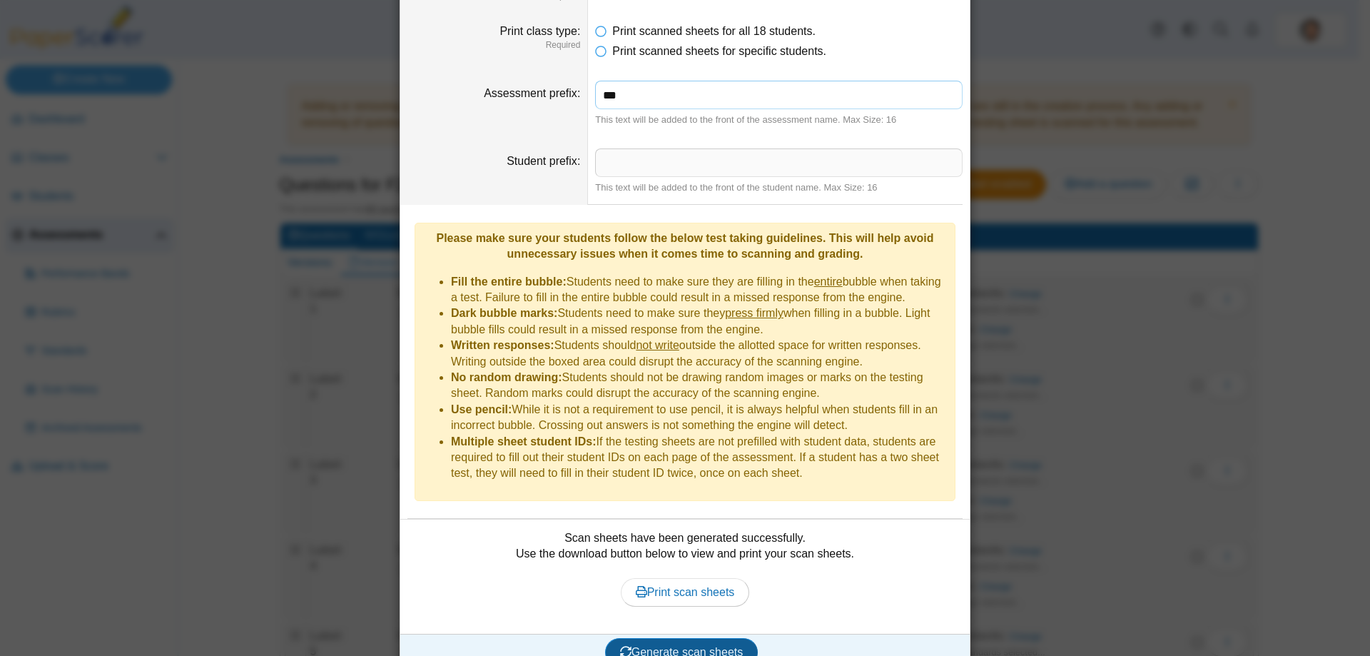
type input "***"
click at [678, 614] on span "Generate scan sheets" at bounding box center [681, 652] width 123 height 12
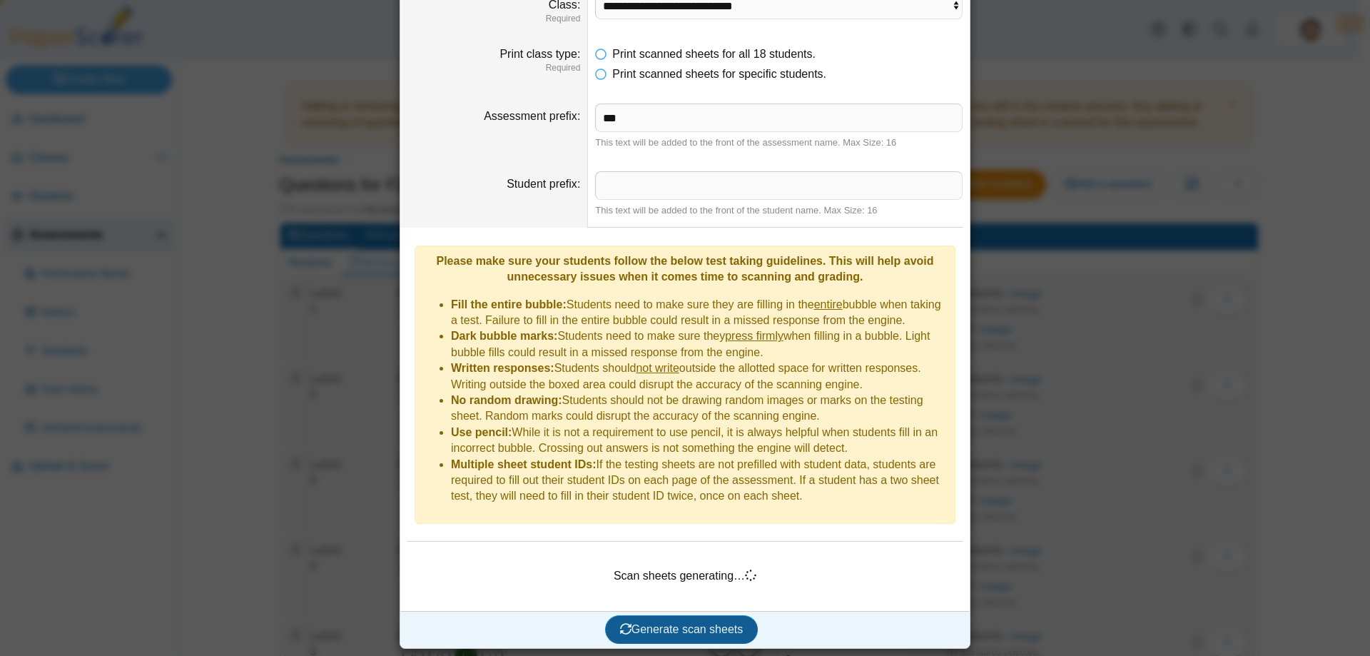
scroll to position [140, 0]
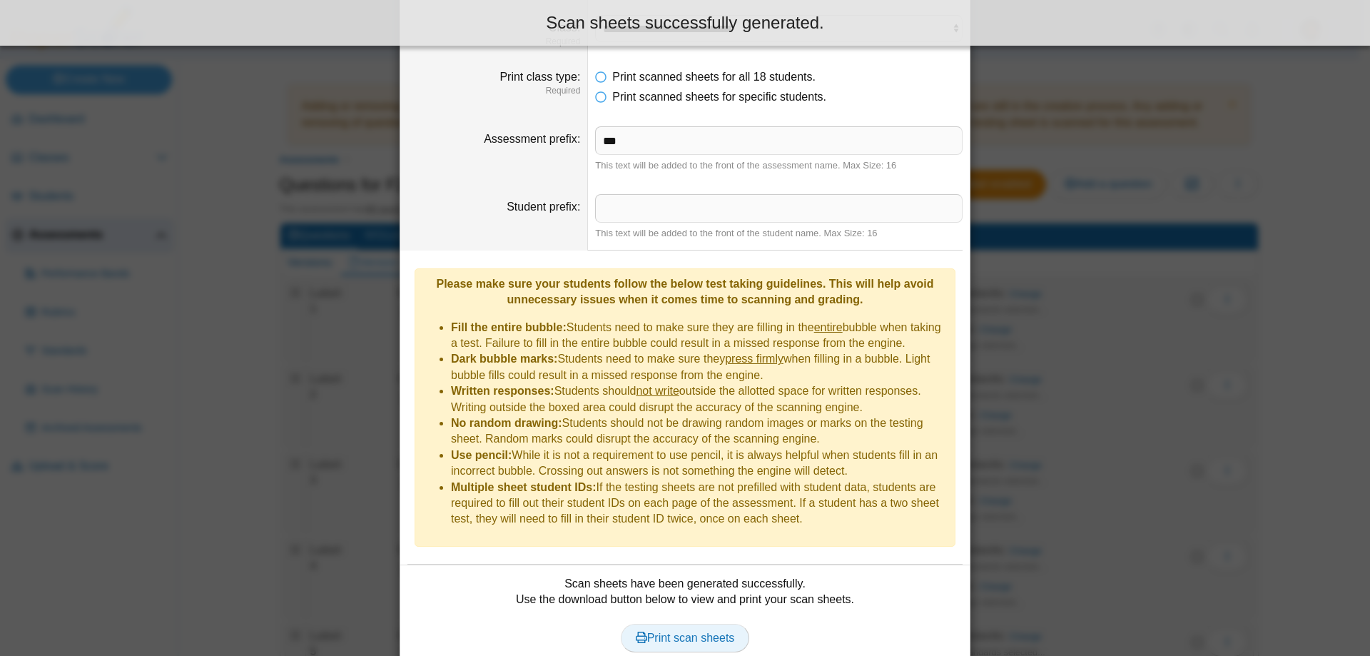
click at [701, 614] on span "Print scan sheets" at bounding box center [685, 638] width 99 height 12
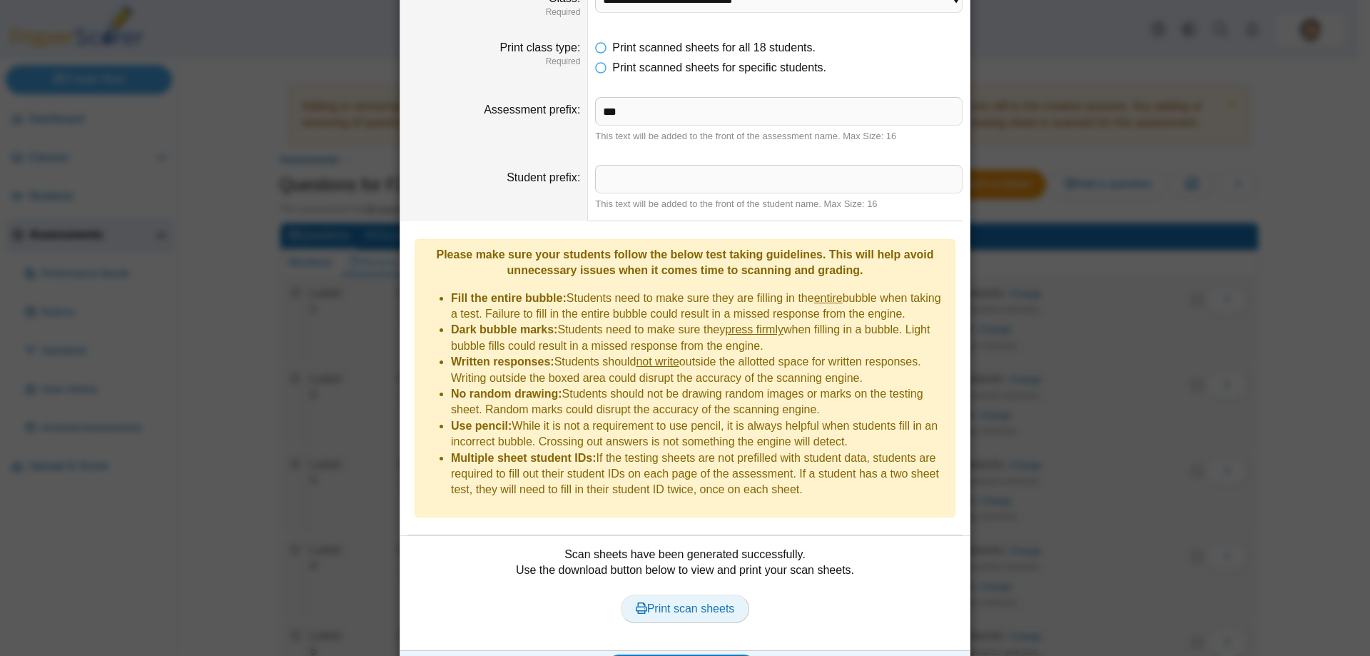
scroll to position [186, 0]
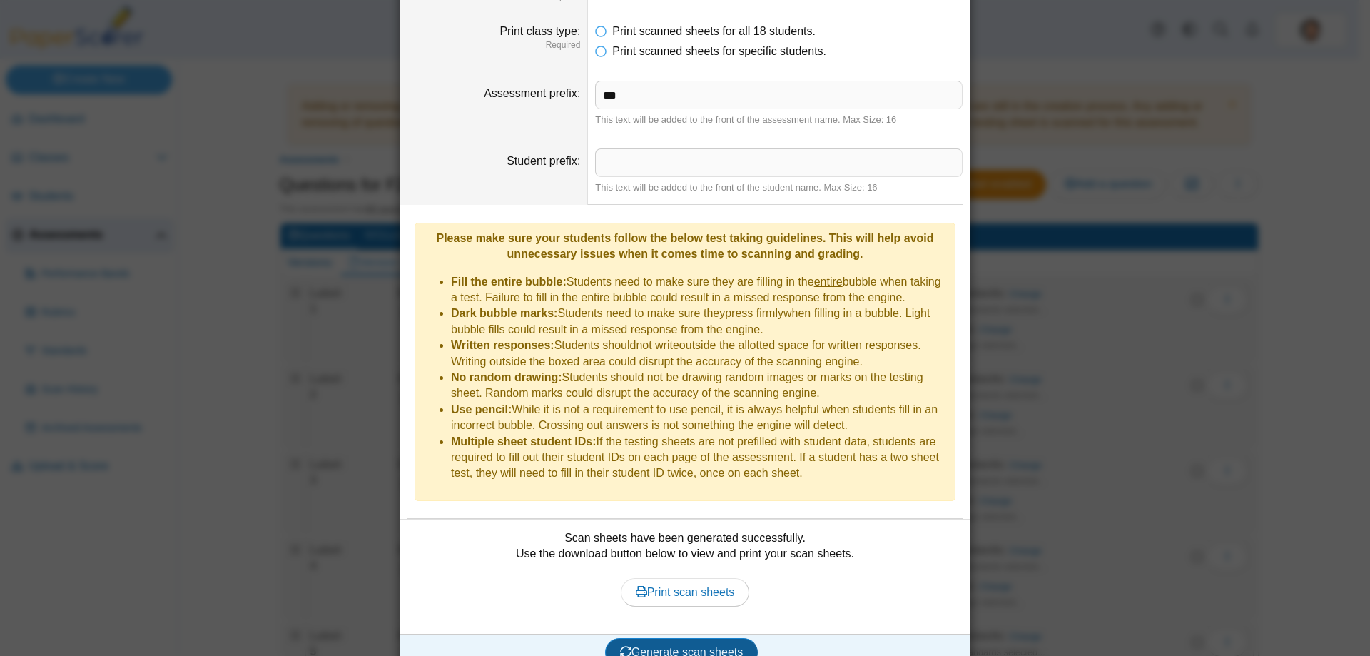
click at [695, 614] on span "Generate scan sheets" at bounding box center [681, 652] width 123 height 12
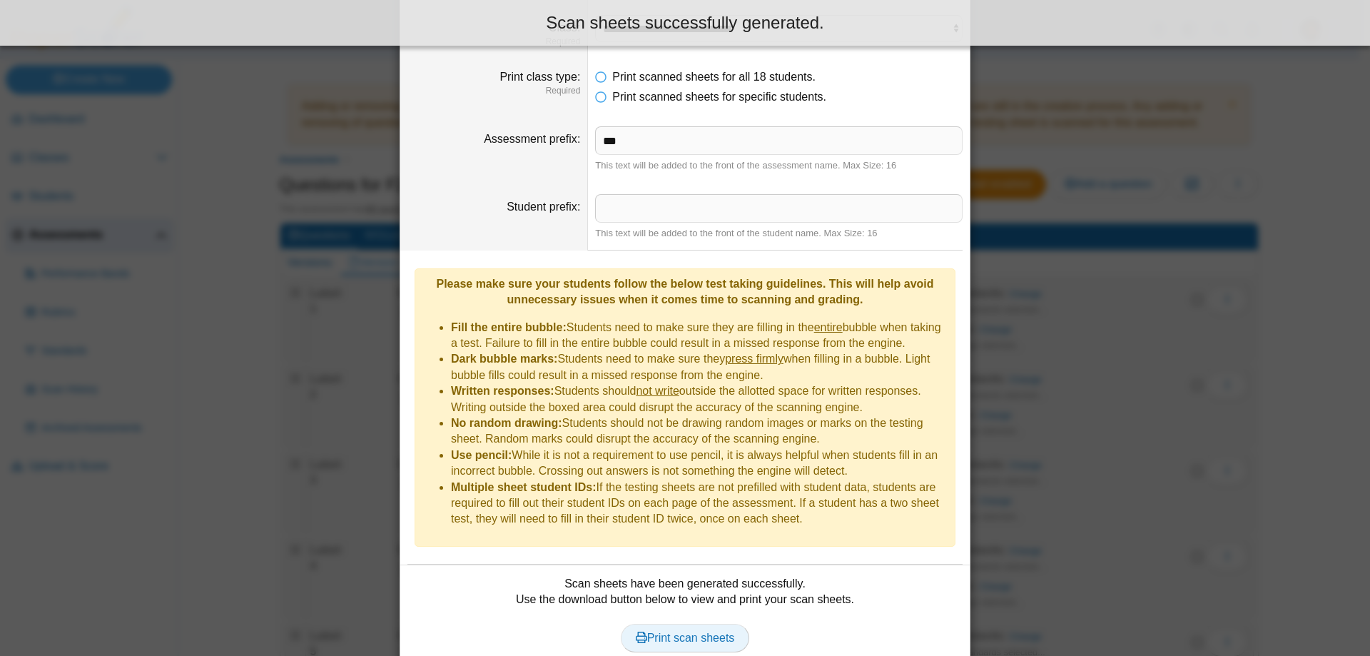
click at [697, 614] on link "Print scan sheets" at bounding box center [685, 638] width 129 height 29
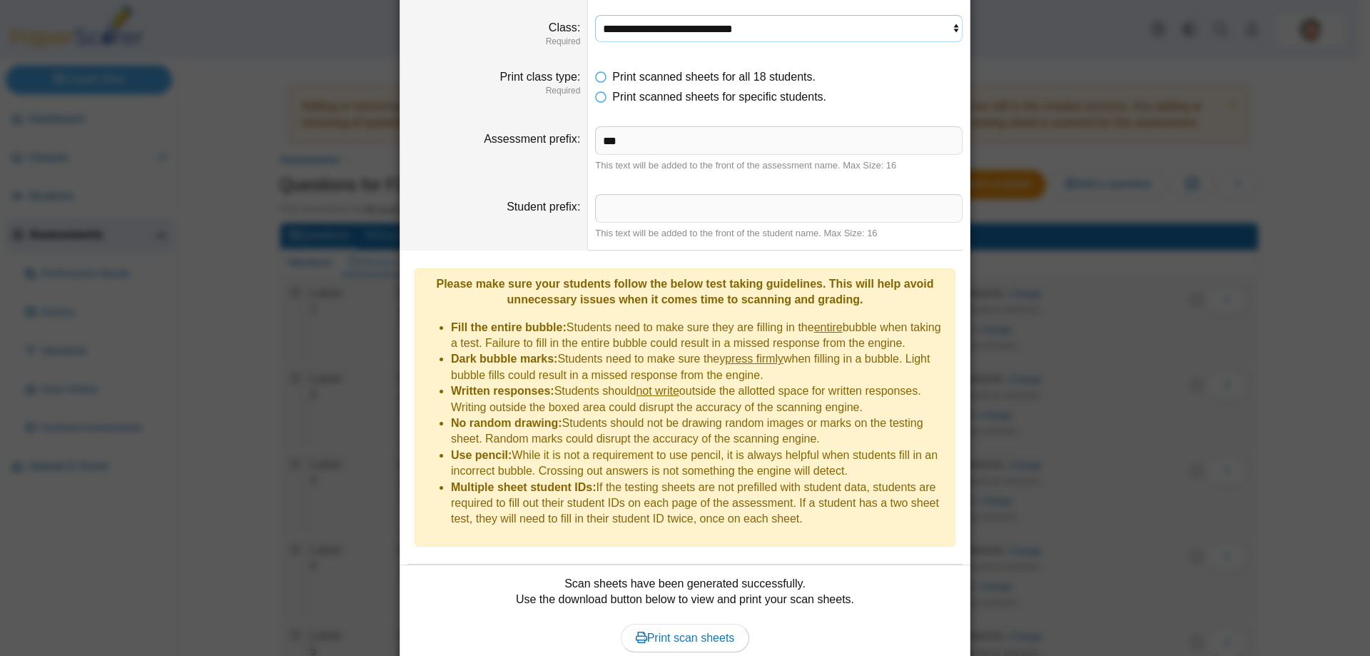
click at [935, 26] on select "**********" at bounding box center [779, 28] width 368 height 27
select select "**********"
click at [595, 15] on select "**********" at bounding box center [779, 28] width 368 height 27
click at [719, 136] on input "***" at bounding box center [779, 140] width 368 height 29
type input "***"
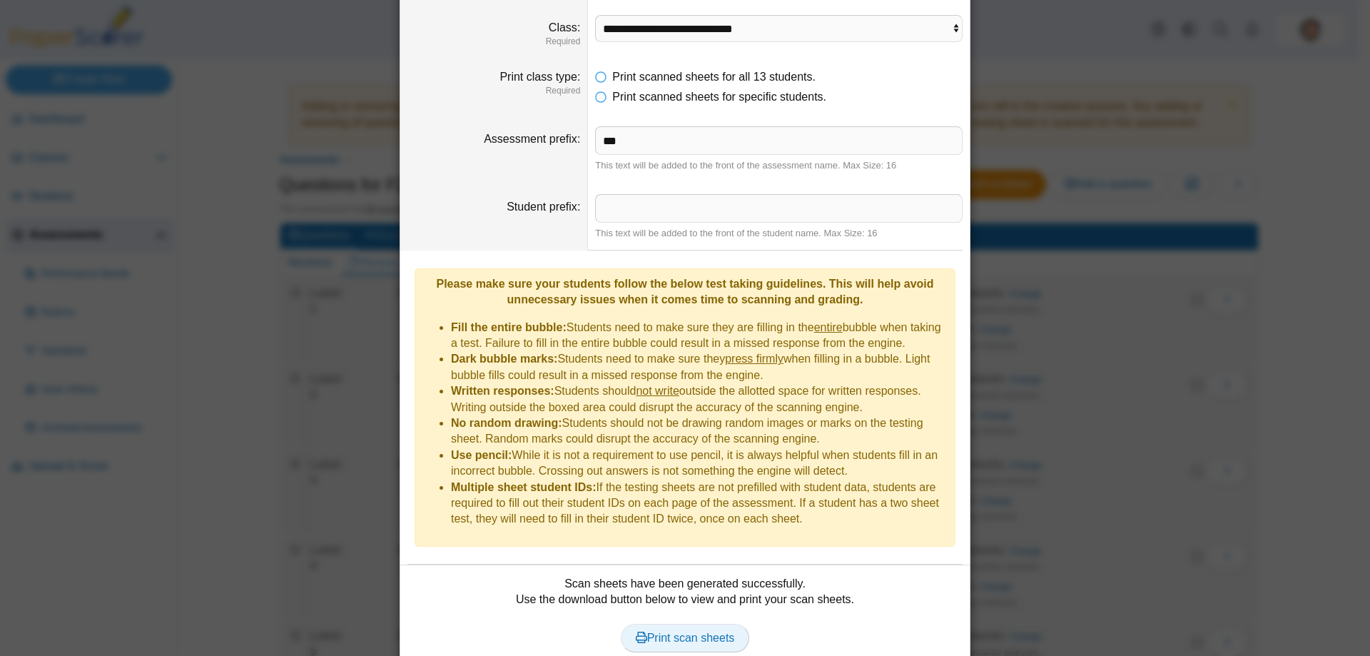
click at [659, 614] on span "Print scan sheets" at bounding box center [685, 638] width 99 height 12
click at [649, 142] on input "***" at bounding box center [779, 140] width 368 height 29
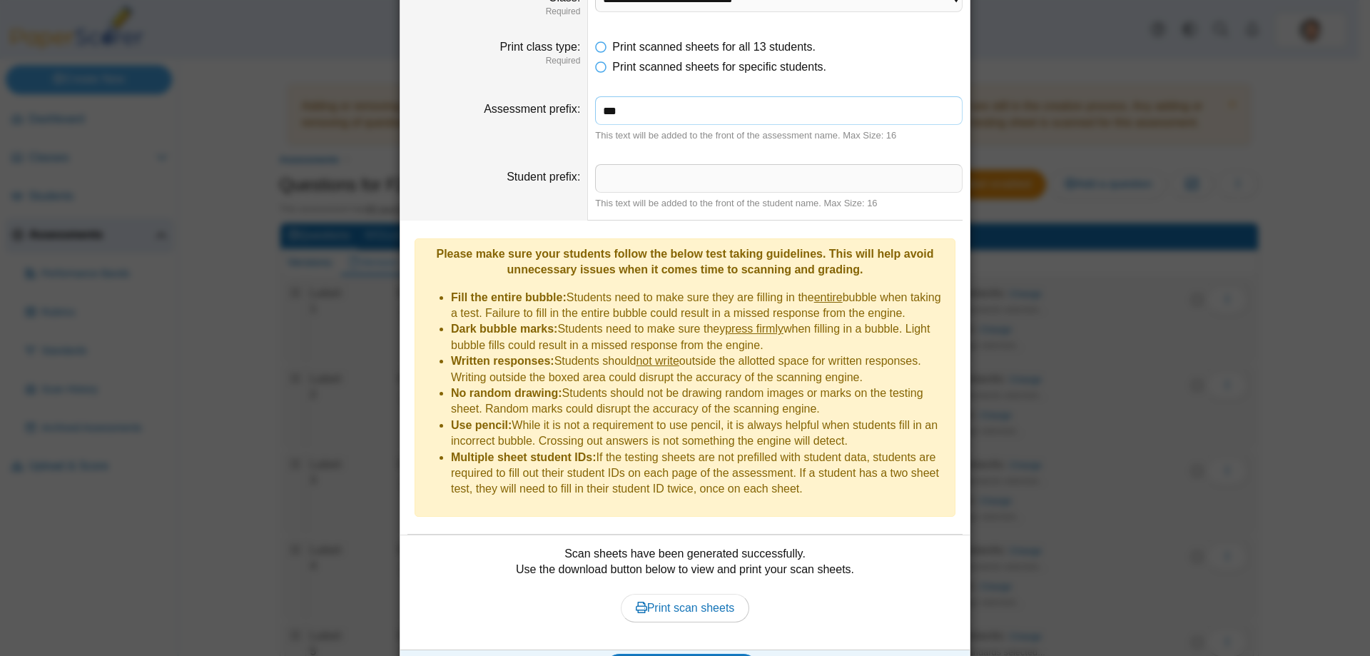
scroll to position [186, 0]
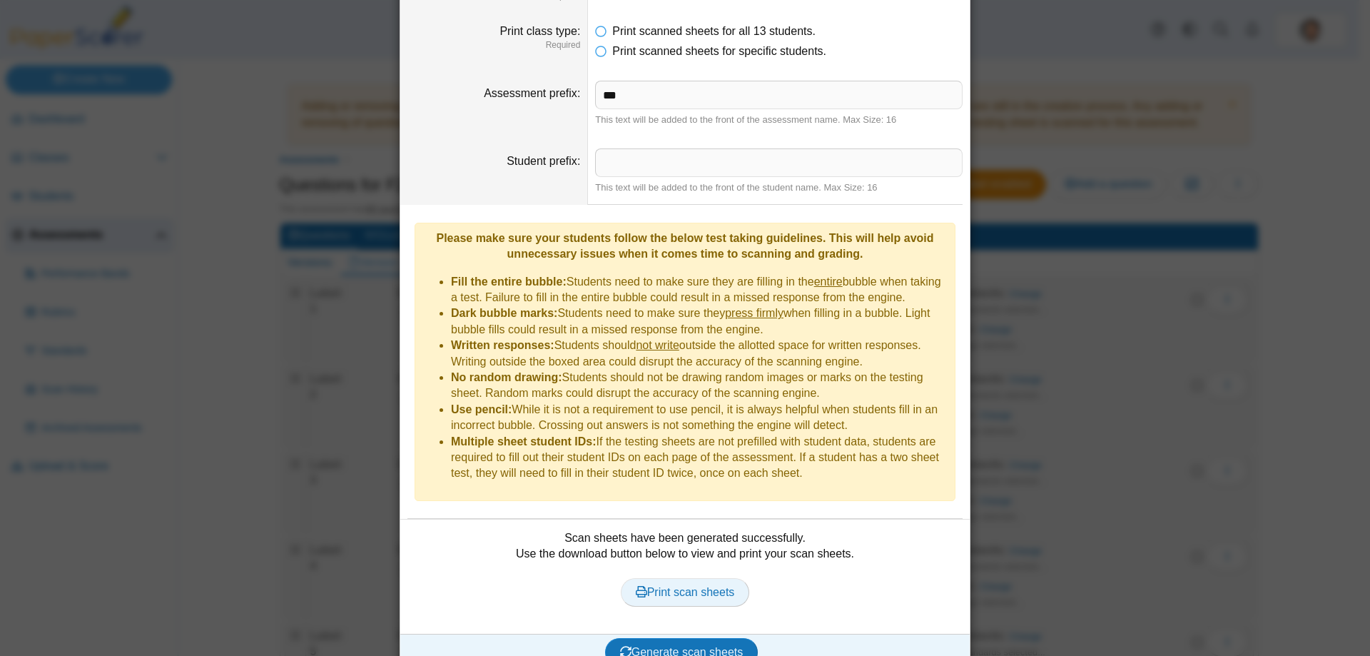
click at [672, 579] on link "Print scan sheets" at bounding box center [685, 592] width 129 height 29
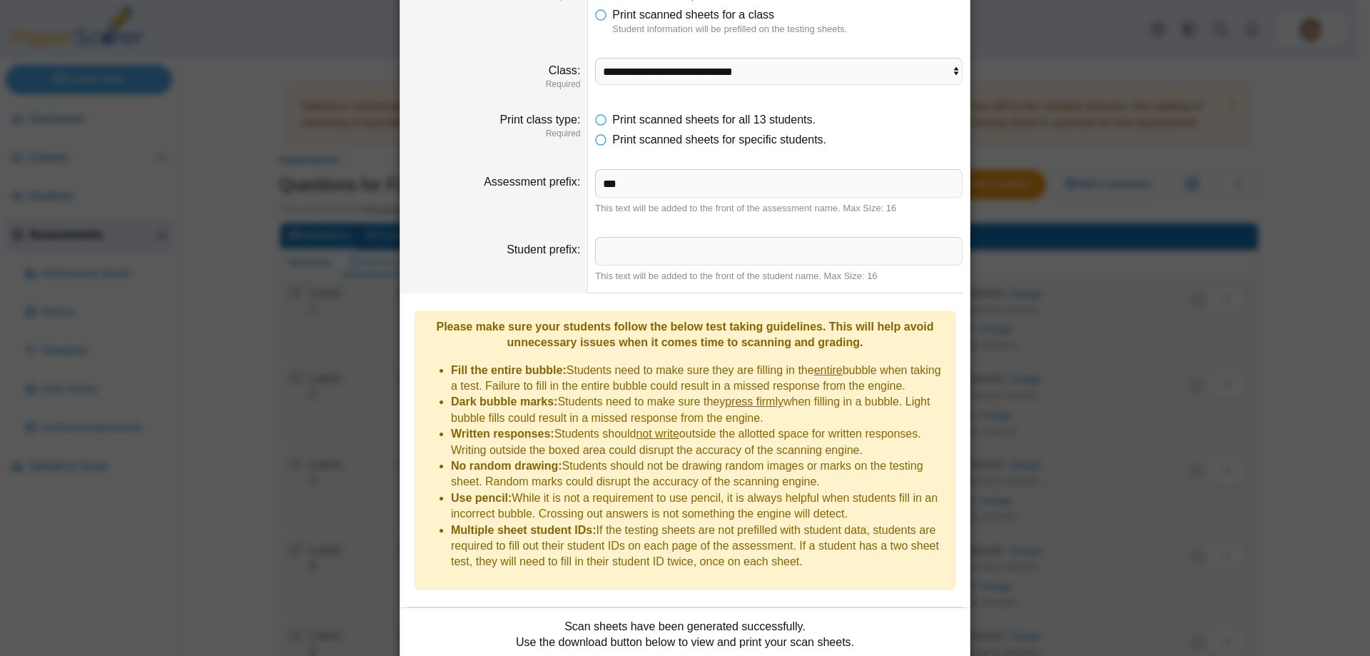
scroll to position [0, 0]
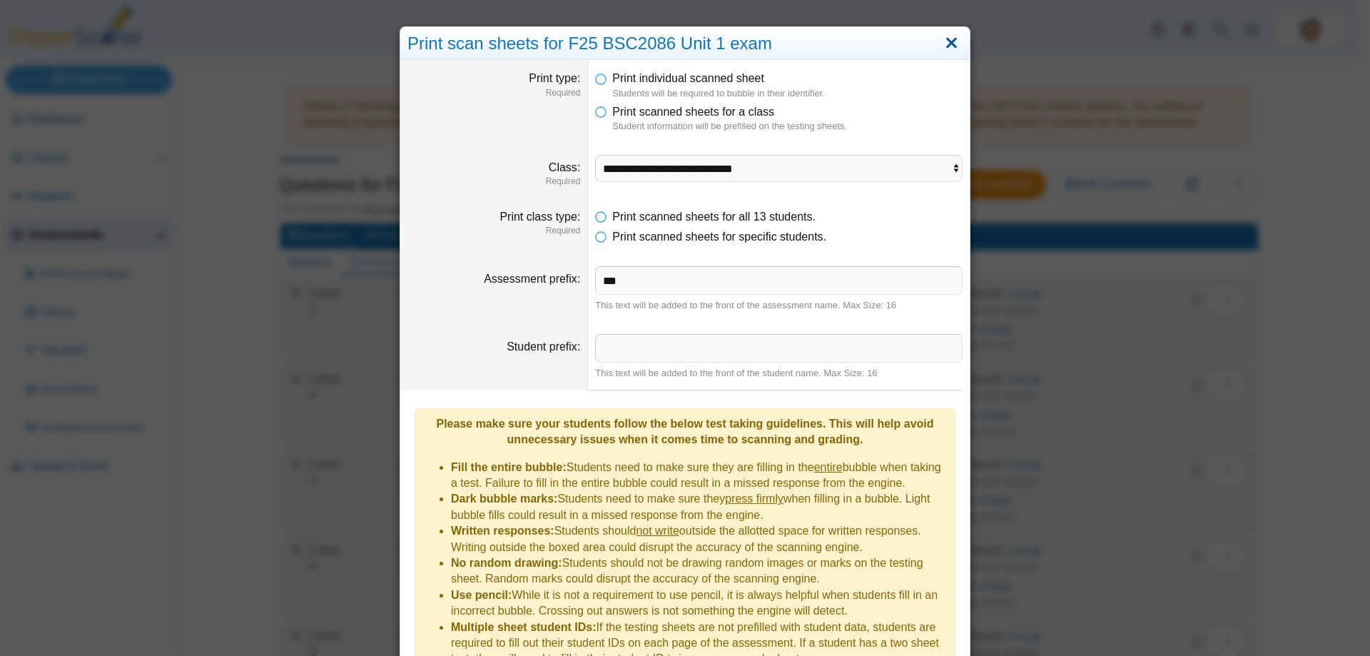
click at [946, 41] on link "Close" at bounding box center [952, 43] width 22 height 24
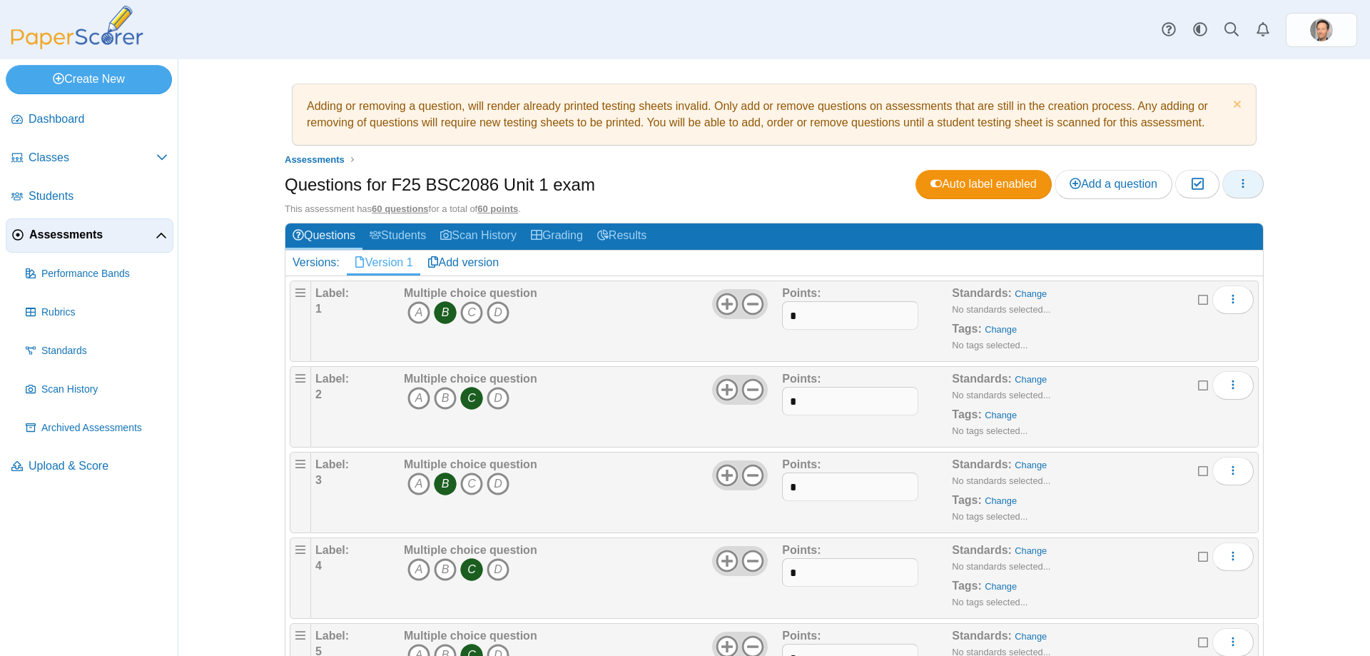
click at [1225, 178] on button "button" at bounding box center [1243, 184] width 41 height 29
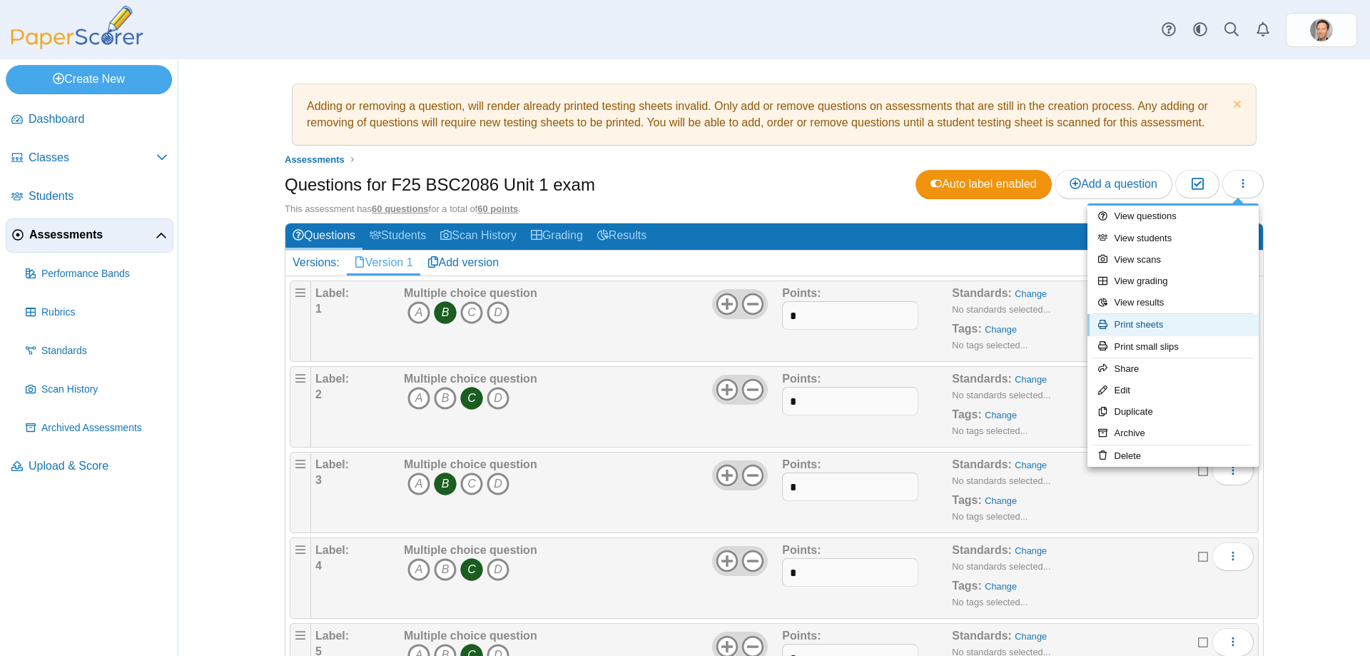
click at [1136, 330] on link "Print sheets" at bounding box center [1173, 324] width 171 height 21
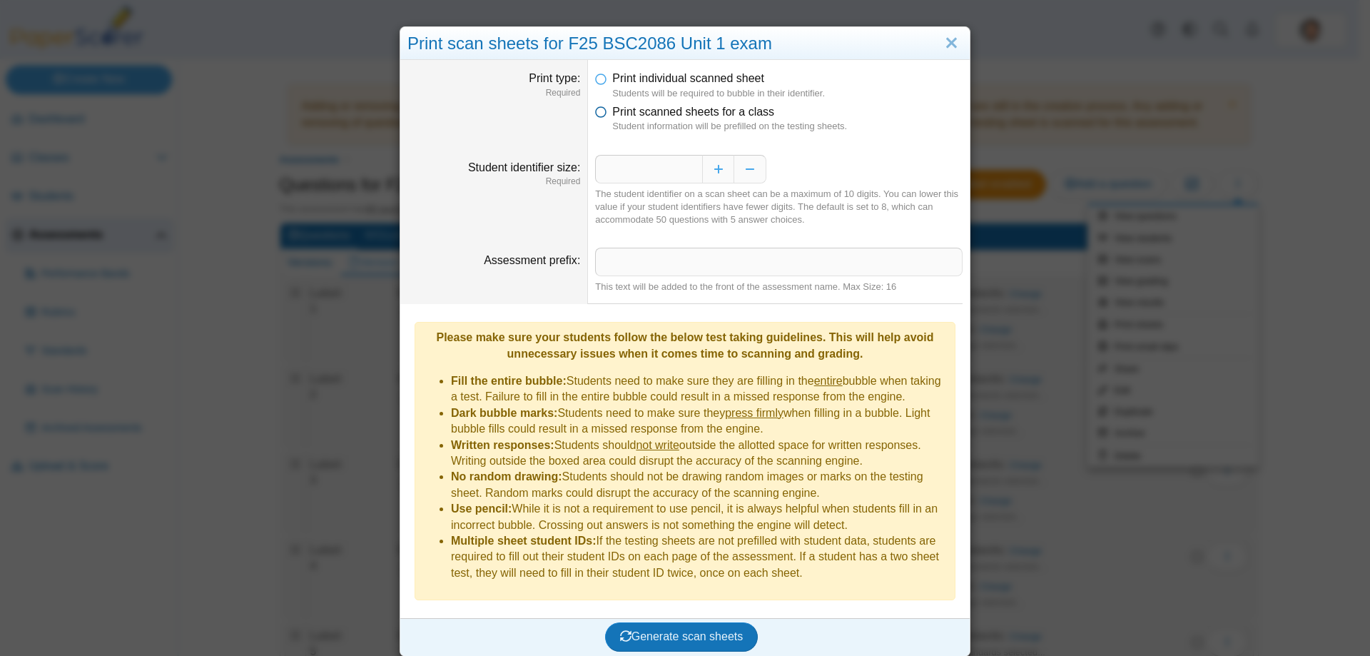
click at [595, 114] on icon at bounding box center [600, 109] width 11 height 10
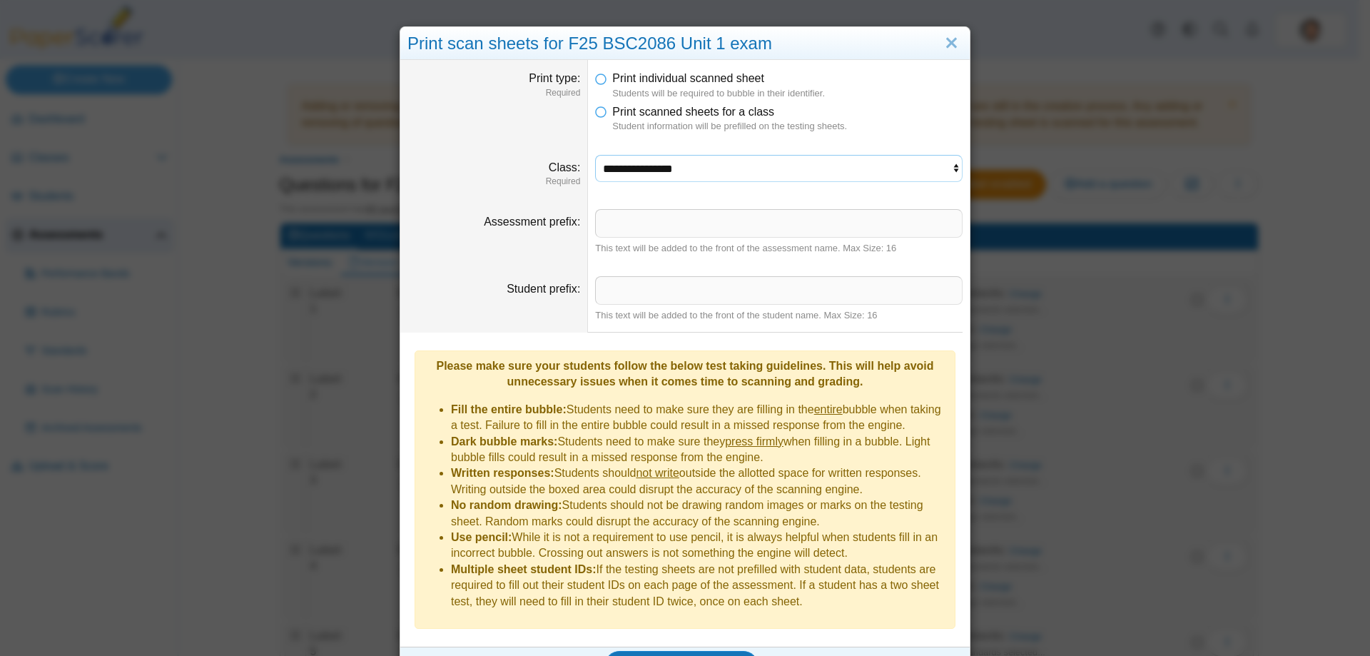
click at [912, 168] on select "**********" at bounding box center [779, 168] width 368 height 27
select select "**********"
click at [595, 155] on select "**********" at bounding box center [779, 168] width 368 height 27
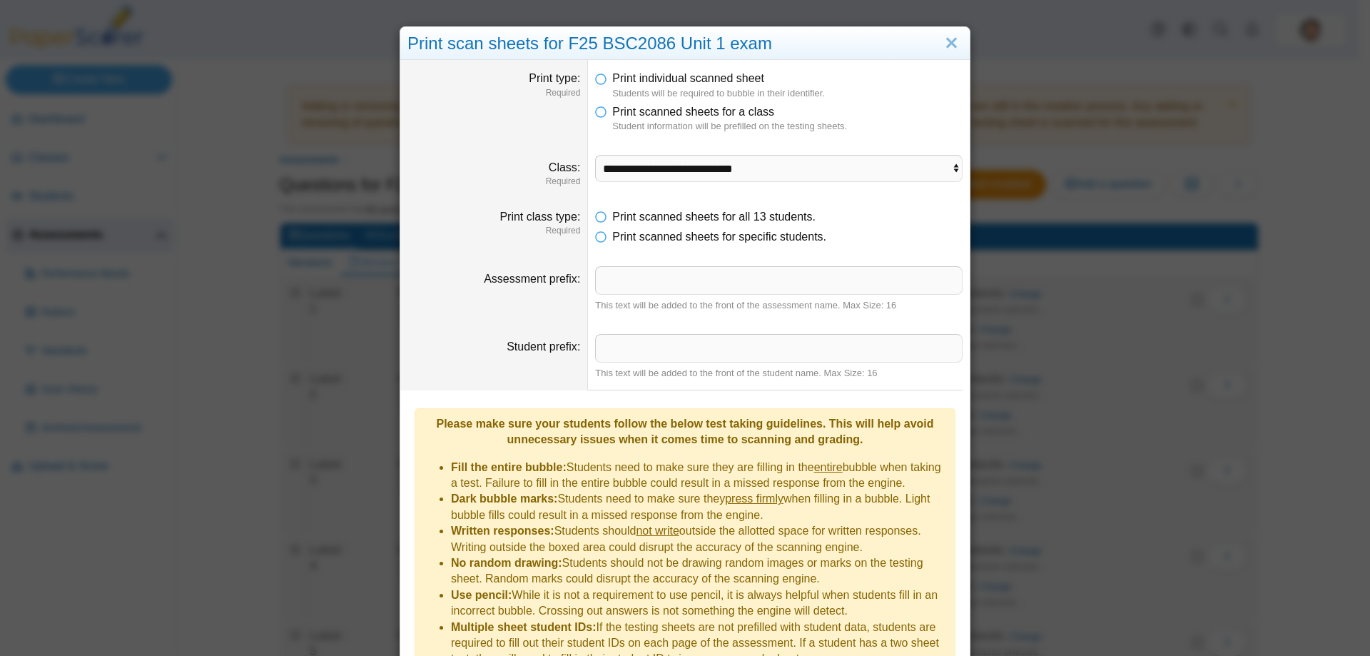
click at [682, 263] on dd "This text will be added to the front of the assessment name. Max Size: 16" at bounding box center [779, 289] width 382 height 67
click at [687, 273] on input "Assessment prefix" at bounding box center [779, 280] width 368 height 29
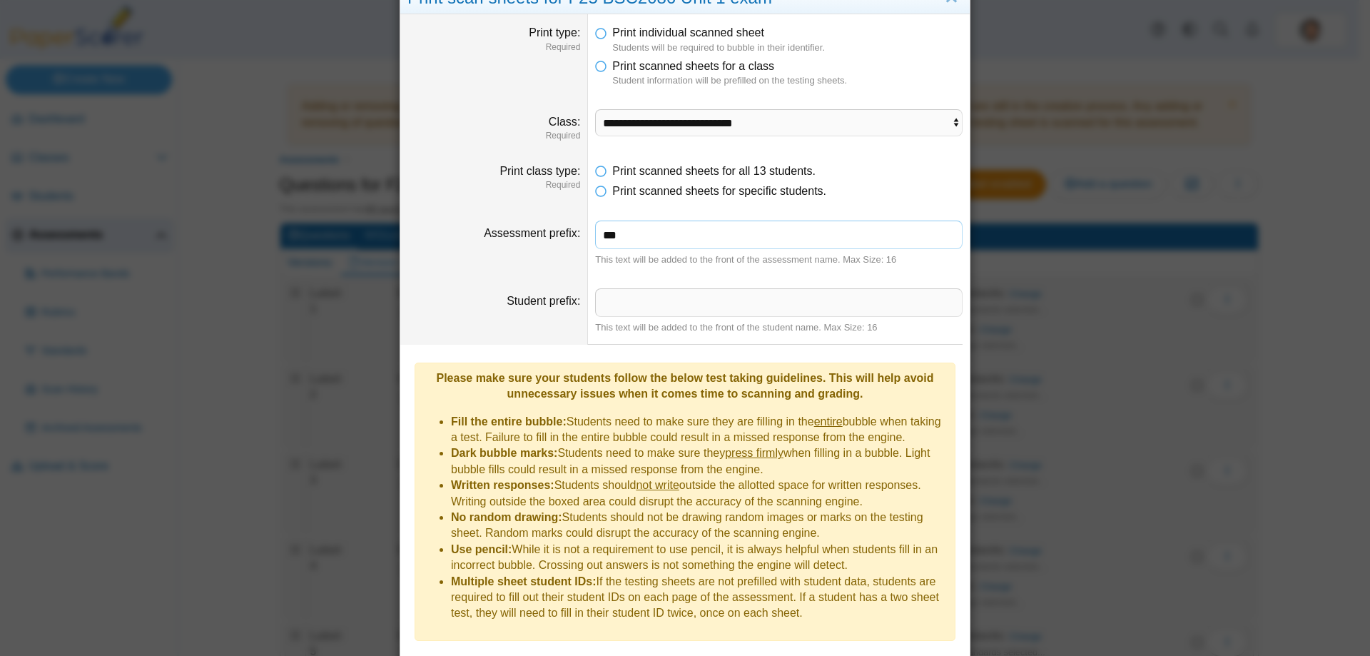
scroll to position [71, 0]
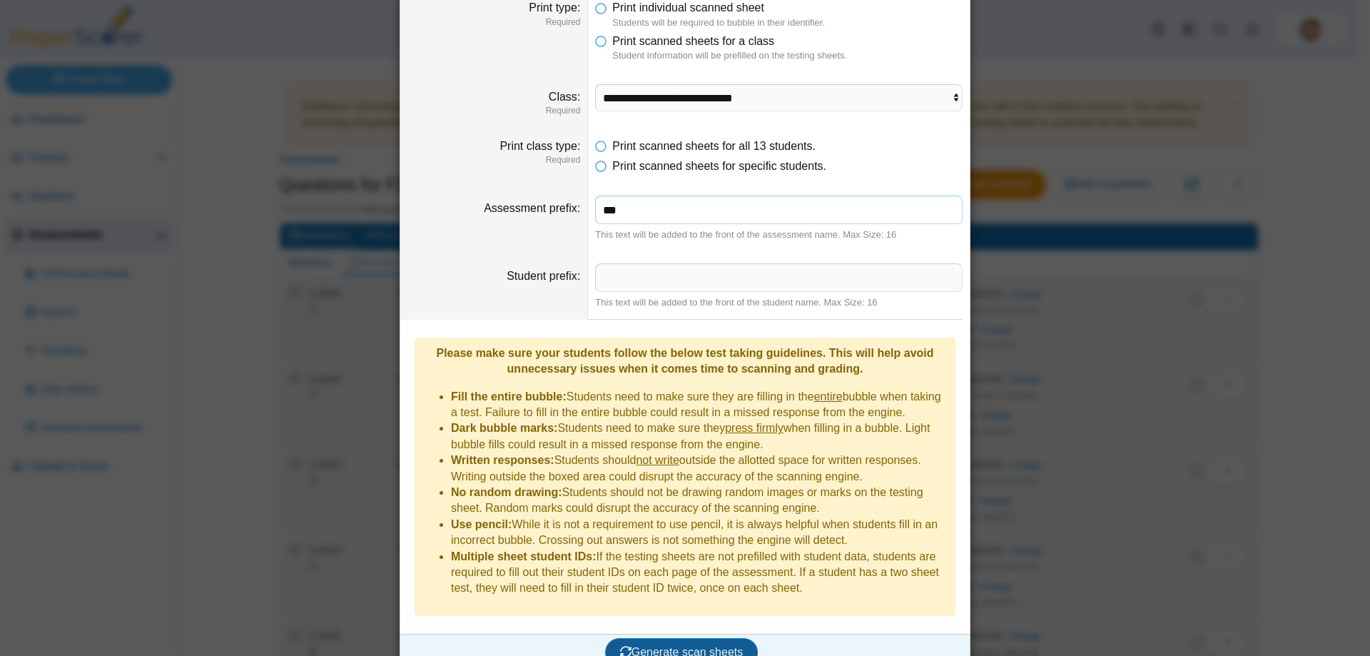
type input "***"
click at [708, 614] on button "Generate scan sheets" at bounding box center [681, 652] width 153 height 29
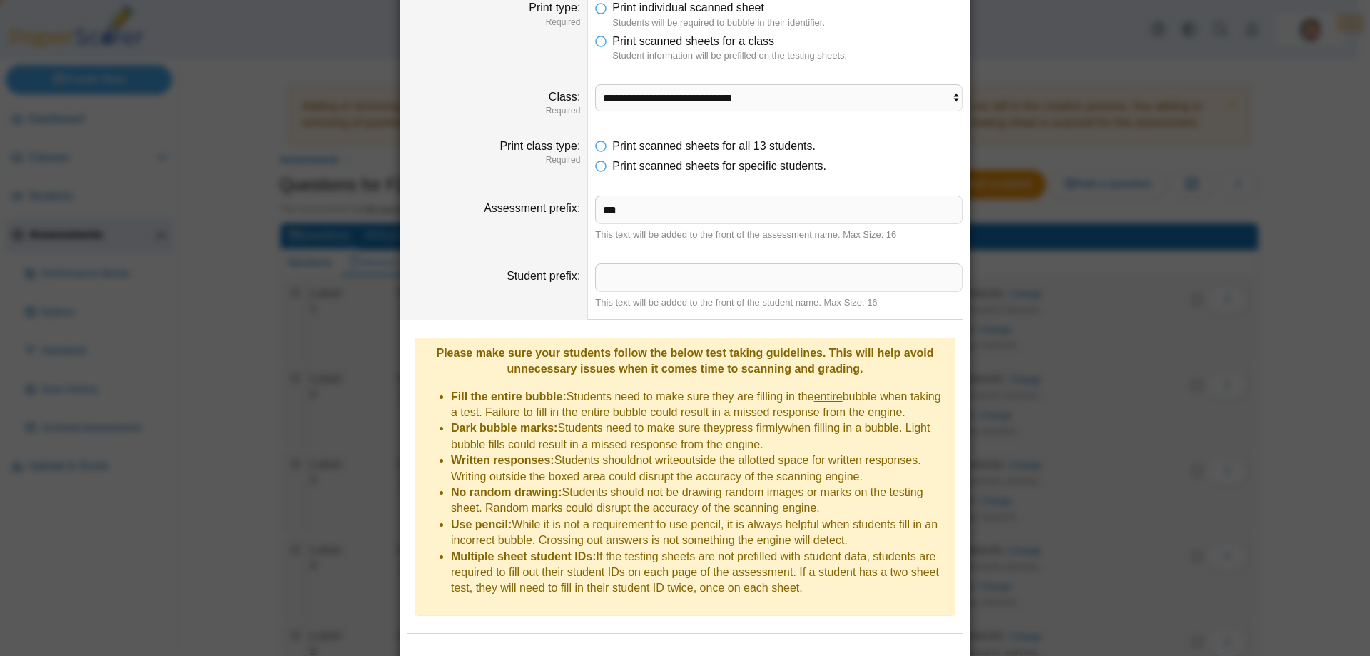
scroll to position [140, 0]
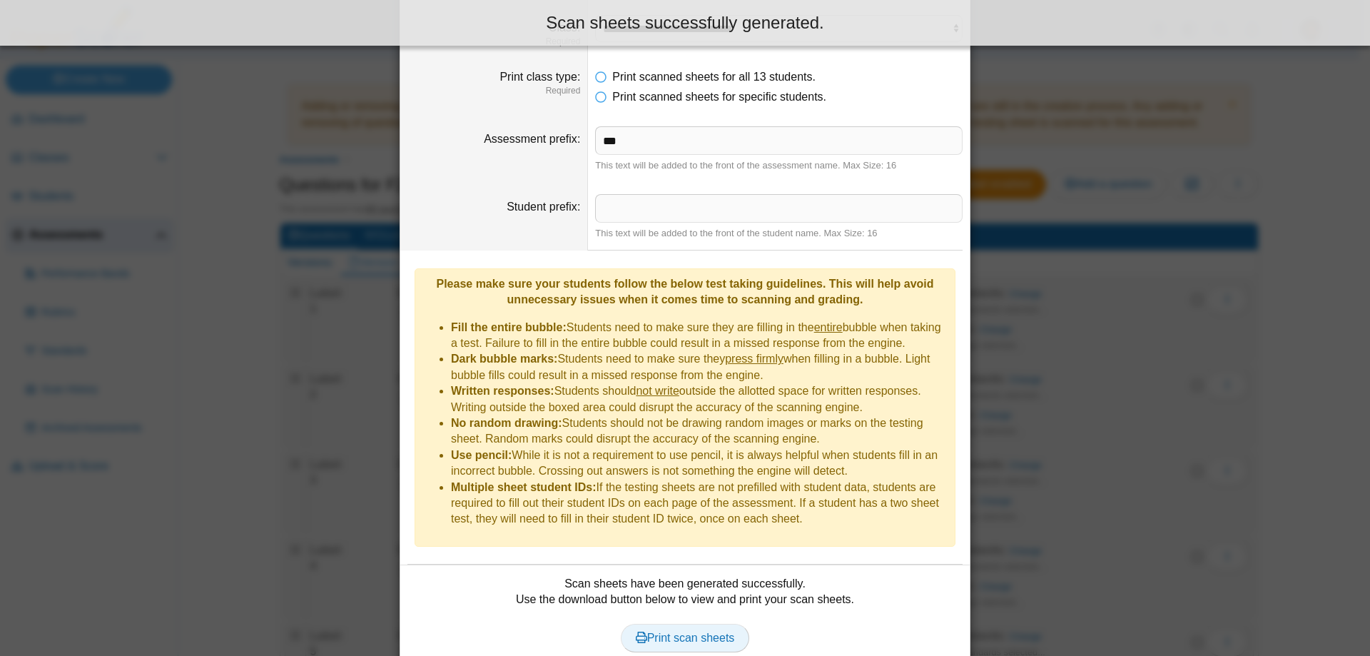
click at [679, 614] on link "Print scan sheets" at bounding box center [685, 638] width 129 height 29
